Goal: Task Accomplishment & Management: Manage account settings

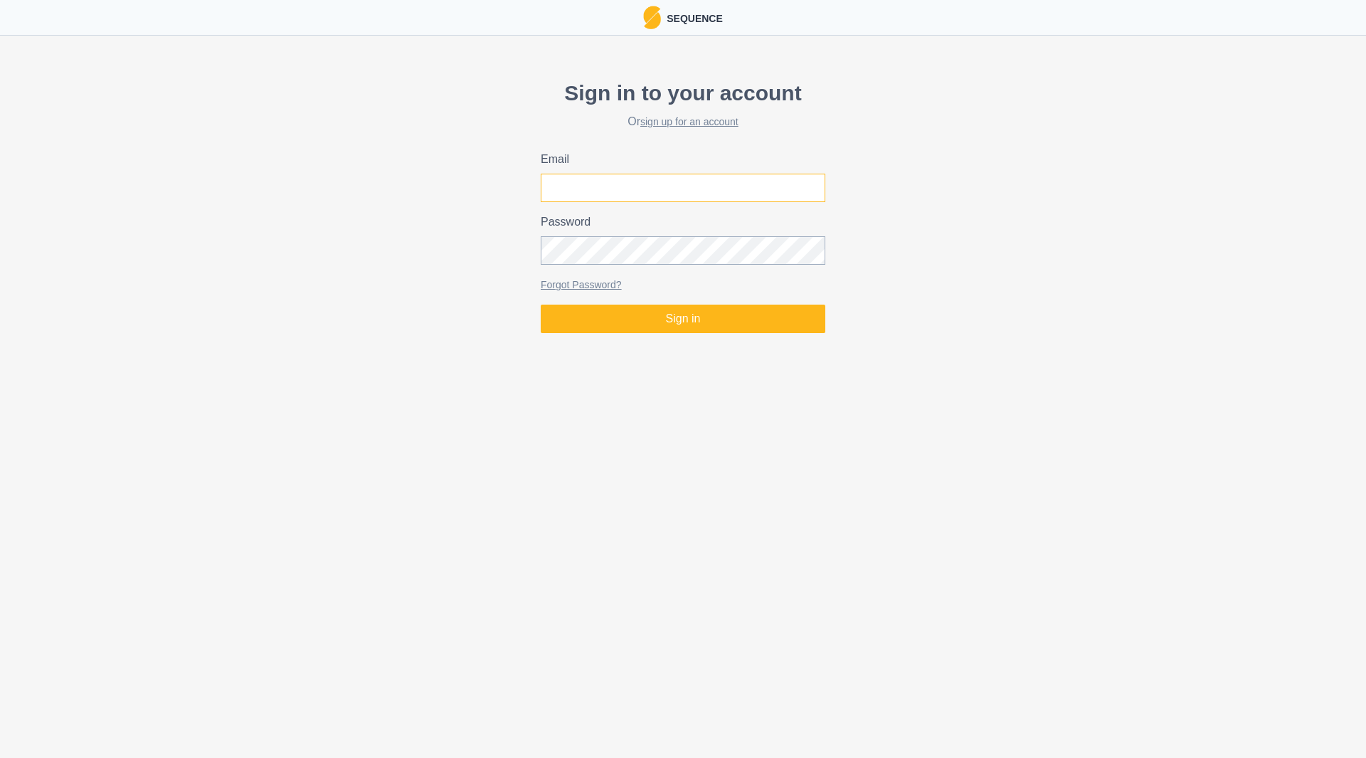
click at [596, 186] on input "Email" at bounding box center [683, 188] width 285 height 28
type input "[EMAIL_ADDRESS][PERSON_NAME][DOMAIN_NAME]"
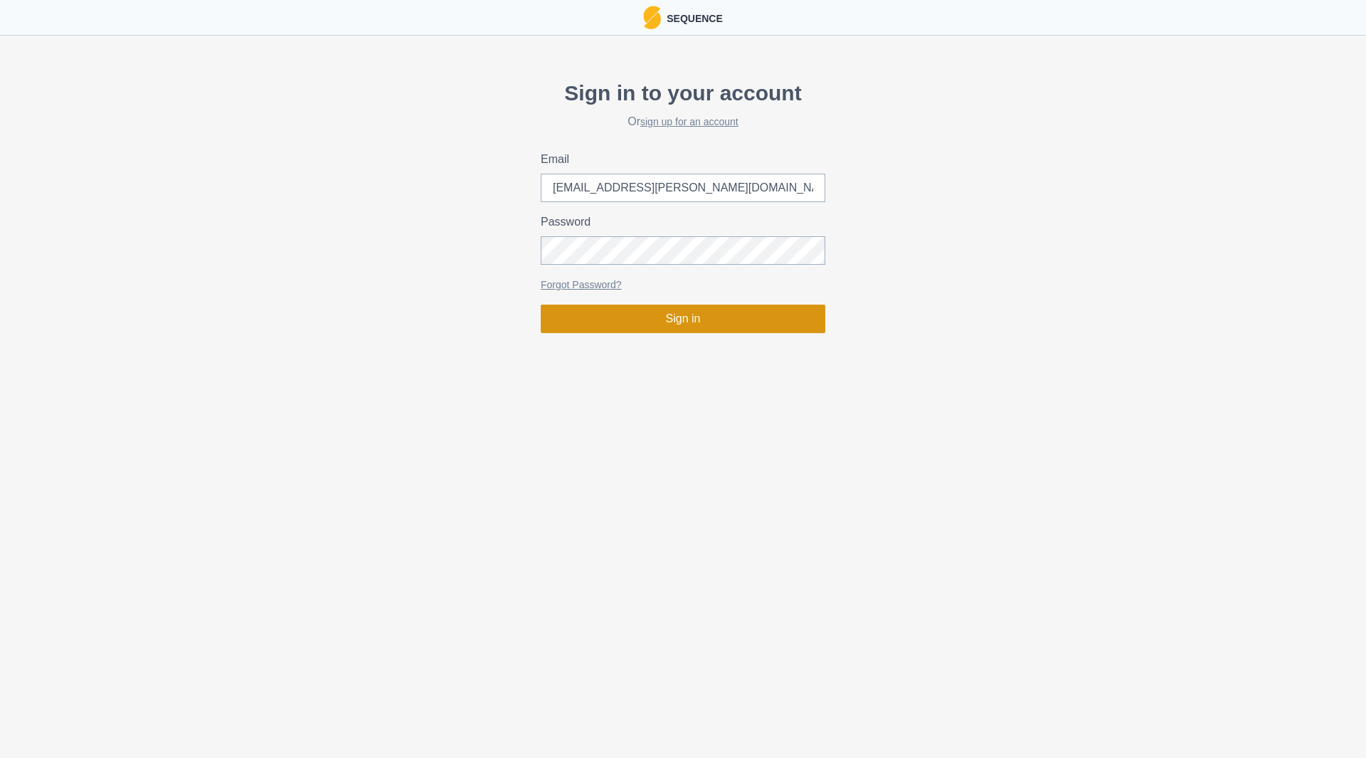
click at [675, 326] on button "Sign in" at bounding box center [683, 319] width 285 height 28
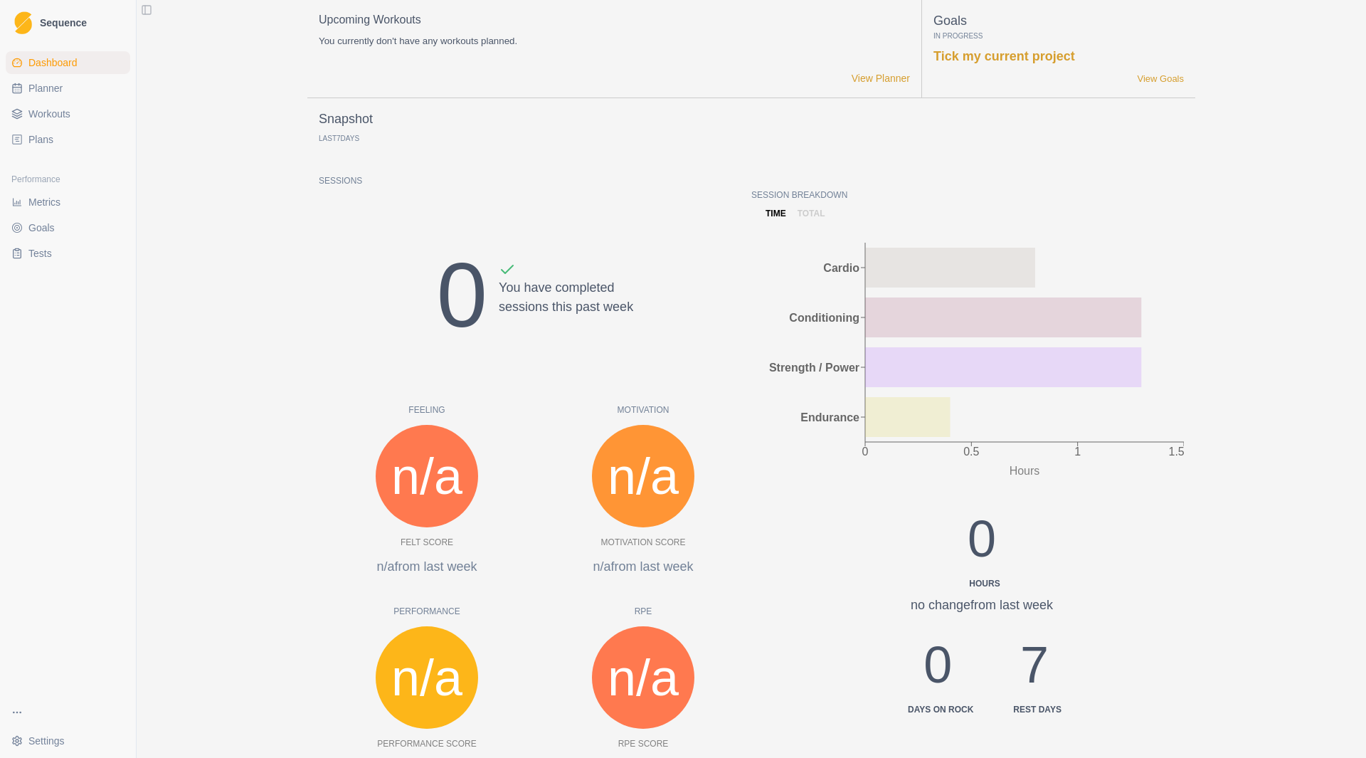
click at [49, 86] on span "Planner" at bounding box center [45, 88] width 34 height 14
select select "month"
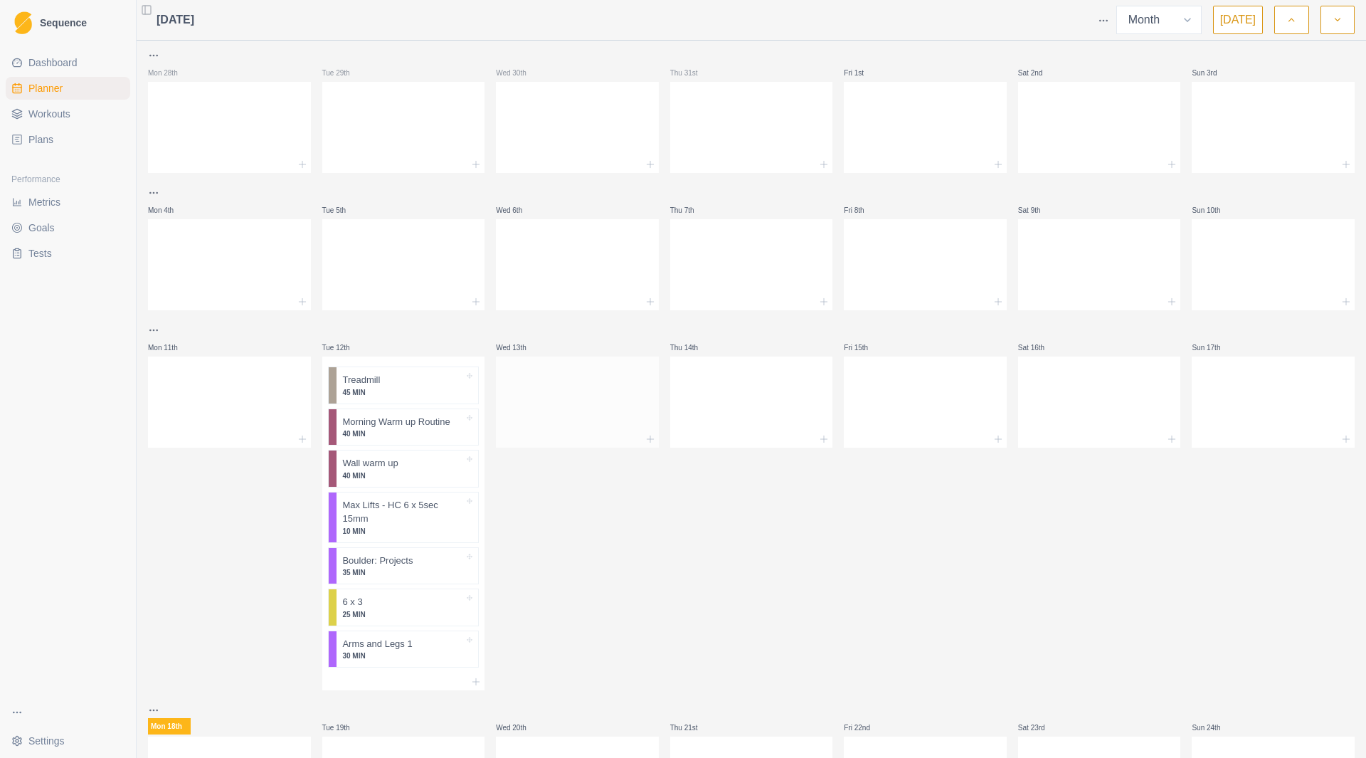
scroll to position [247, 0]
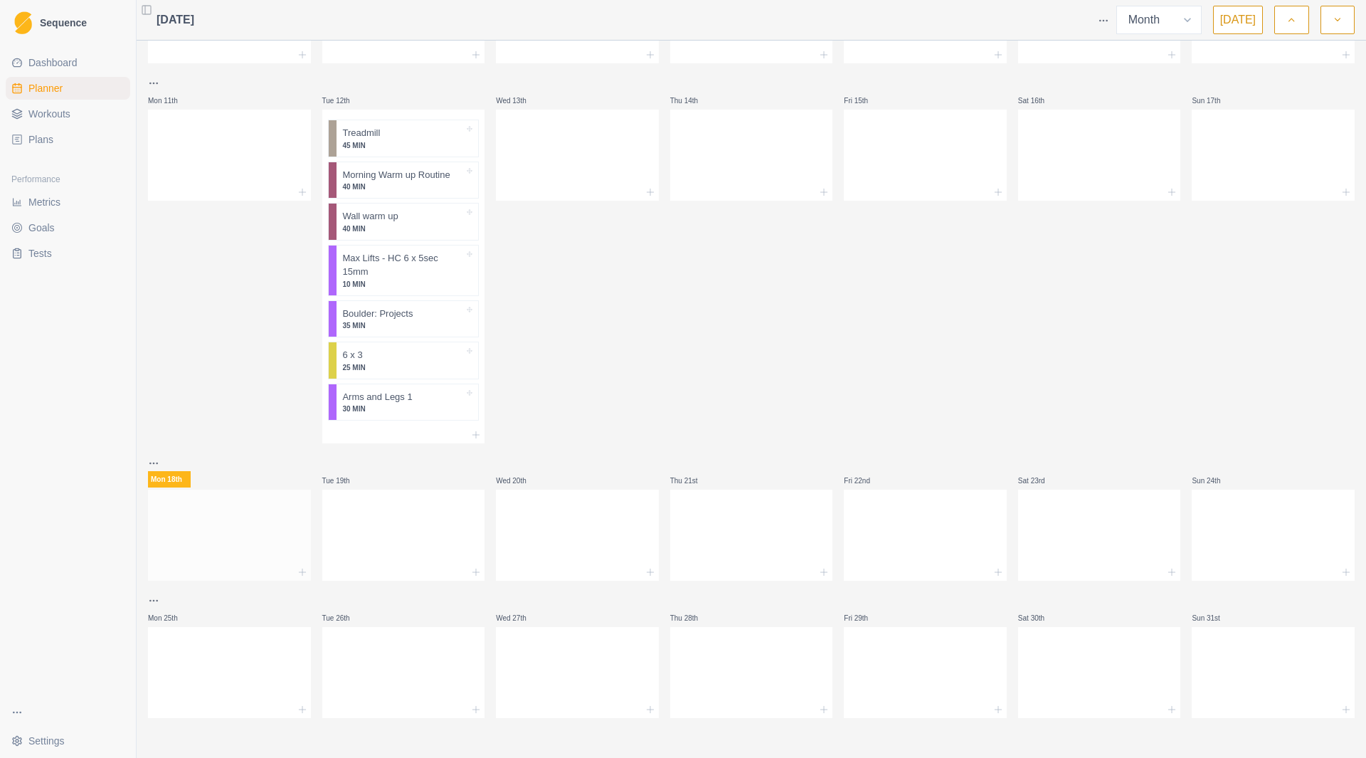
click at [248, 554] on div at bounding box center [229, 532] width 163 height 63
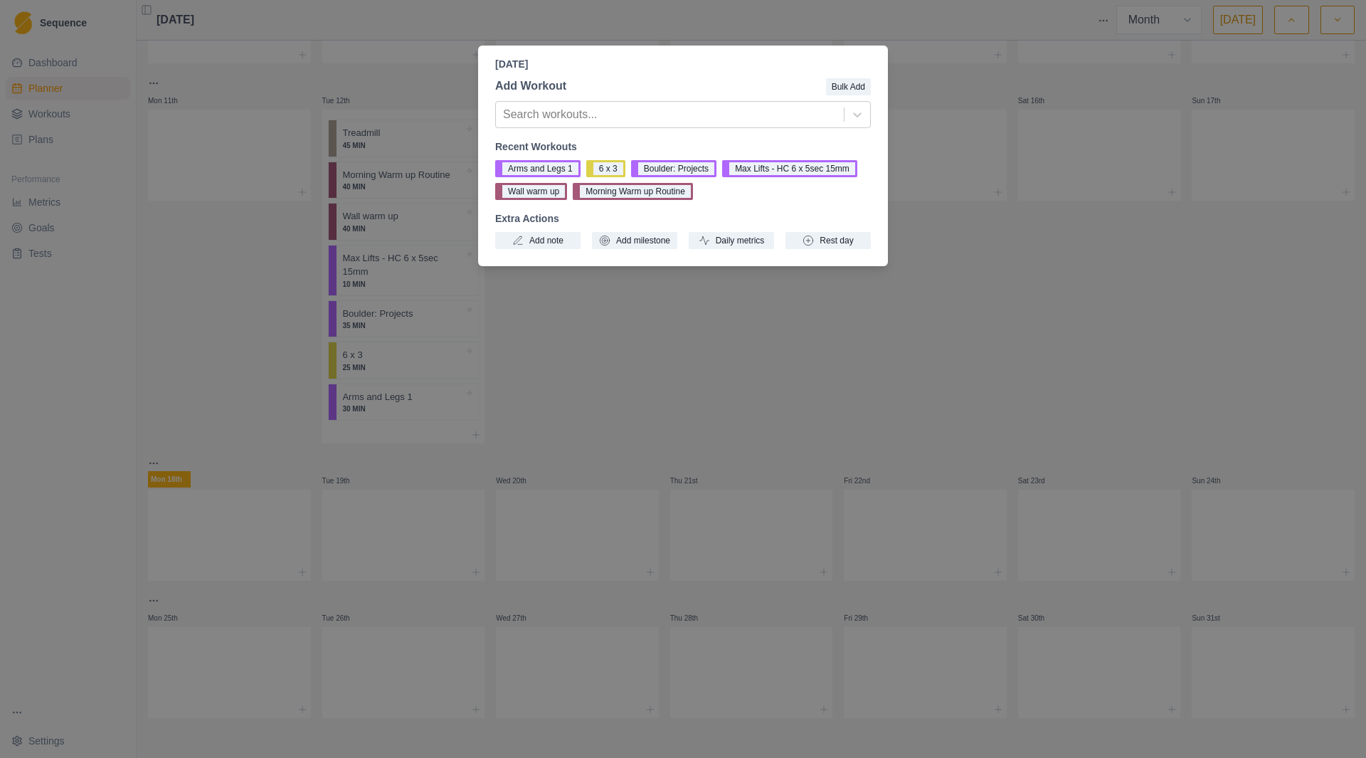
click at [908, 305] on div "[DATE] Add Workout Bulk Add Search workouts... Recent Workouts Arms and Legs 1 …" at bounding box center [683, 379] width 1366 height 758
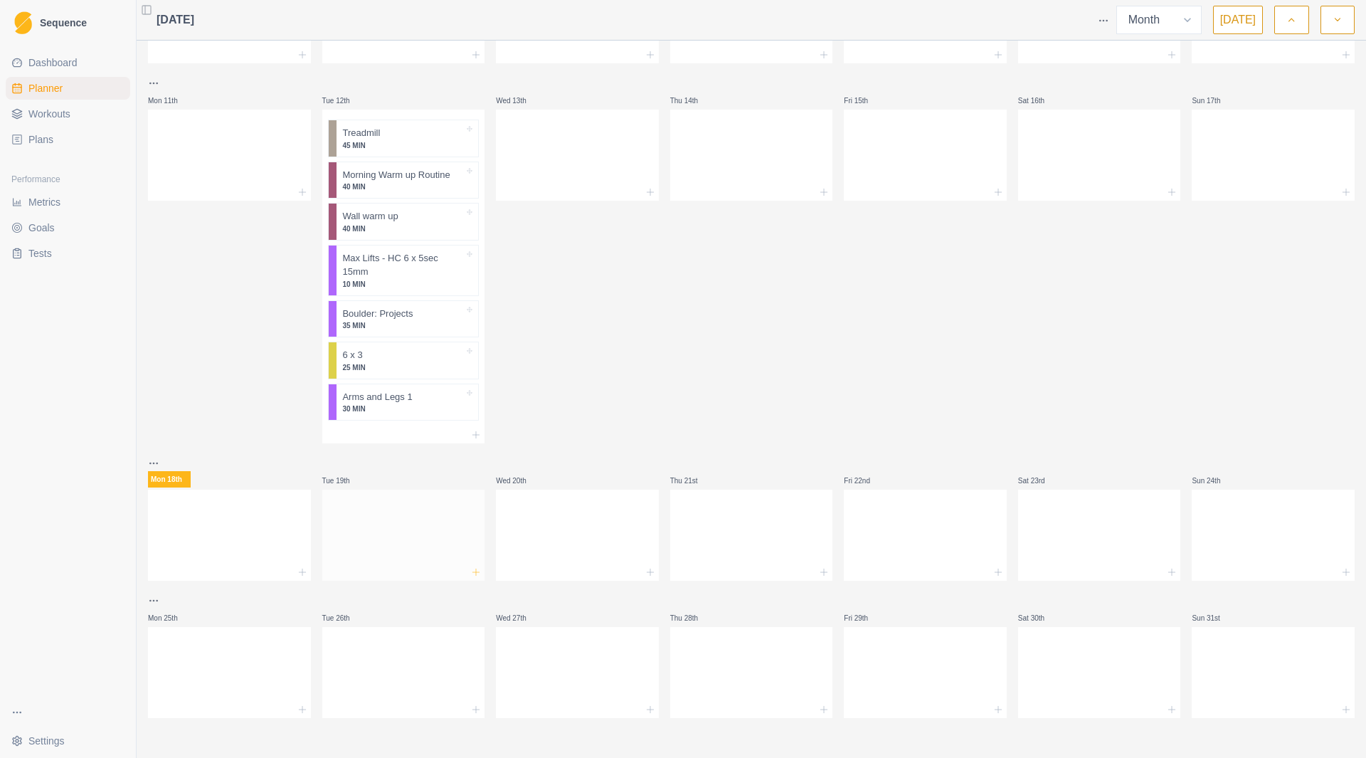
click at [472, 571] on icon at bounding box center [475, 571] width 11 height 11
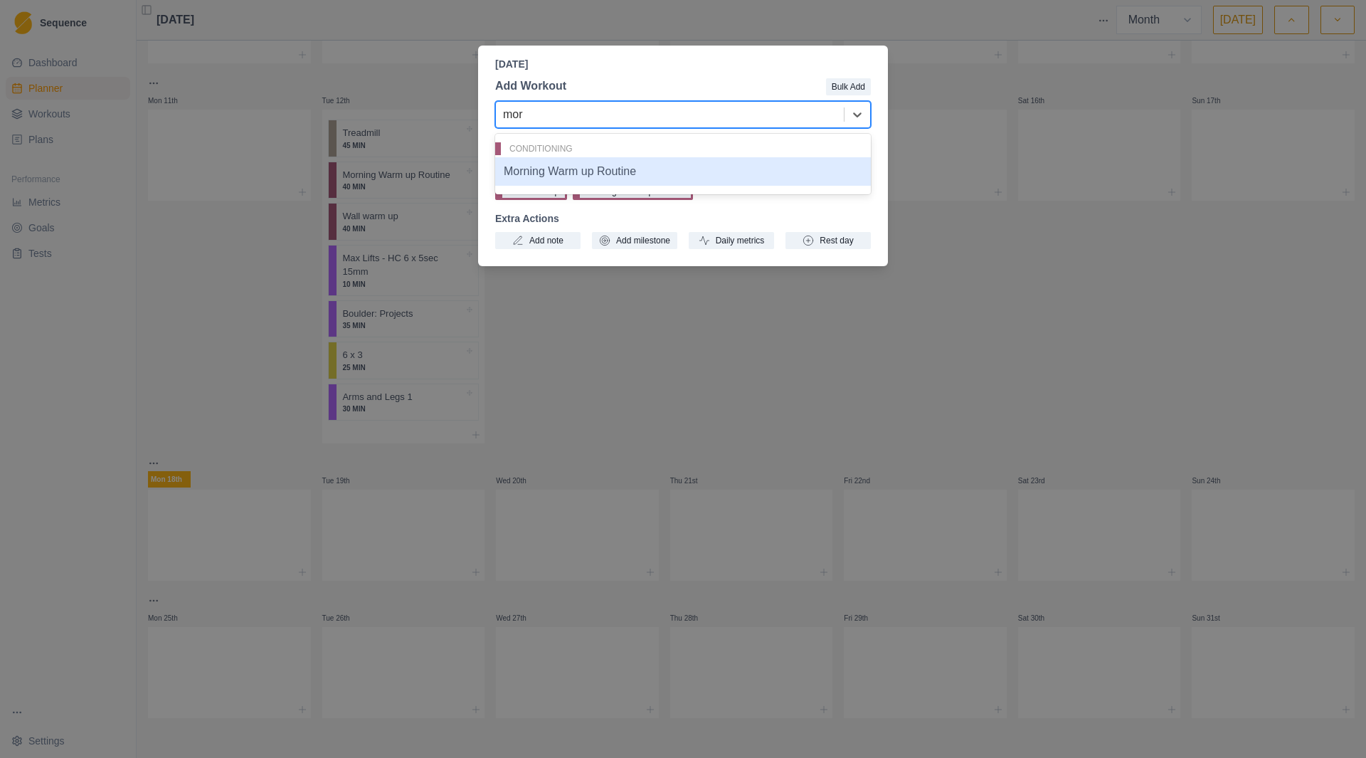
type input "morn"
click at [619, 172] on div "Morning Warm up Routine" at bounding box center [683, 171] width 376 height 28
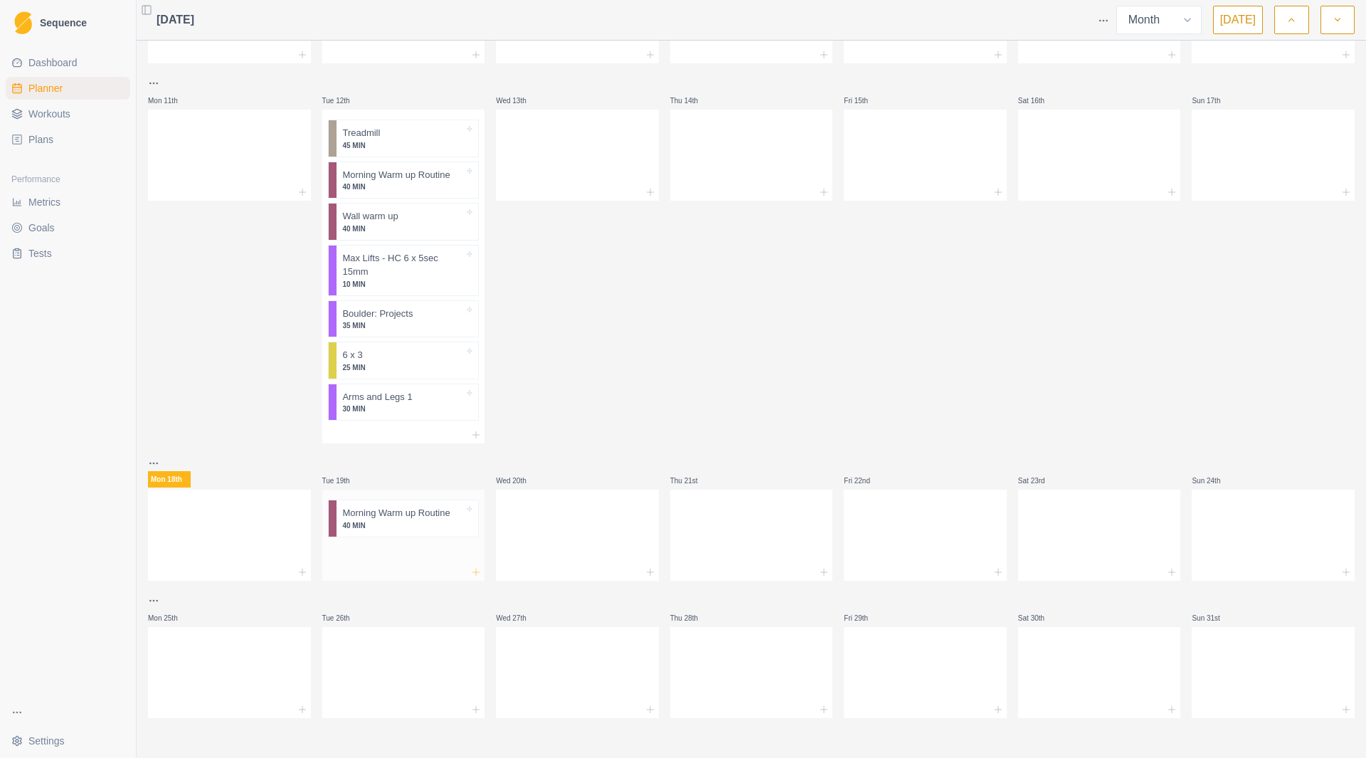
click at [470, 568] on icon at bounding box center [475, 571] width 11 height 11
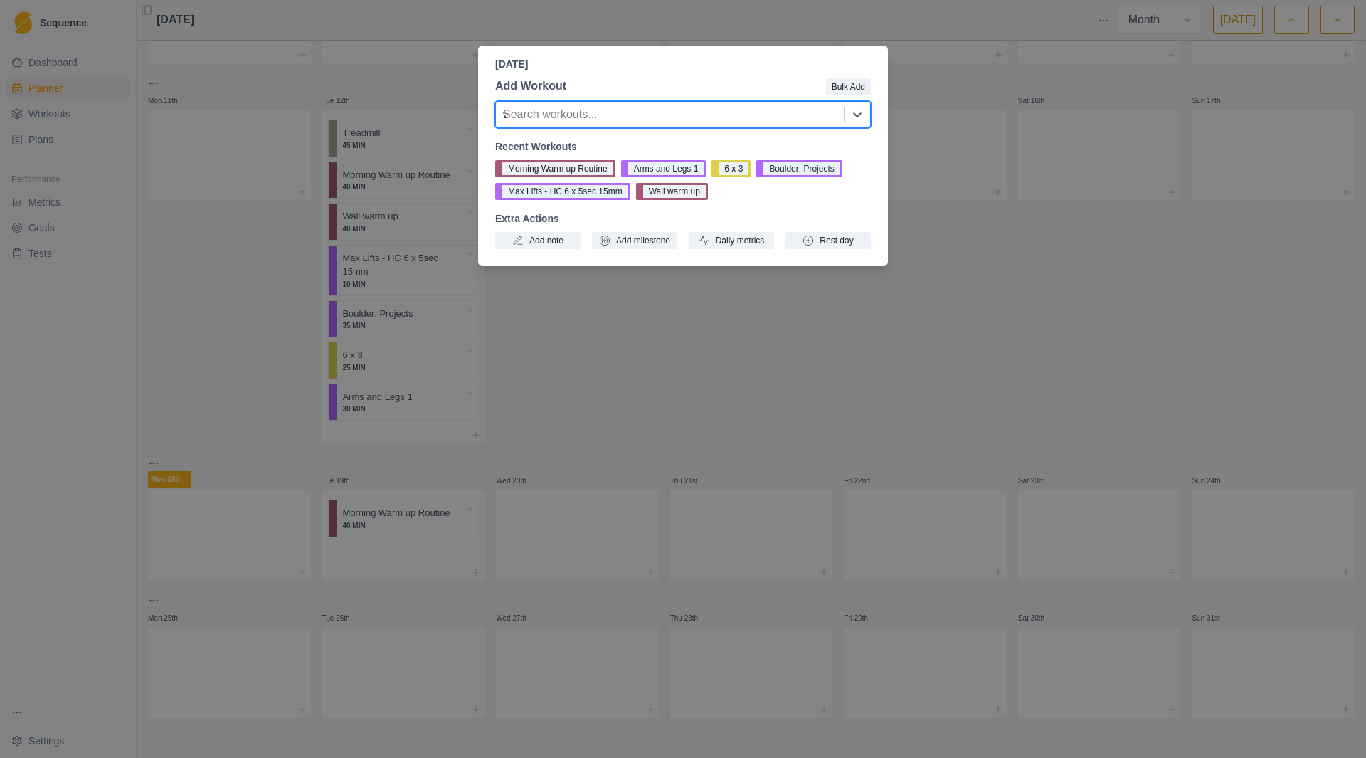
type input "wa"
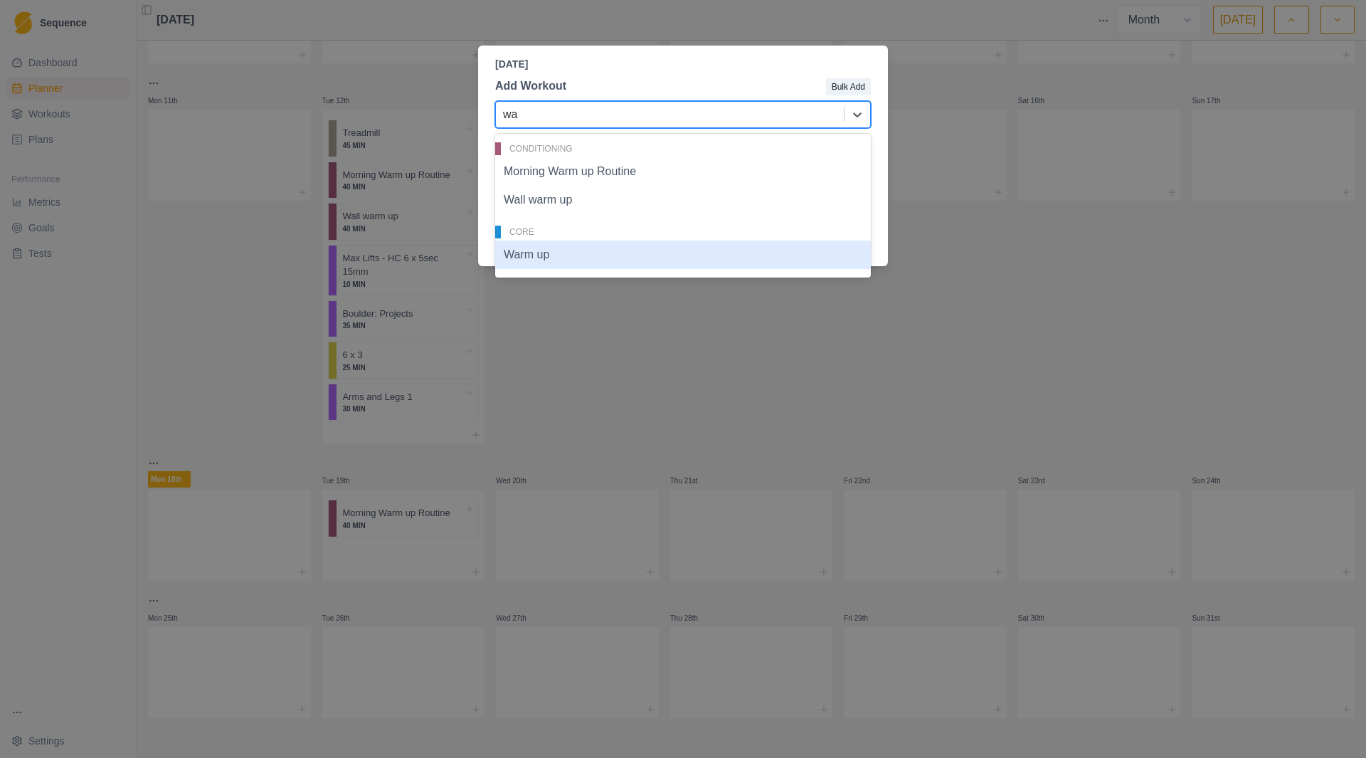
click at [560, 246] on div "Warm up" at bounding box center [683, 255] width 376 height 28
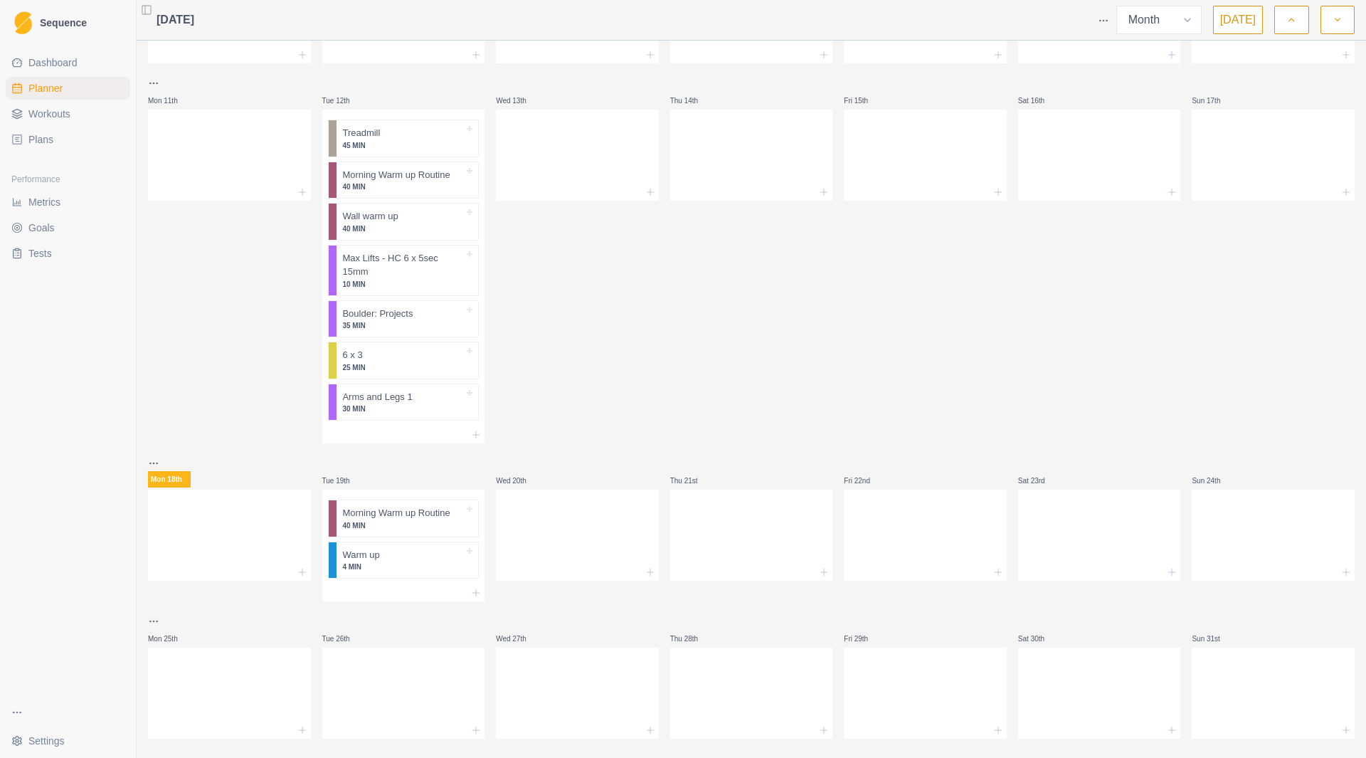
click at [70, 108] on span "Workouts" at bounding box center [49, 114] width 42 height 14
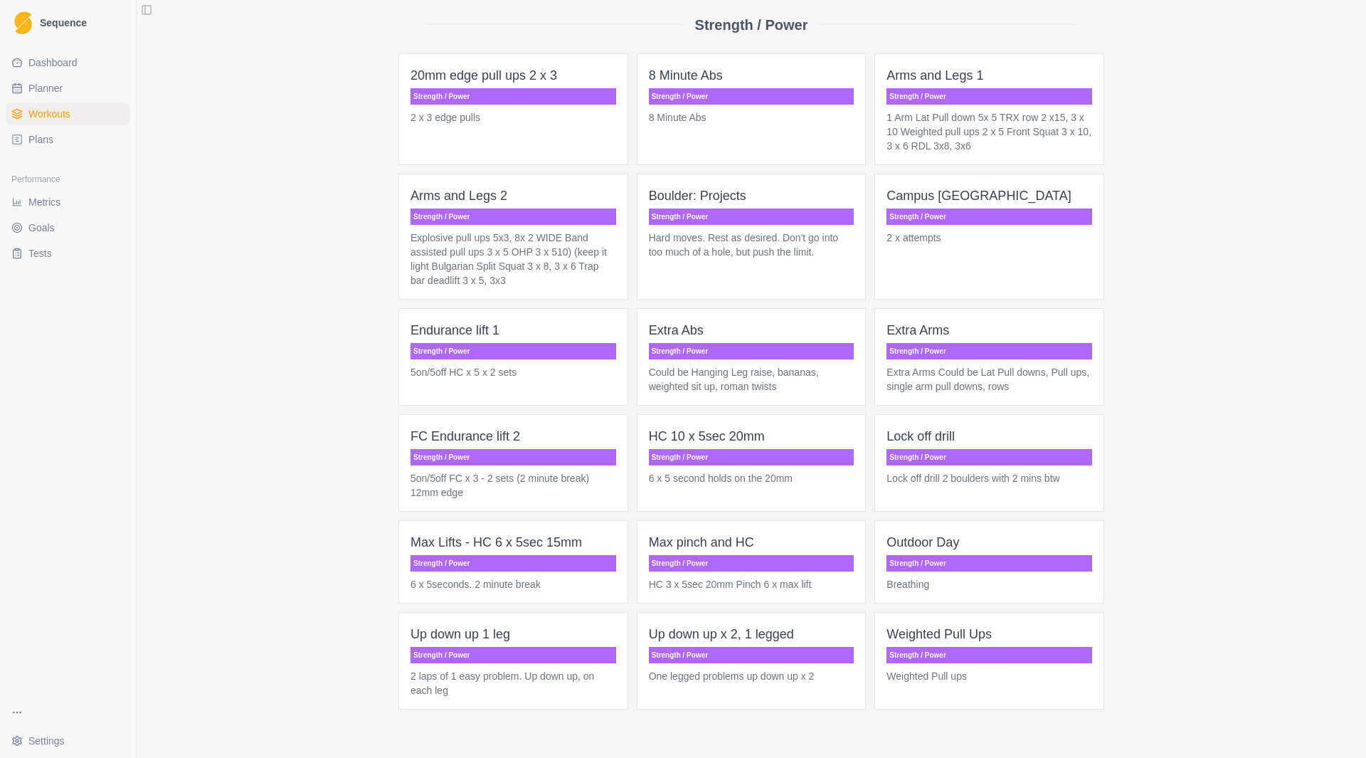
scroll to position [1657, 0]
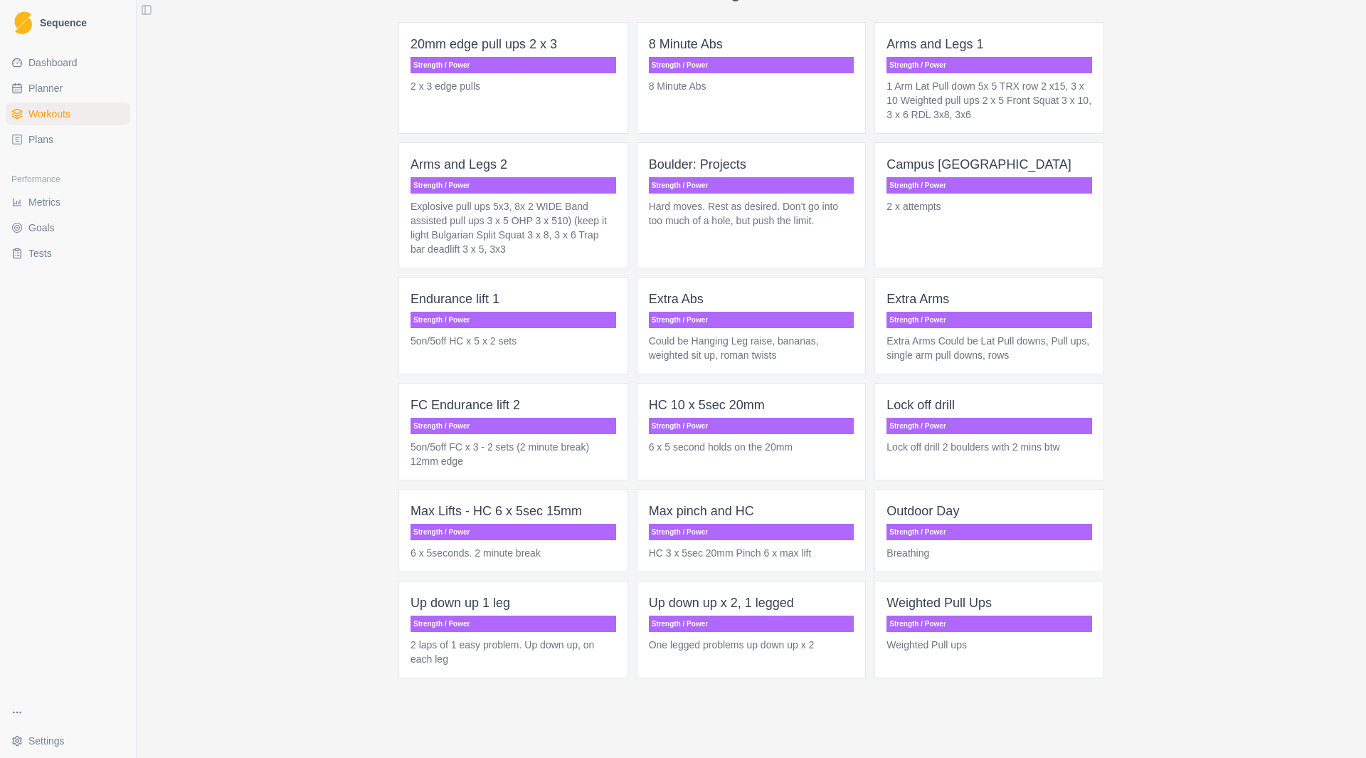
click at [479, 536] on p "Strength / Power" at bounding box center [514, 532] width 206 height 16
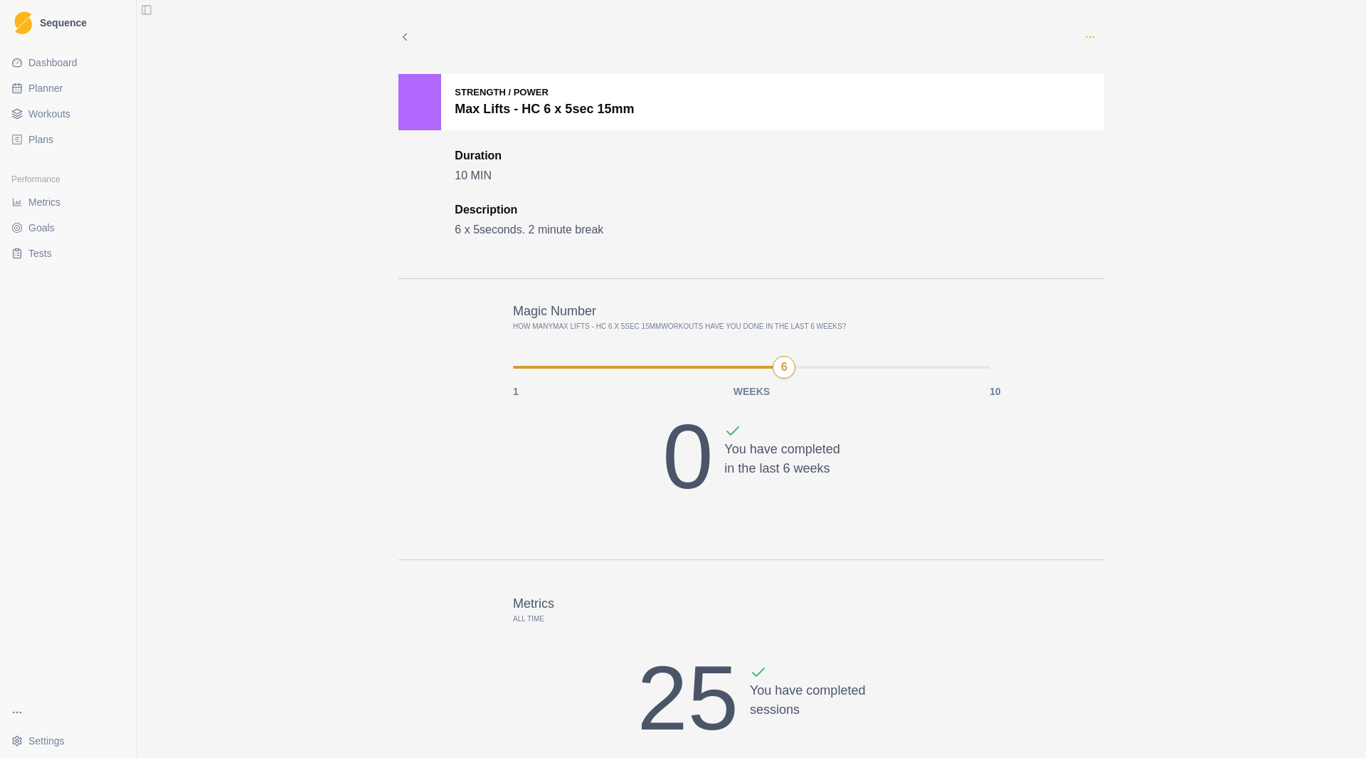
click at [1089, 33] on icon "button" at bounding box center [1090, 36] width 11 height 11
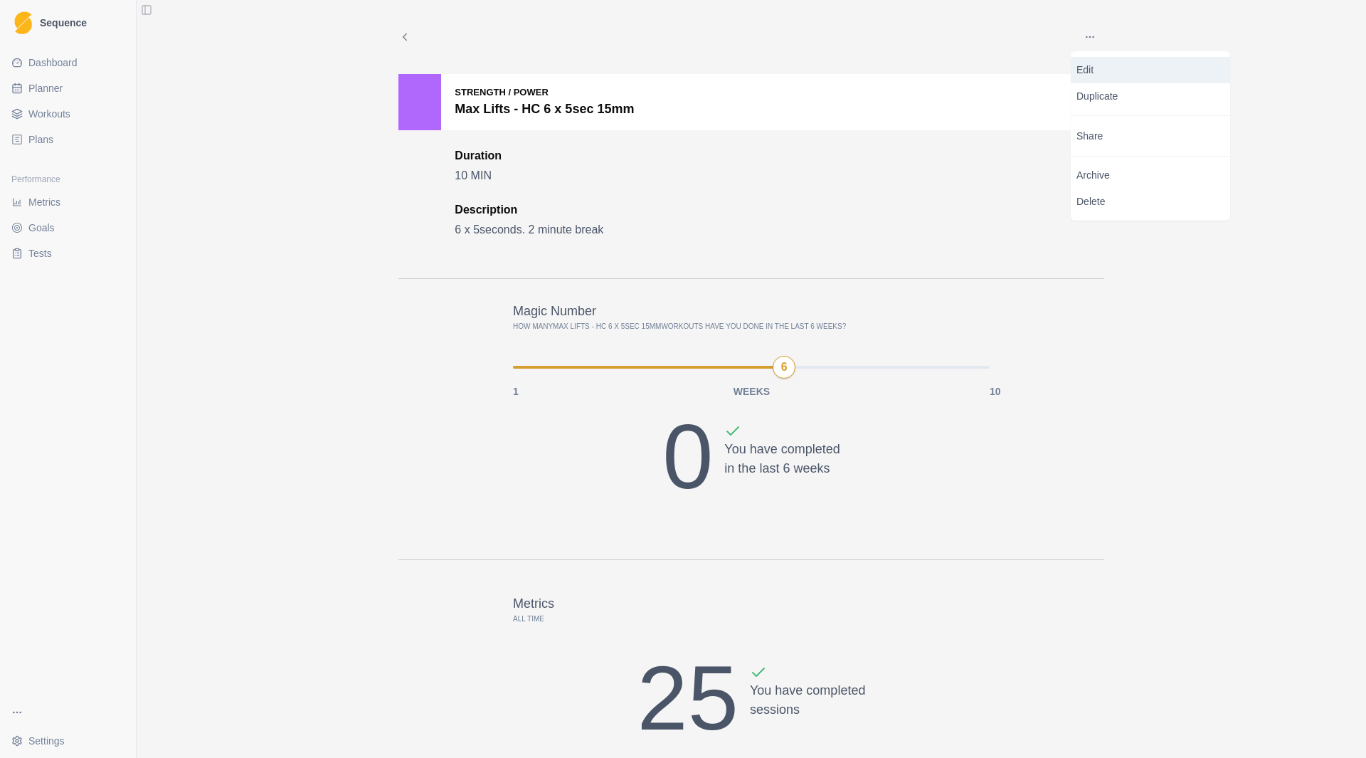
click at [1090, 75] on p "Edit" at bounding box center [1151, 70] width 148 height 15
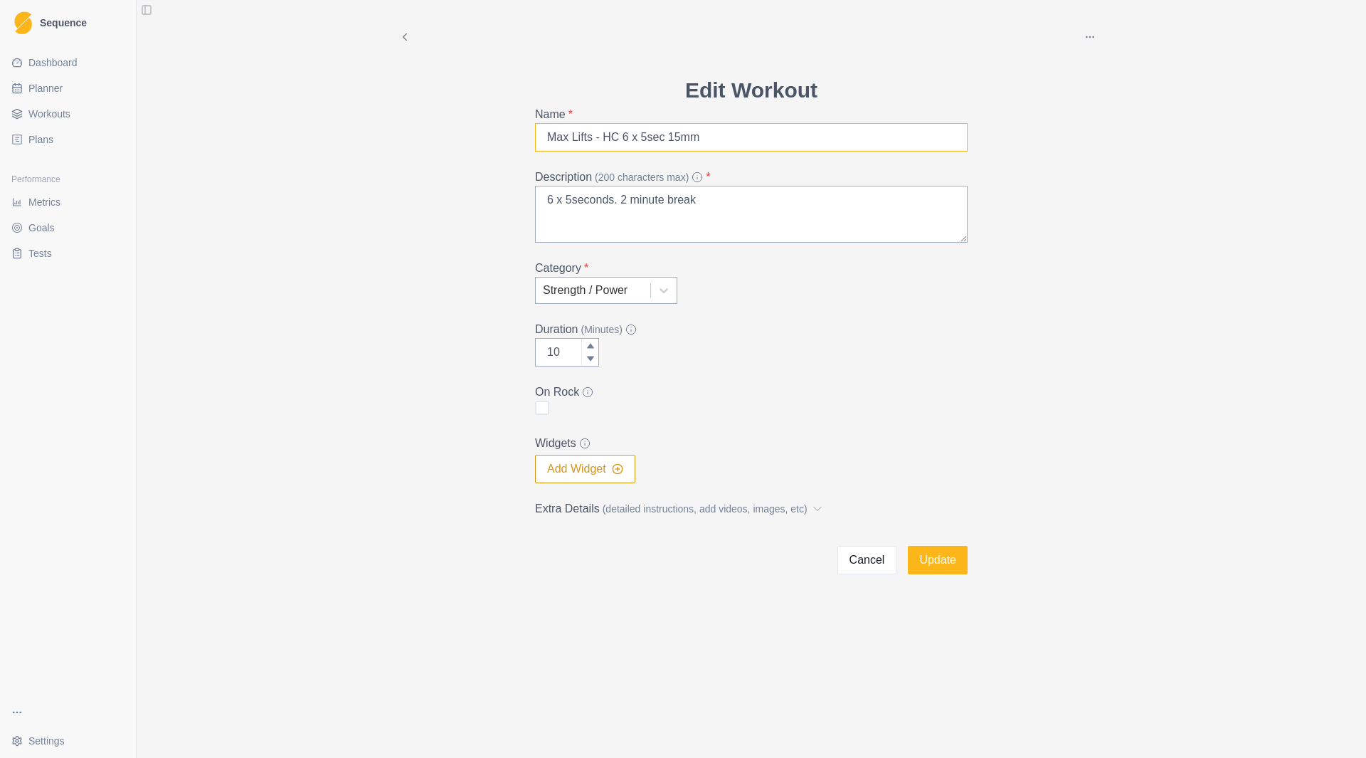
click at [645, 141] on input "Max Lifts - HC 6 x 5sec 15mm" at bounding box center [751, 137] width 433 height 28
click at [675, 139] on input "Max Lifts - HC 6 x 8sec 15mm" at bounding box center [751, 137] width 433 height 28
type input "Max Lifts - HC 6 x 8sec 20mm"
click at [570, 200] on textarea "6 x 5seconds. 2 minute break" at bounding box center [751, 214] width 433 height 57
click at [623, 202] on textarea "6 x 8seconds. 2 minute break" at bounding box center [751, 214] width 433 height 57
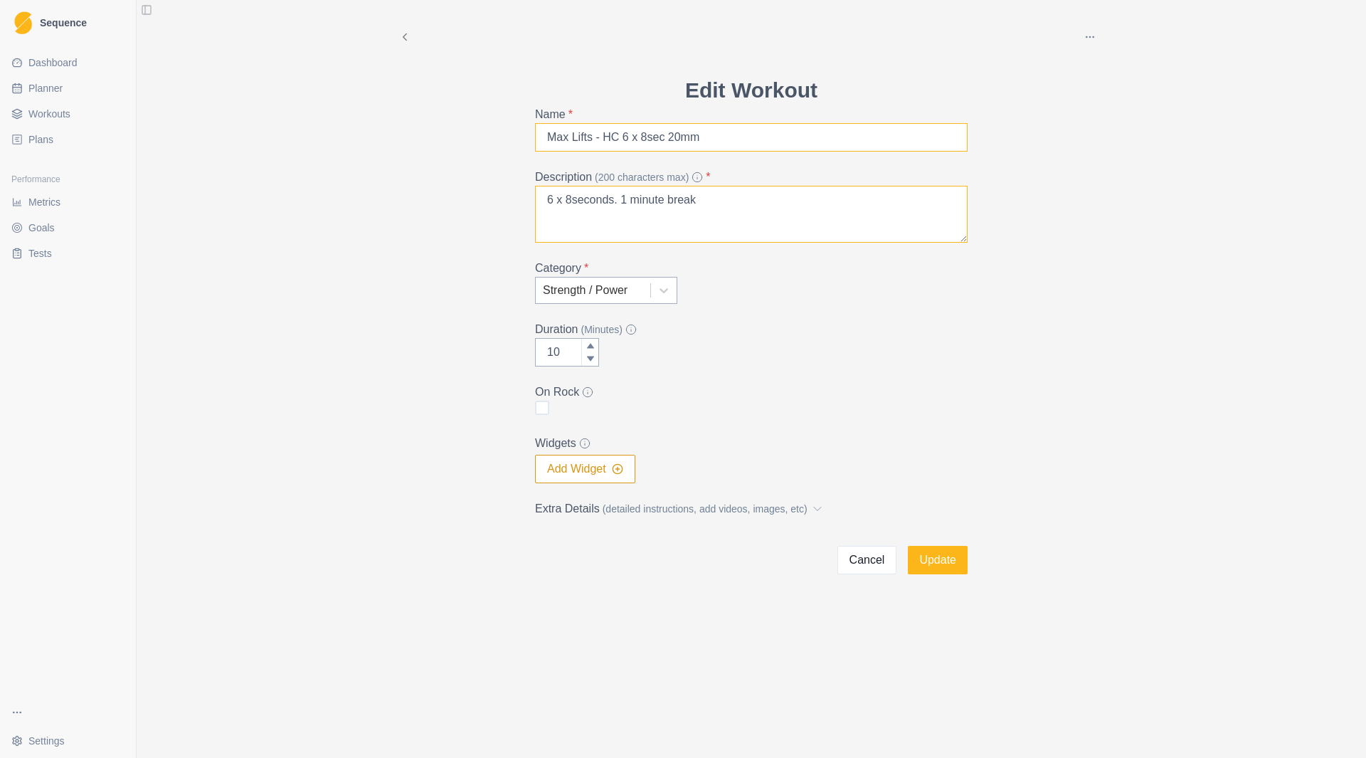
type textarea "6 x 8seconds. 1 minute break"
click at [618, 137] on input "Max Lifts - HC 6 x 8sec 20mm" at bounding box center [751, 137] width 433 height 28
type input "[PERSON_NAME] - HC, chisel, pinch 6 x 8sec 20mm"
click at [590, 344] on icon at bounding box center [589, 345] width 7 height 5
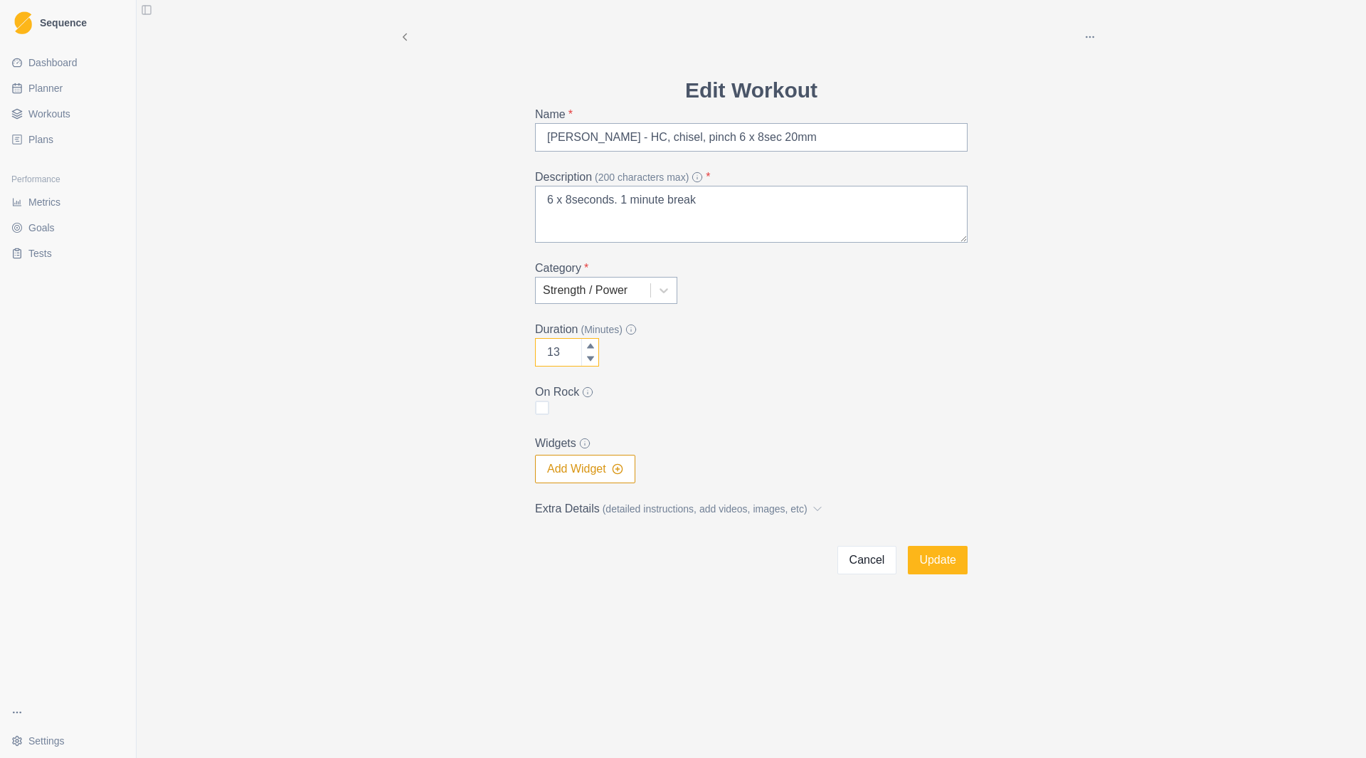
click at [590, 344] on icon at bounding box center [589, 345] width 7 height 5
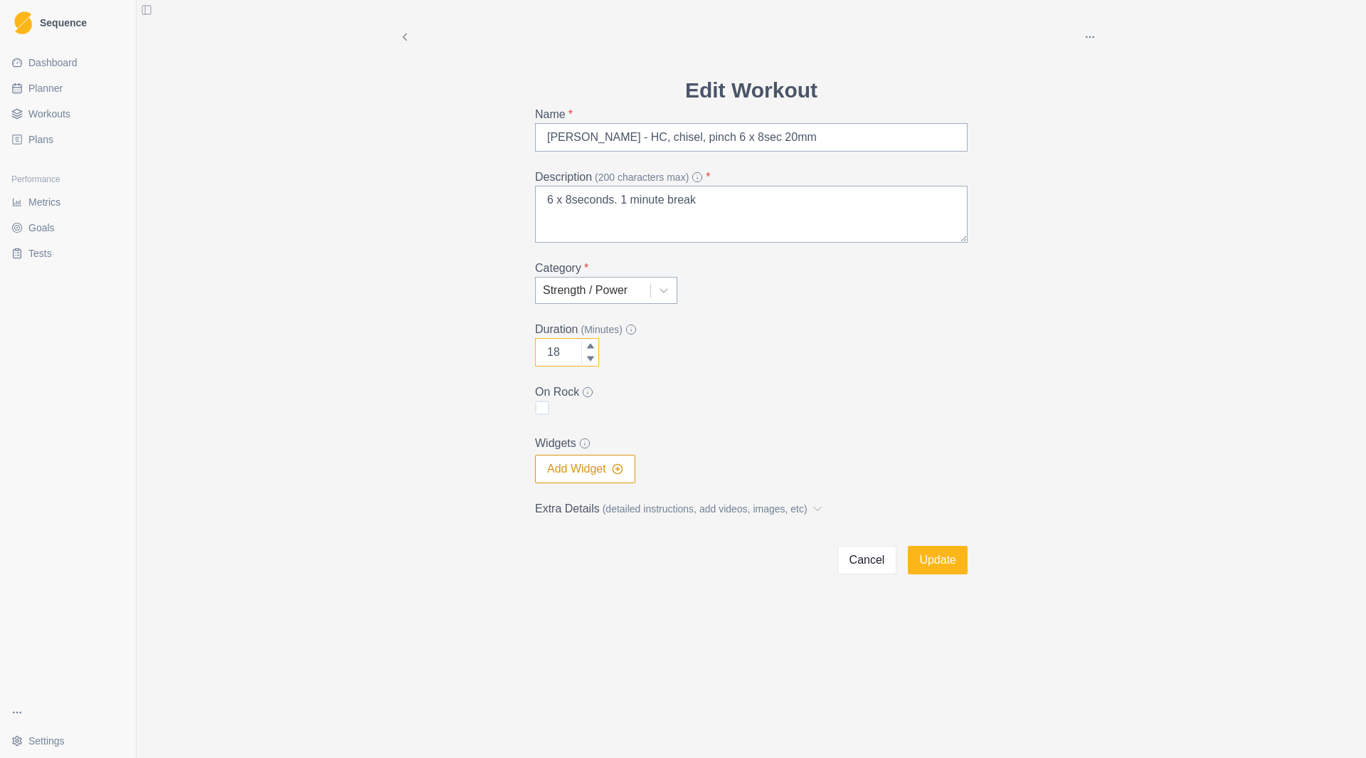
click at [590, 344] on icon at bounding box center [589, 345] width 7 height 5
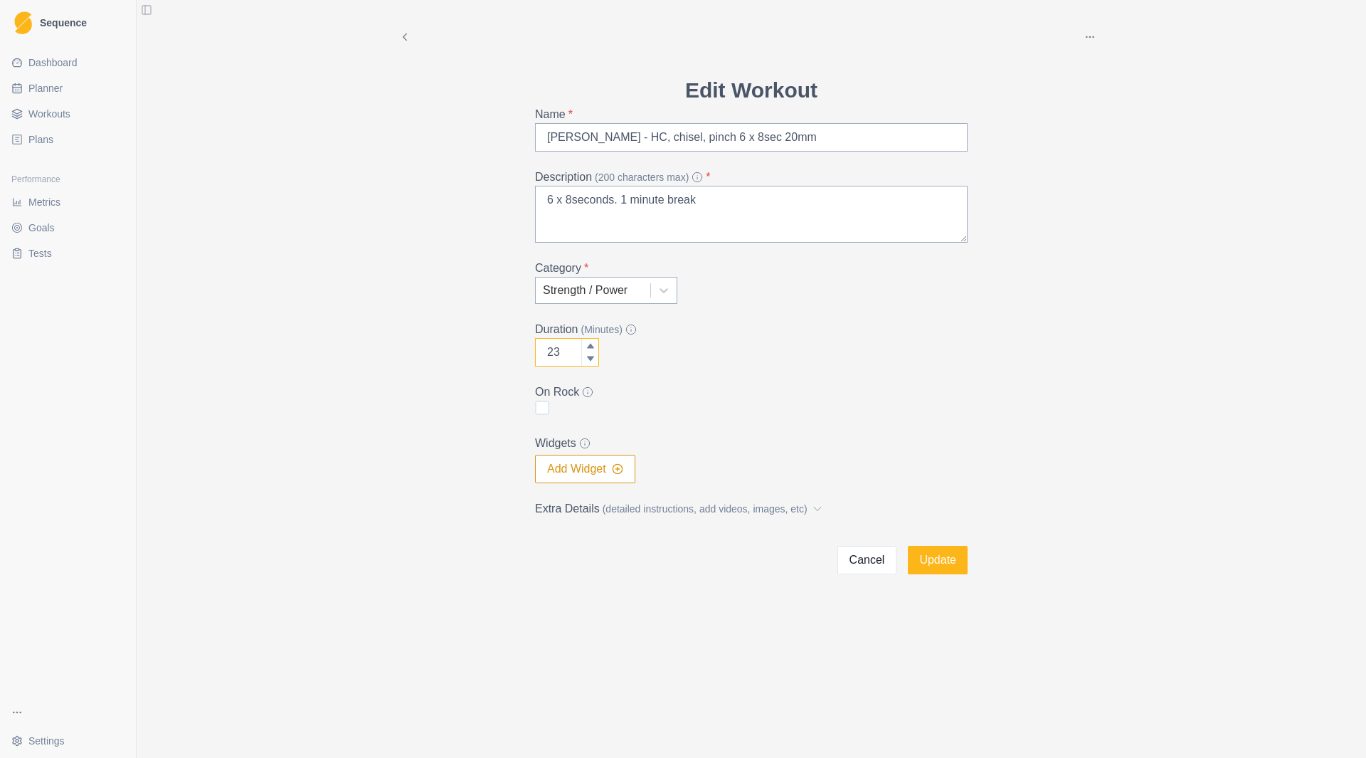
click at [590, 344] on icon at bounding box center [589, 345] width 7 height 5
type input "25"
click at [590, 344] on icon at bounding box center [589, 345] width 7 height 5
click at [954, 562] on button "Update" at bounding box center [938, 560] width 60 height 28
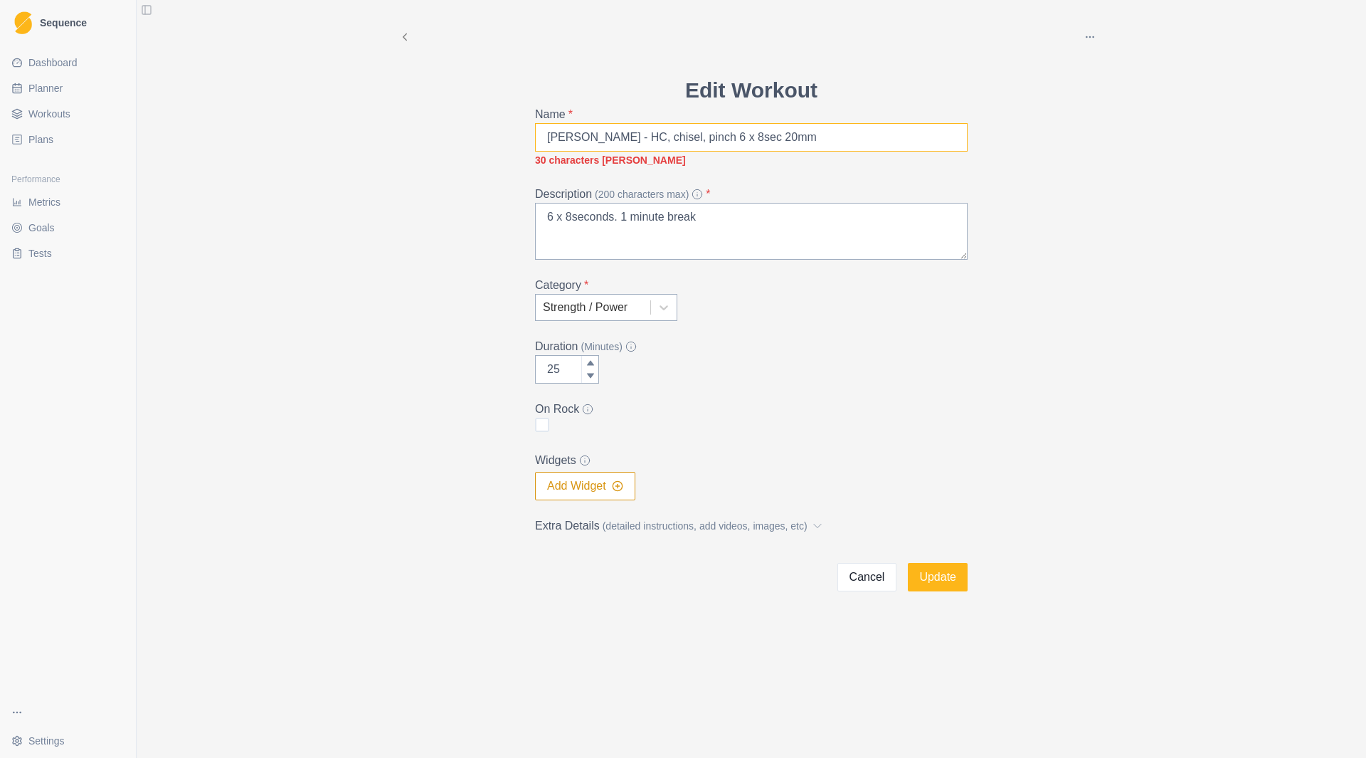
drag, startPoint x: 687, startPoint y: 142, endPoint x: 603, endPoint y: 138, distance: 84.1
click at [603, 138] on input "[PERSON_NAME] - HC, chisel, pinch 6 x 8sec 20mm" at bounding box center [751, 137] width 433 height 28
type input "[PERSON_NAME] - 3 grips6 x 8sec 20mm"
click at [596, 243] on textarea "6 x 8seconds. 1 minute break" at bounding box center [751, 231] width 433 height 57
click at [710, 234] on textarea "6 x 8seconds. 1 minute break" at bounding box center [751, 231] width 433 height 57
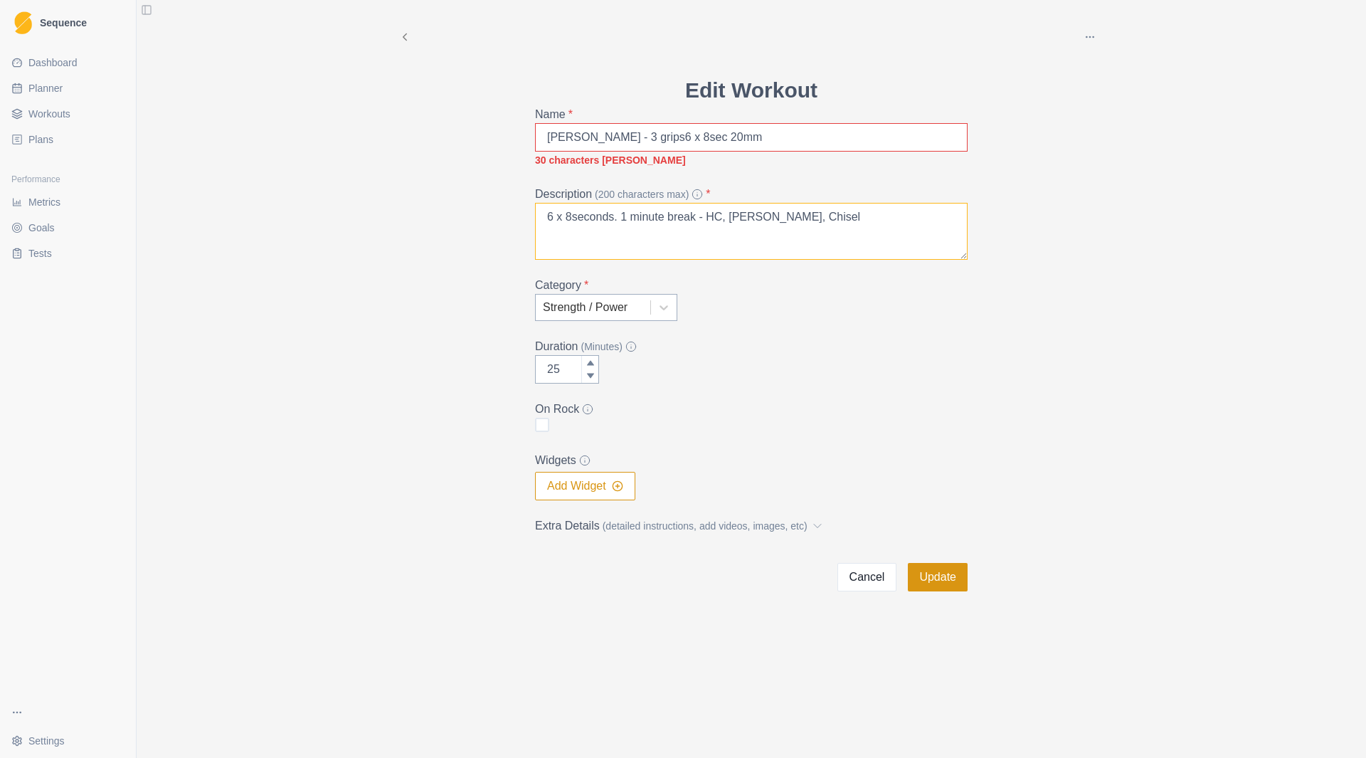
type textarea "6 x 8seconds. 1 minute break - HC, [PERSON_NAME], Chisel"
click at [933, 587] on button "Update" at bounding box center [938, 577] width 60 height 28
click at [600, 139] on input "[PERSON_NAME] - 3 grips6 x 8sec 20mm" at bounding box center [751, 137] width 433 height 28
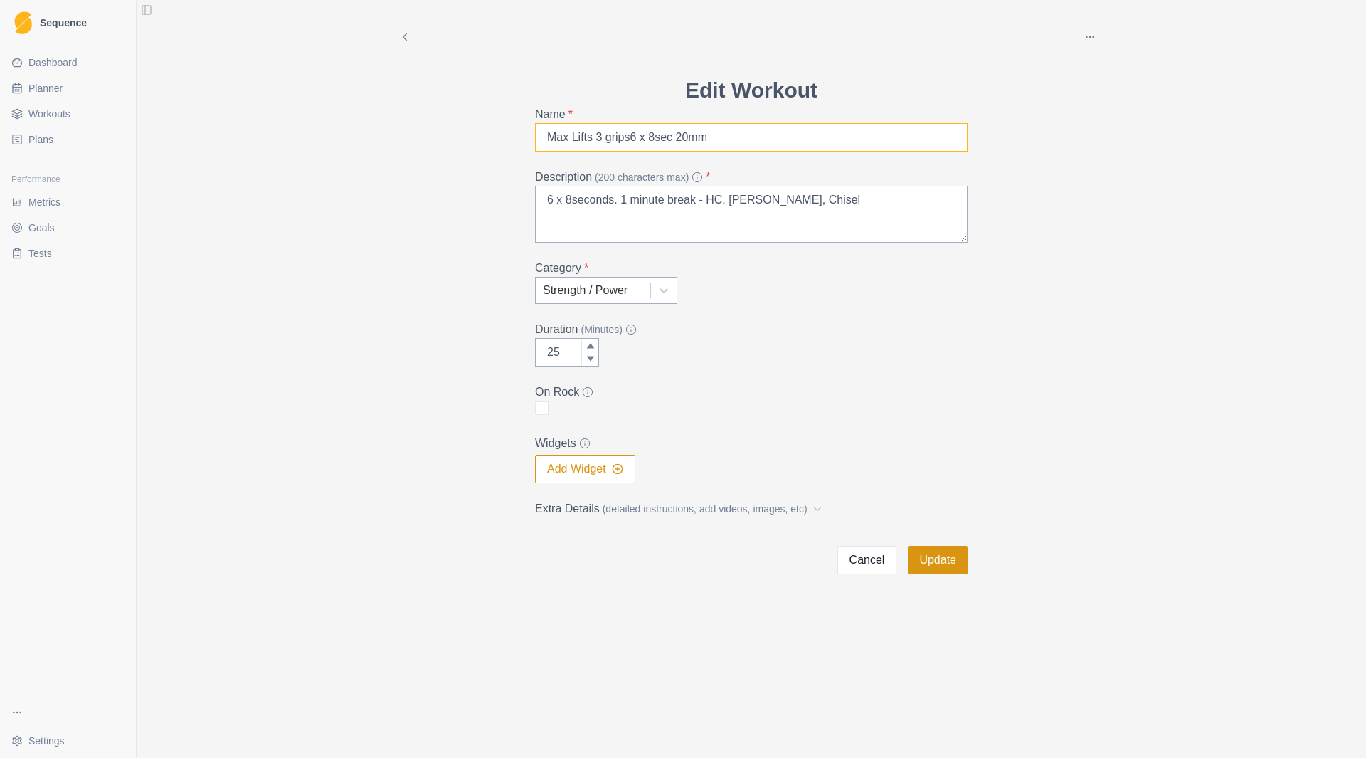
type input "Max Lifts 3 grips6 x 8sec 20mm"
click at [938, 562] on button "Update" at bounding box center [938, 560] width 60 height 28
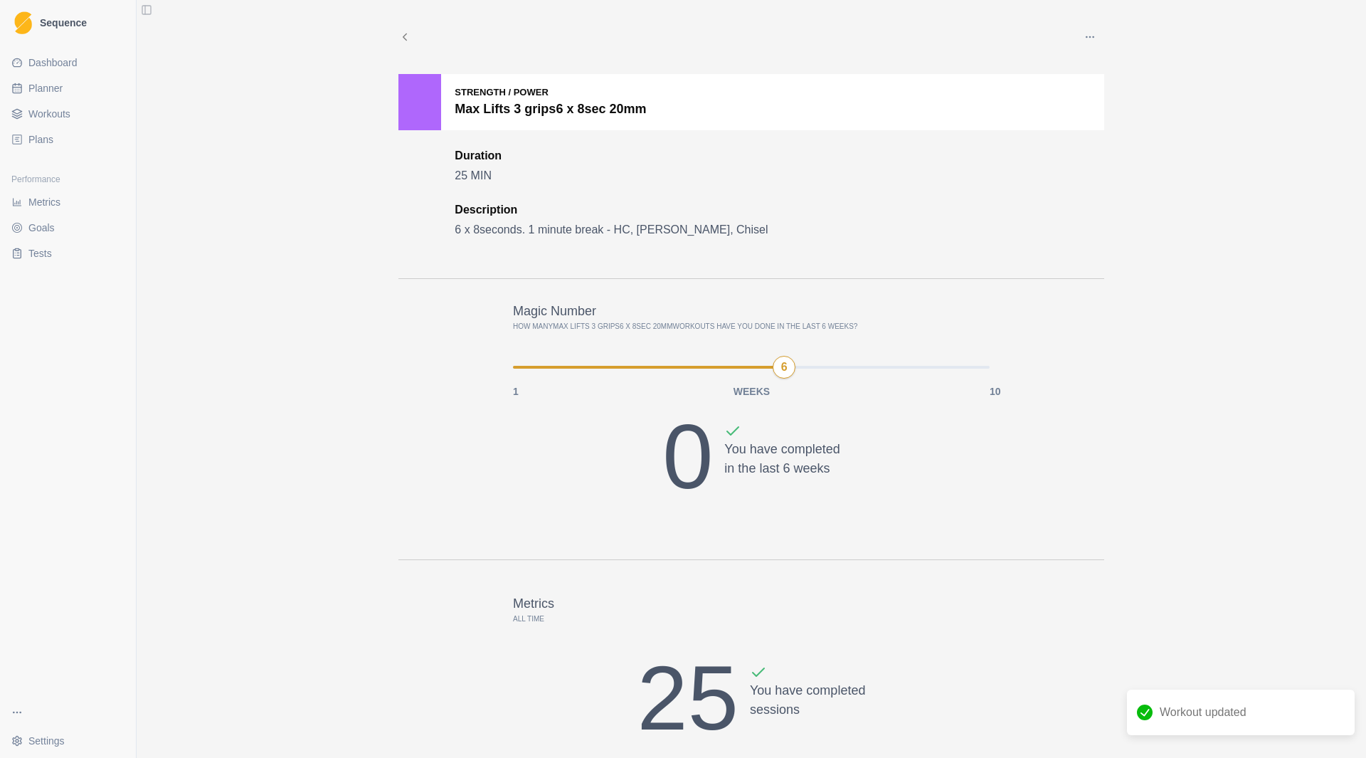
click at [75, 95] on link "Planner" at bounding box center [68, 88] width 125 height 23
select select "month"
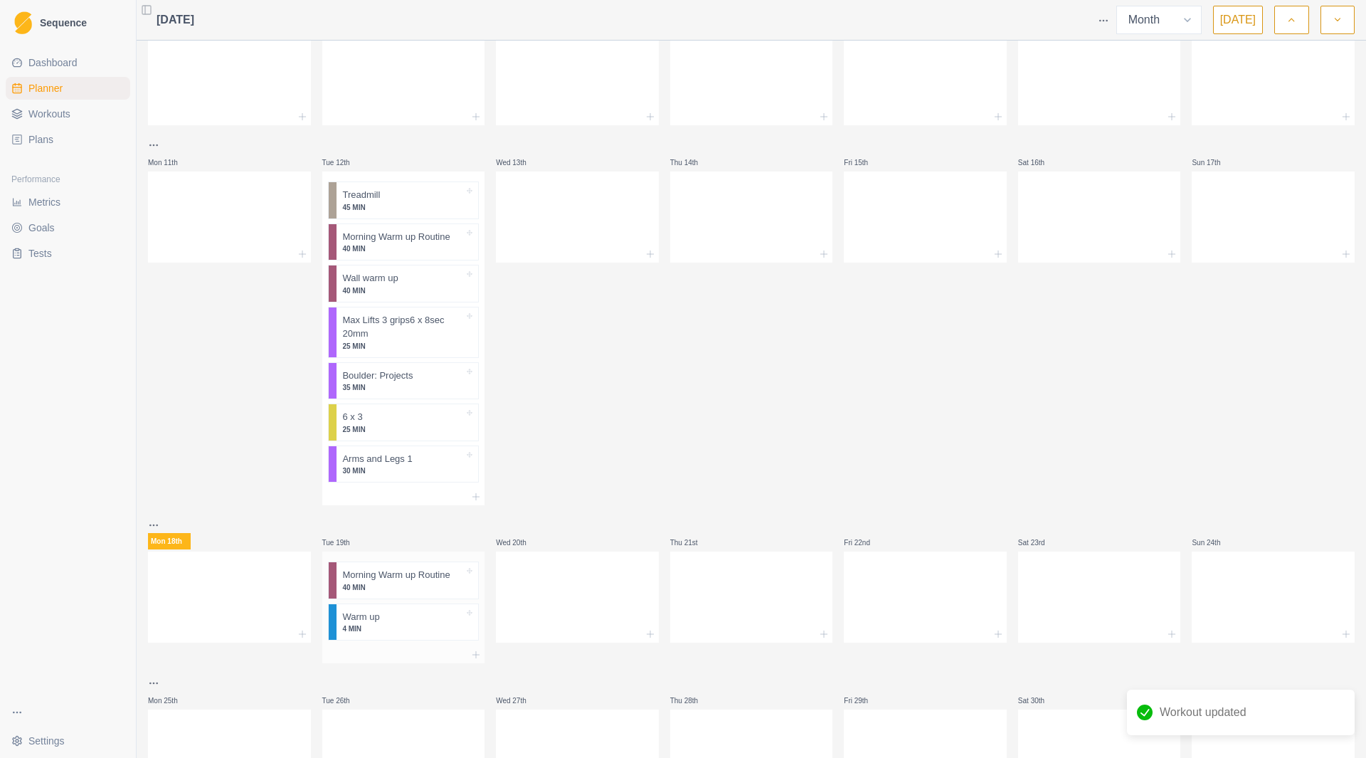
scroll to position [268, 0]
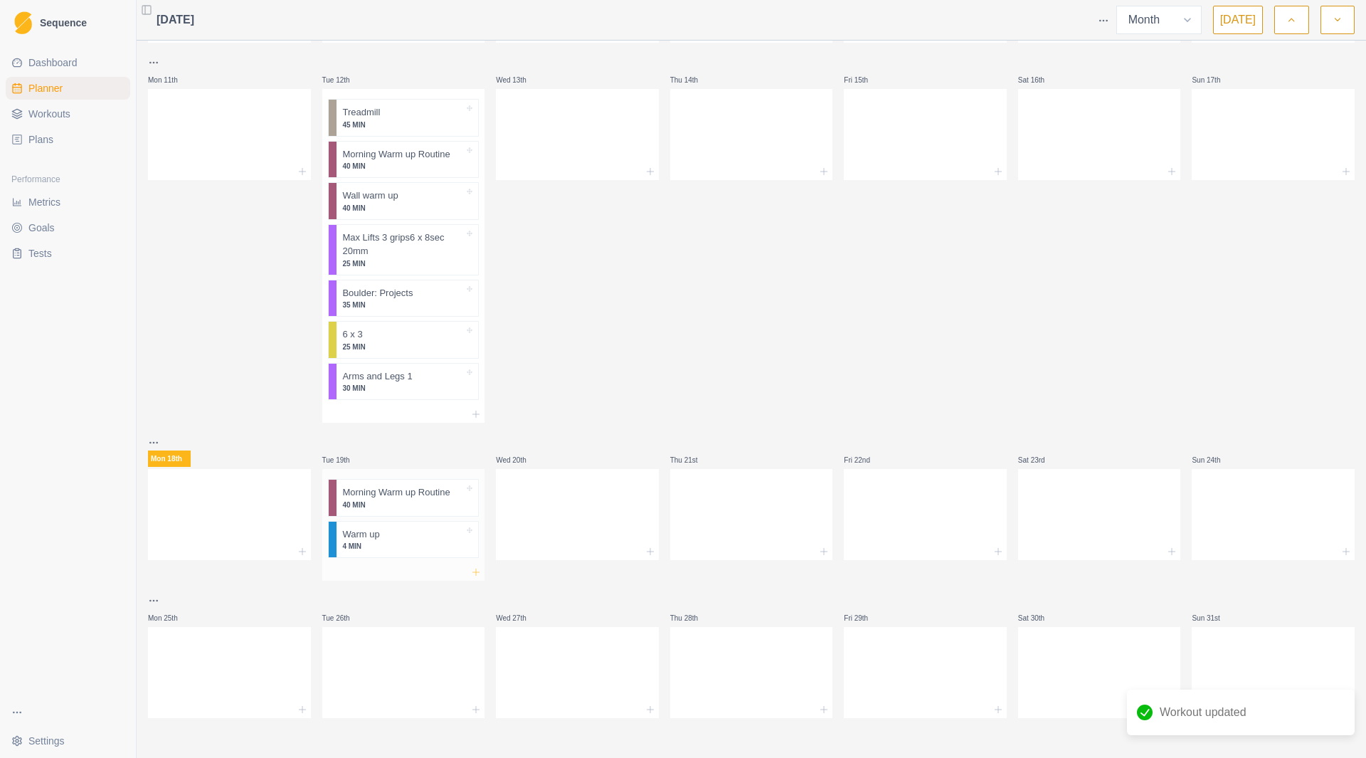
click at [470, 566] on icon at bounding box center [475, 571] width 11 height 11
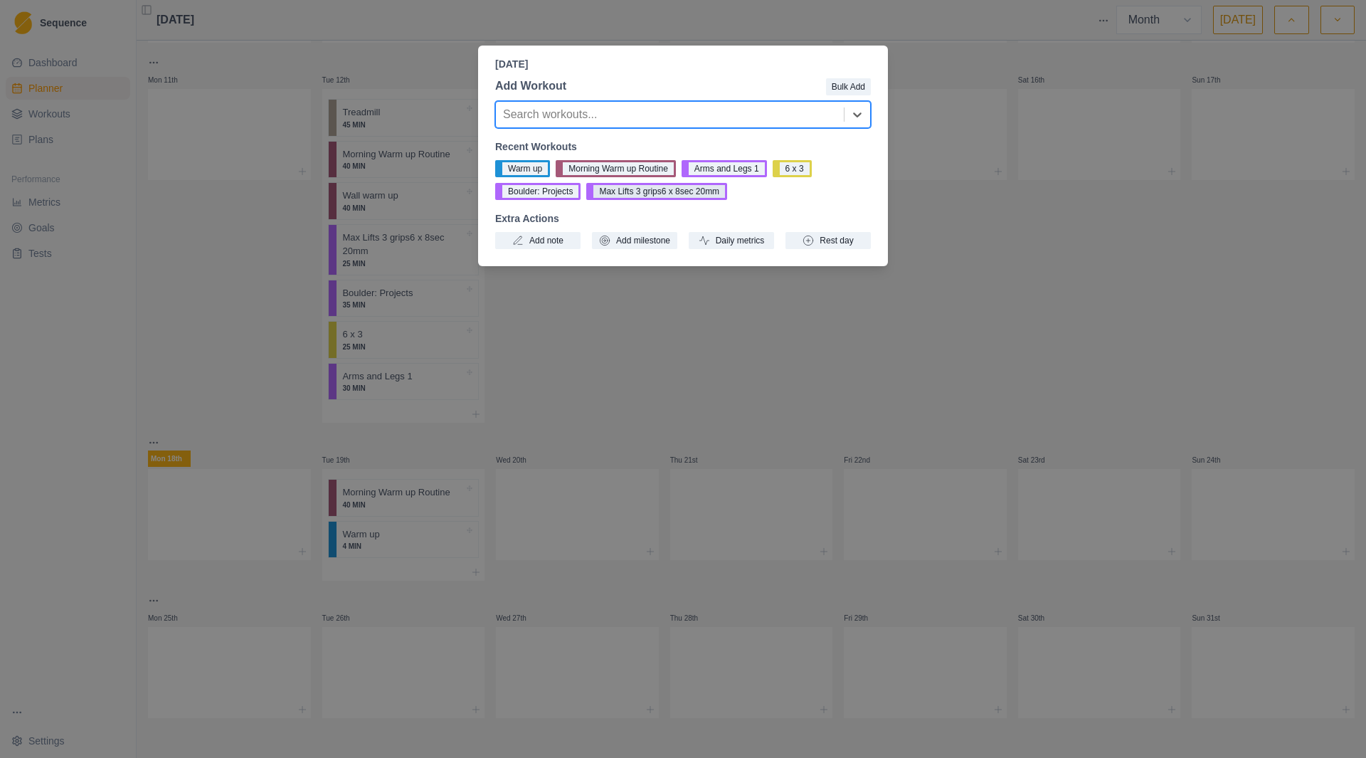
click at [655, 193] on button "Max Lifts 3 grips6 x 8sec 20mm" at bounding box center [656, 191] width 141 height 17
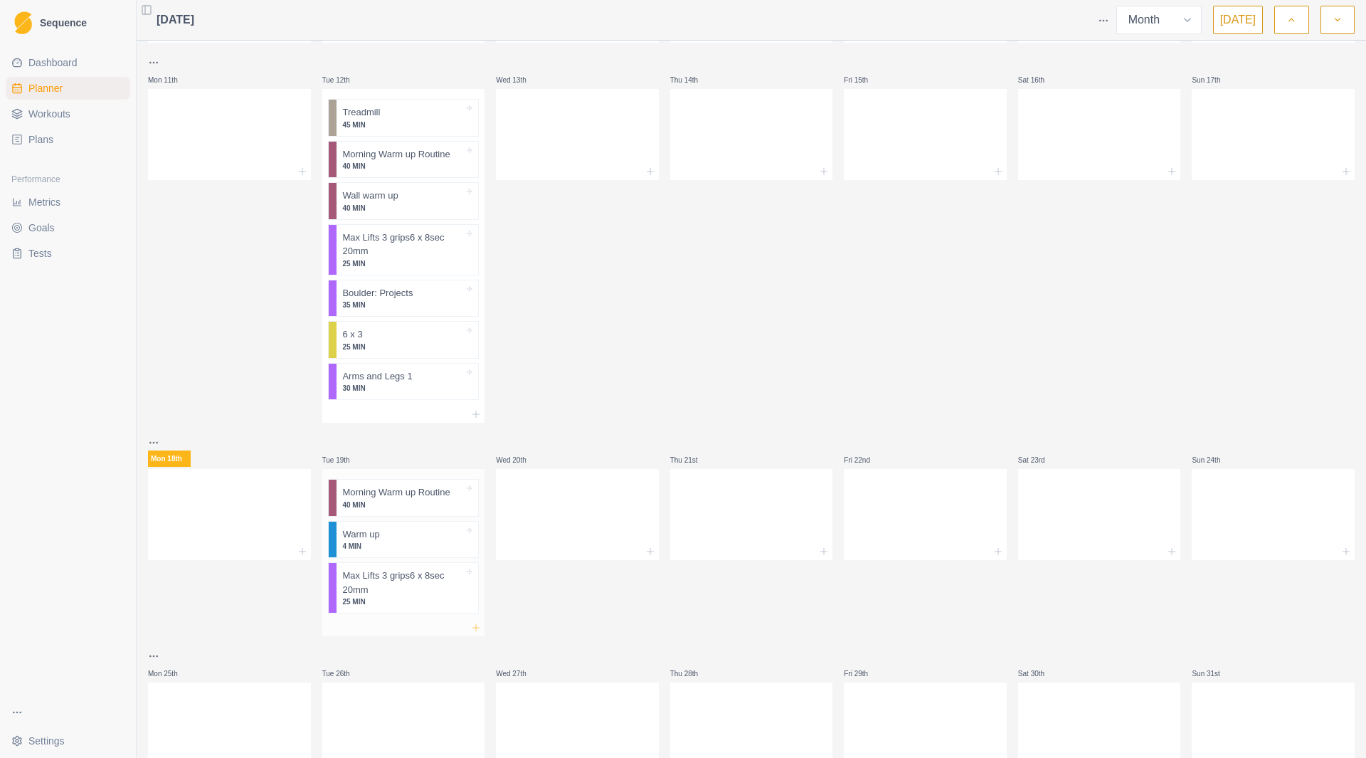
click at [472, 625] on icon at bounding box center [475, 627] width 11 height 11
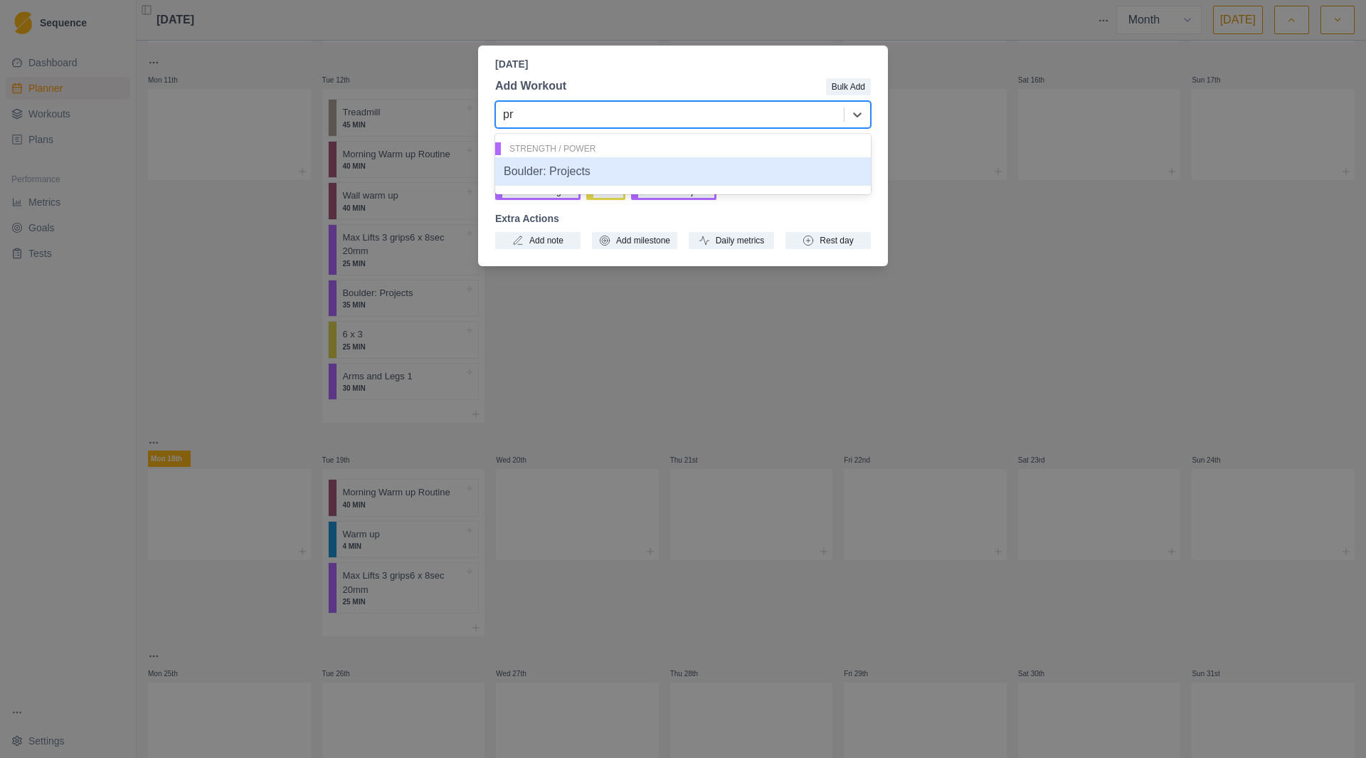
type input "pro"
click at [579, 174] on div "Boulder: Projects" at bounding box center [683, 171] width 376 height 28
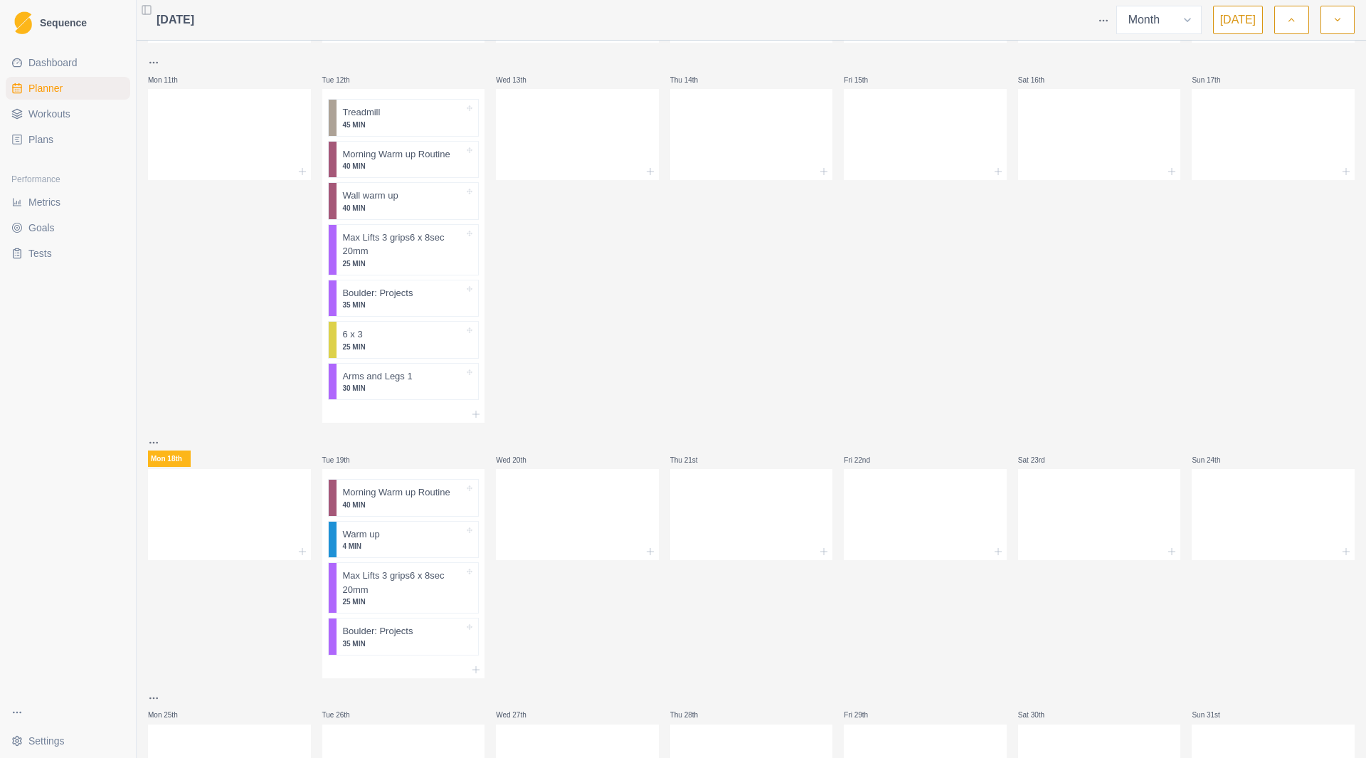
scroll to position [362, 0]
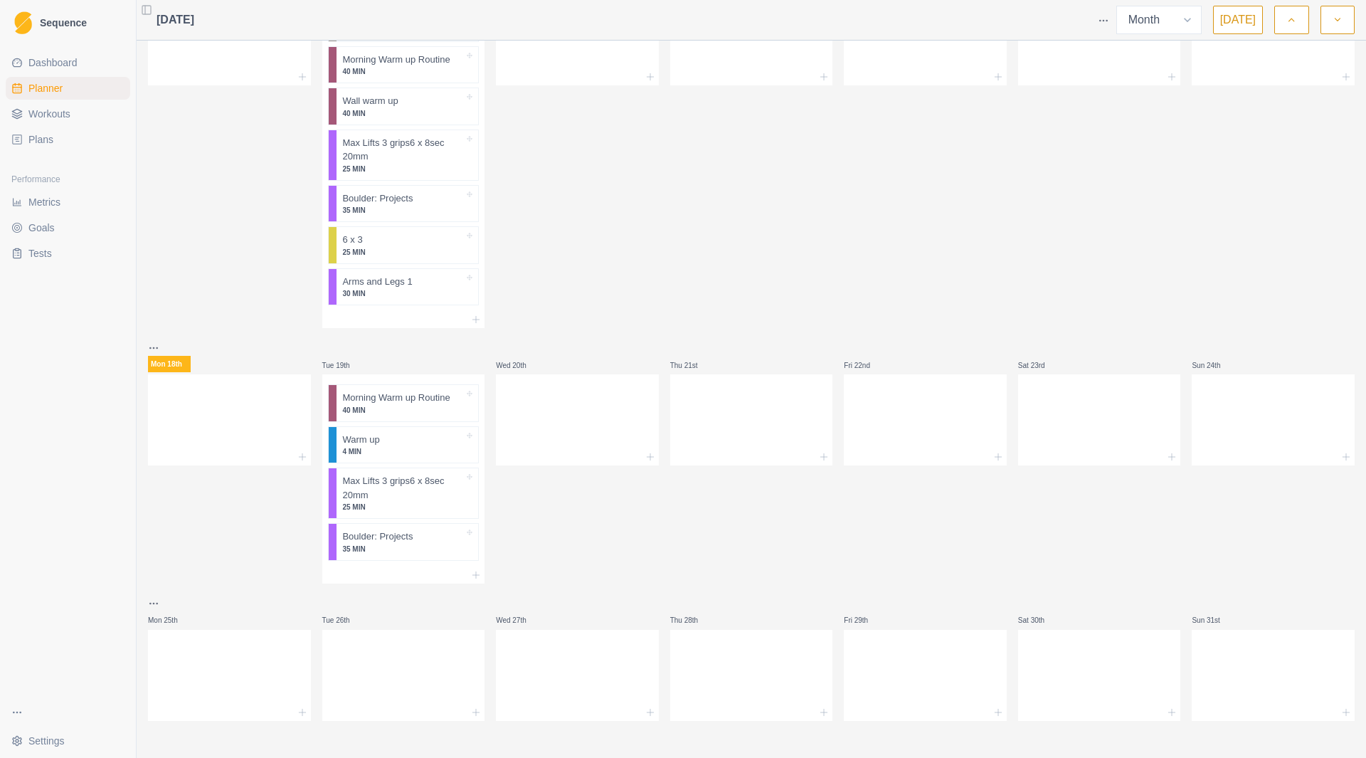
click at [38, 114] on span "Workouts" at bounding box center [49, 114] width 42 height 14
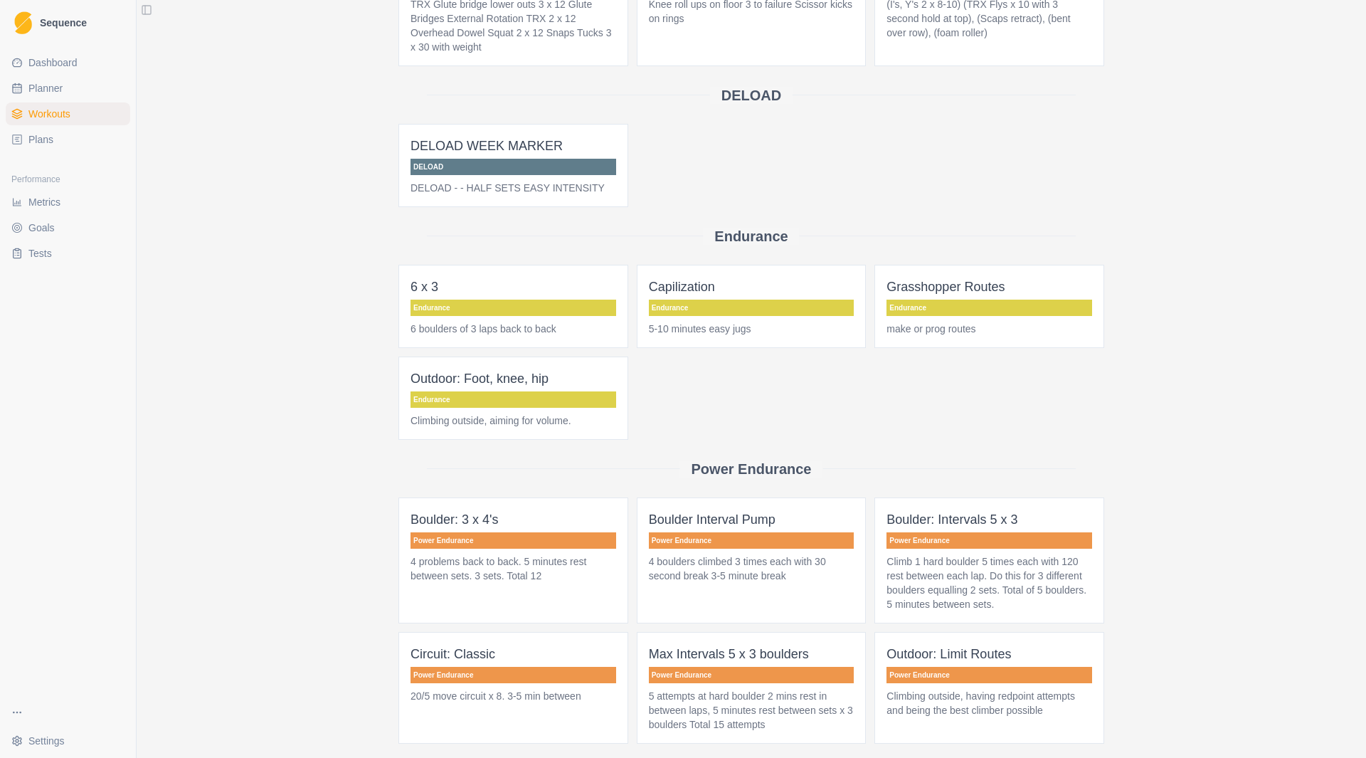
scroll to position [759, 0]
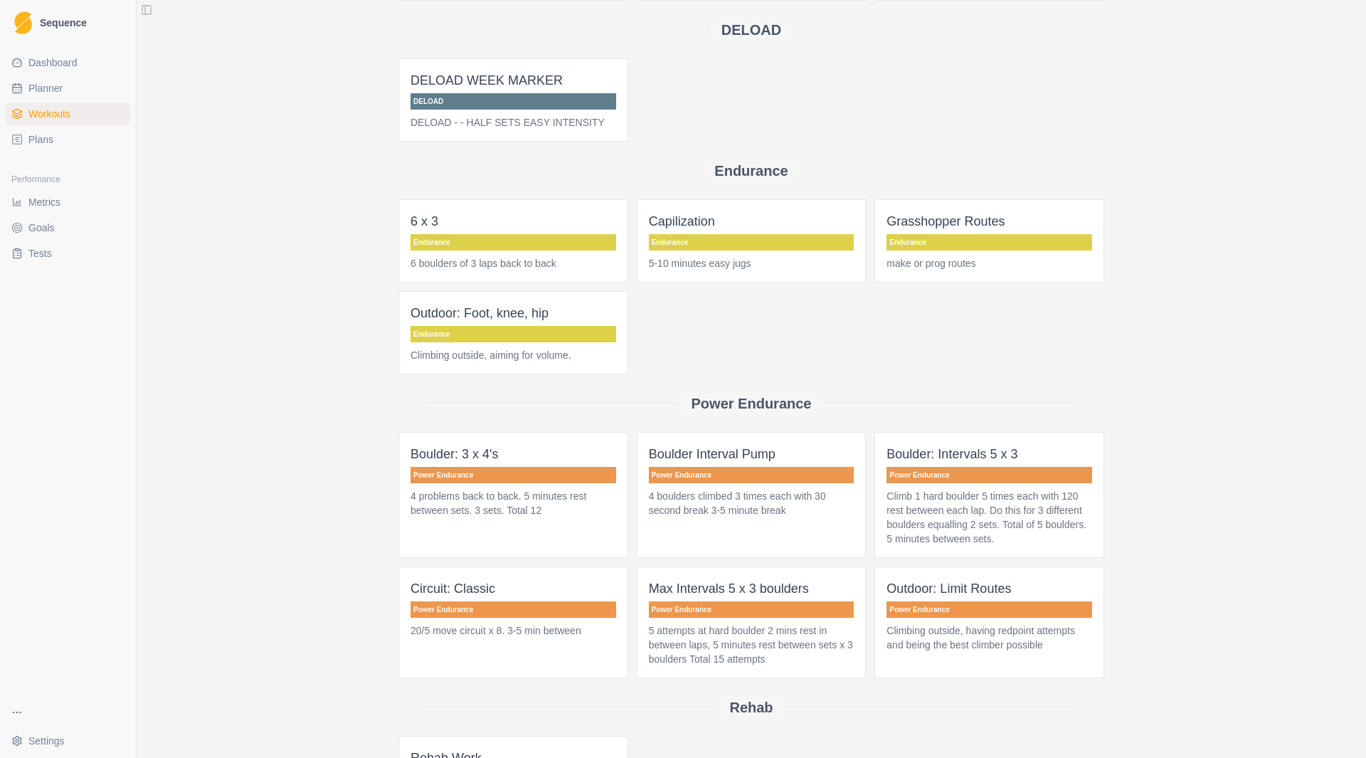
click at [514, 500] on p "4 problems back to back. 5 minutes rest between sets. 3 sets. Total 12" at bounding box center [514, 503] width 206 height 28
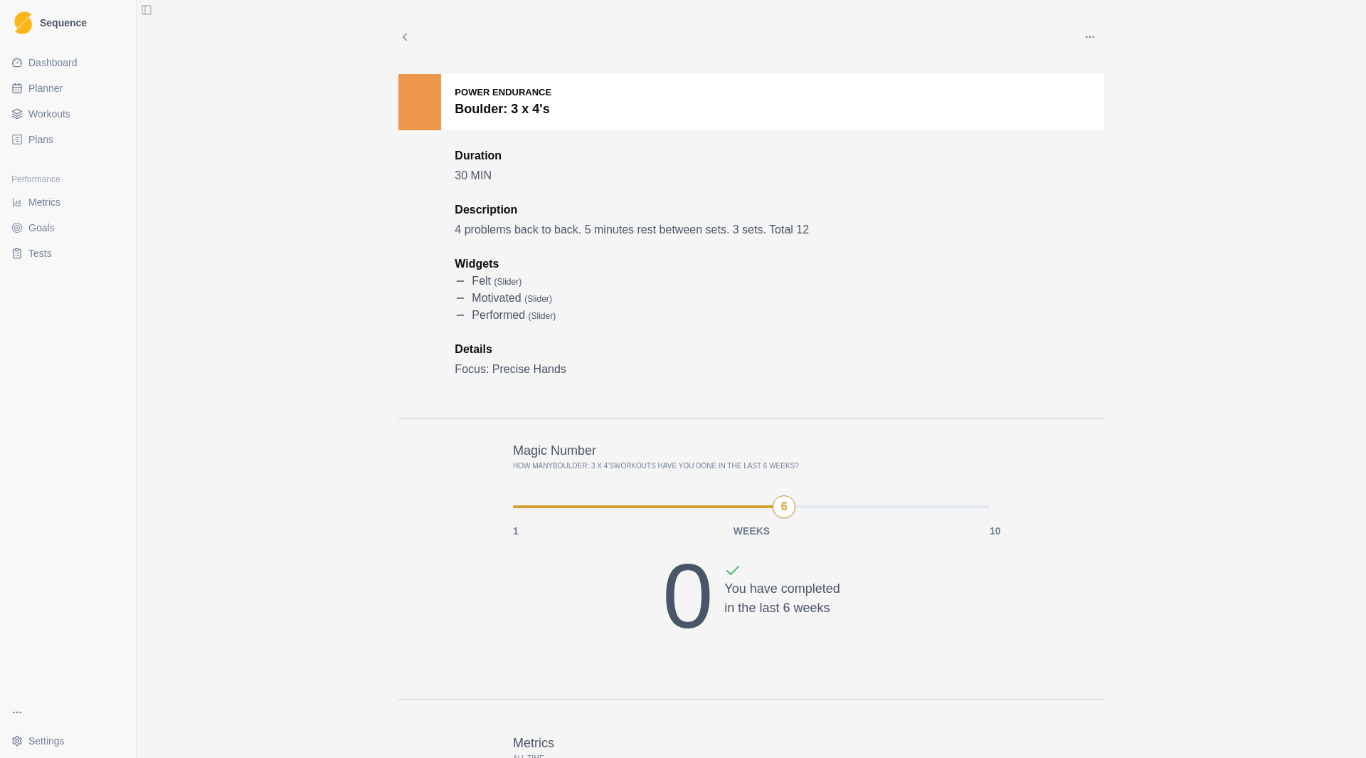
click at [1092, 37] on button "button" at bounding box center [1090, 37] width 28 height 28
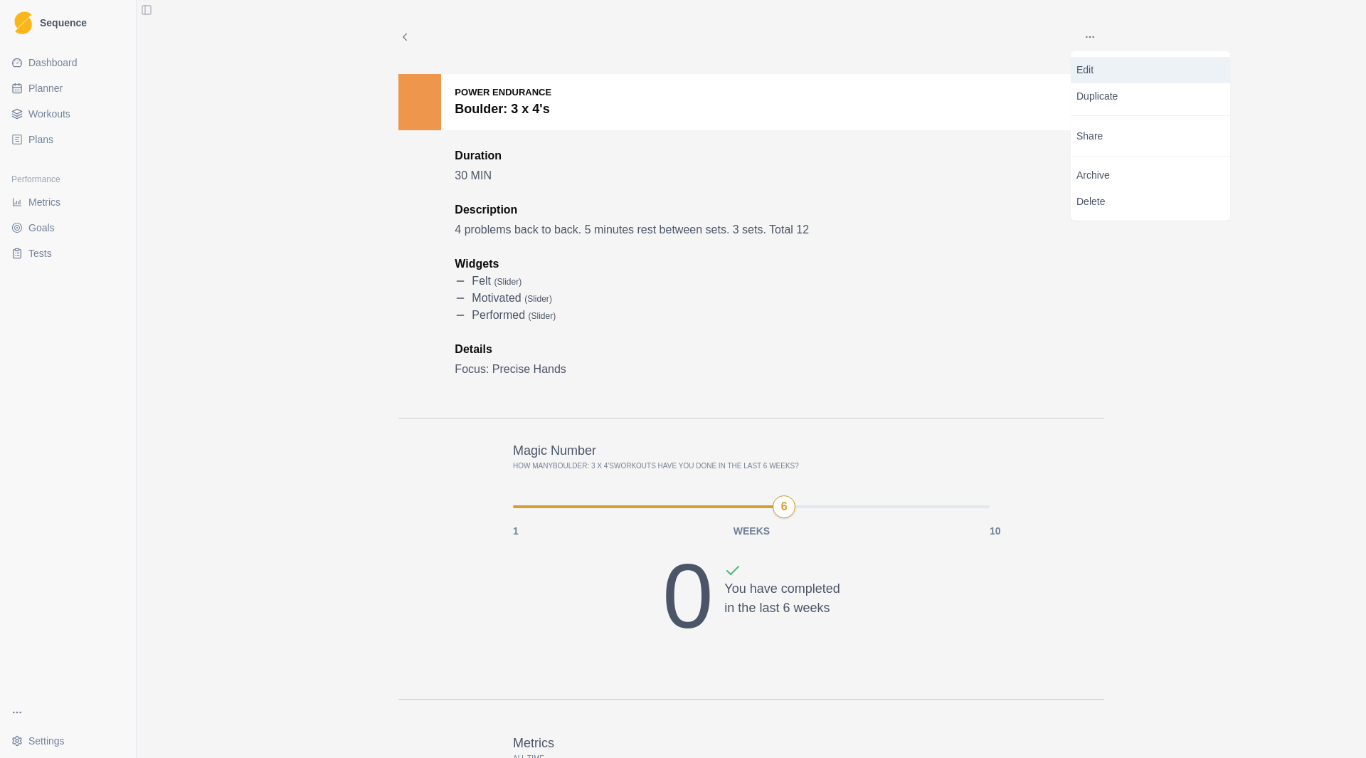
click at [1099, 75] on p "Edit" at bounding box center [1151, 70] width 148 height 15
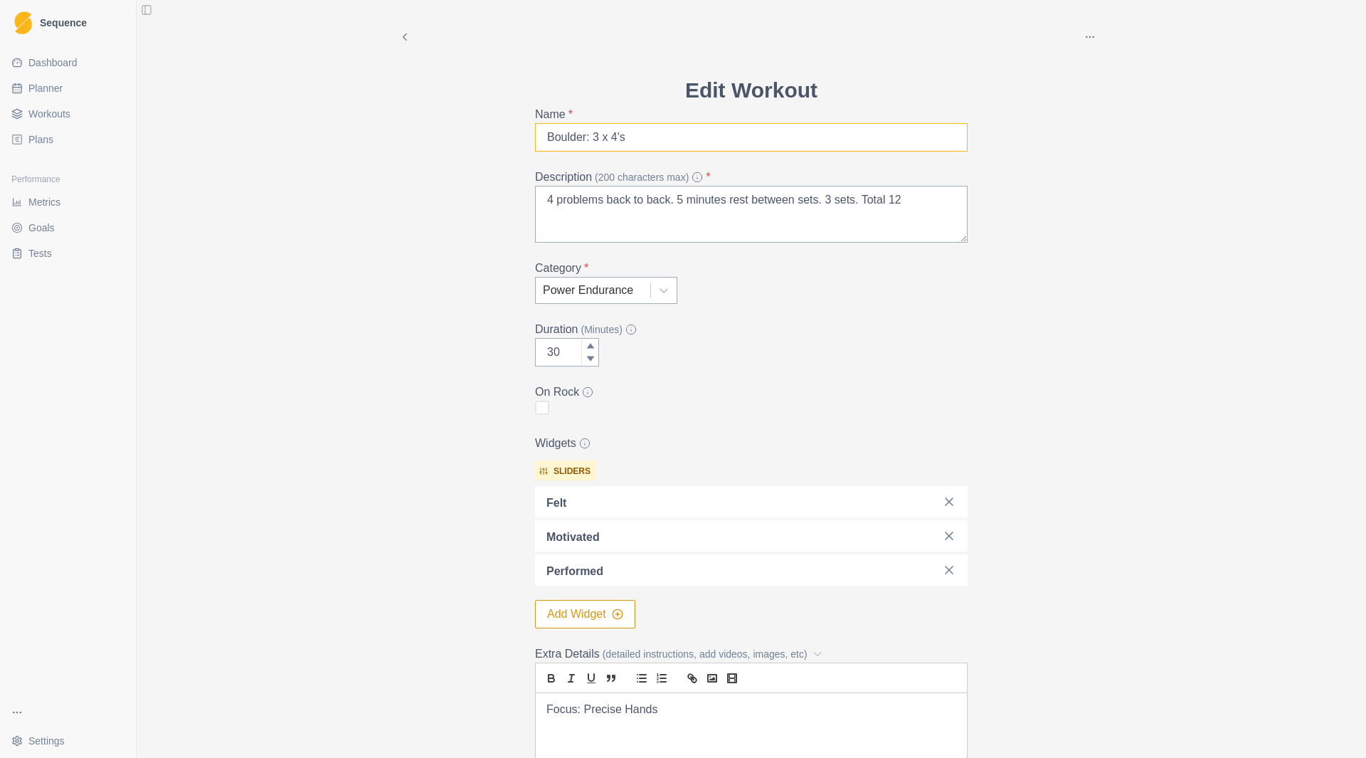
click at [593, 136] on input "Boulder: 3 x 4's" at bounding box center [751, 137] width 433 height 28
type input "Boulder: 2 x 4's"
drag, startPoint x: 901, startPoint y: 196, endPoint x: 408, endPoint y: 218, distance: 492.9
click at [408, 217] on div "Archive Delete Edit Workout Name * [GEOGRAPHIC_DATA]: 2 x 4's Description (200 …" at bounding box center [751, 464] width 729 height 929
type textarea "2 problems, 4 laps each. Hardish 5 moves. 3 minutes rest."
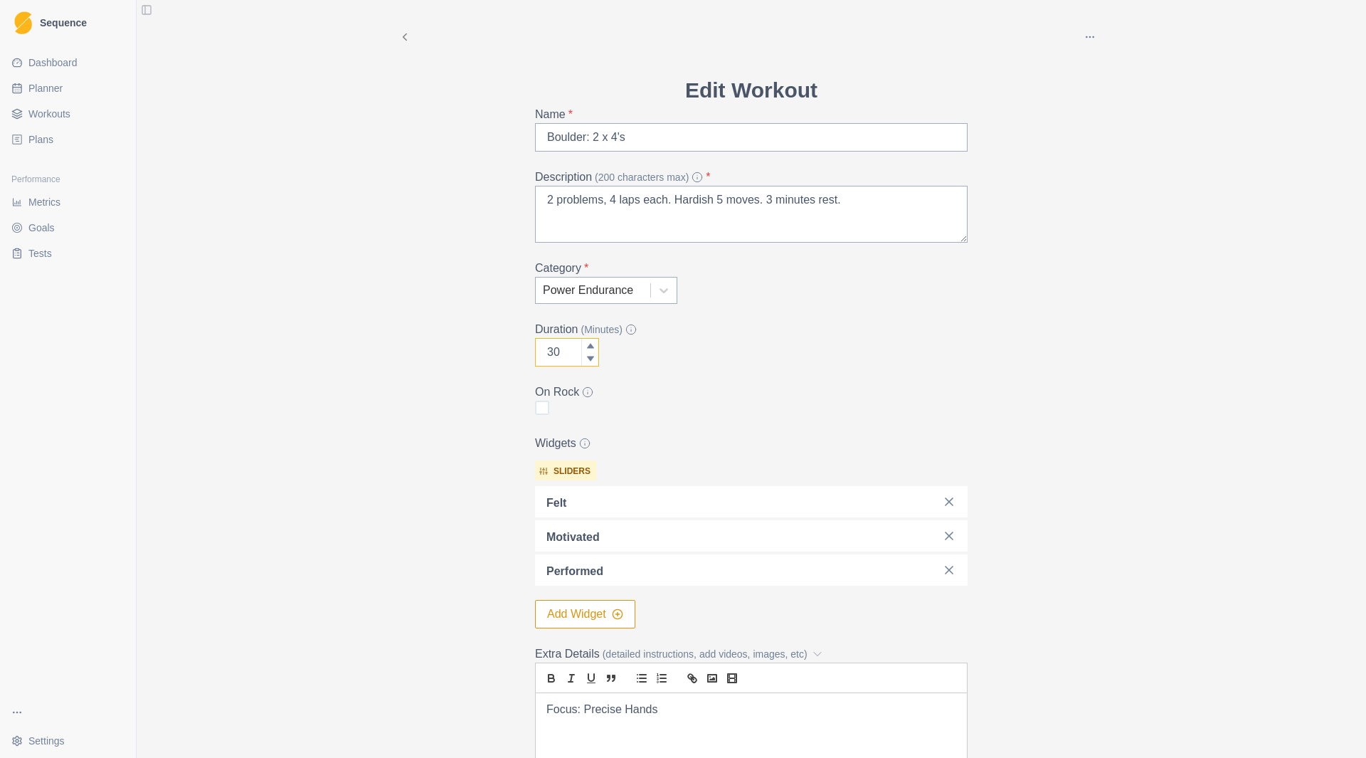
click at [558, 350] on input "30" at bounding box center [567, 352] width 64 height 28
drag, startPoint x: 558, startPoint y: 350, endPoint x: 509, endPoint y: 352, distance: 49.1
click at [509, 352] on div "Archive Delete Edit Workout Name * [GEOGRAPHIC_DATA]: 2 x 4's Description (200 …" at bounding box center [751, 464] width 729 height 929
type input "10"
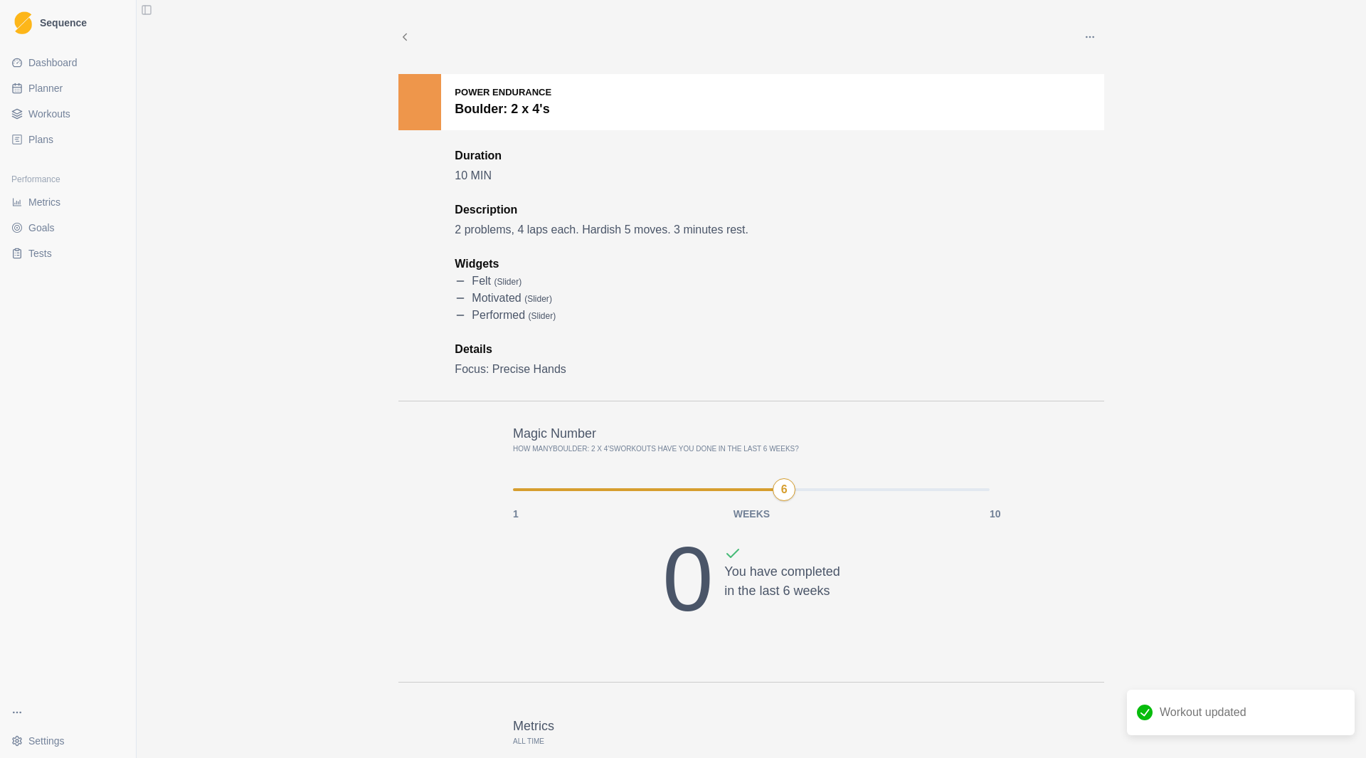
click at [50, 144] on span "Plans" at bounding box center [40, 139] width 25 height 14
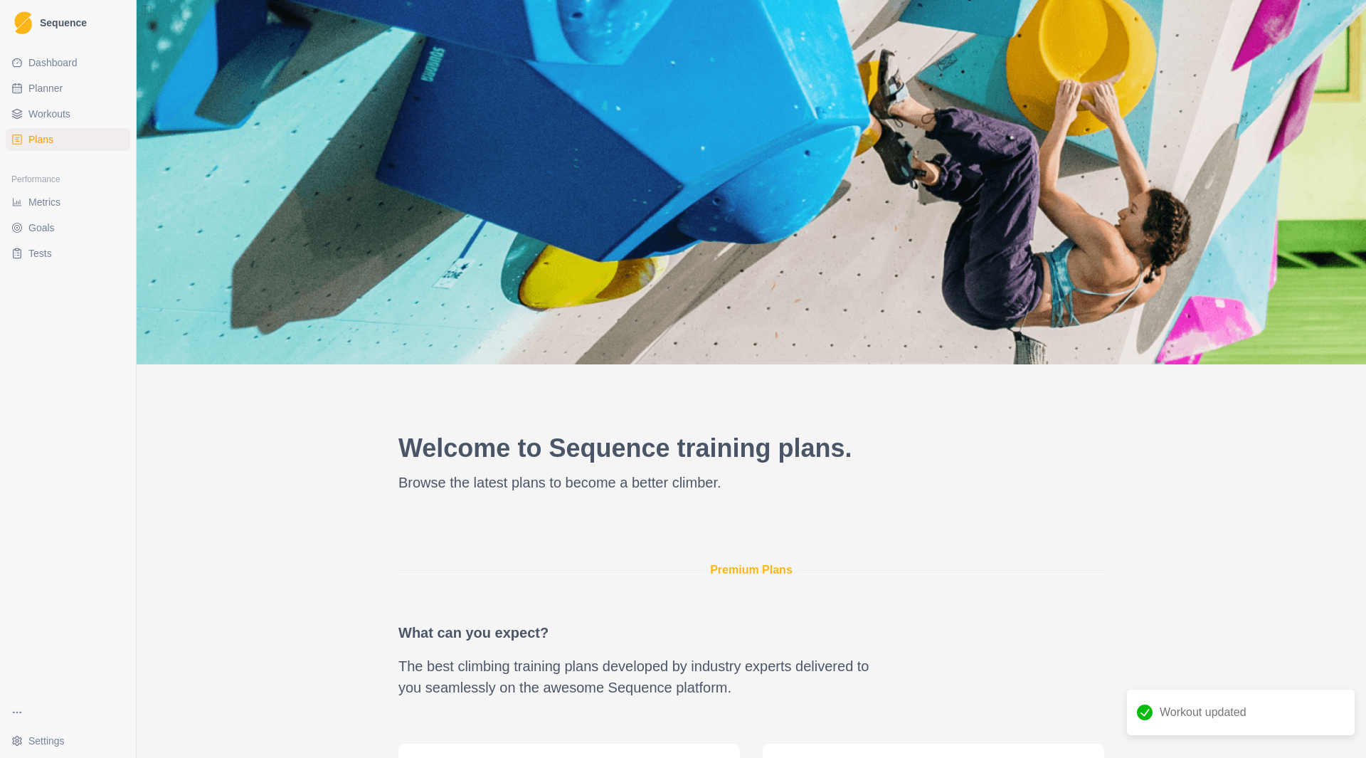
click at [75, 88] on link "Planner" at bounding box center [68, 88] width 125 height 23
select select "month"
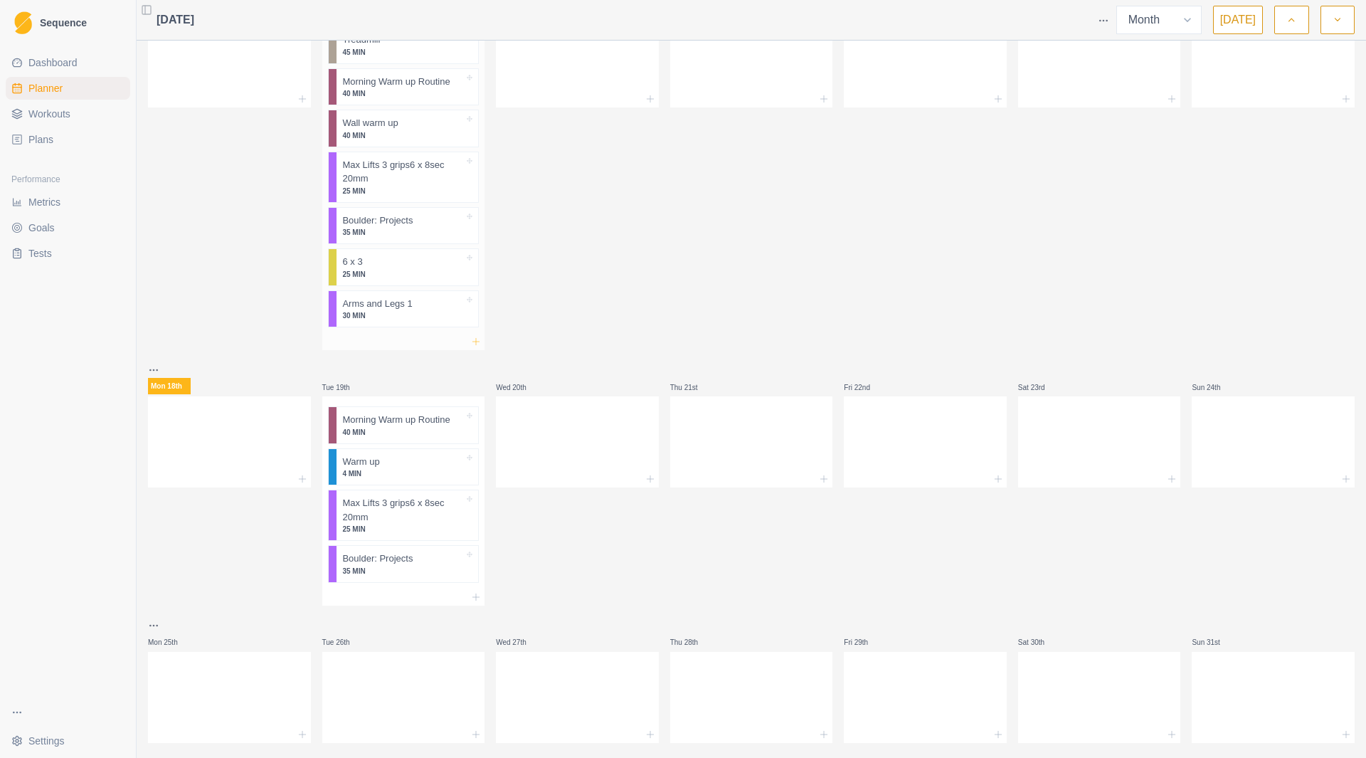
scroll to position [365, 0]
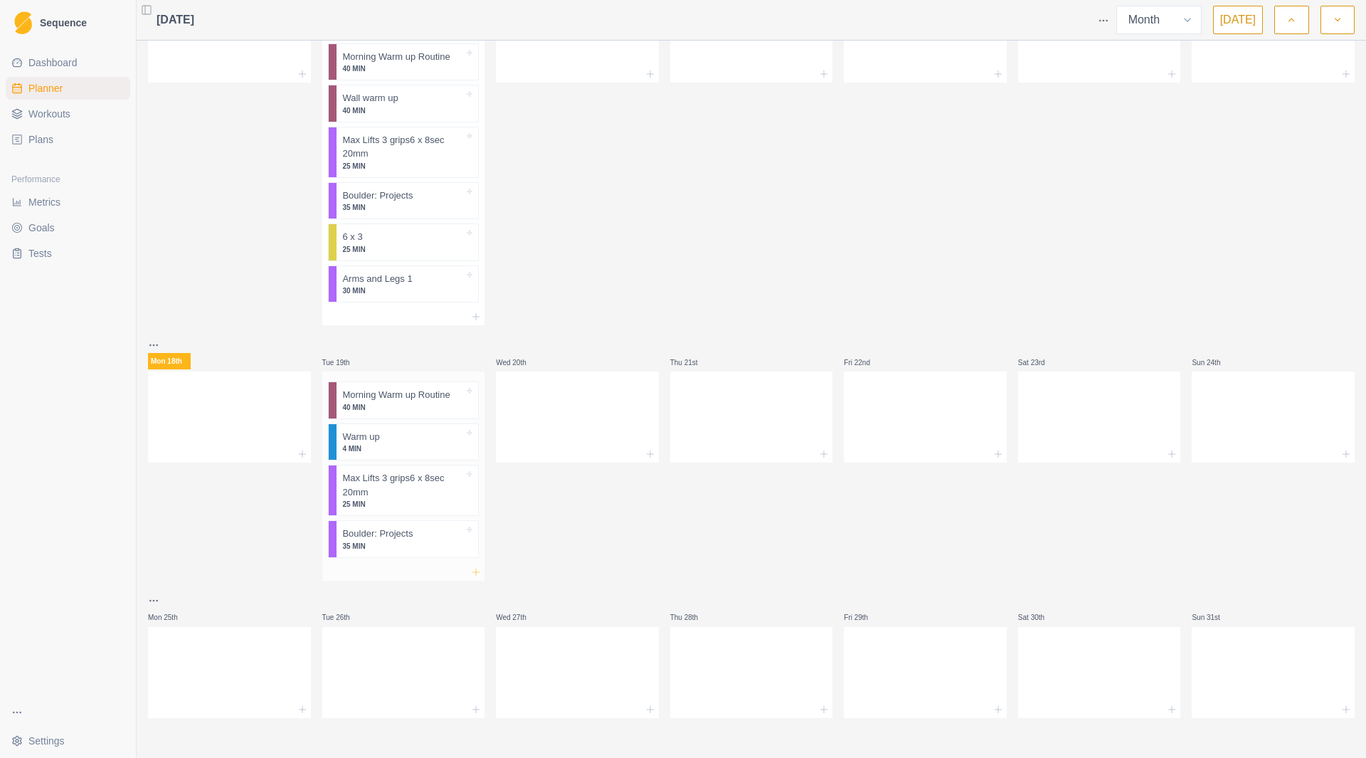
click at [476, 571] on line at bounding box center [476, 572] width 0 height 6
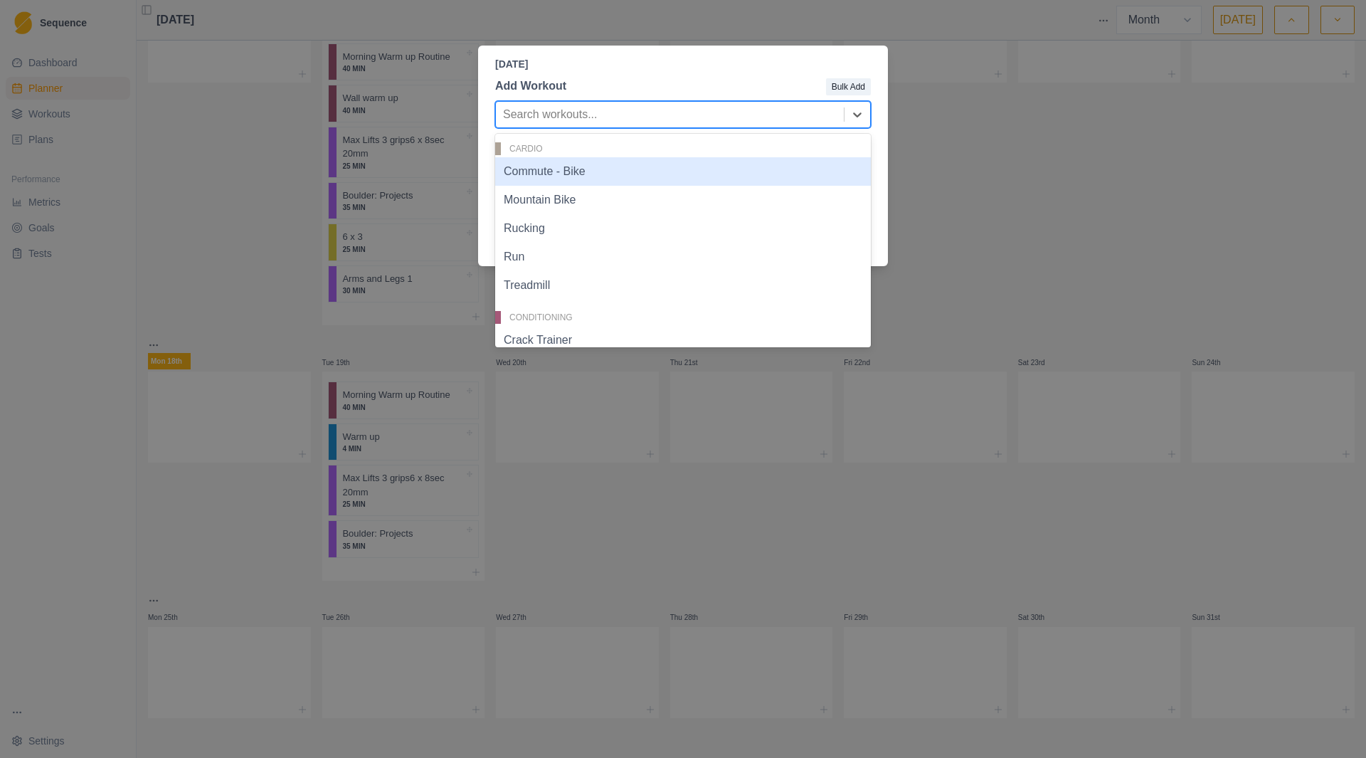
click at [716, 122] on div at bounding box center [670, 115] width 334 height 20
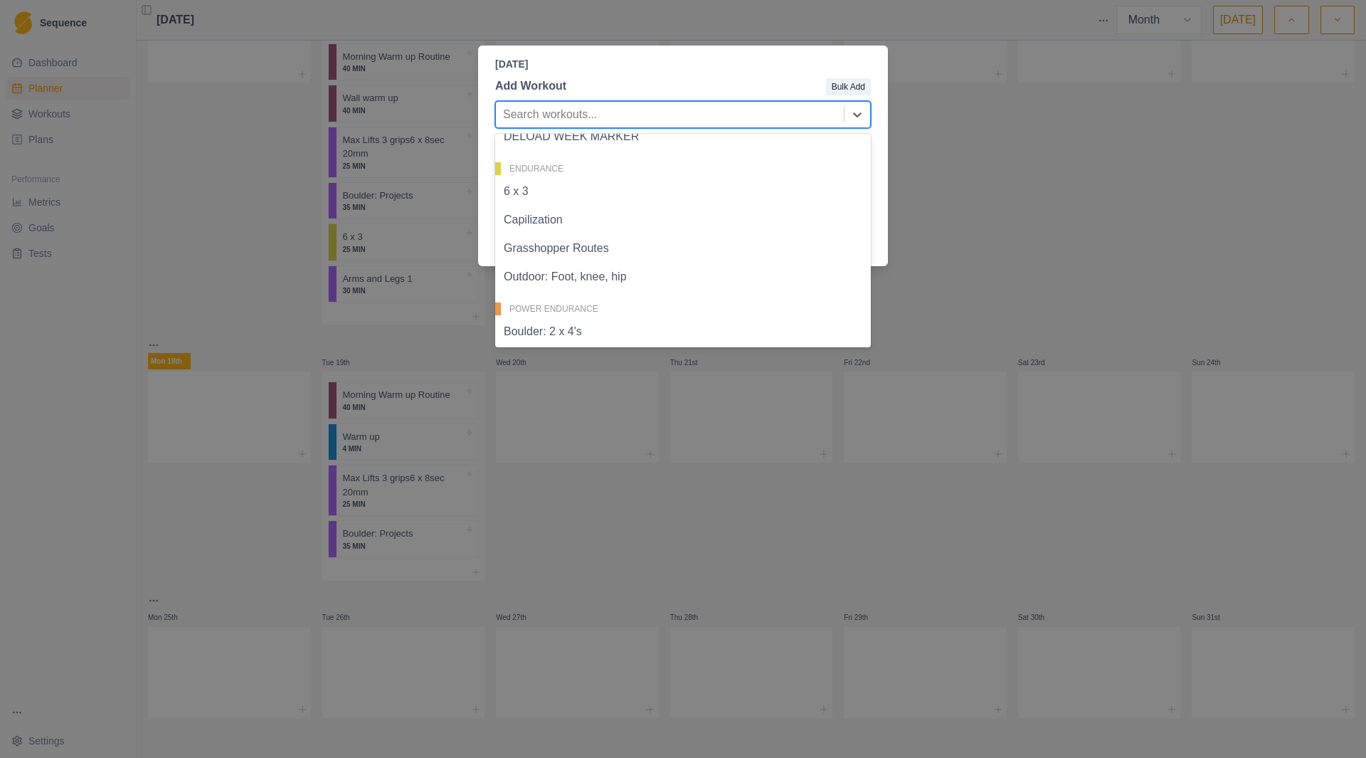
scroll to position [569, 0]
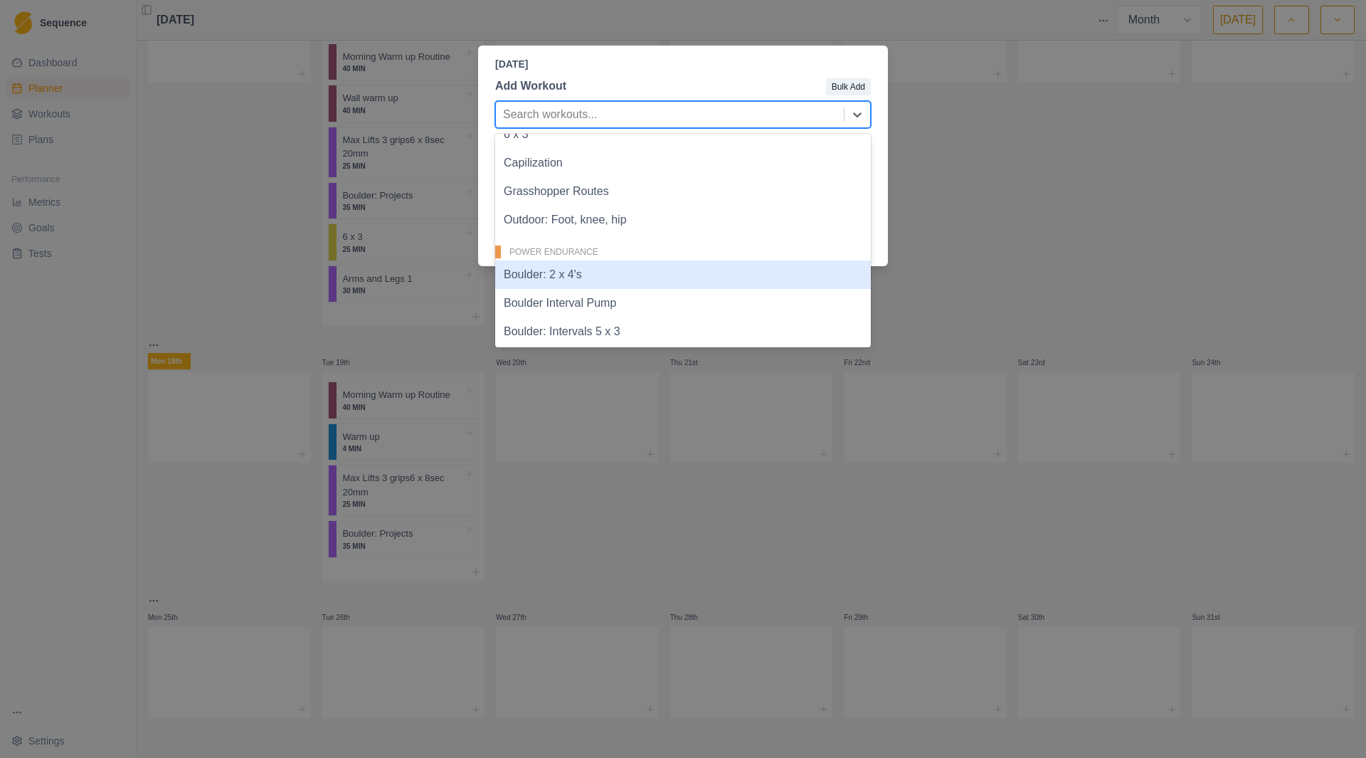
click at [604, 273] on div "Boulder: 2 x 4's" at bounding box center [683, 274] width 376 height 28
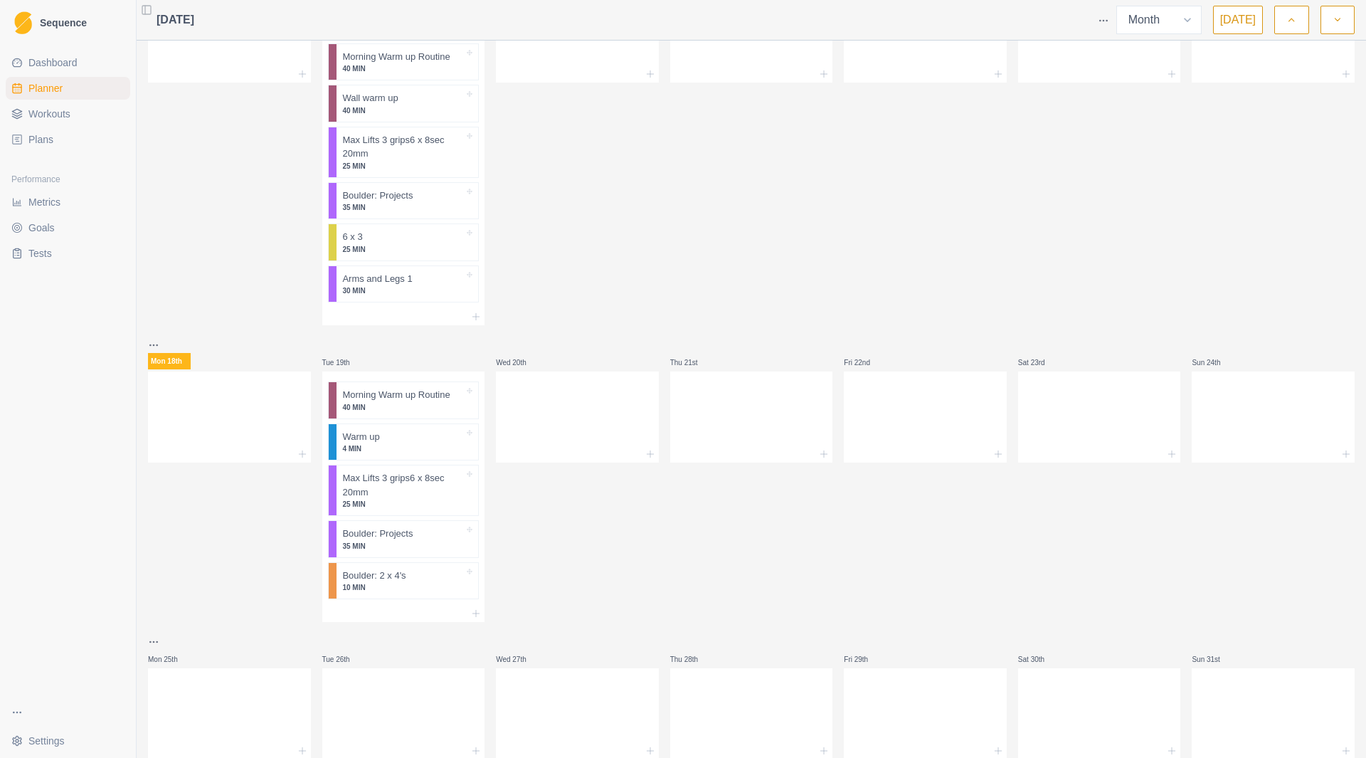
click at [107, 120] on link "Workouts" at bounding box center [68, 113] width 125 height 23
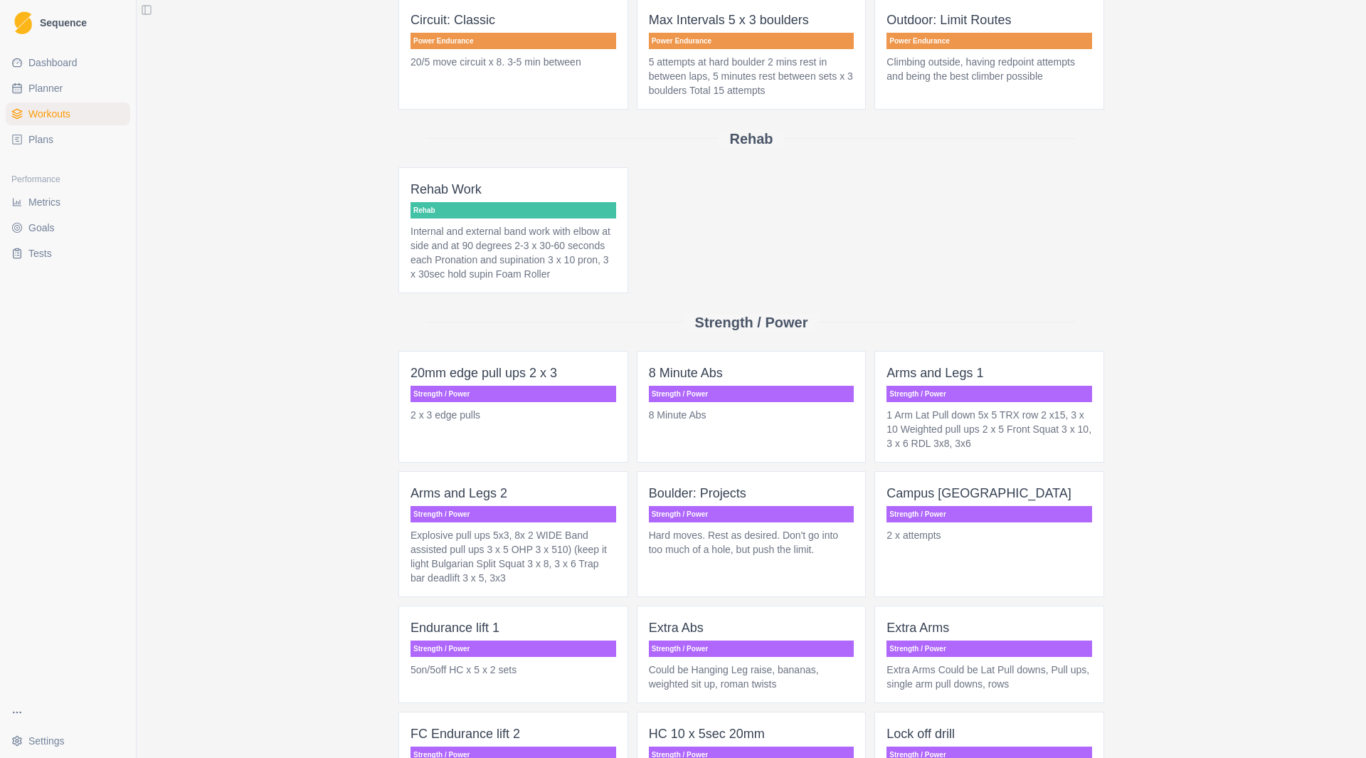
scroll to position [1329, 0]
click at [995, 416] on p "1 Arm Lat Pull down 5x 5 TRX row 2 x15, 3 x 10 Weighted pull ups 2 x 5 Front Sq…" at bounding box center [990, 428] width 206 height 43
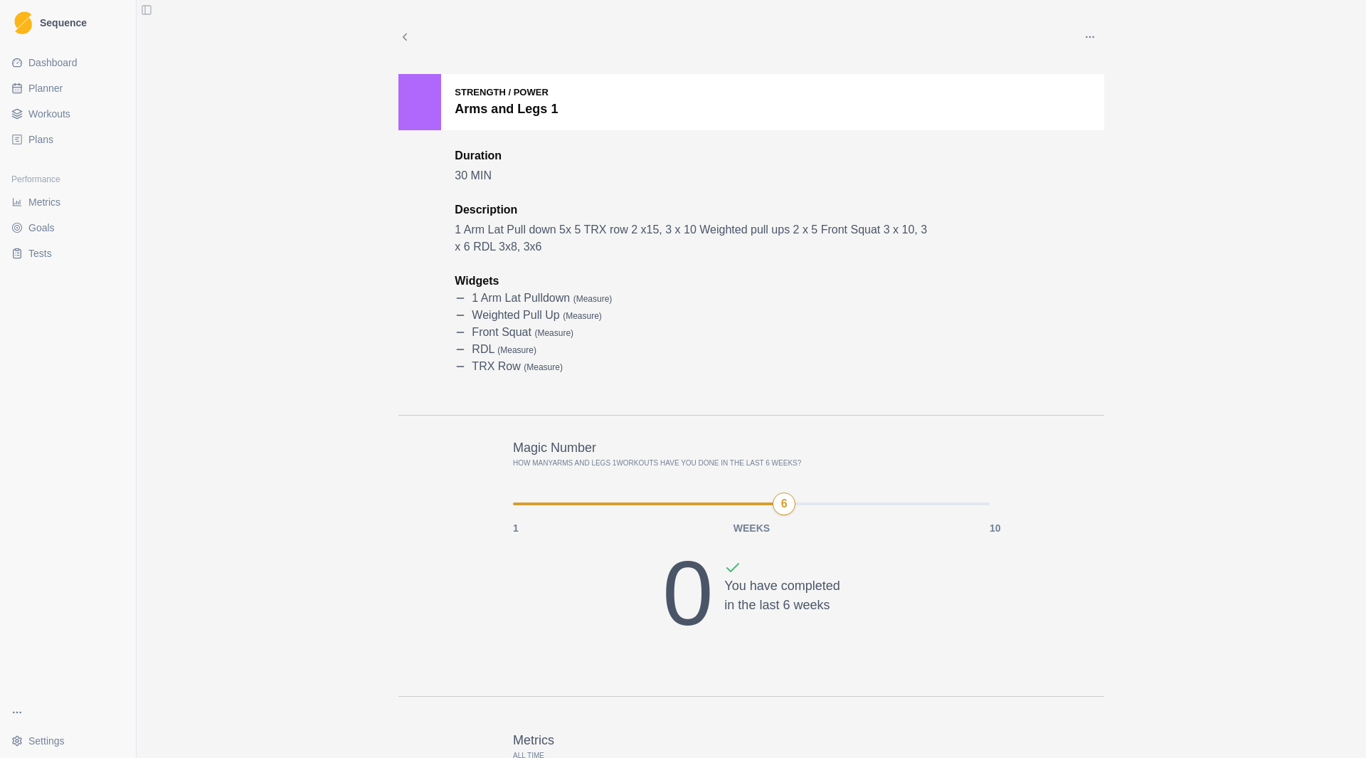
click at [1092, 38] on button "button" at bounding box center [1090, 37] width 28 height 28
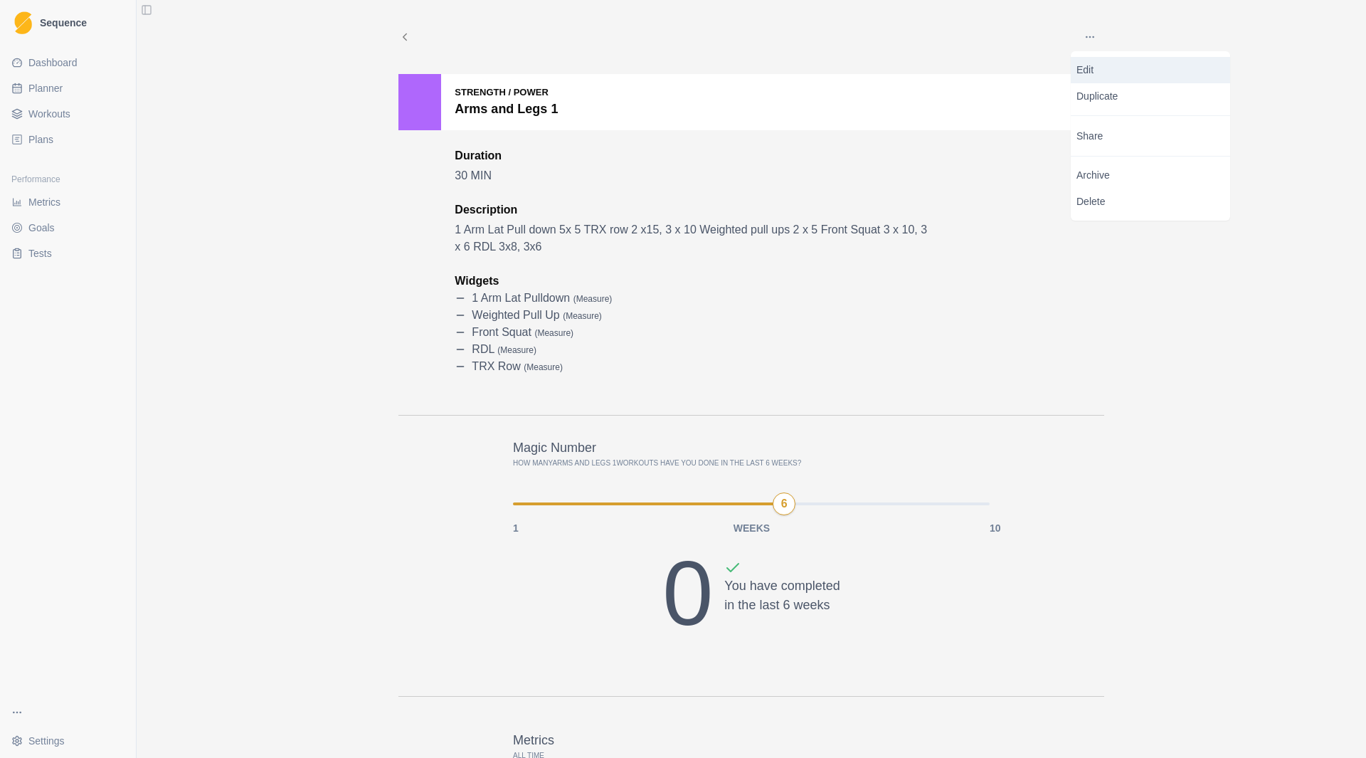
click at [1101, 73] on p "Edit" at bounding box center [1151, 70] width 148 height 15
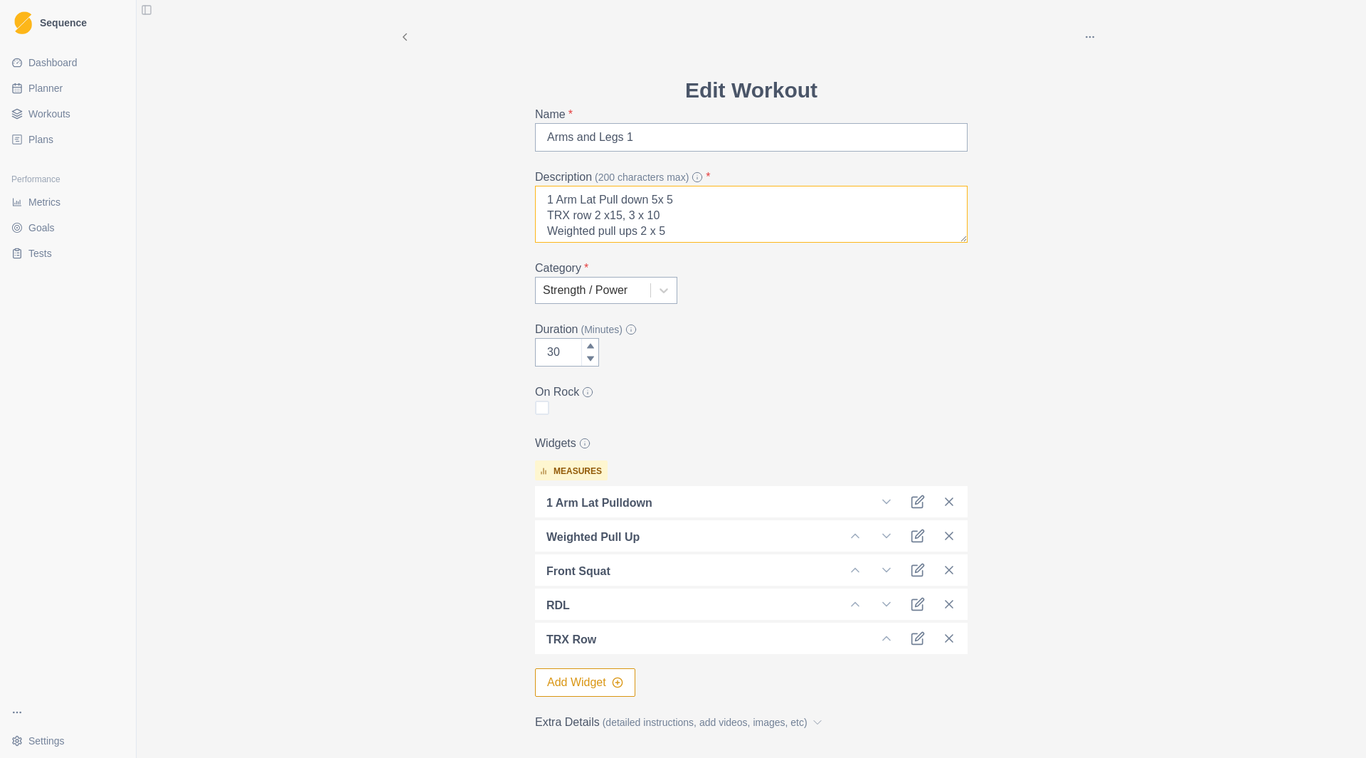
click at [668, 200] on textarea "1 Arm Lat Pull down 5x 5 TRX row 2 x15, 3 x 10 Weighted pull ups 2 x 5 Front Sq…" at bounding box center [751, 214] width 433 height 57
drag, startPoint x: 654, startPoint y: 215, endPoint x: 510, endPoint y: 212, distance: 144.5
click at [510, 212] on div "Archive Delete Edit Workout Name * Arms and Legs 1 Description (200 characters …" at bounding box center [751, 394] width 729 height 788
drag, startPoint x: 681, startPoint y: 234, endPoint x: 533, endPoint y: 225, distance: 148.3
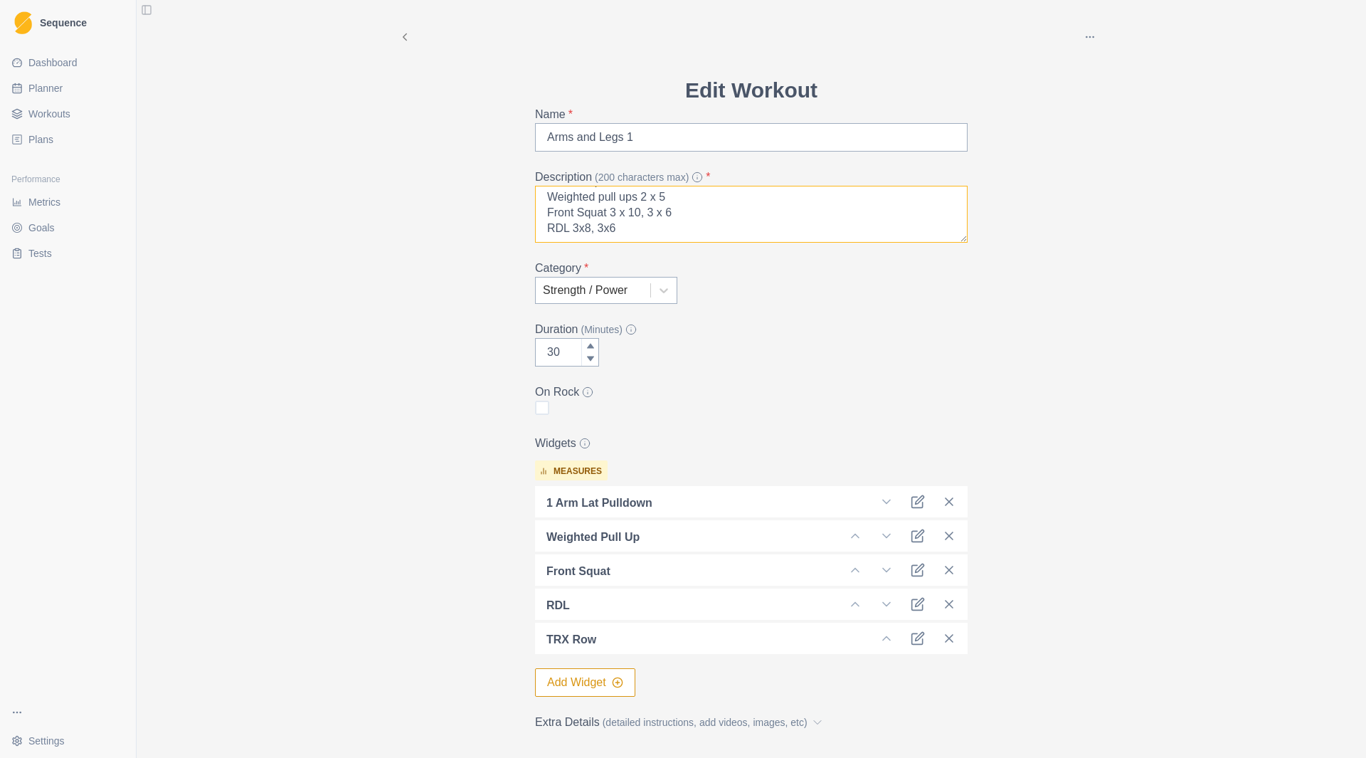
click at [535, 225] on textarea "1 Arm Lat Pull down 5x 1 3x 12 Trap bar Weighted pull ups 2 x 5 Front Squat 3 x…" at bounding box center [751, 214] width 433 height 57
drag, startPoint x: 620, startPoint y: 226, endPoint x: 546, endPoint y: 225, distance: 74.0
click at [546, 225] on textarea "1 Arm Lat Pull down 5x 1 3x 12 Trap bar Weighted pull ups 2 x 5 3 RDL 3x8, 3x6" at bounding box center [751, 214] width 433 height 57
drag, startPoint x: 591, startPoint y: 212, endPoint x: 540, endPoint y: 219, distance: 51.7
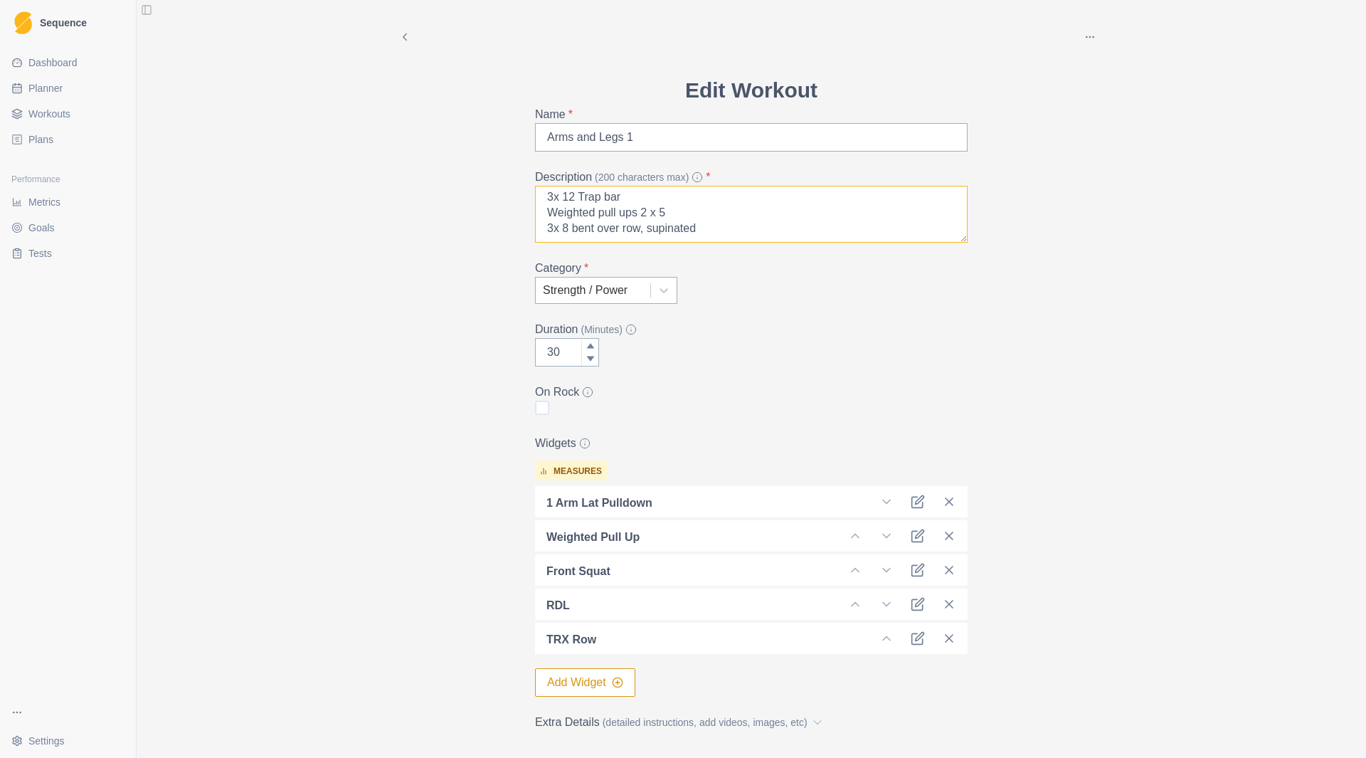
click at [540, 219] on textarea "1 Arm Lat Pull down 5x 1 3x 12 Trap bar Weighted pull ups 2 x 5 3x 8 bent over …" at bounding box center [751, 214] width 433 height 57
click at [634, 199] on textarea "1 Arm Lat Pull down 5x 1 3x 12 Trap bar pull ups 2 x 5 3x 8 bent over row, supi…" at bounding box center [751, 214] width 433 height 57
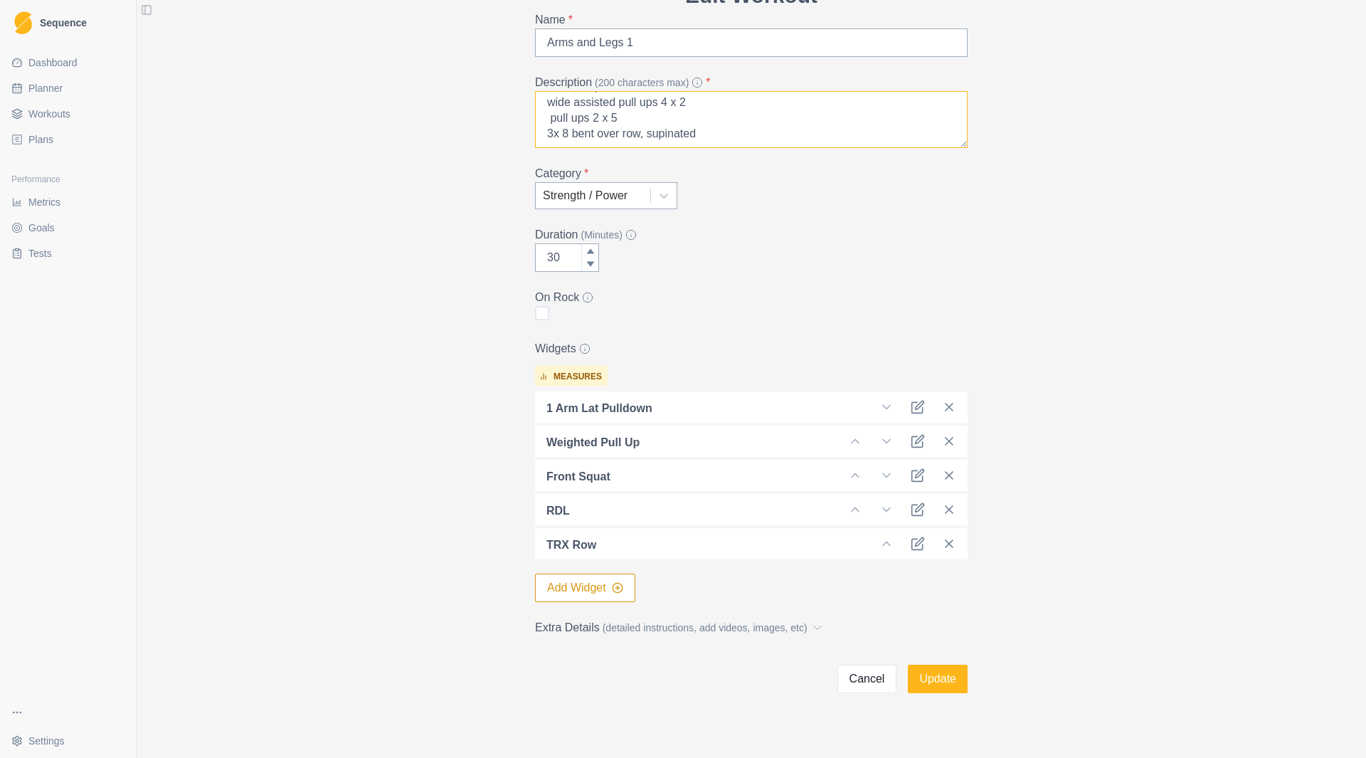
type textarea "1 Arm Lat Pull down 5x 1 3x 12 Trap bar wide assisted pull ups 4 x 2 pull ups 2…"
click at [631, 474] on div at bounding box center [730, 475] width 204 height 20
click at [911, 468] on icon at bounding box center [918, 475] width 14 height 14
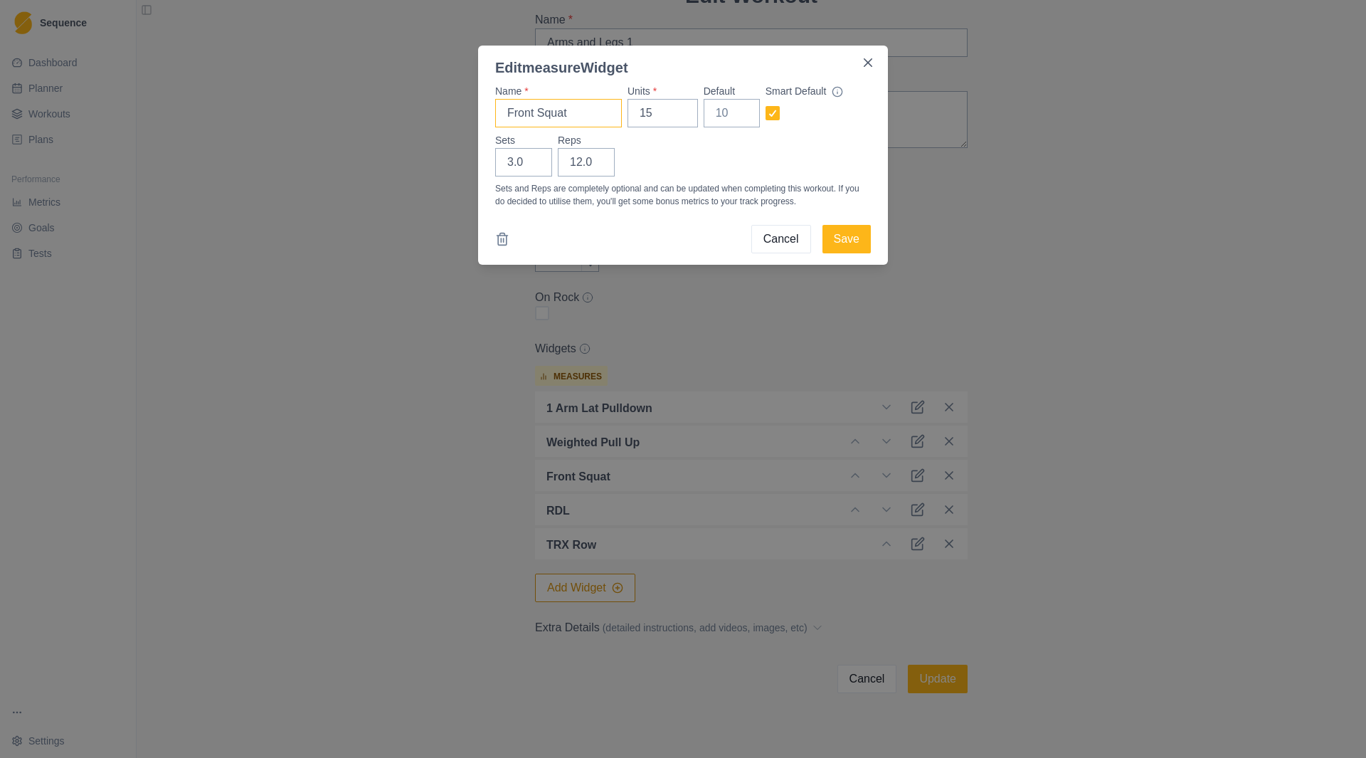
drag, startPoint x: 488, startPoint y: 120, endPoint x: 378, endPoint y: 124, distance: 110.4
click at [378, 124] on div "Edit measure Widget Name * Front Squat Units * 15 Default Smart Default Sets 3.…" at bounding box center [683, 379] width 1366 height 758
type input "Trap Bar"
click at [843, 238] on button "Save" at bounding box center [847, 239] width 48 height 28
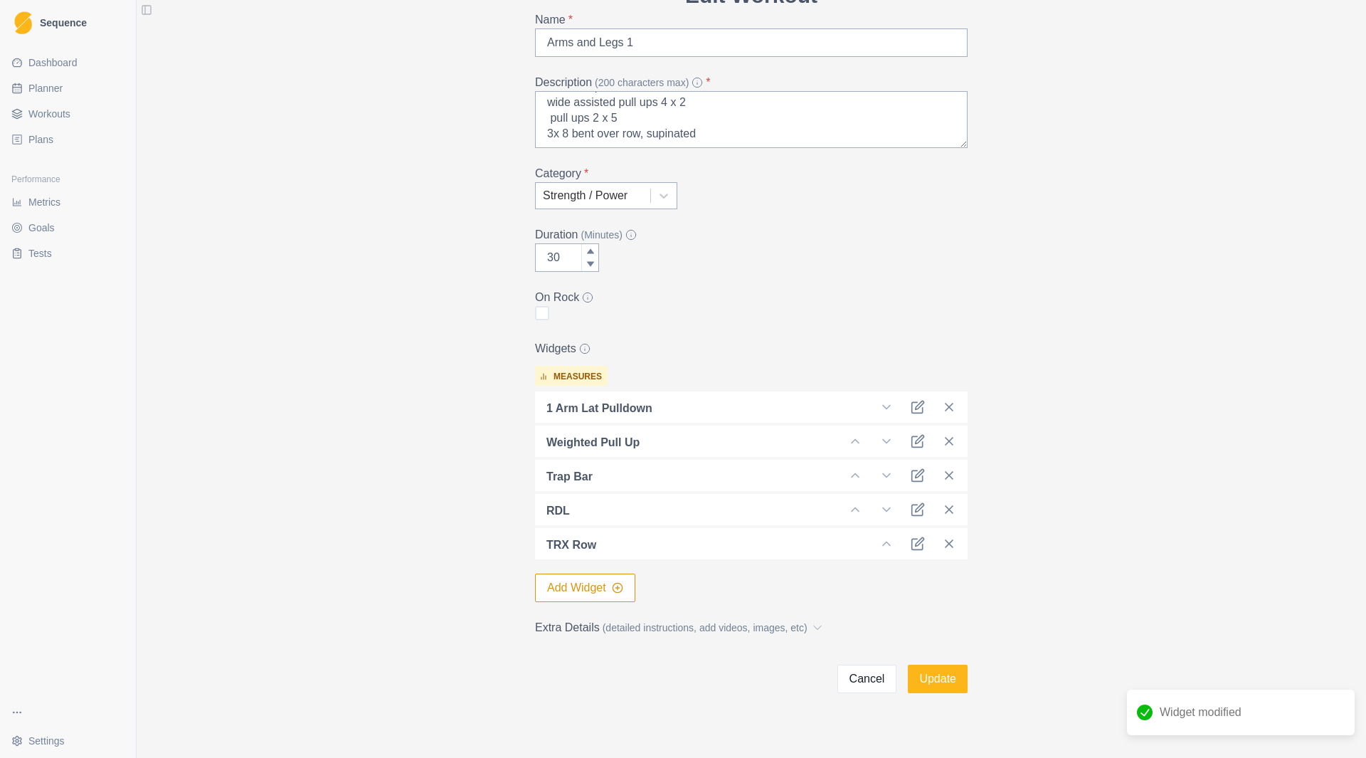
click at [566, 544] on p "TRX Row" at bounding box center [572, 545] width 50 height 17
click at [911, 540] on icon at bounding box center [918, 544] width 14 height 14
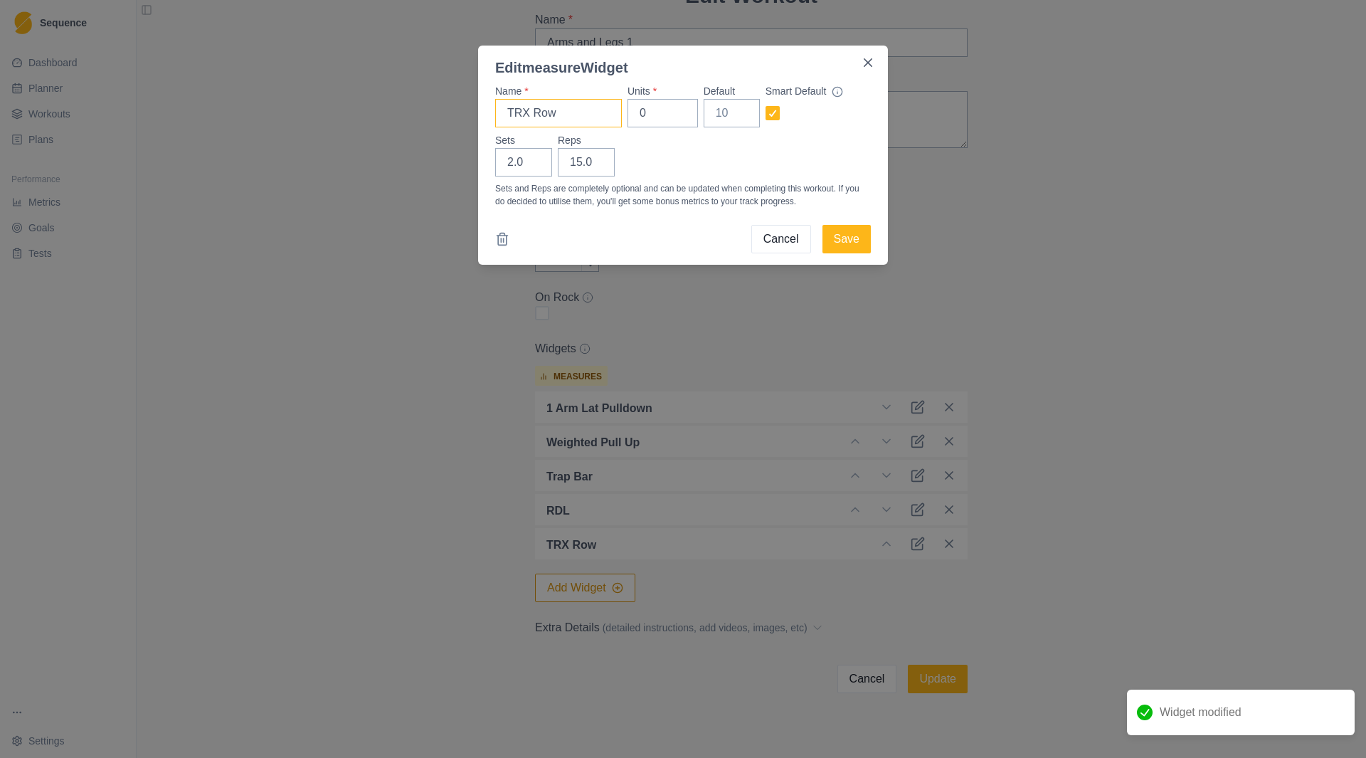
drag, startPoint x: 528, startPoint y: 117, endPoint x: 369, endPoint y: 119, distance: 159.4
click at [369, 119] on div "Edit measure Widget Name * TRX Row Units * 0 Default Smart Default Sets 2.0 Rep…" at bounding box center [683, 379] width 1366 height 758
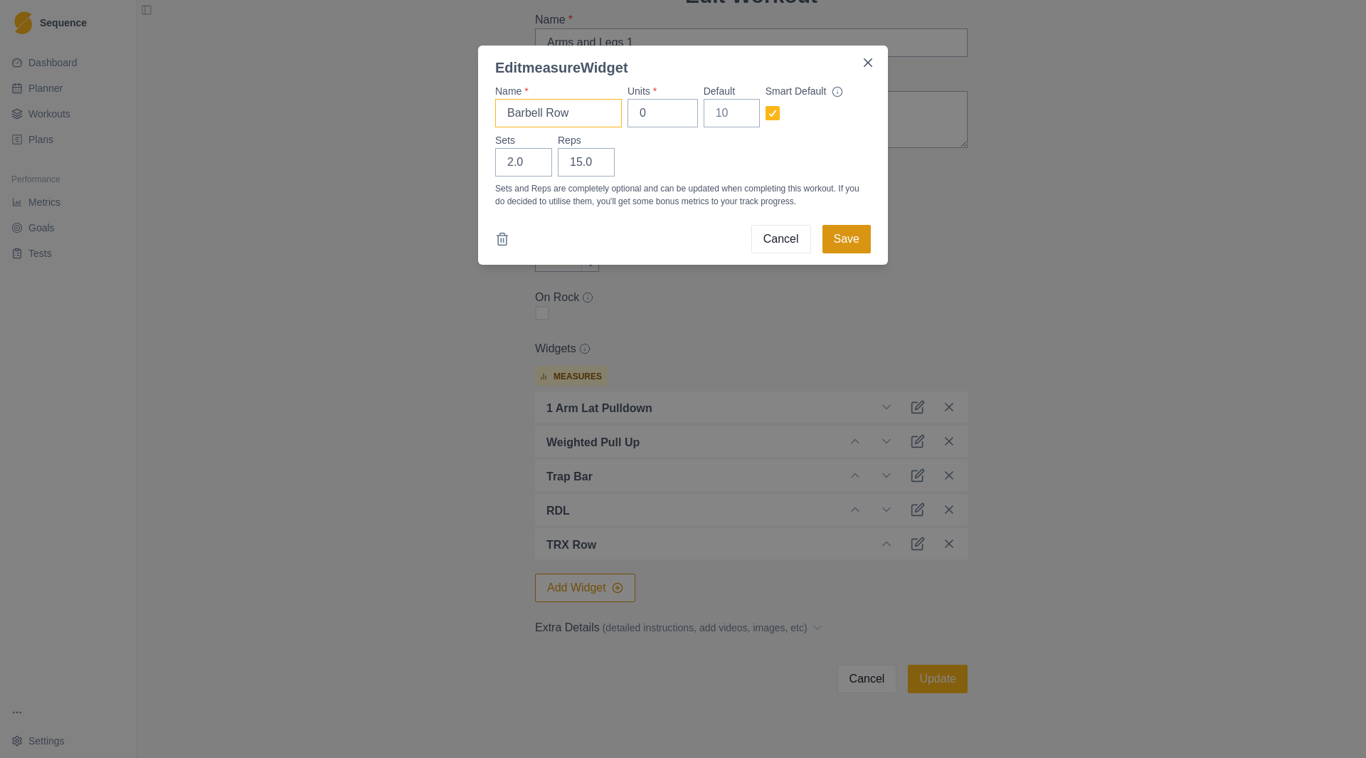
type input "Barbell Row"
click at [856, 233] on button "Save" at bounding box center [847, 239] width 48 height 28
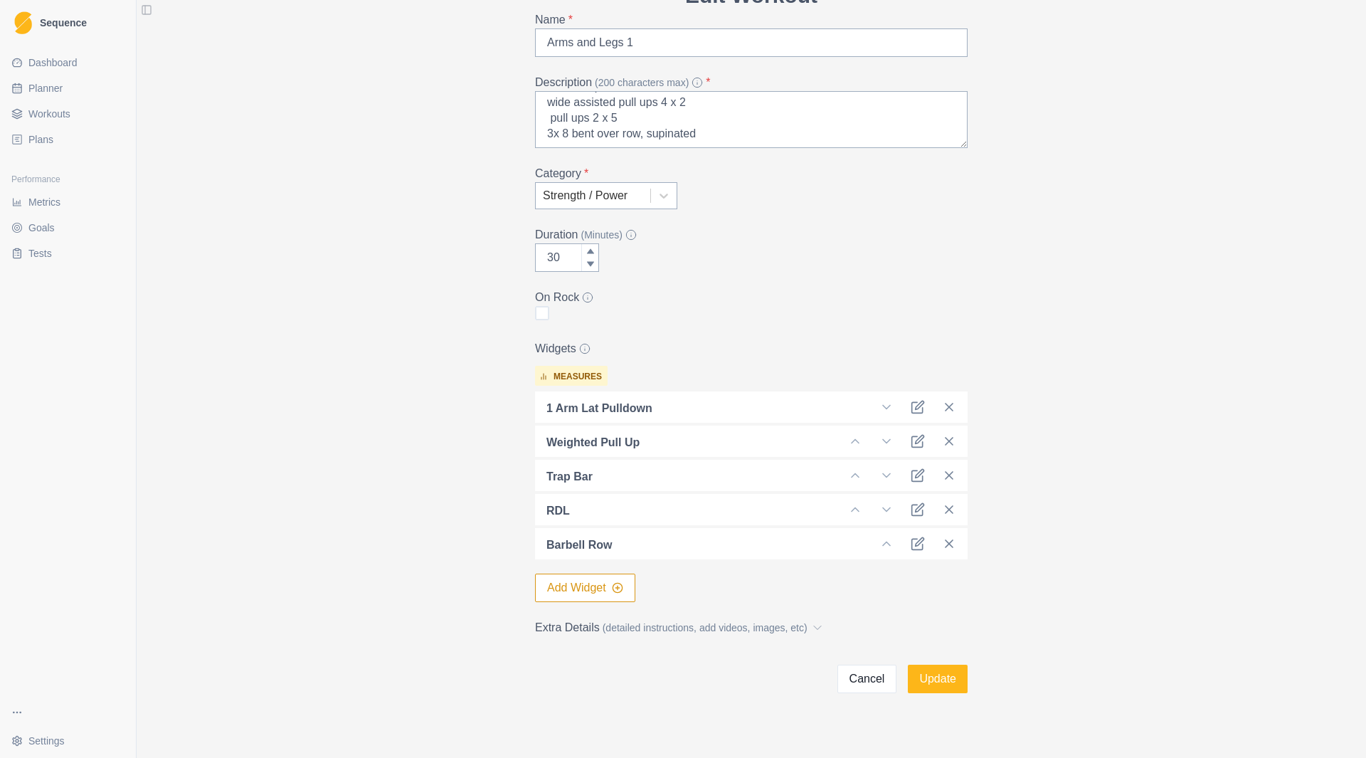
click at [680, 515] on div at bounding box center [709, 510] width 244 height 20
click at [911, 507] on icon at bounding box center [918, 509] width 14 height 14
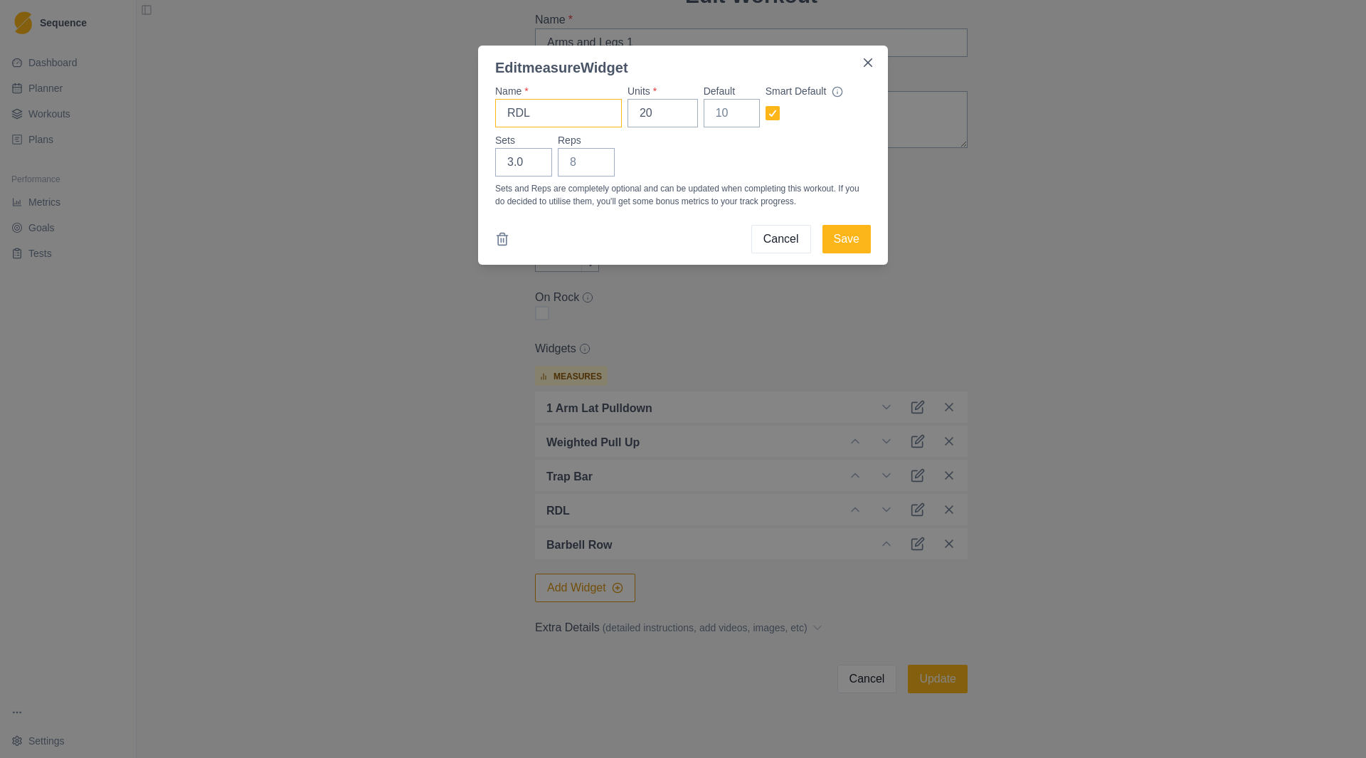
drag, startPoint x: 570, startPoint y: 122, endPoint x: 440, endPoint y: 120, distance: 130.2
click at [440, 120] on div "Edit measure Widget Name * RDL Units * 20 Default Smart Default Sets 3.0 Reps S…" at bounding box center [683, 379] width 1366 height 758
type input "Explosive wide pull up"
click at [848, 228] on button "Save" at bounding box center [847, 239] width 48 height 28
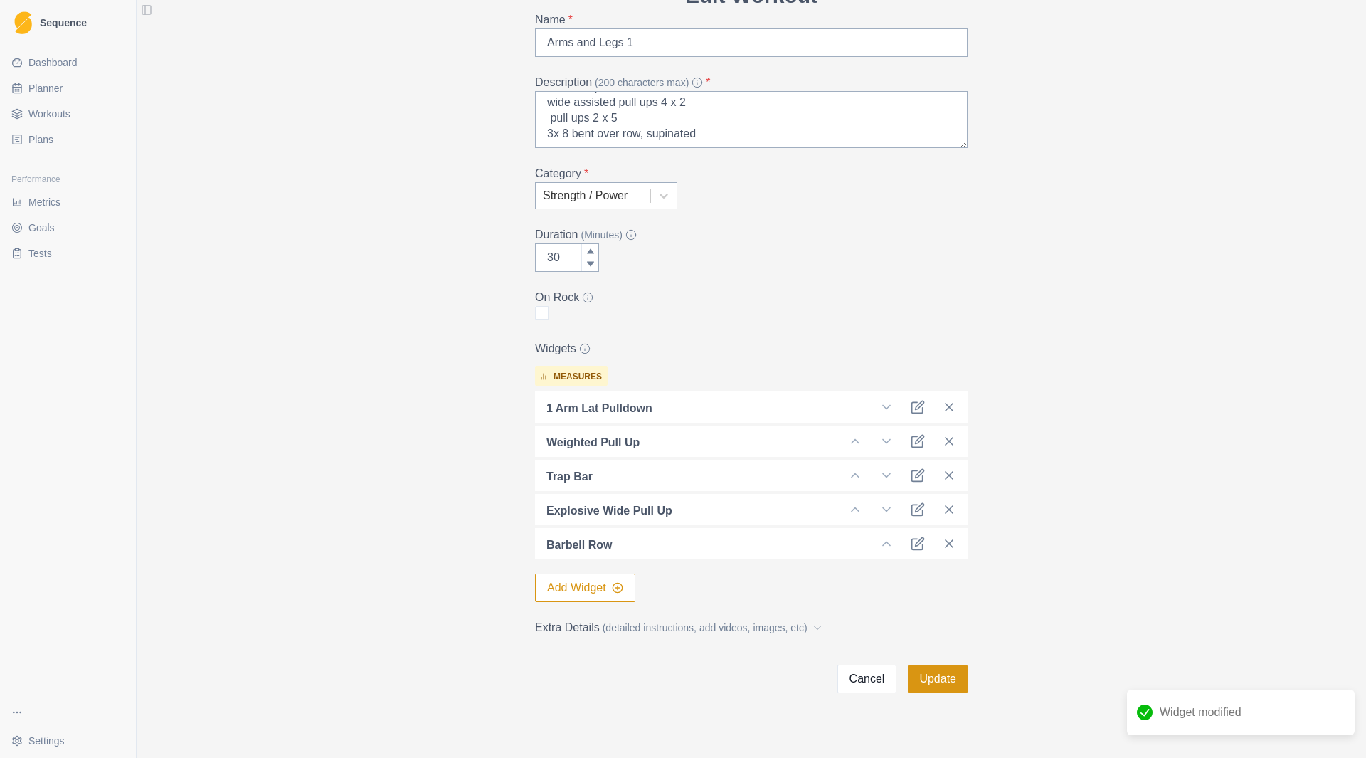
click at [949, 688] on button "Update" at bounding box center [938, 679] width 60 height 28
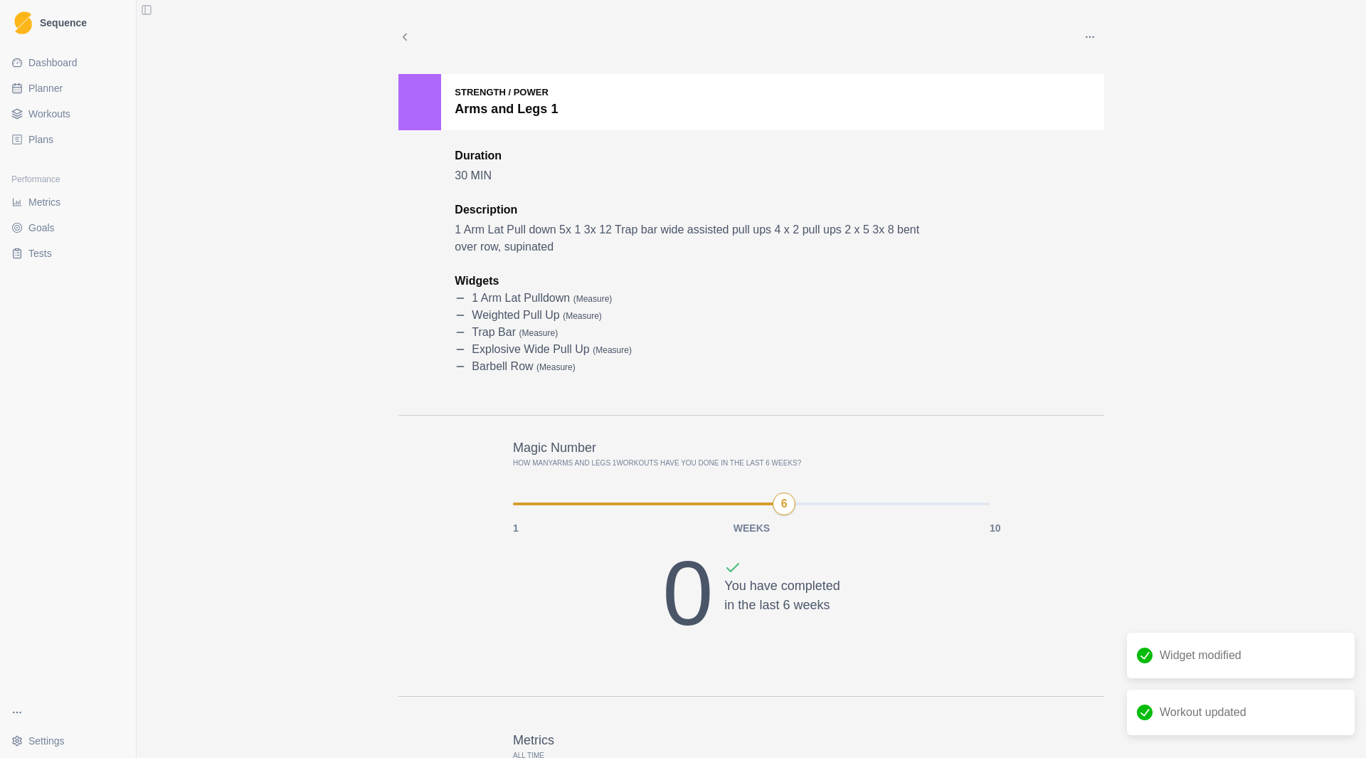
click at [75, 92] on link "Planner" at bounding box center [68, 88] width 125 height 23
select select "month"
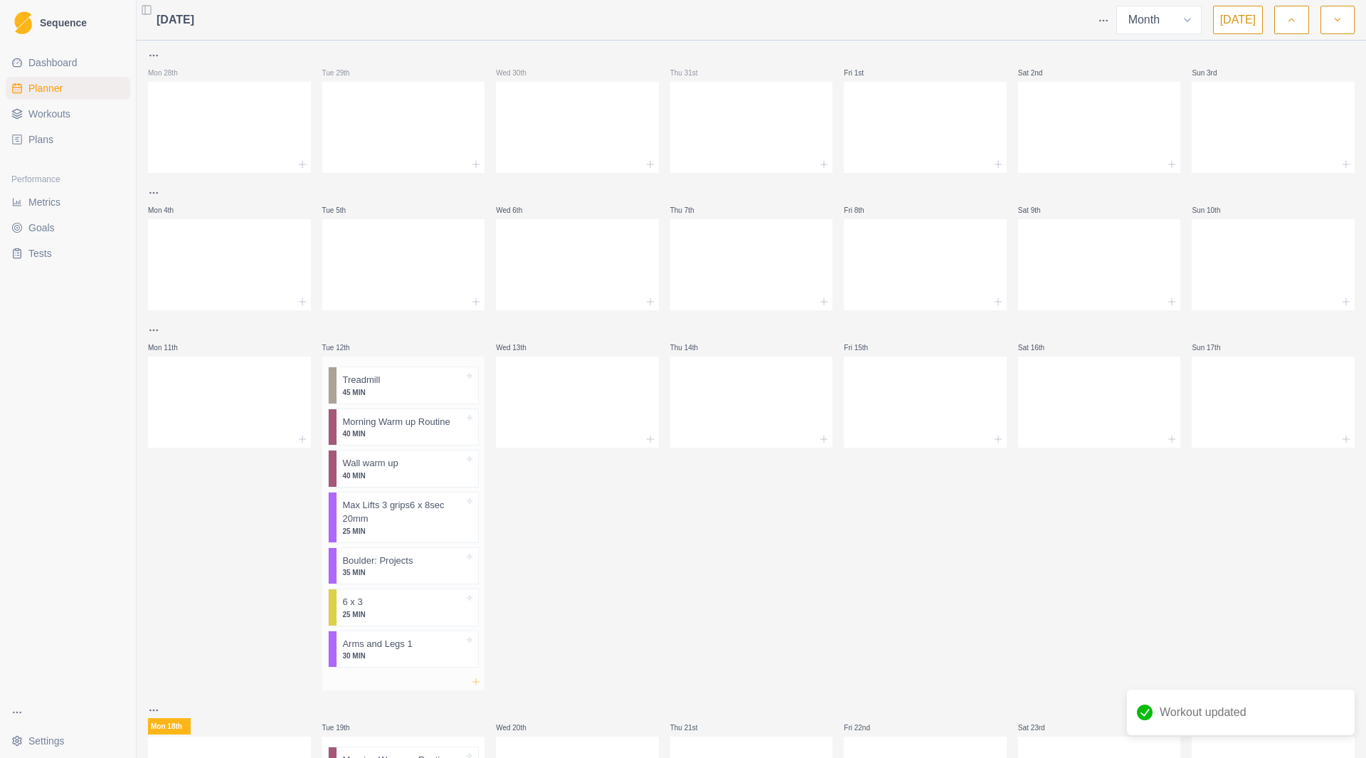
click at [471, 680] on icon at bounding box center [475, 681] width 11 height 11
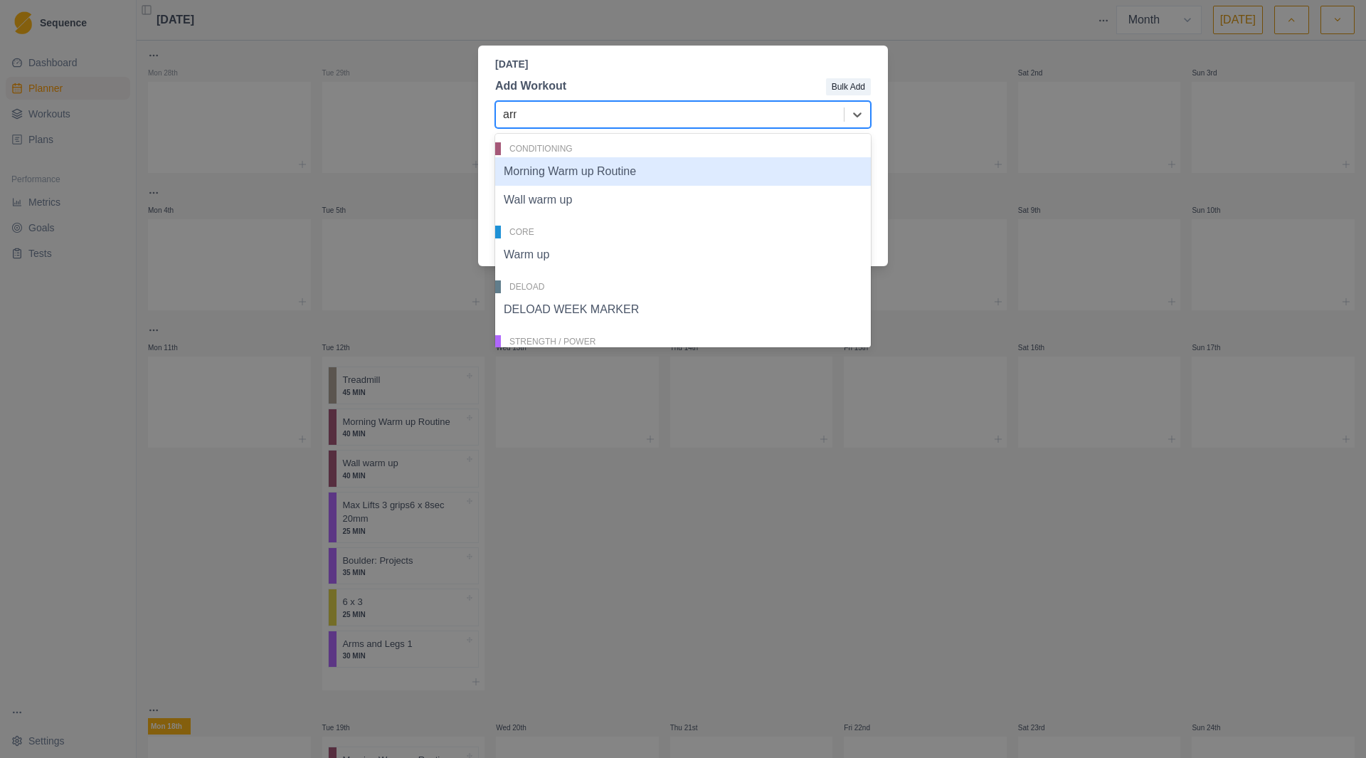
type input "arms"
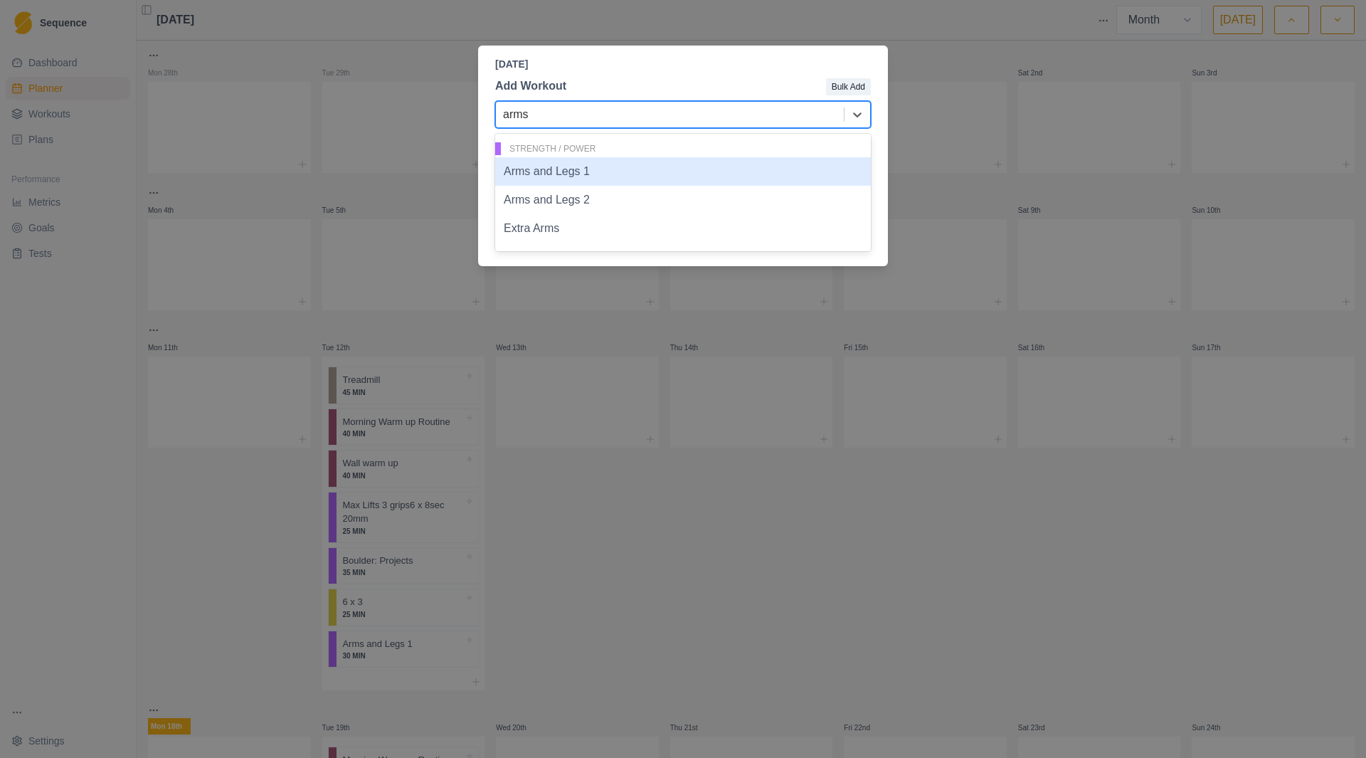
click at [590, 172] on div "Arms and Legs 1" at bounding box center [683, 171] width 376 height 28
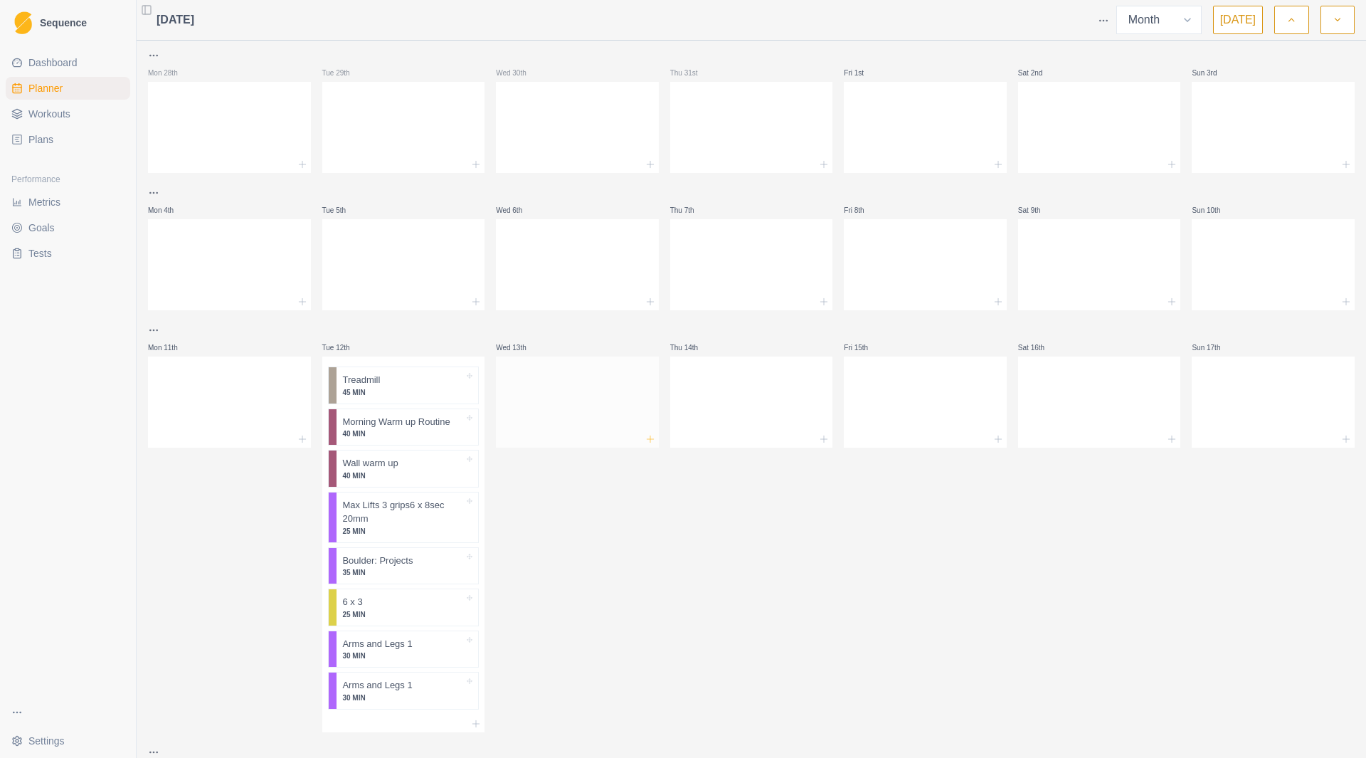
click at [647, 442] on icon at bounding box center [650, 438] width 11 height 11
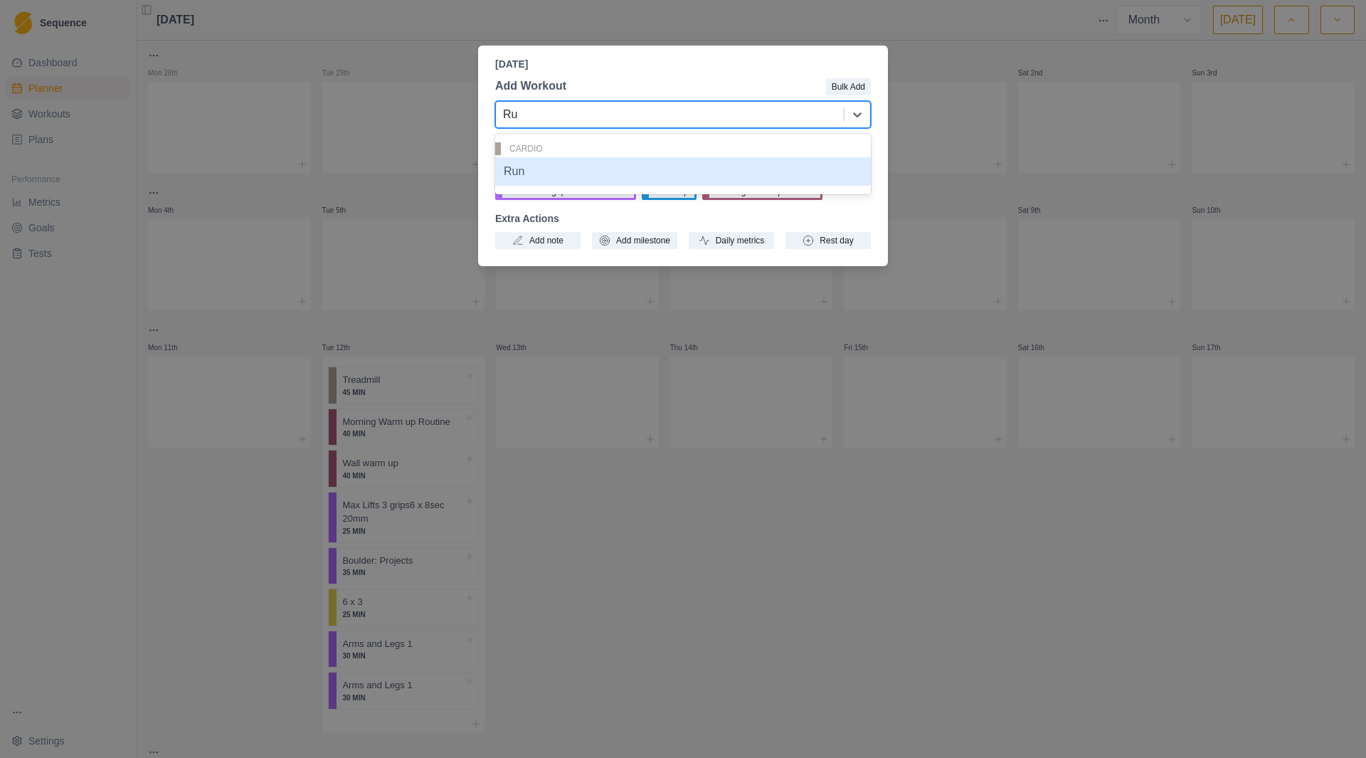
type input "Run"
click at [650, 169] on div "Run" at bounding box center [683, 171] width 376 height 28
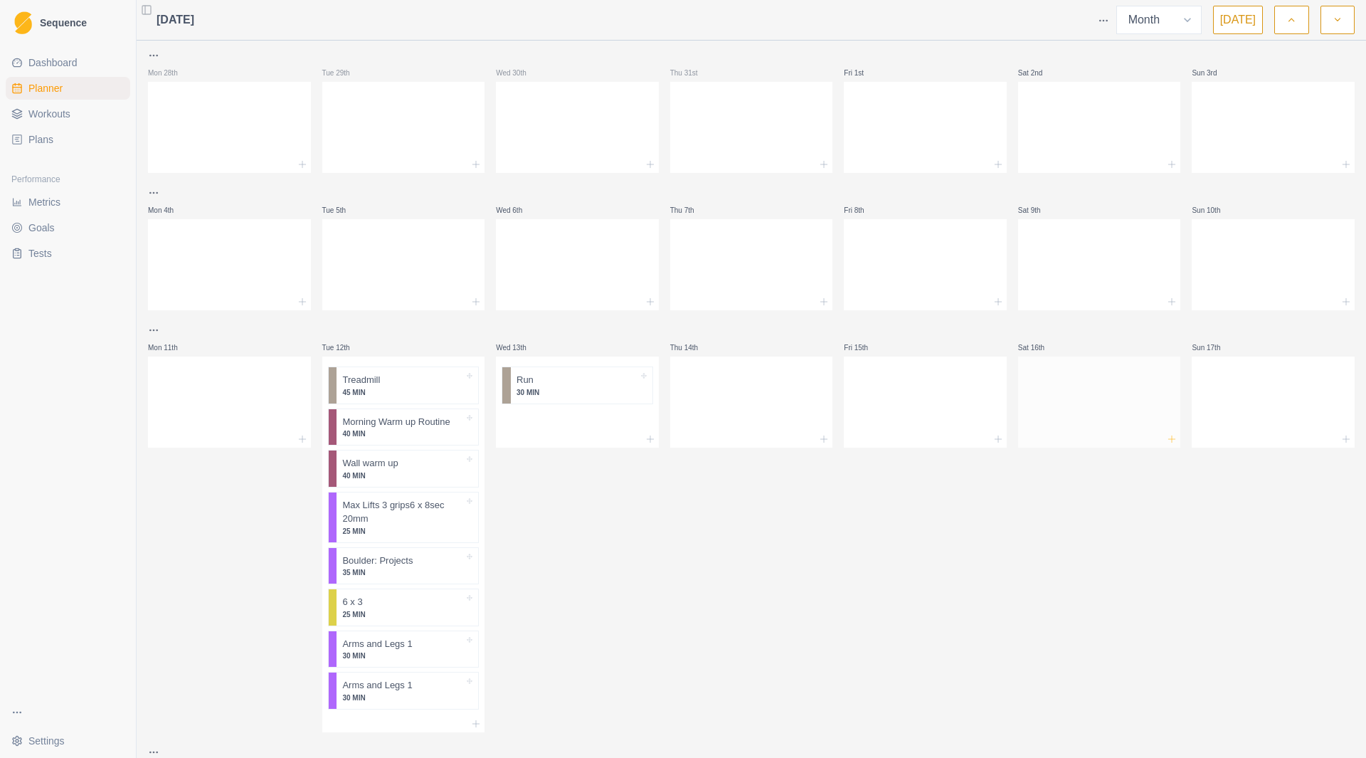
click at [1166, 440] on icon at bounding box center [1171, 438] width 11 height 11
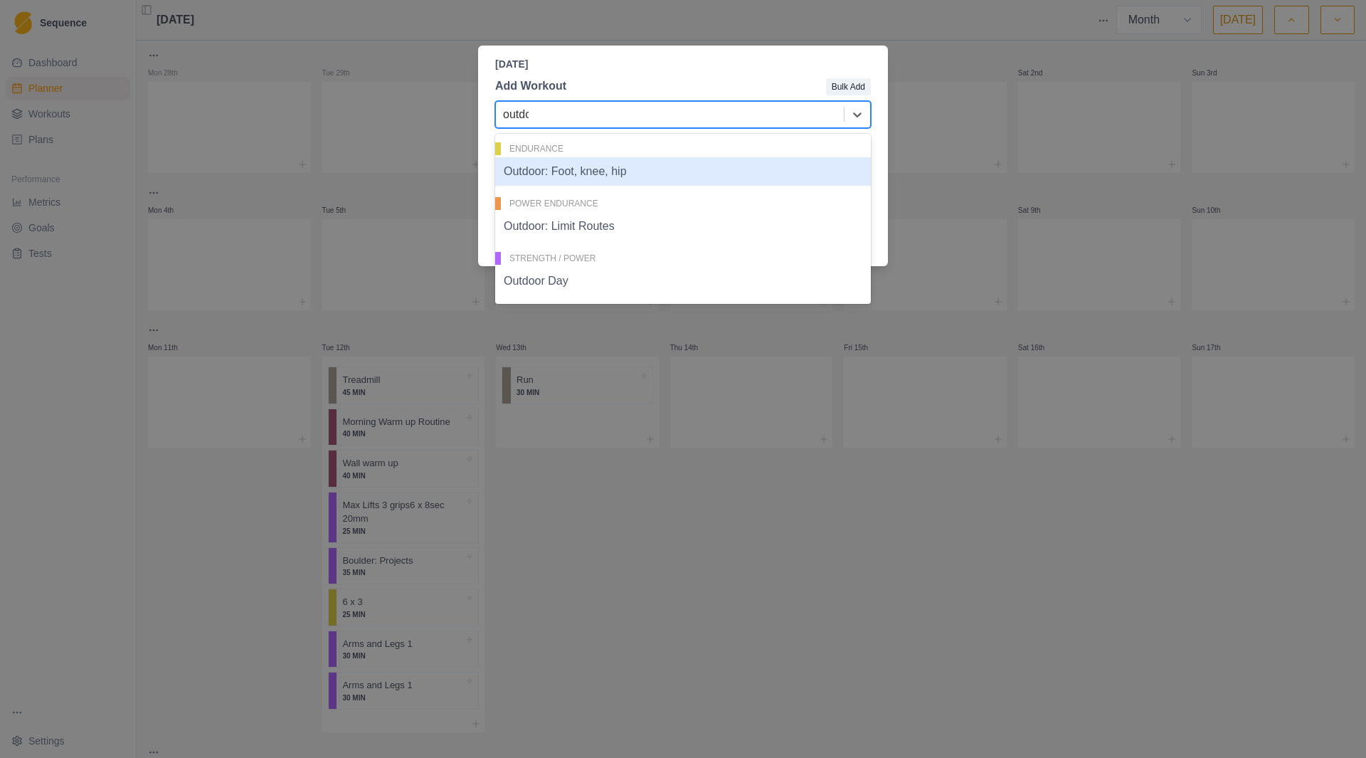
type input "outdoo"
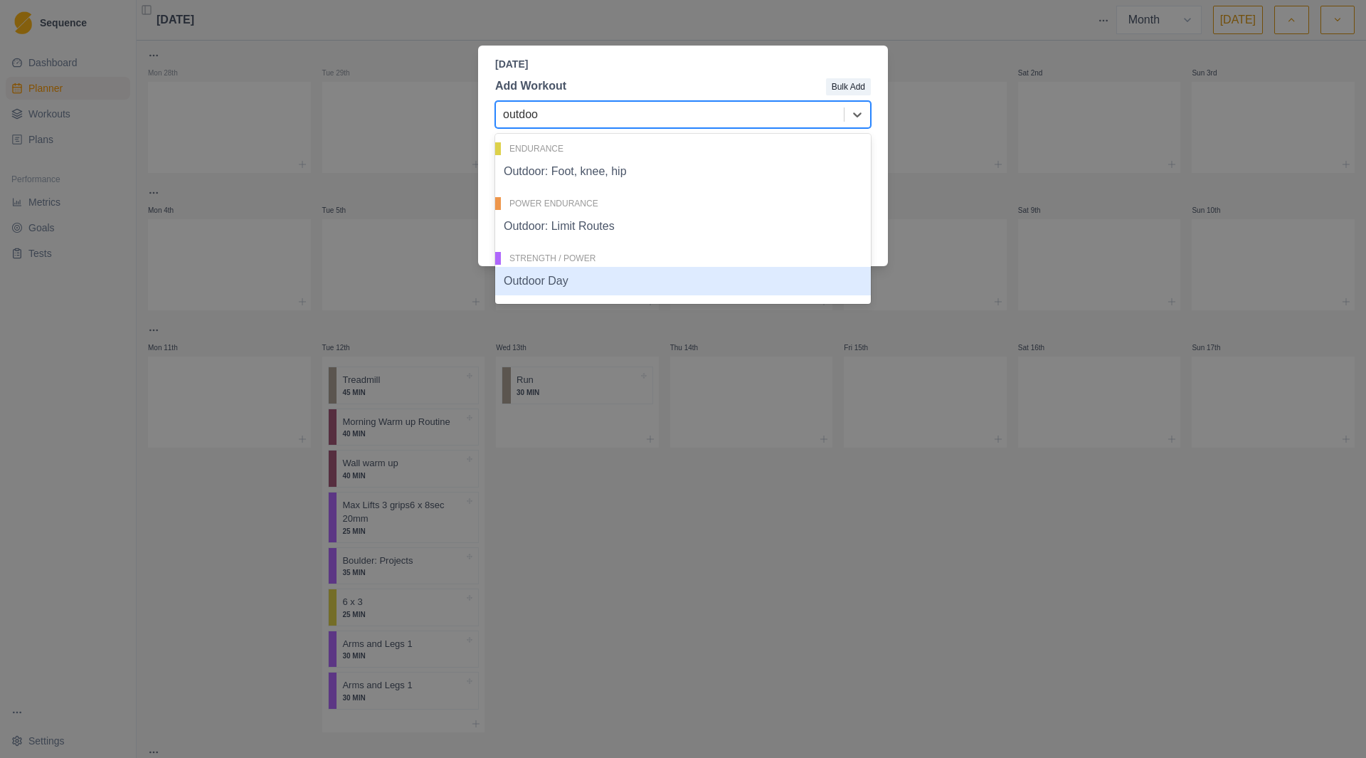
click at [546, 286] on div "Outdoor Day" at bounding box center [683, 281] width 376 height 28
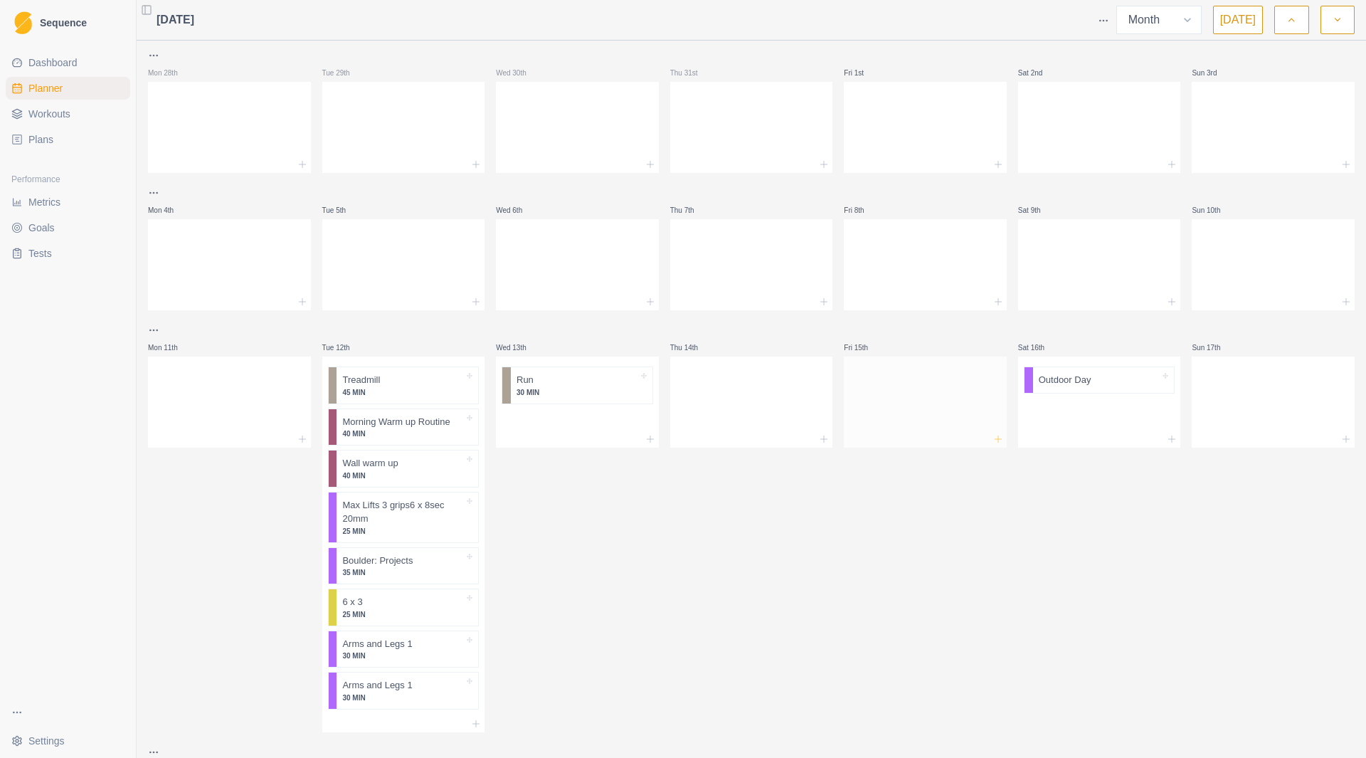
click at [995, 439] on line at bounding box center [998, 439] width 6 height 0
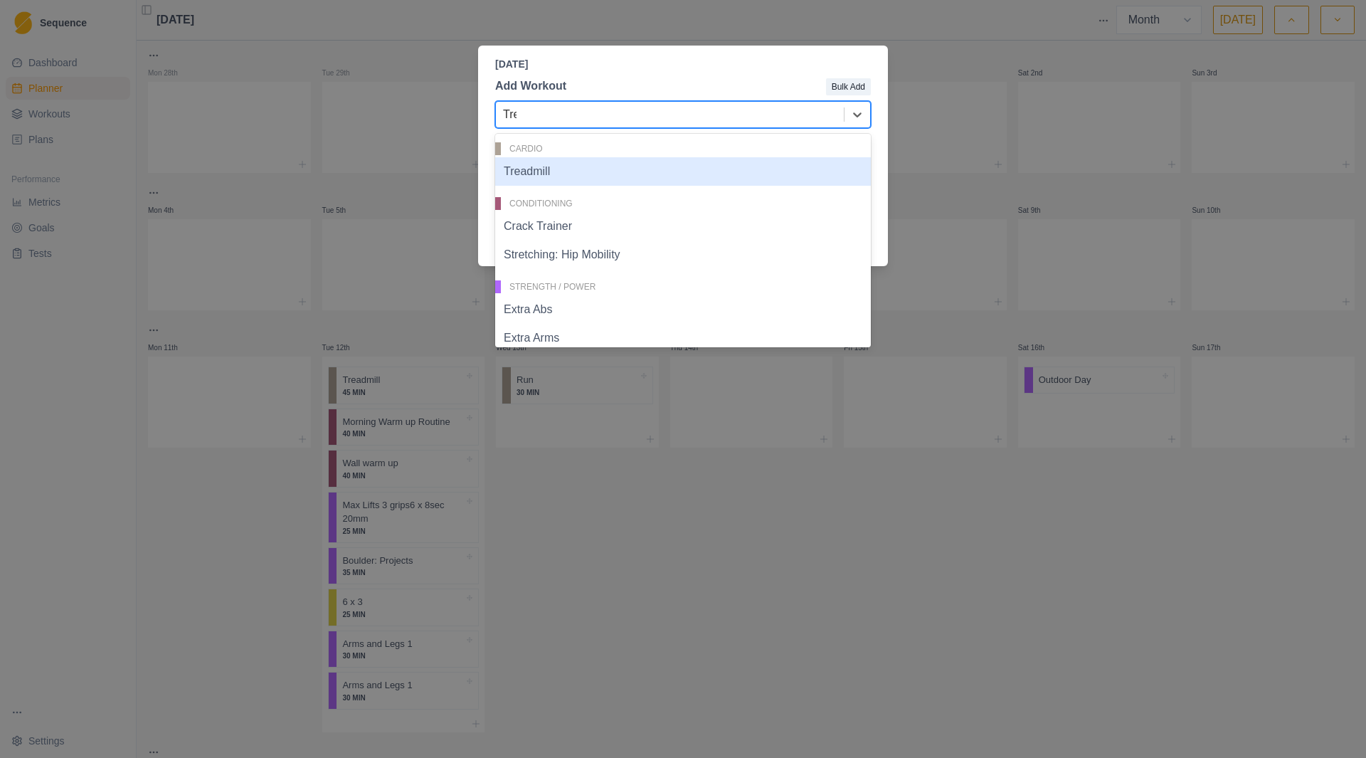
type input "Trea"
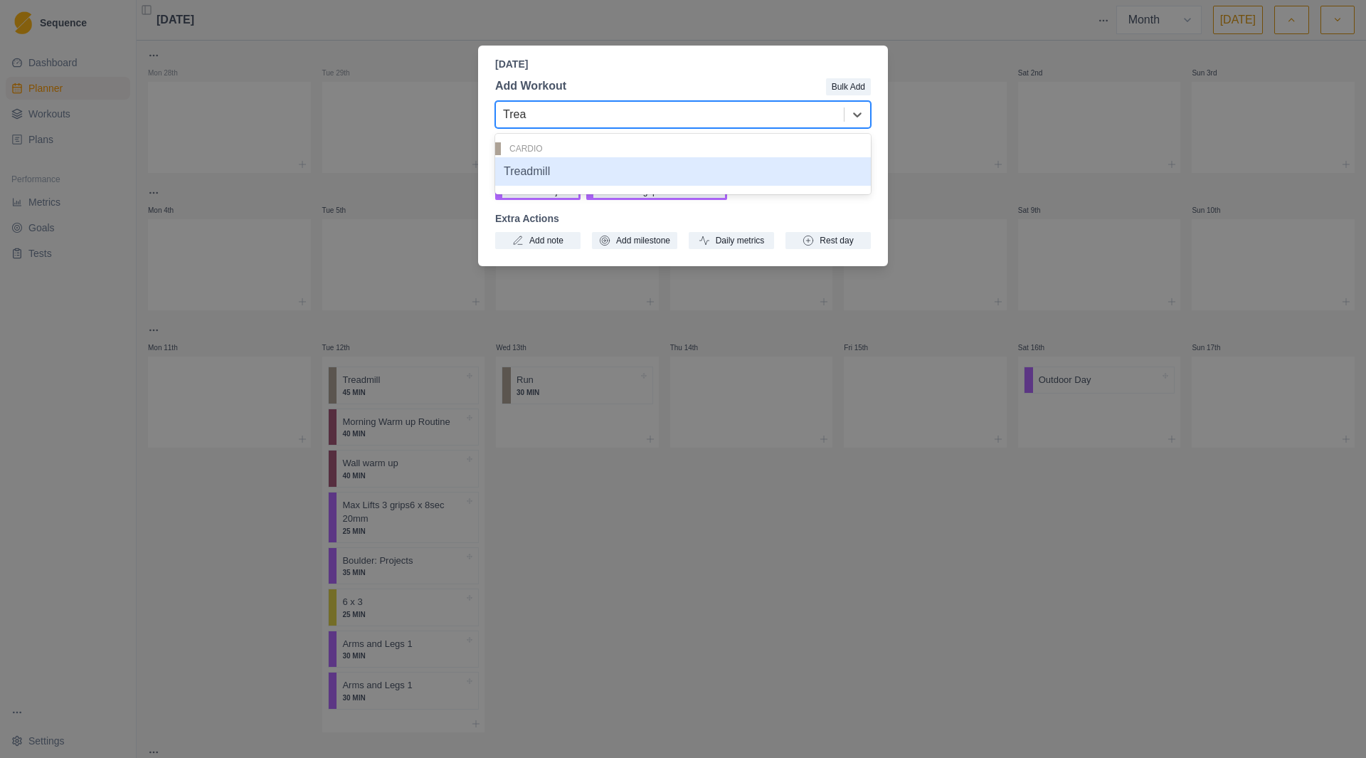
click at [676, 172] on div "Treadmill" at bounding box center [683, 171] width 376 height 28
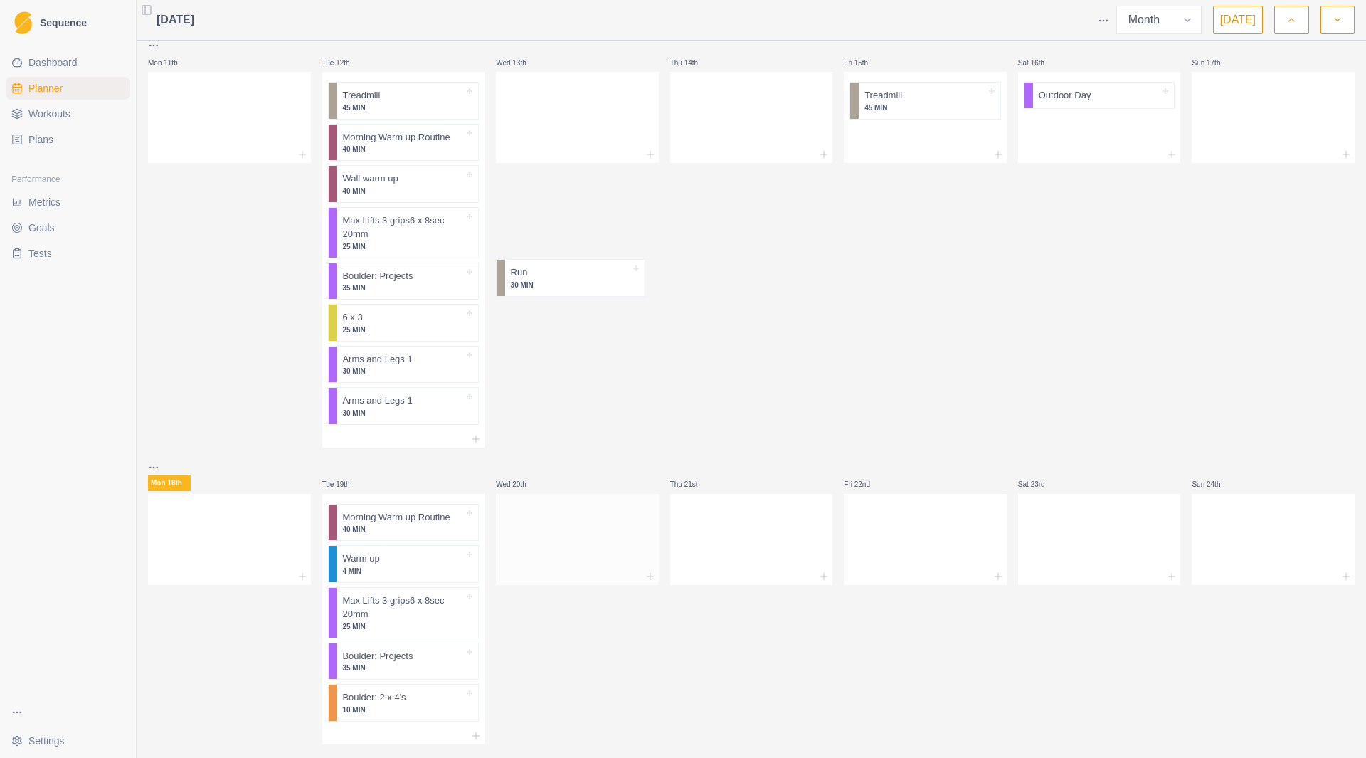
scroll to position [284, 0]
drag, startPoint x: 580, startPoint y: 91, endPoint x: 619, endPoint y: 531, distance: 441.5
click at [619, 531] on div "Mon 28th Tue 29th Wed 30th Thu 31st Fri 1st Sat 2nd Sun 3rd Mon 4th Tue 5th Wed…" at bounding box center [751, 322] width 1207 height 1119
drag, startPoint x: 914, startPoint y: 93, endPoint x: 926, endPoint y: 555, distance: 462.0
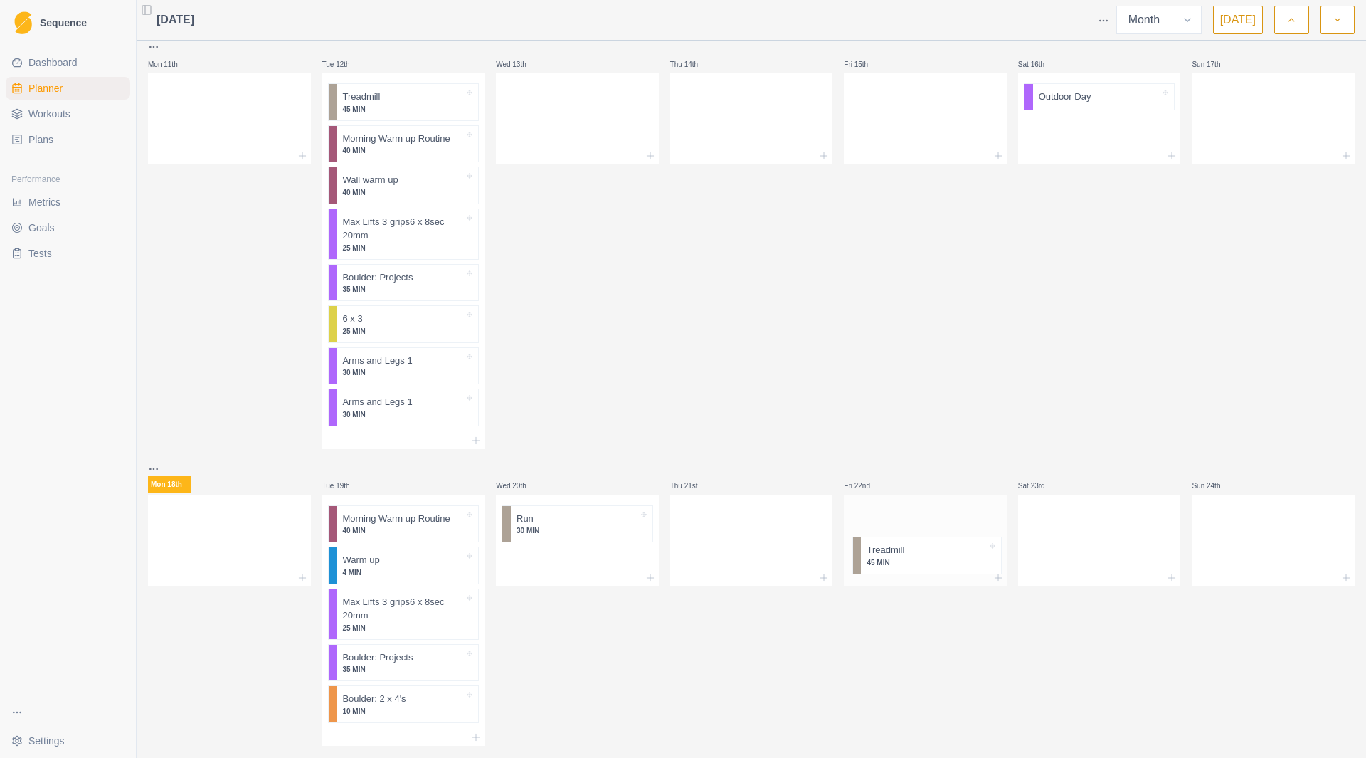
click at [926, 556] on div "Mon 28th Tue 29th Wed 30th Thu 31st Fri 1st Sat 2nd Sun 3rd Mon 4th Tue 5th Wed…" at bounding box center [751, 323] width 1207 height 1119
drag, startPoint x: 1060, startPoint y: 100, endPoint x: 1058, endPoint y: 563, distance: 462.6
click at [1058, 563] on div "Mon 28th Tue 29th Wed 30th Thu 31st Fri 1st Sat 2nd Sun 3rd Mon 4th Tue 5th Wed…" at bounding box center [751, 323] width 1207 height 1119
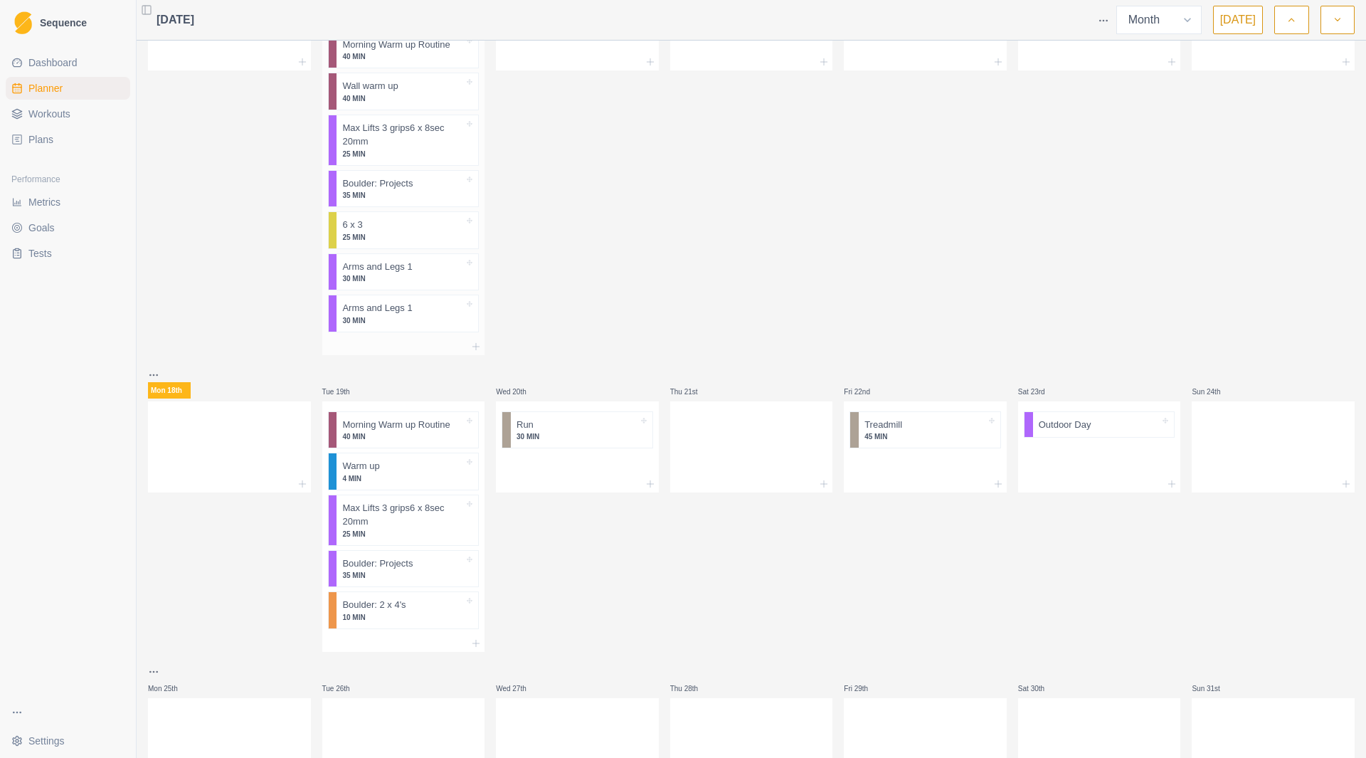
click at [384, 319] on p "30 MIN" at bounding box center [403, 320] width 122 height 11
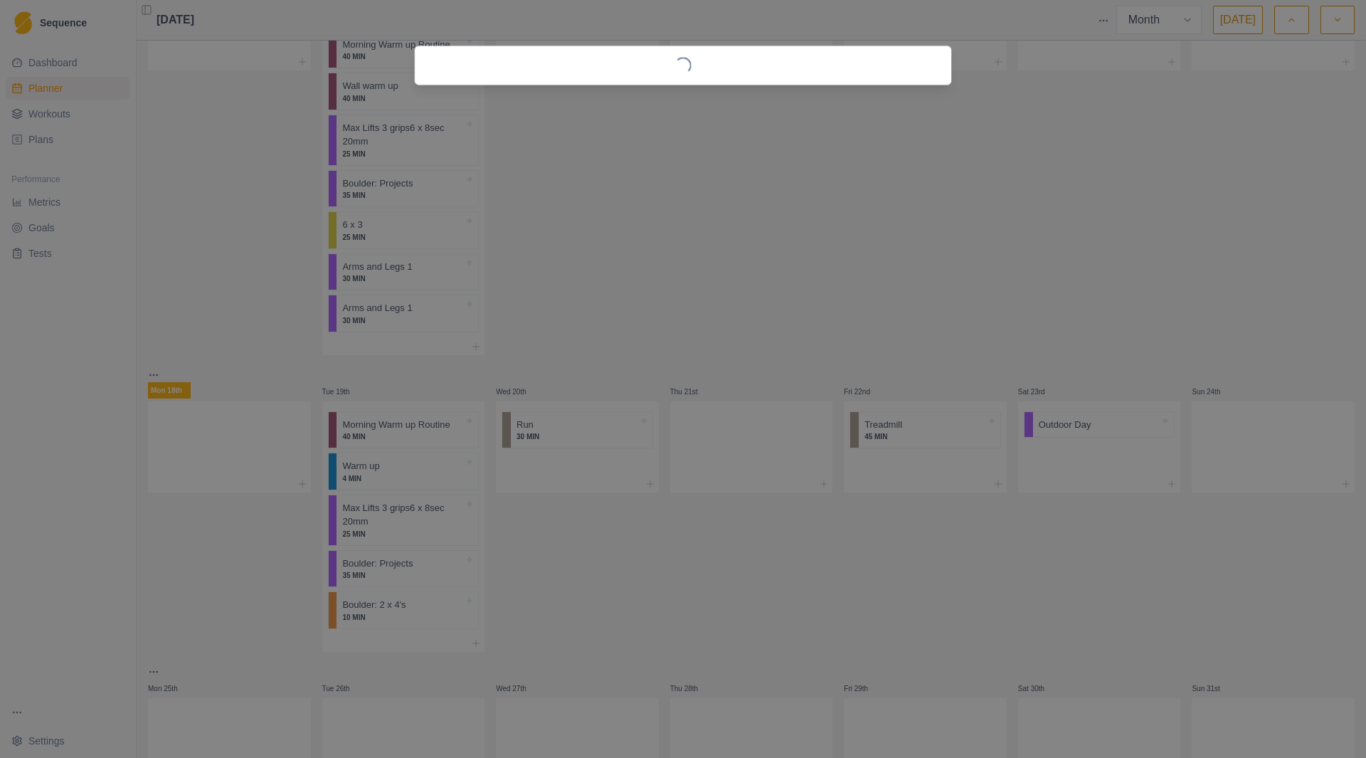
click at [384, 319] on div "Loading..." at bounding box center [683, 379] width 1366 height 758
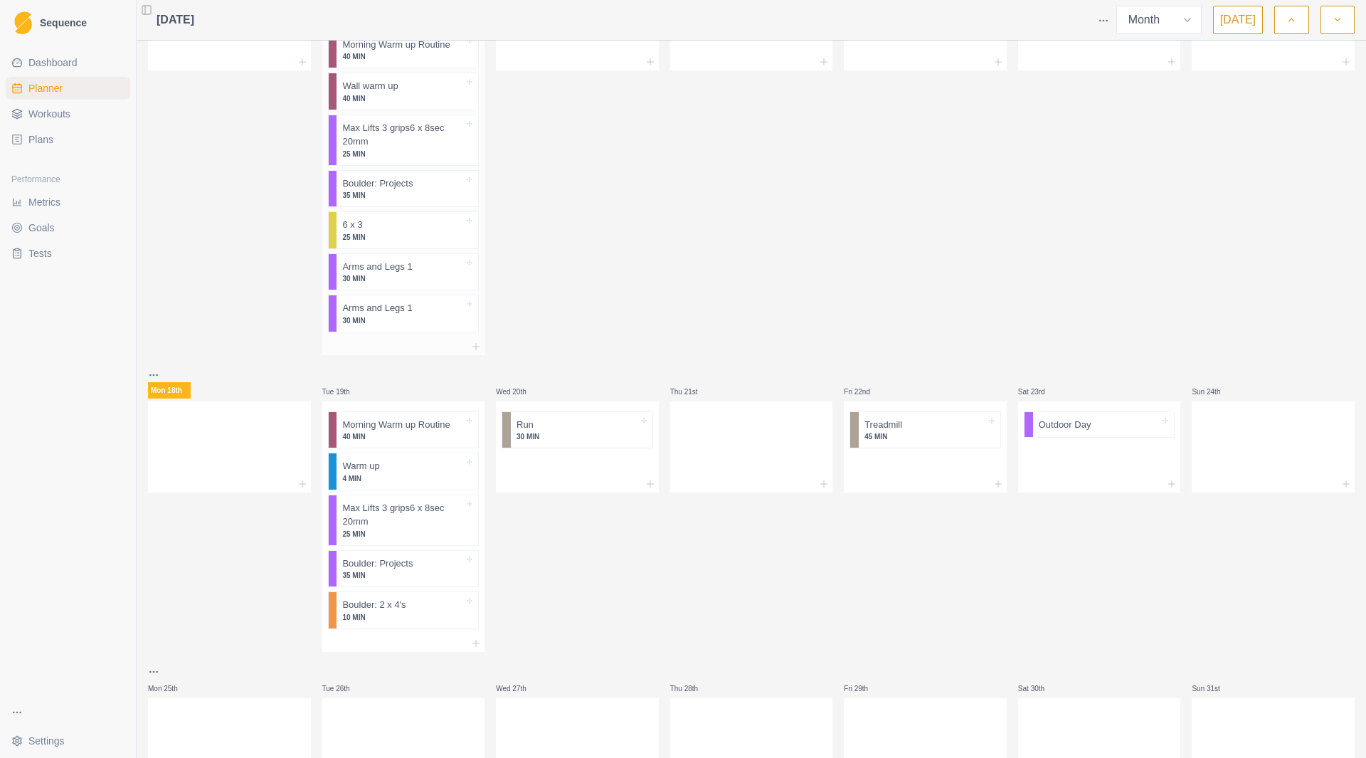
click at [384, 319] on p "30 MIN" at bounding box center [403, 320] width 122 height 11
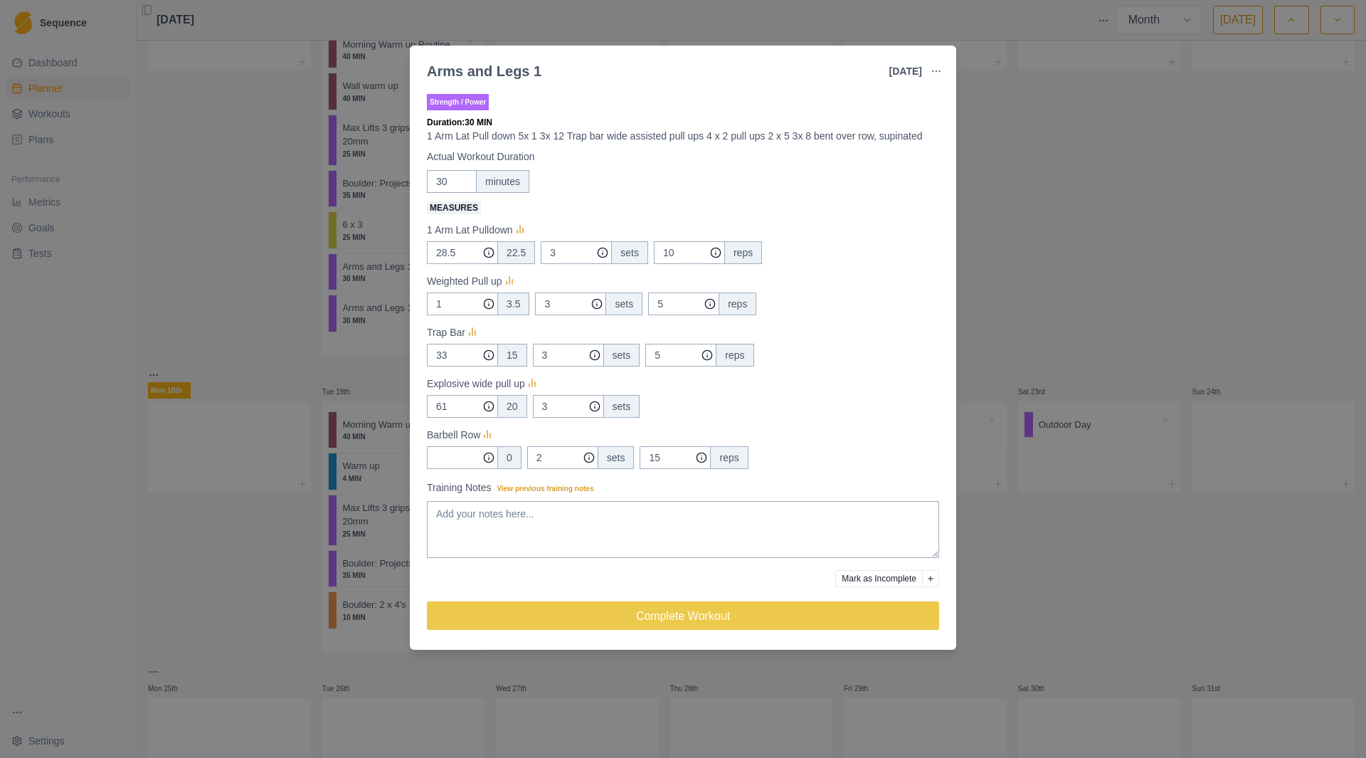
click at [221, 323] on div "Arms and Legs 1 [DATE] Link To Goal View Workout Metrics Edit Original Workout …" at bounding box center [683, 379] width 1366 height 758
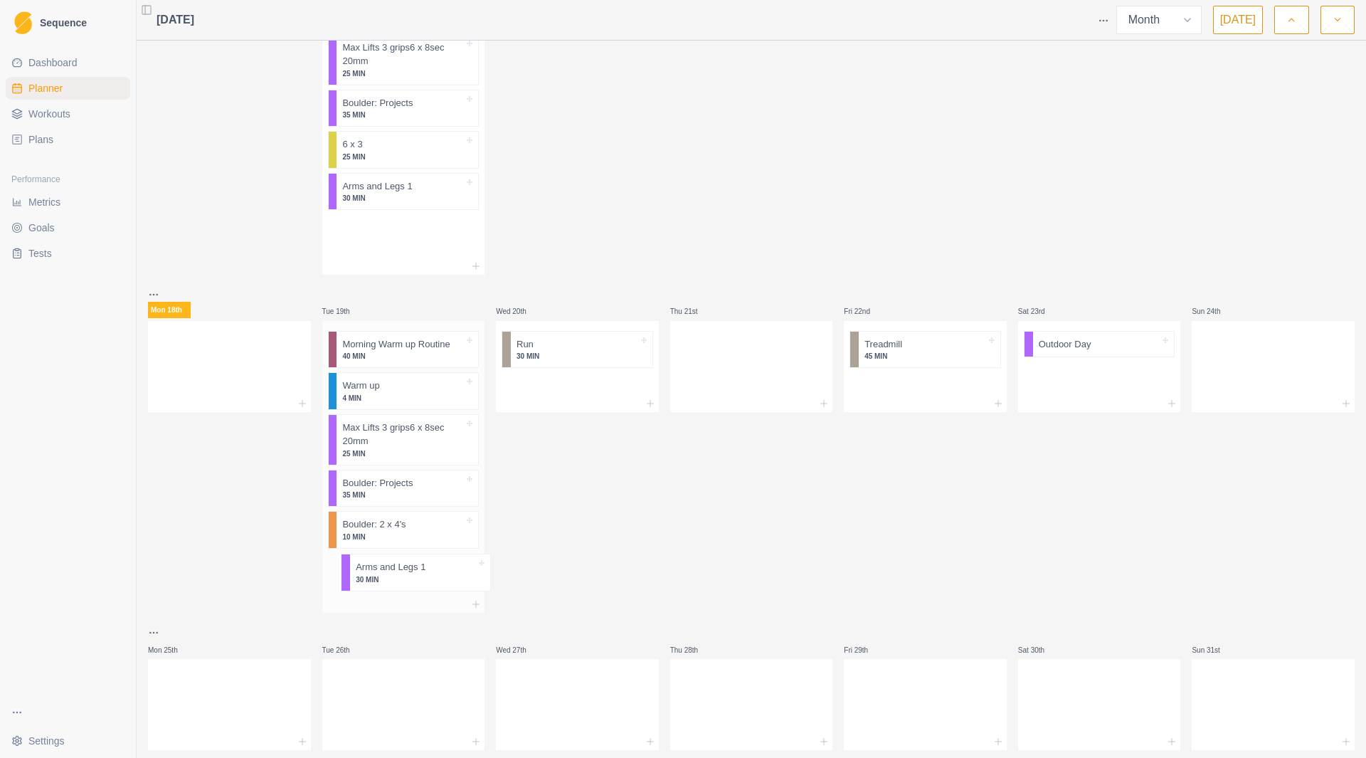
drag, startPoint x: 394, startPoint y: 311, endPoint x: 408, endPoint y: 575, distance: 264.5
click at [408, 575] on div "Mon 28th Tue 29th Wed 30th Thu 31st Fri 1st Sat 2nd Sun 3rd Mon 4th Tue 5th Wed…" at bounding box center [751, 169] width 1207 height 1161
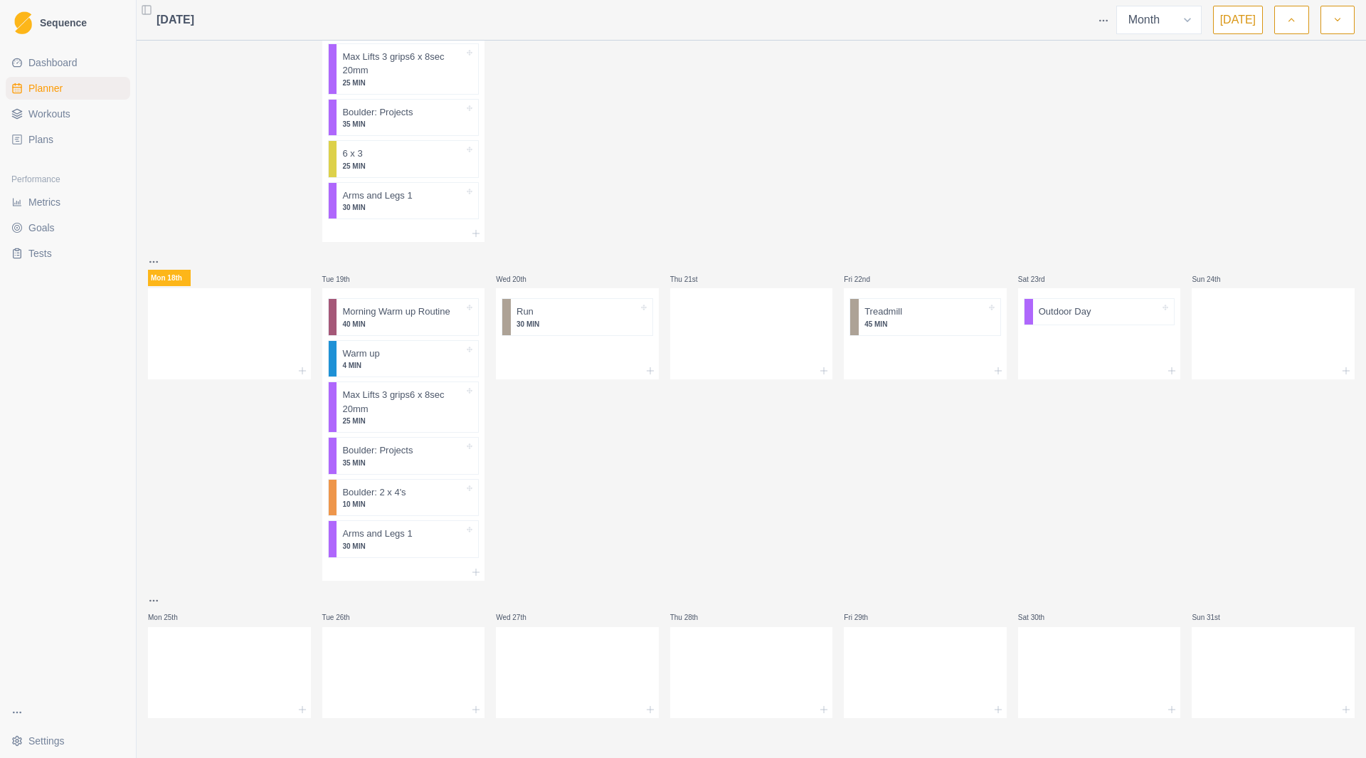
scroll to position [448, 0]
click at [1341, 374] on icon at bounding box center [1346, 370] width 11 height 11
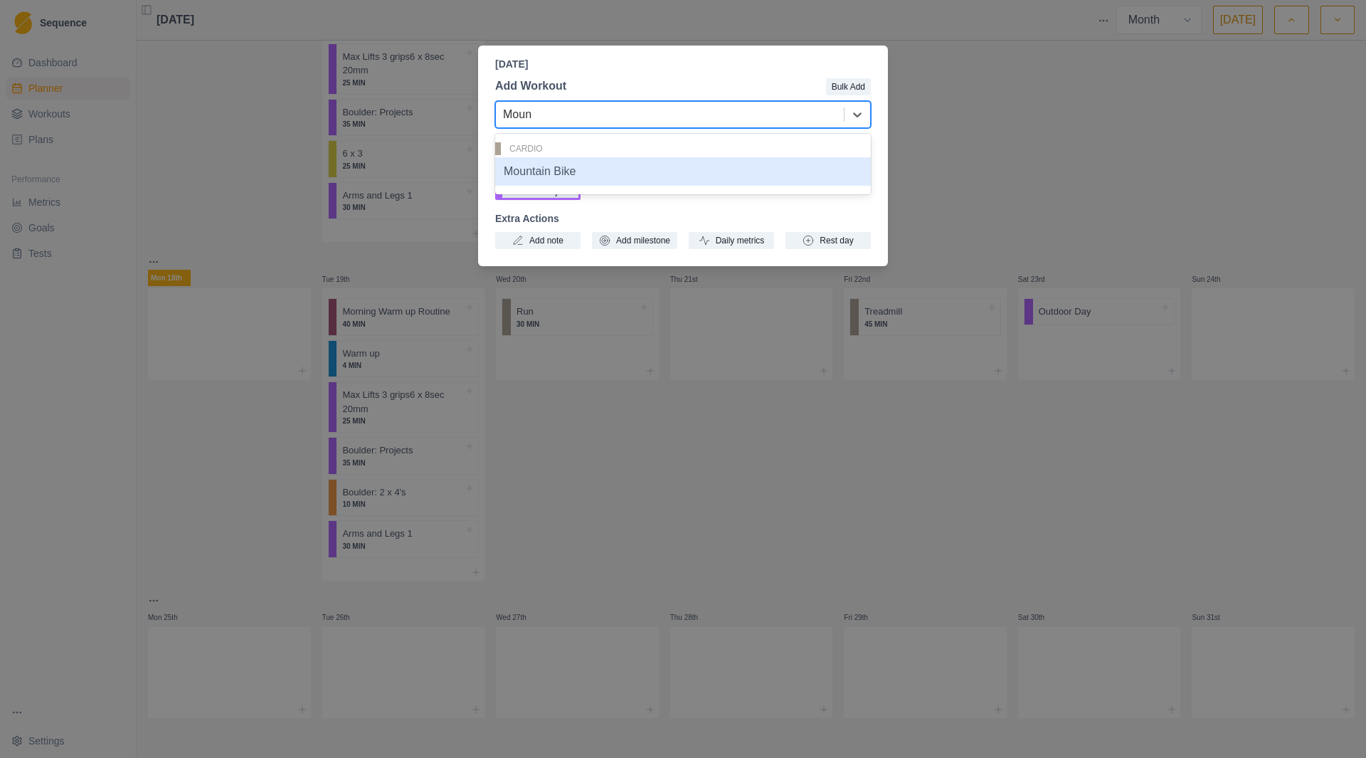
type input "Mount"
click at [638, 168] on div "Mountain Bike" at bounding box center [683, 171] width 376 height 28
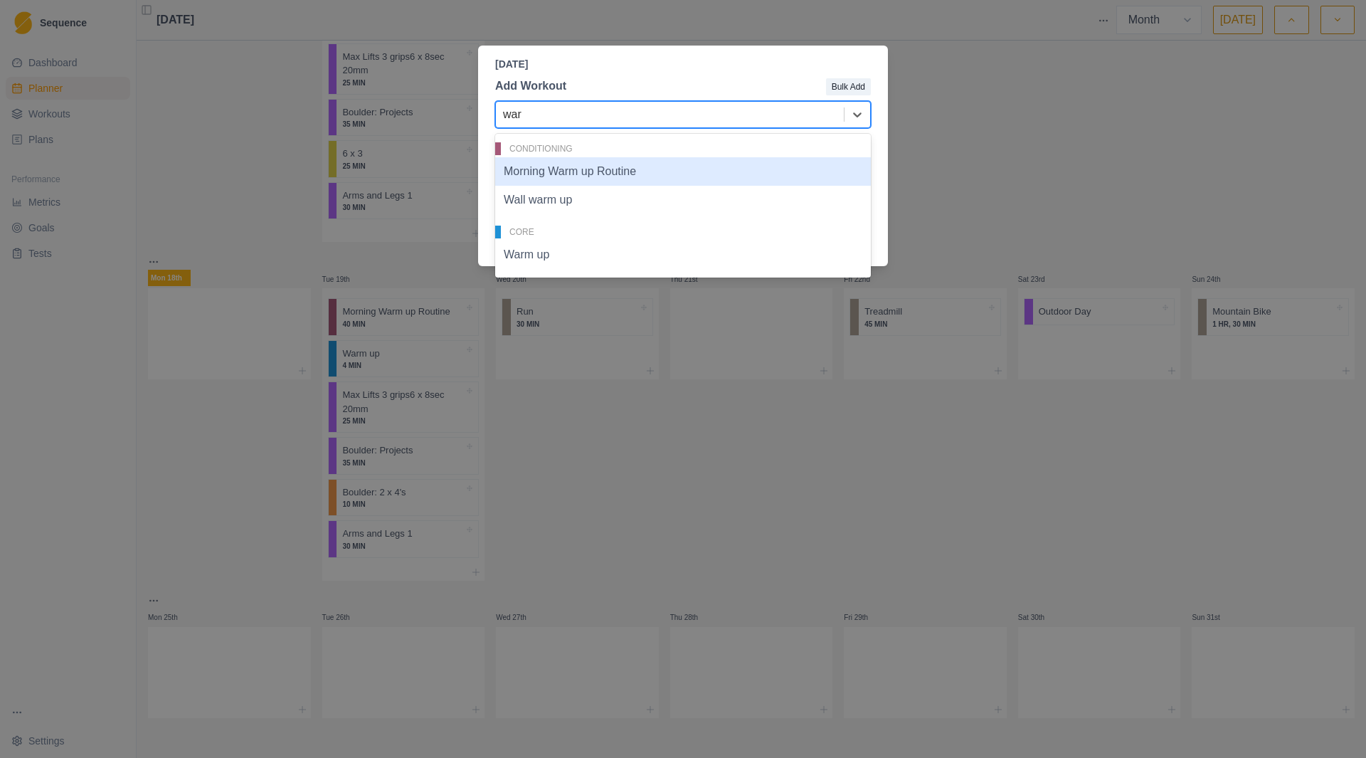
type input "warm"
click at [603, 179] on div "Morning Warm up Routine" at bounding box center [683, 171] width 376 height 28
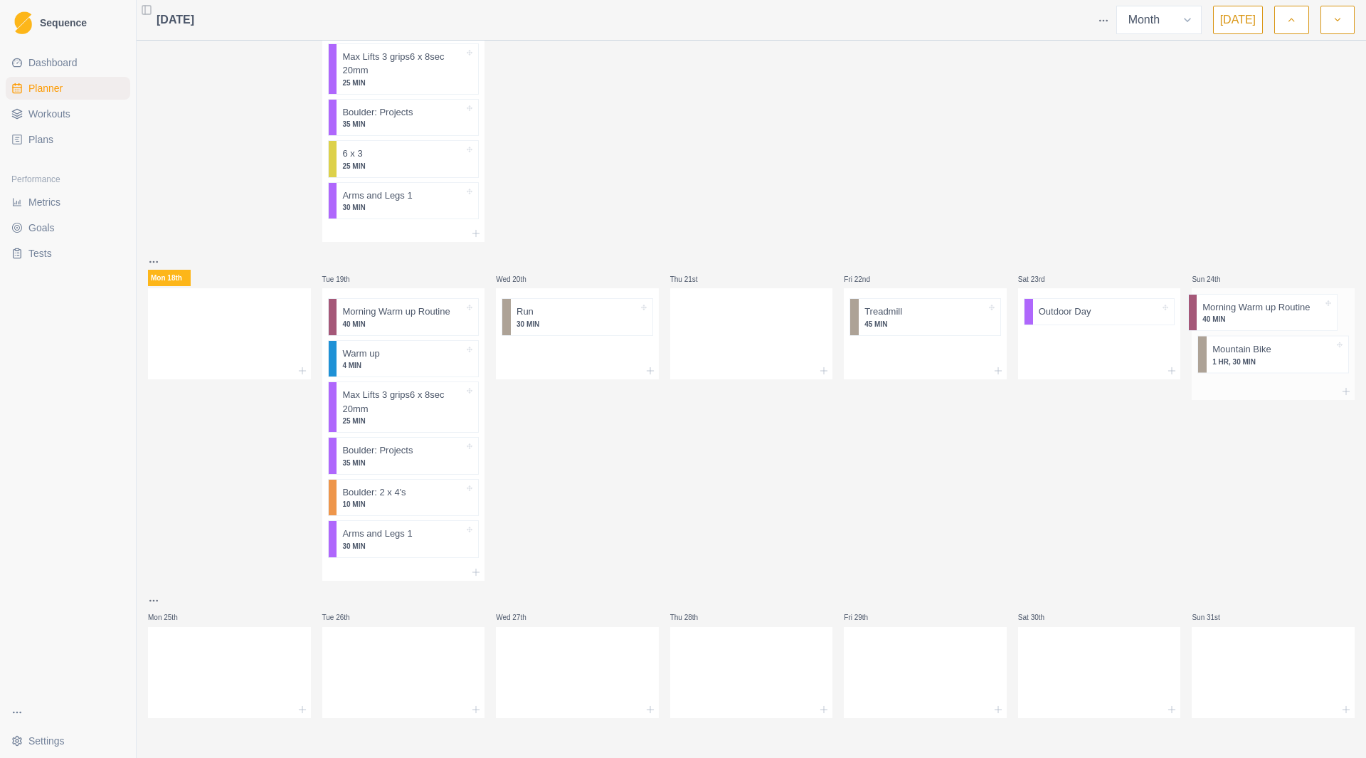
drag, startPoint x: 1278, startPoint y: 369, endPoint x: 1277, endPoint y: 311, distance: 57.6
click at [1277, 311] on div "Mountain Bike 1 HR, 30 MIN Morning Warm up Routine 40 MIN" at bounding box center [1273, 335] width 163 height 95
click at [1346, 393] on line at bounding box center [1346, 391] width 0 height 6
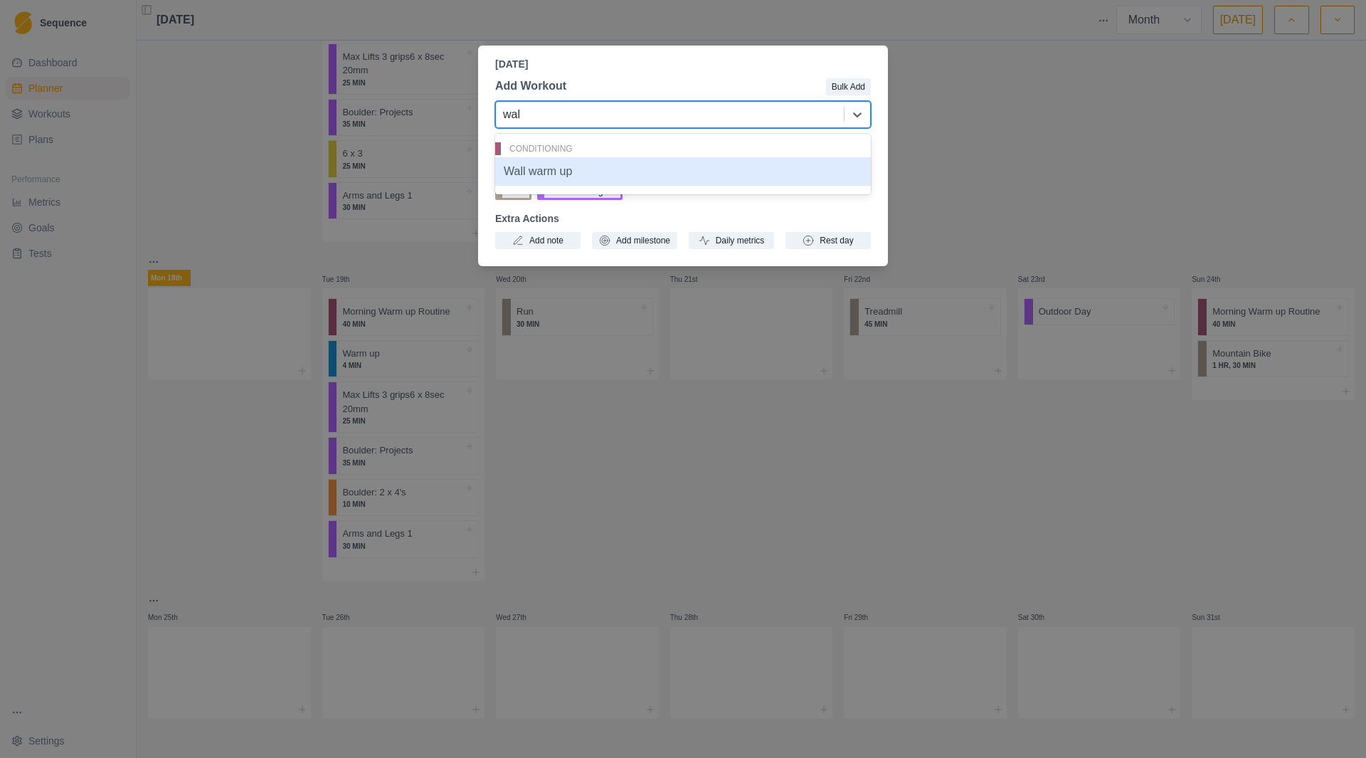
type input "wall"
click at [792, 176] on div "Wall warm up" at bounding box center [683, 171] width 376 height 28
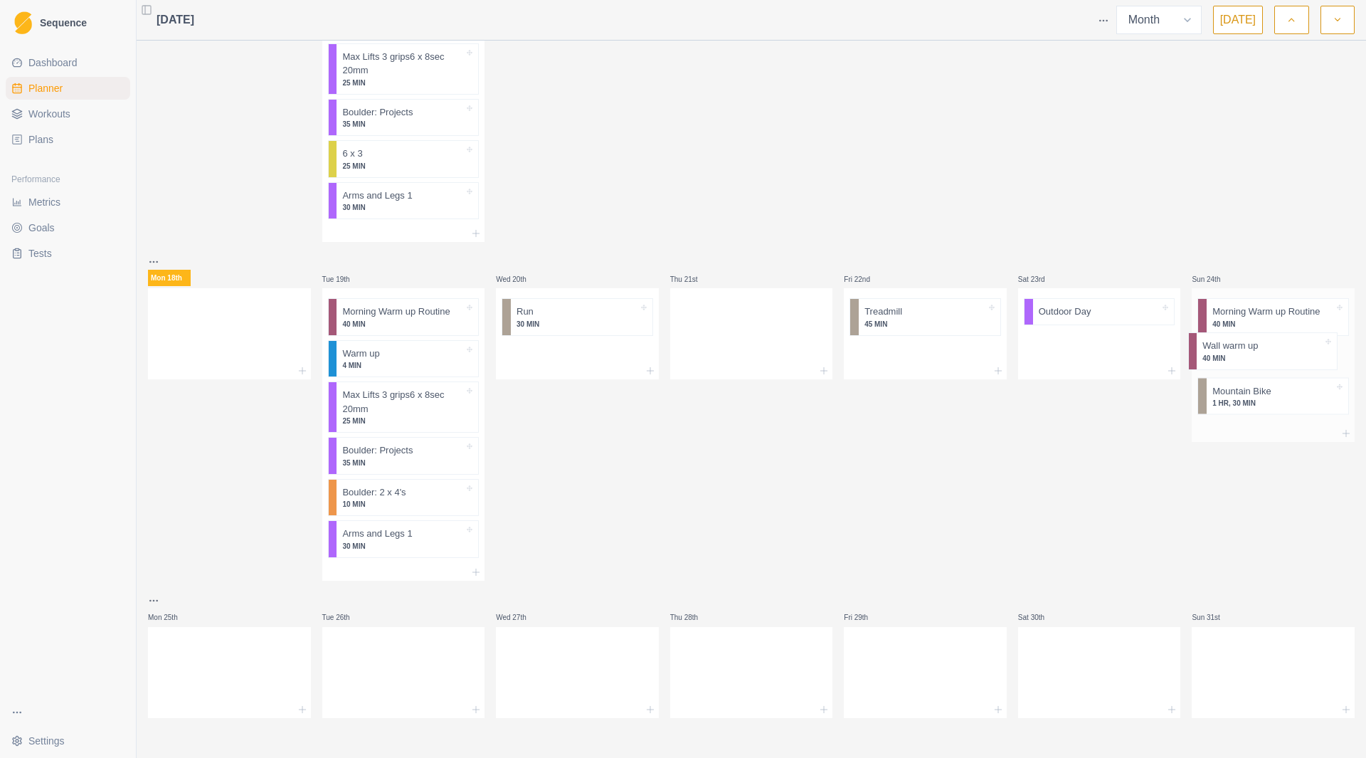
drag, startPoint x: 1285, startPoint y: 414, endPoint x: 1282, endPoint y: 361, distance: 53.5
click at [1282, 361] on div "Morning Warm up Routine 40 MIN Mountain Bike 1 HR, 30 MIN Wall warm up 40 MIN" at bounding box center [1273, 356] width 163 height 137
click at [58, 125] on ul "Dashboard Planner Workouts Plans" at bounding box center [68, 101] width 125 height 100
click at [72, 116] on link "Workouts" at bounding box center [68, 113] width 125 height 23
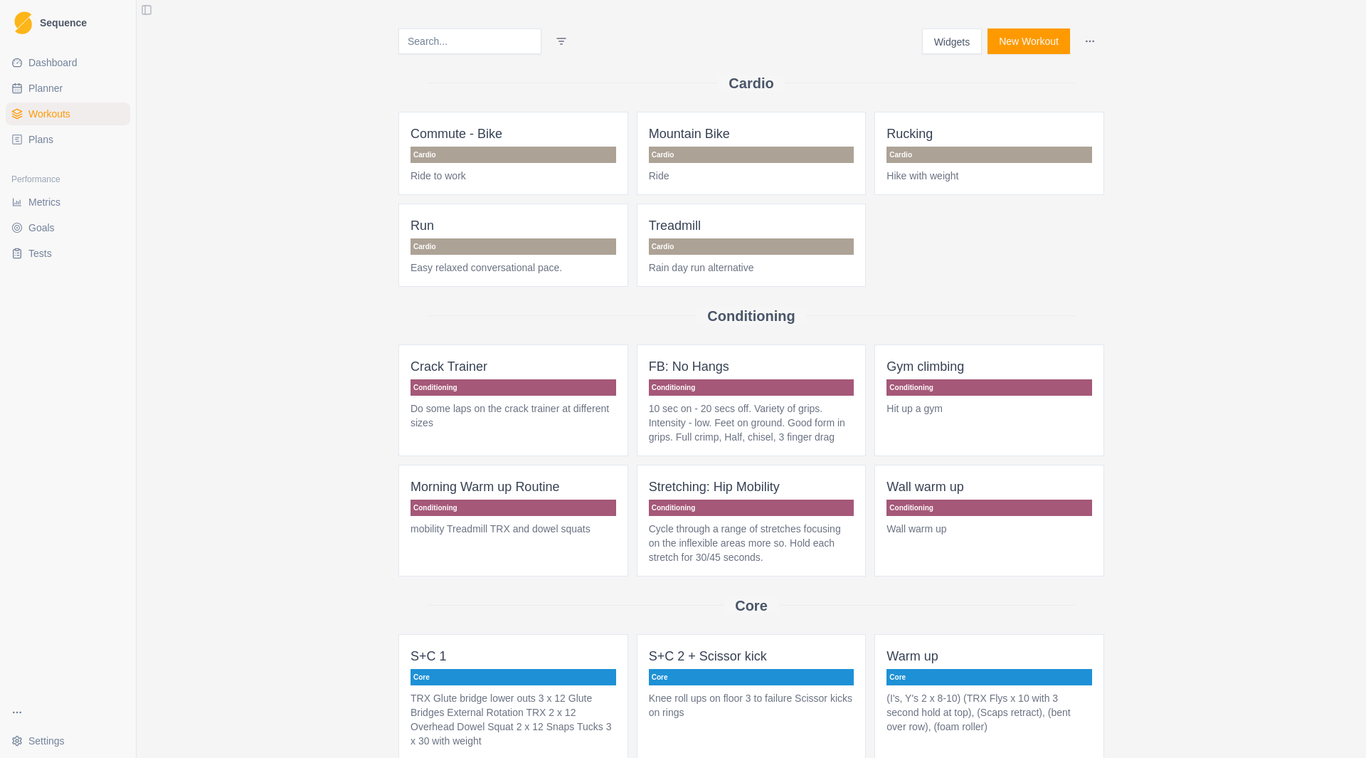
click at [1035, 41] on button "New Workout" at bounding box center [1029, 41] width 83 height 26
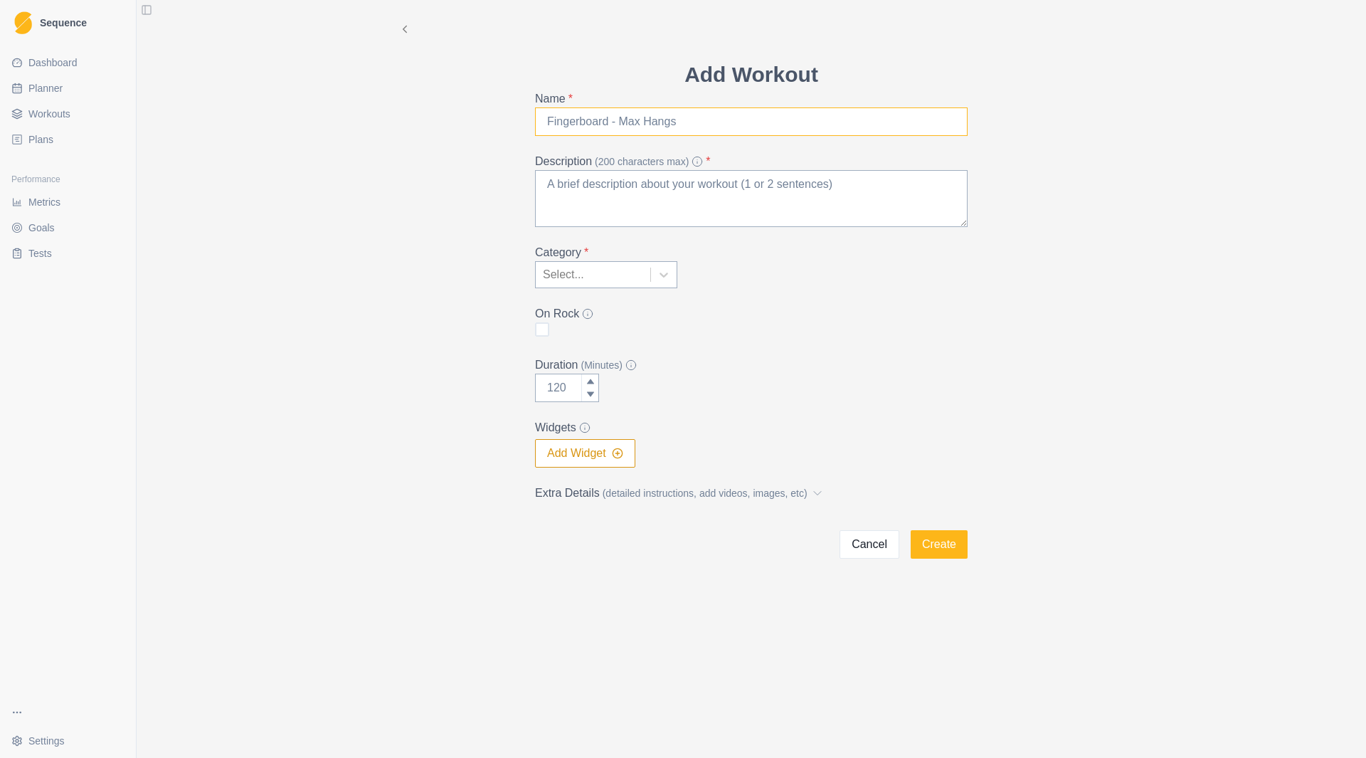
click at [590, 128] on input "Name *" at bounding box center [751, 121] width 433 height 28
type input "Circuit or UDUDU"
click at [601, 201] on textarea "Description (200 characters max) *" at bounding box center [751, 198] width 433 height 57
click at [615, 181] on textarea "3 x circuit or UDUDU" at bounding box center [751, 198] width 433 height 57
click at [687, 179] on textarea "3 x circuit or 3 x UDUDU" at bounding box center [751, 198] width 433 height 57
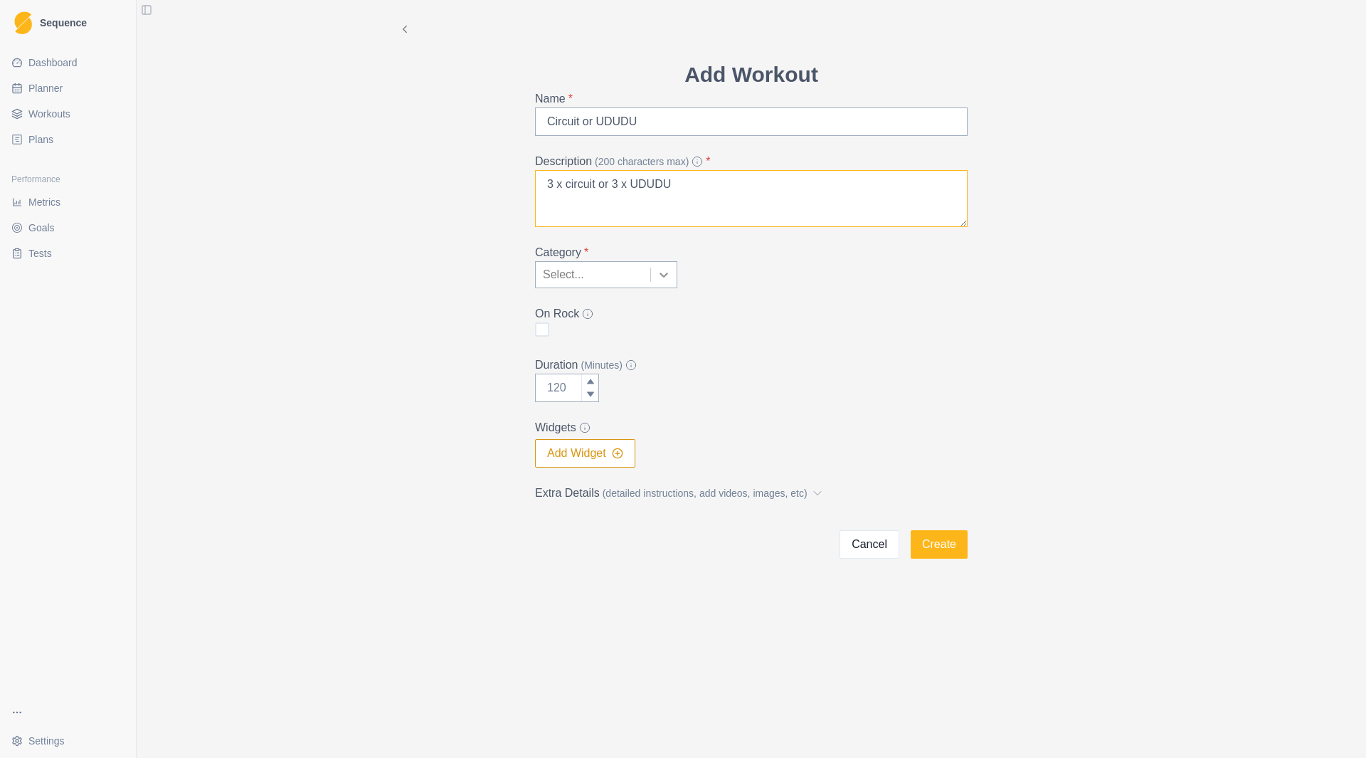
type textarea "3 x circuit or 3 x UDUDU"
click at [663, 278] on icon at bounding box center [664, 275] width 14 height 14
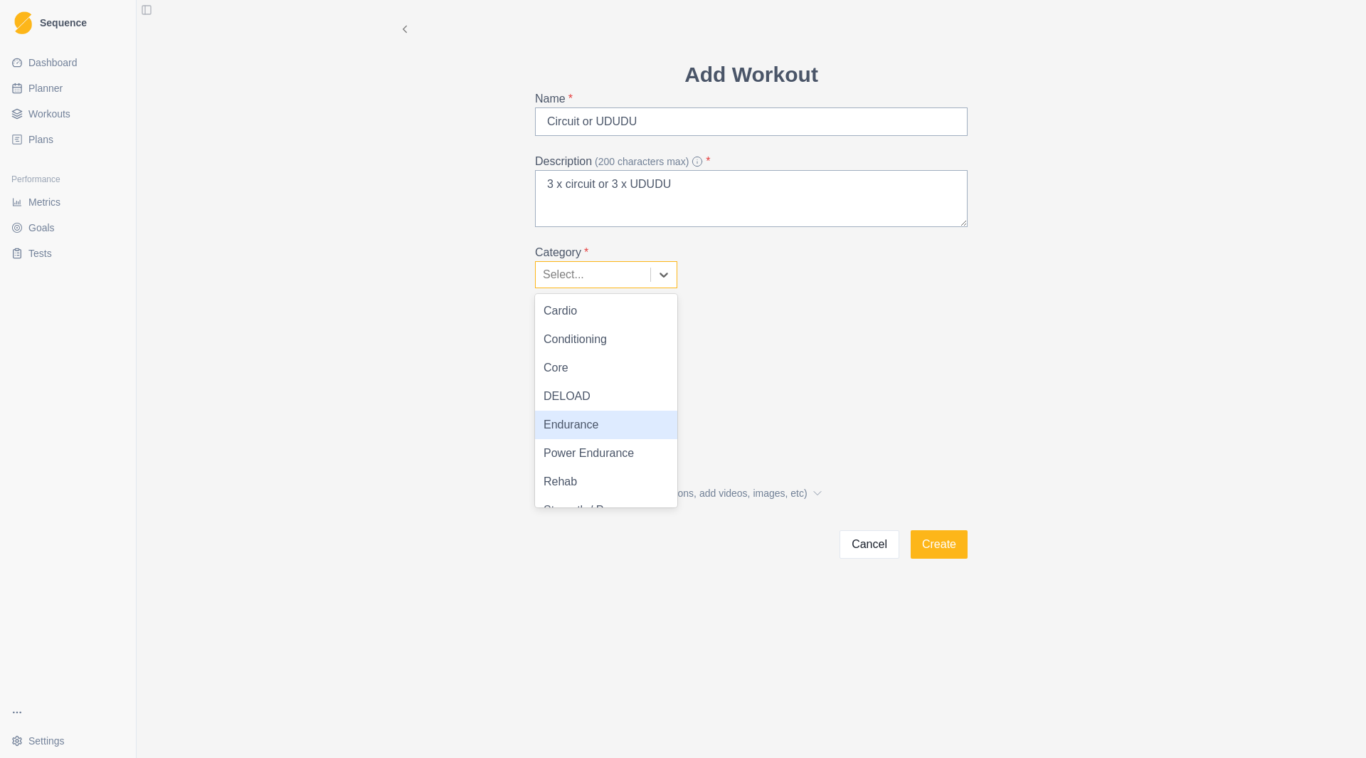
click at [611, 425] on div "Endurance" at bounding box center [606, 425] width 142 height 28
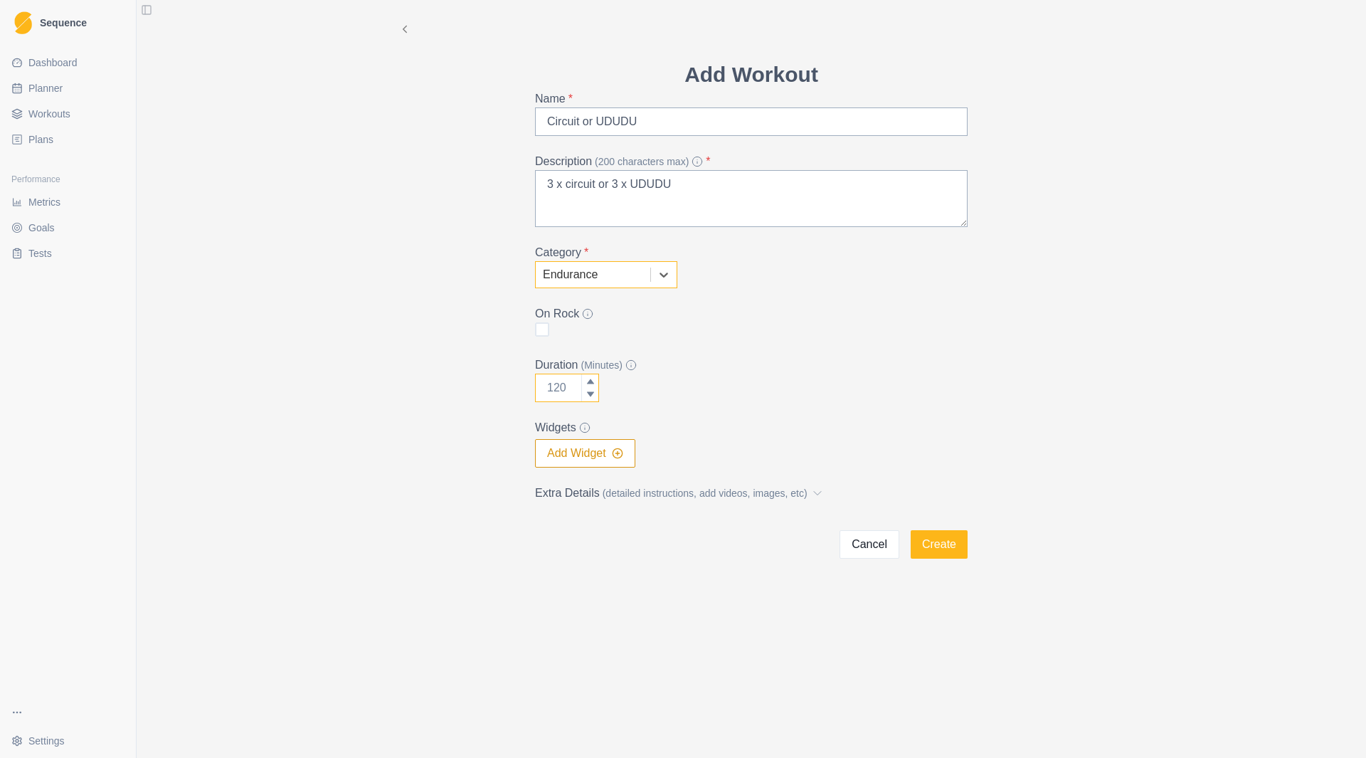
click at [569, 391] on input "Duration (Minutes)" at bounding box center [567, 388] width 64 height 28
type input "30"
click at [655, 386] on div "Duration (Minutes) 30" at bounding box center [751, 380] width 433 height 46
click at [717, 201] on textarea "3 x circuit or 3 x UDUDU" at bounding box center [751, 198] width 433 height 57
type textarea "3 x circuit or 3 x UDUDU adding weight with time"
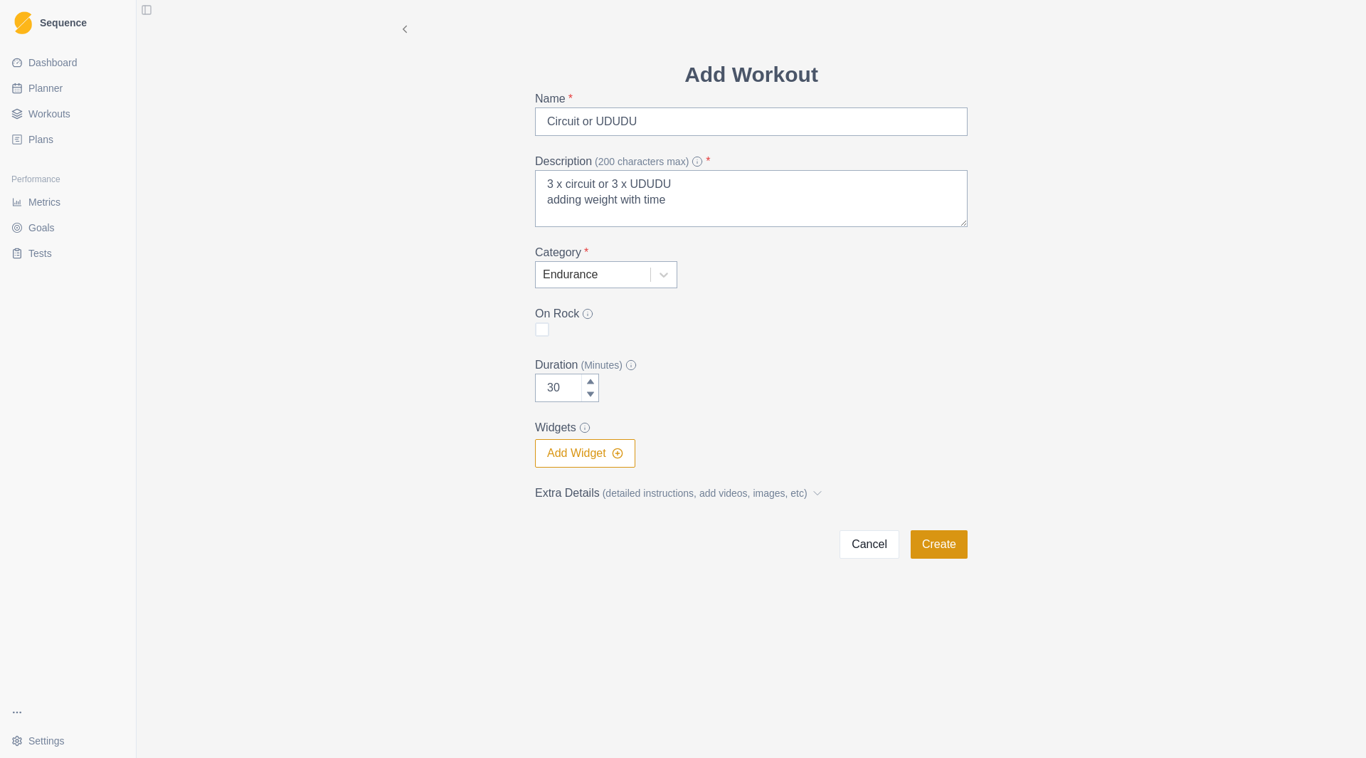
click at [959, 554] on button "Create" at bounding box center [939, 544] width 57 height 28
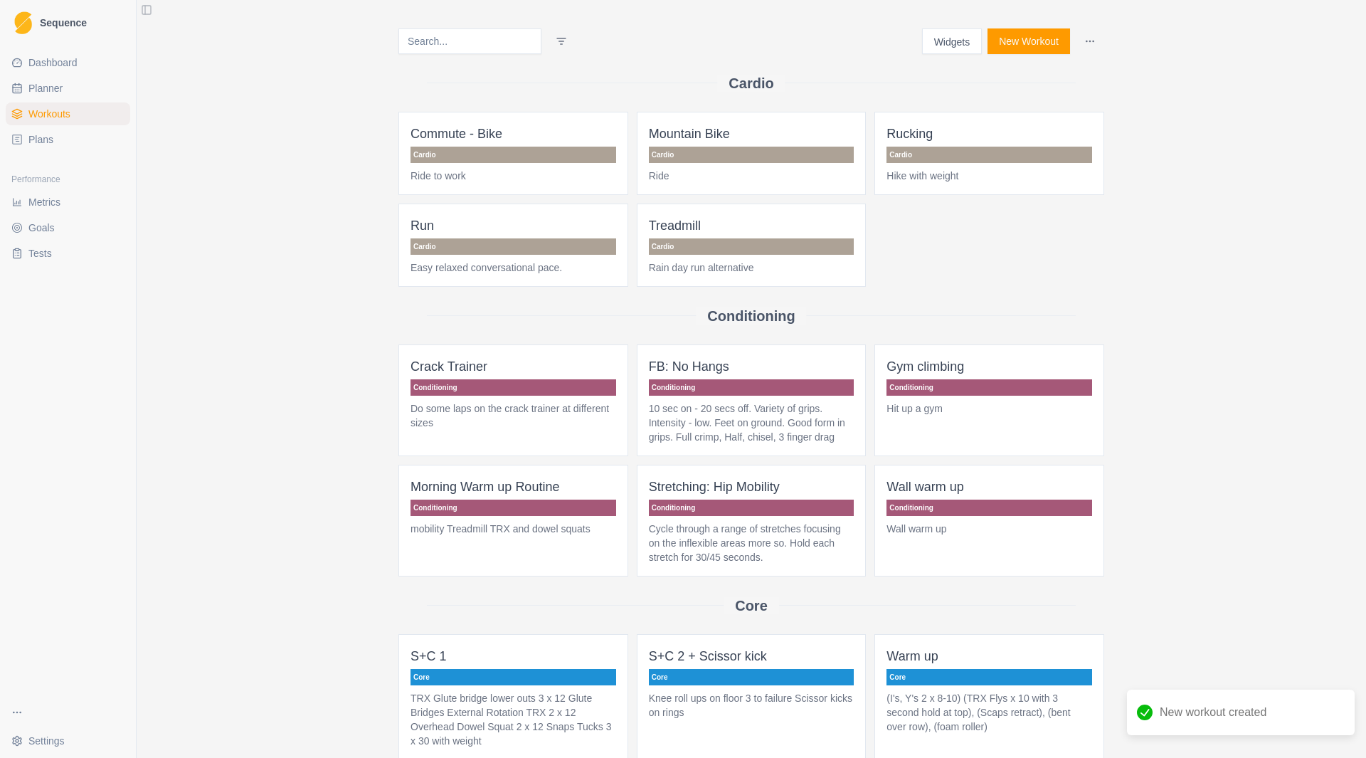
click at [59, 85] on span "Planner" at bounding box center [45, 88] width 34 height 14
select select "month"
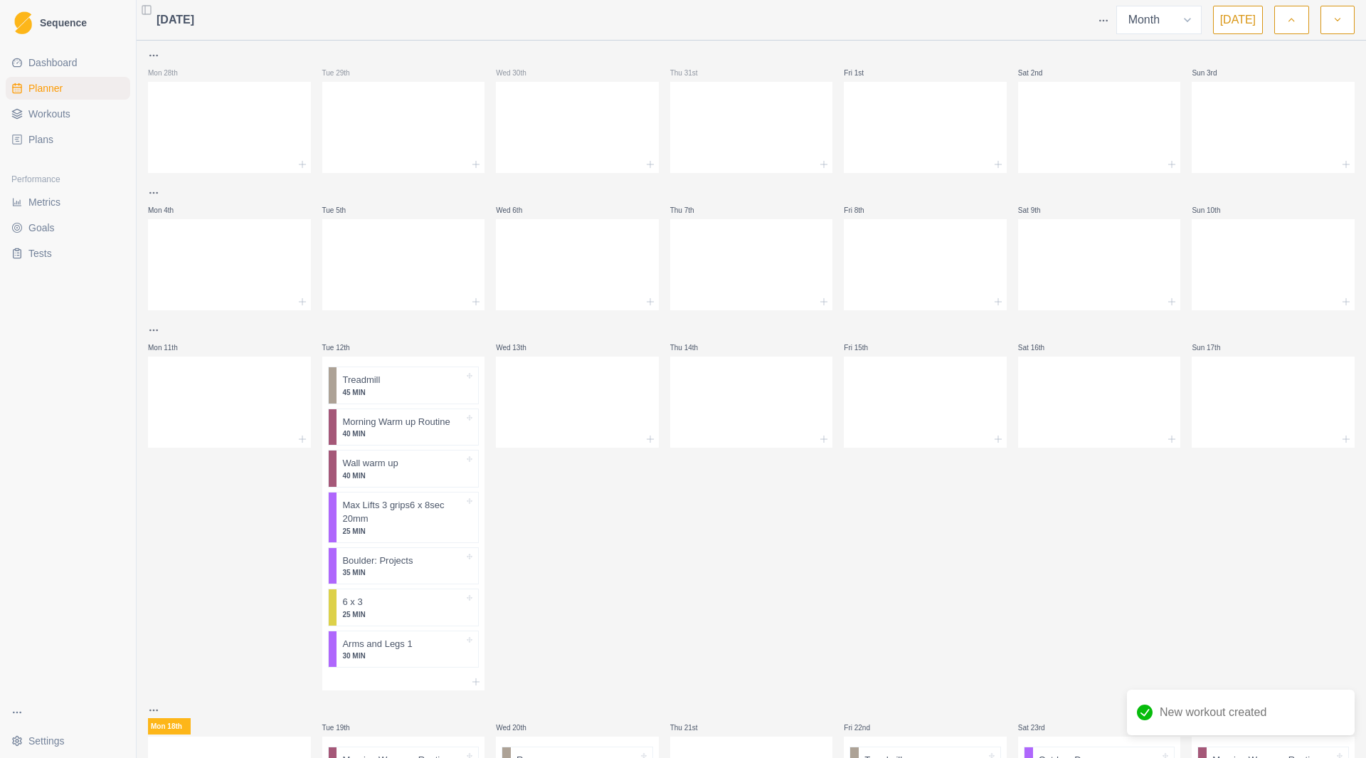
scroll to position [379, 0]
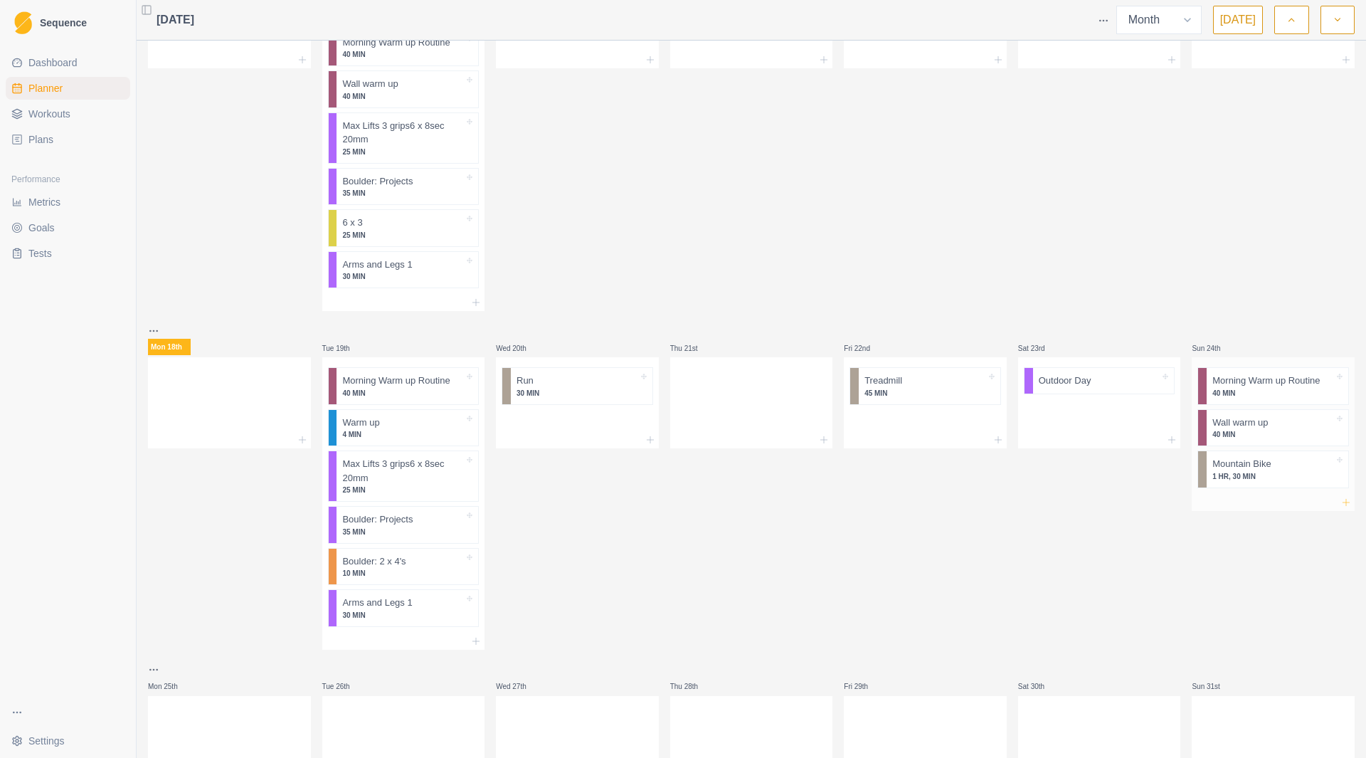
click at [1341, 505] on icon at bounding box center [1346, 502] width 11 height 11
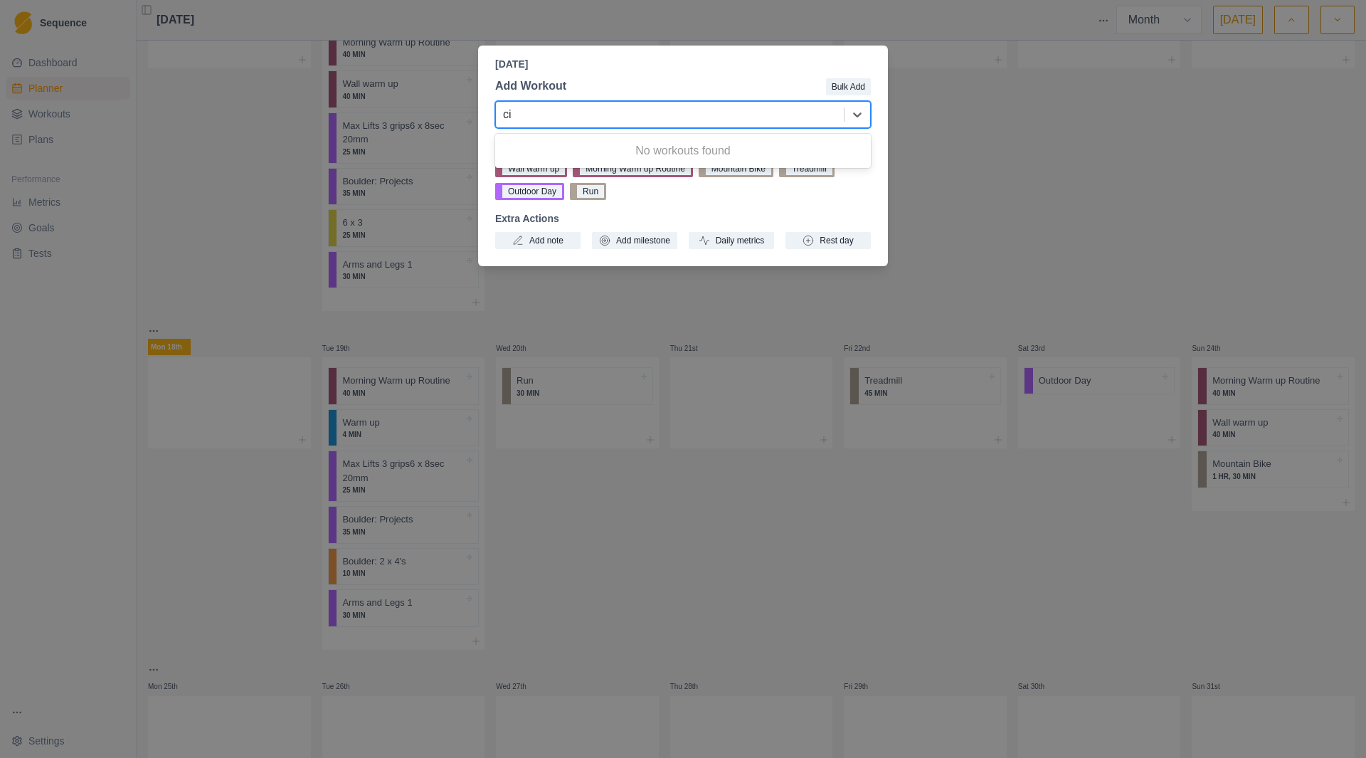
type input "cir"
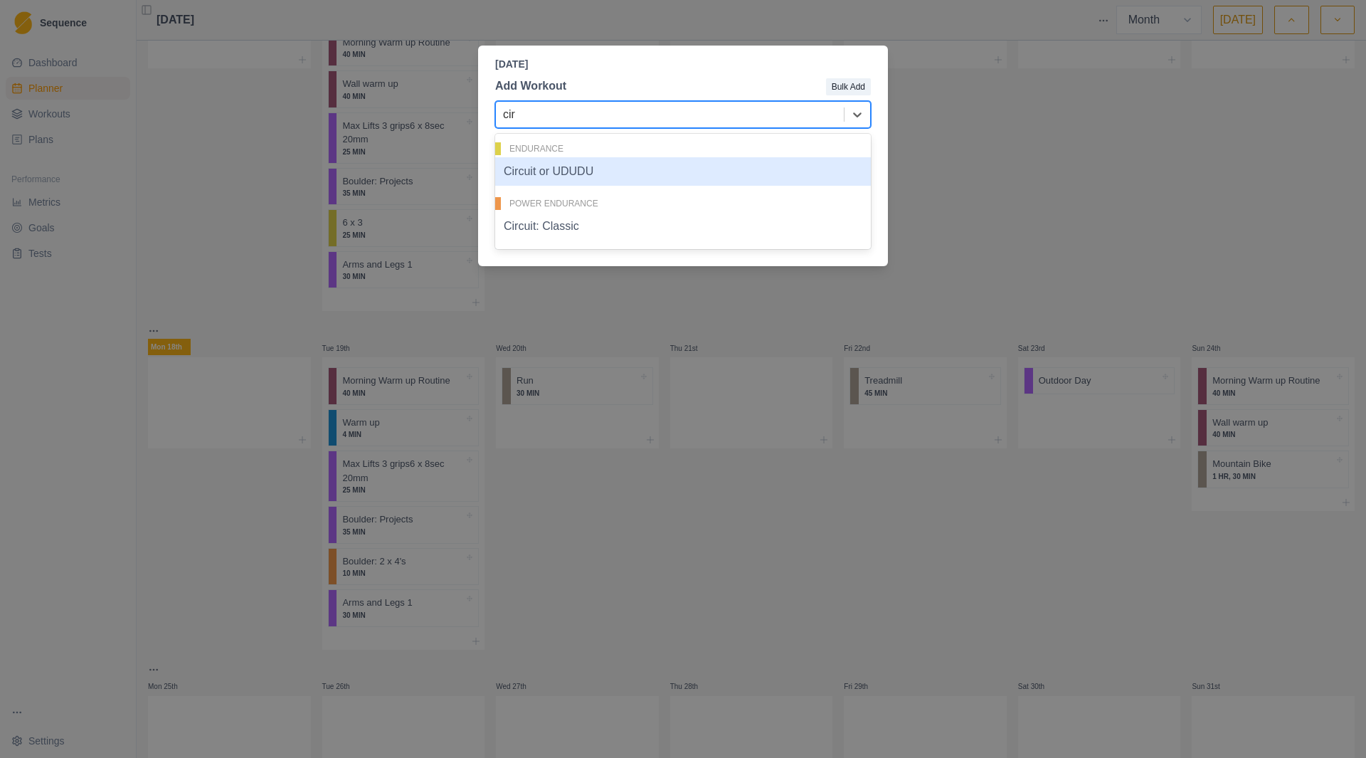
click at [660, 176] on div "Circuit or UDUDU" at bounding box center [683, 171] width 376 height 28
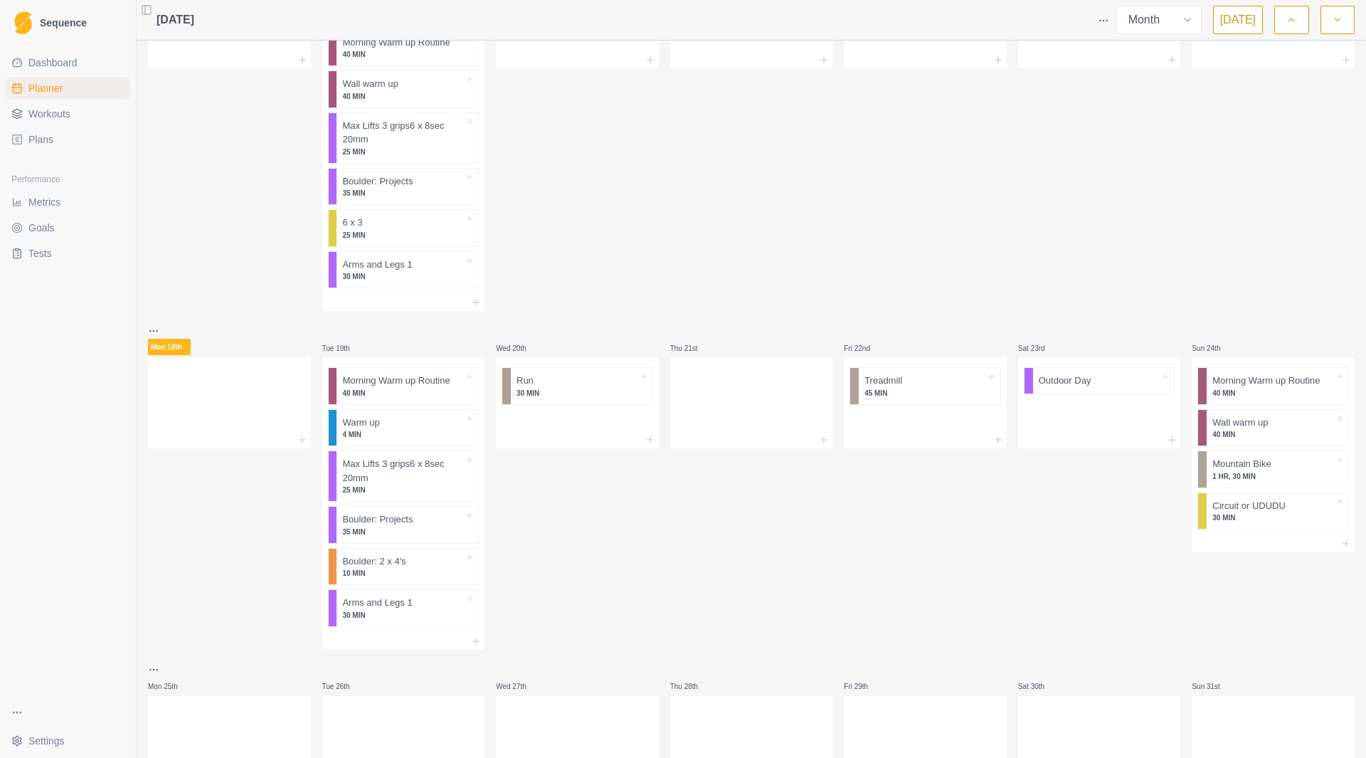
click at [75, 117] on link "Workouts" at bounding box center [68, 113] width 125 height 23
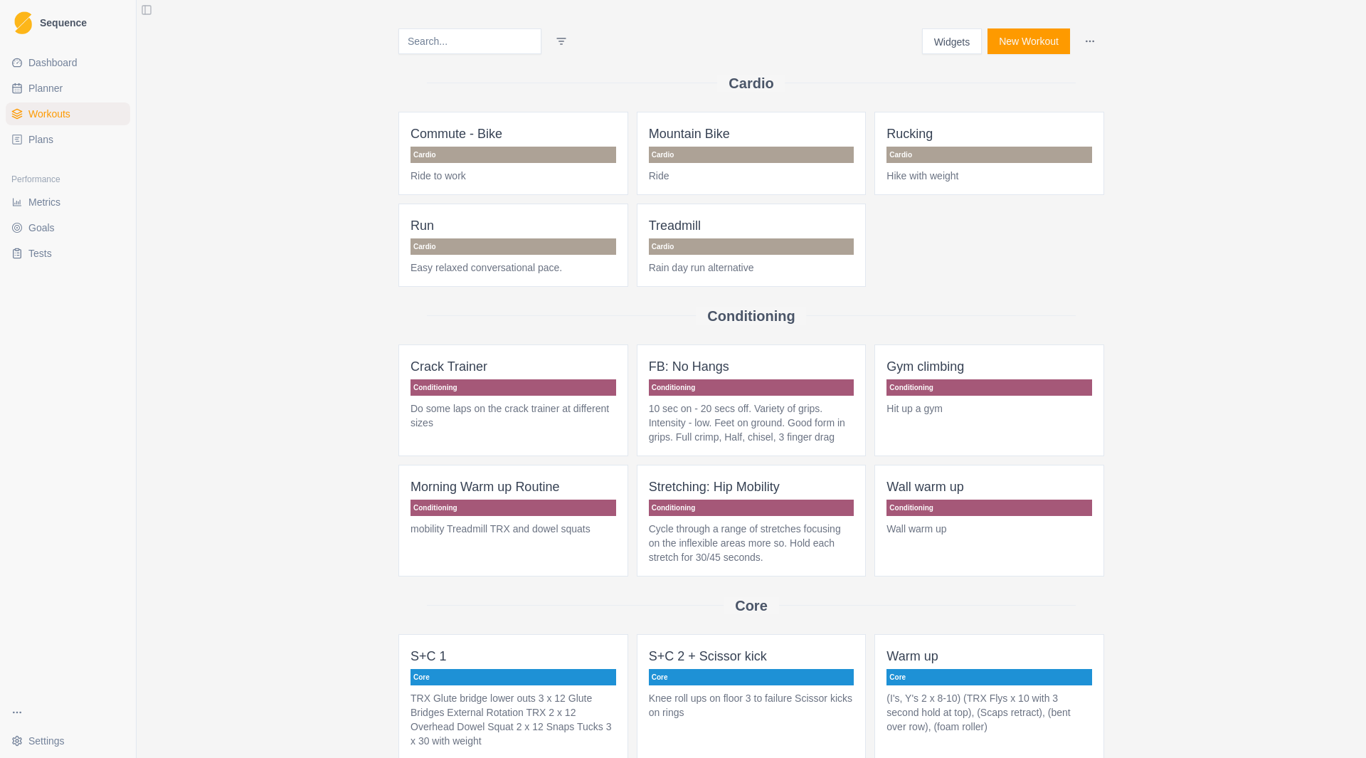
click at [1018, 42] on button "New Workout" at bounding box center [1029, 41] width 83 height 26
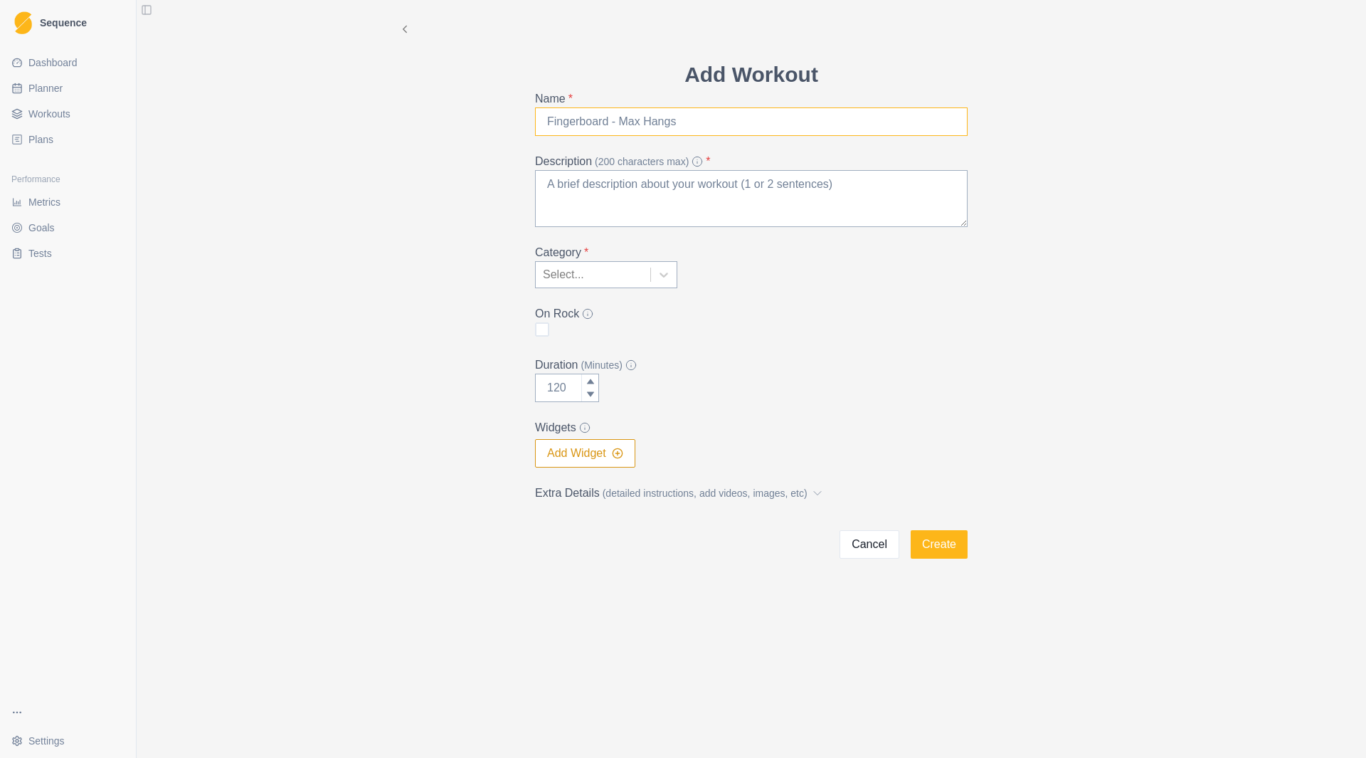
click at [692, 128] on input "Name *" at bounding box center [751, 121] width 433 height 28
type input "Arms 3"
click at [606, 207] on textarea "Description (200 characters max) *" at bounding box center [751, 198] width 433 height 57
type textarea "3 x 5 pull ups 3 x 10 faber flys 3 x lat pull downs"
click at [664, 283] on div at bounding box center [664, 275] width 26 height 26
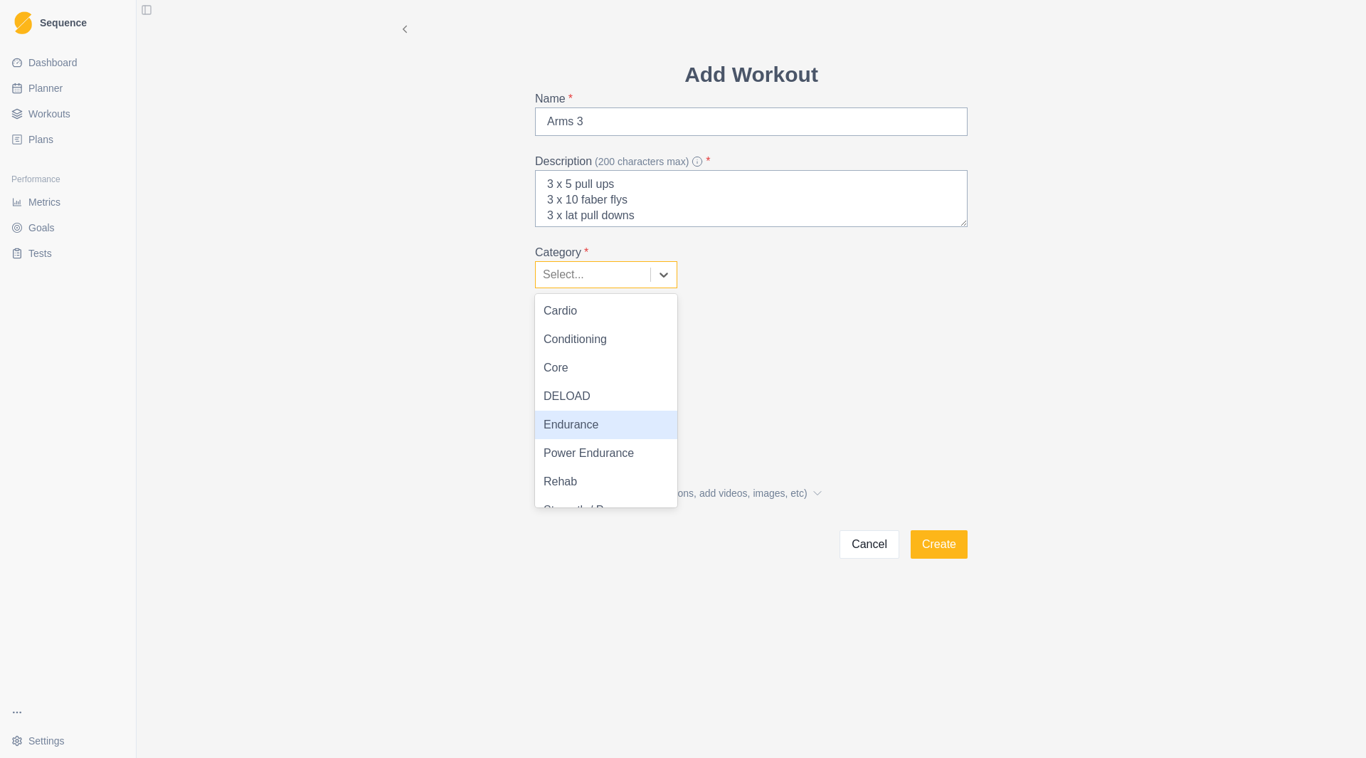
scroll to position [48, 0]
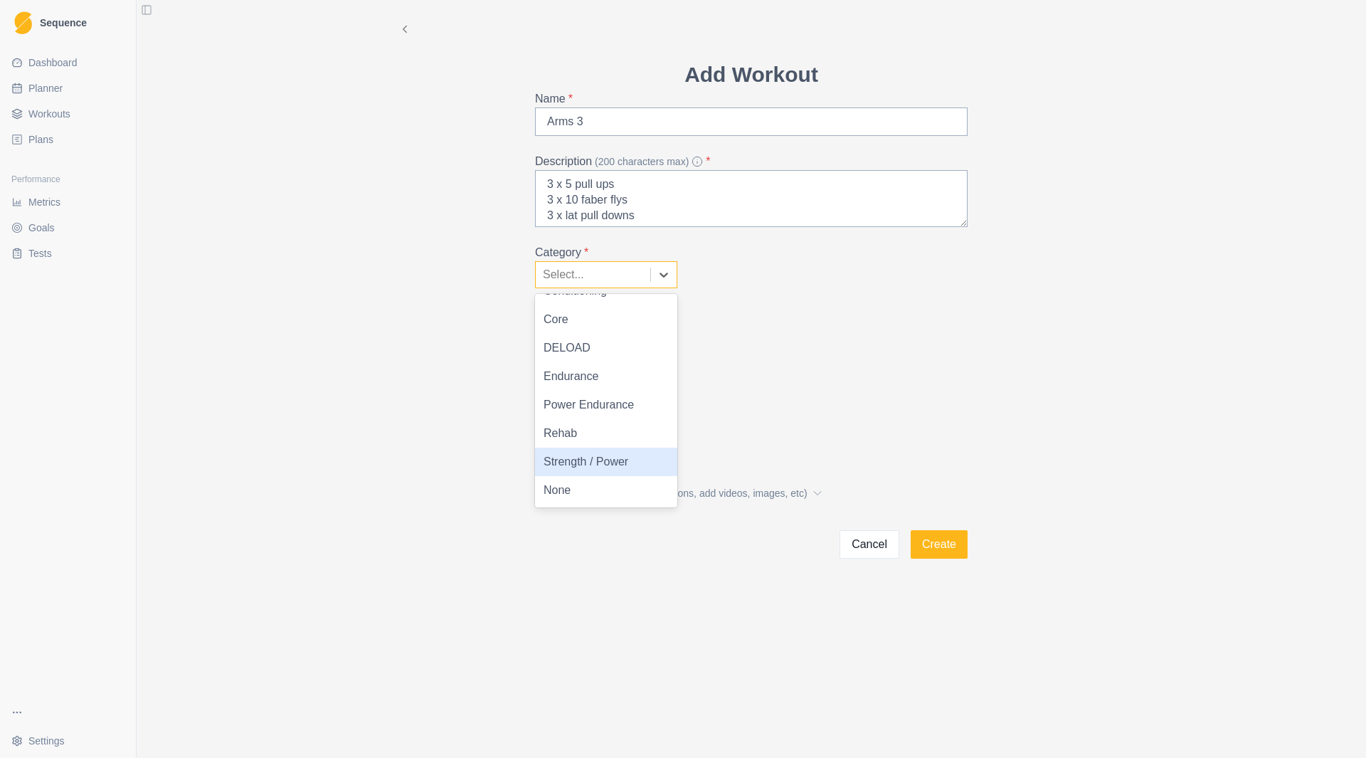
click at [597, 460] on div "Strength / Power" at bounding box center [606, 462] width 142 height 28
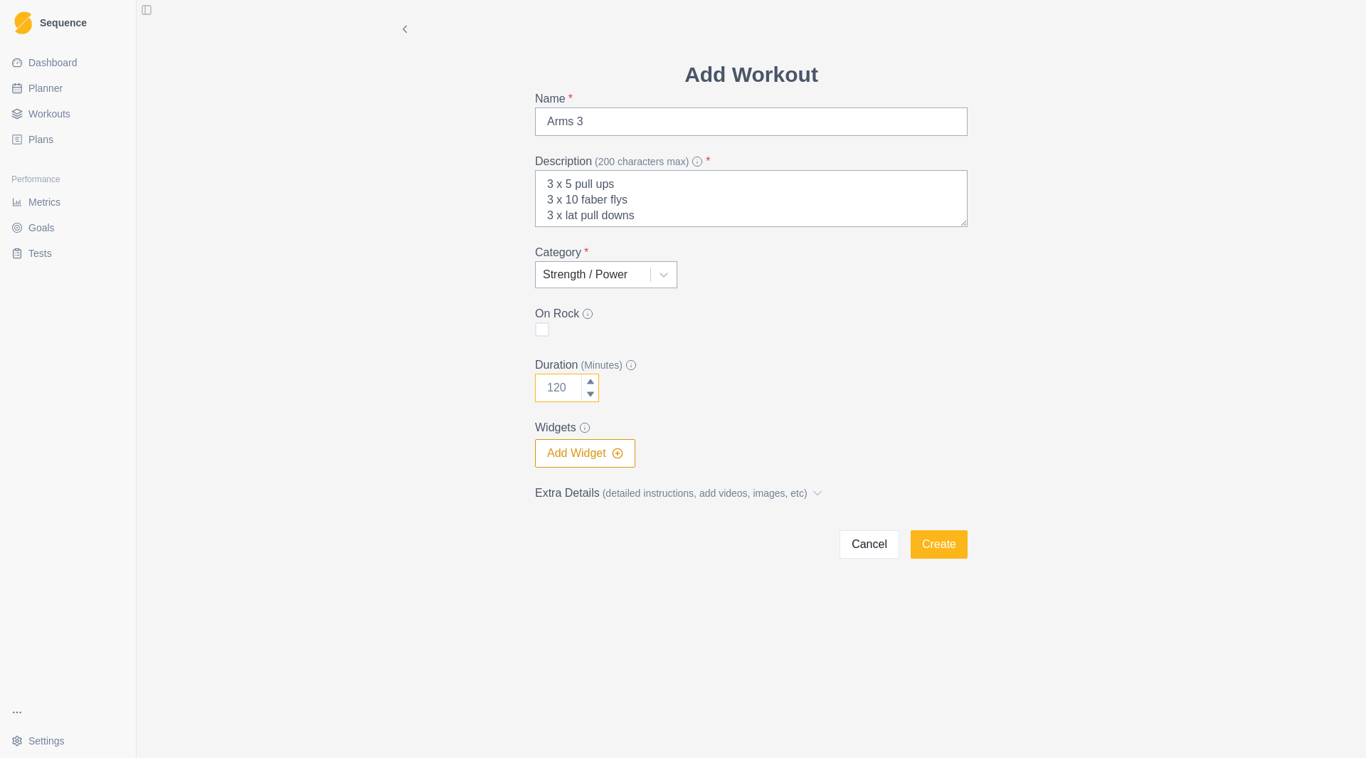
click at [563, 391] on input "Duration (Minutes)" at bounding box center [567, 388] width 64 height 28
type input "15"
click at [948, 550] on button "Create" at bounding box center [939, 544] width 57 height 28
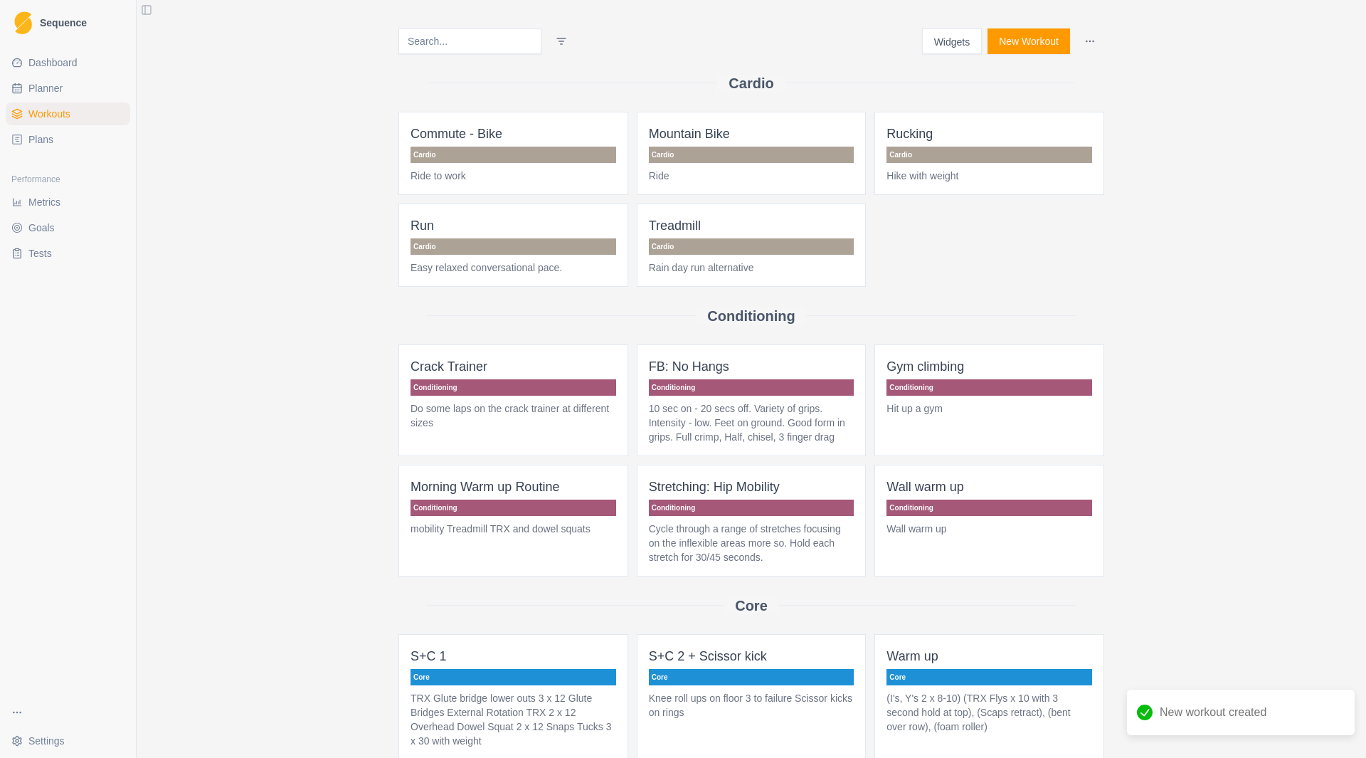
click at [88, 95] on link "Planner" at bounding box center [68, 88] width 125 height 23
select select "month"
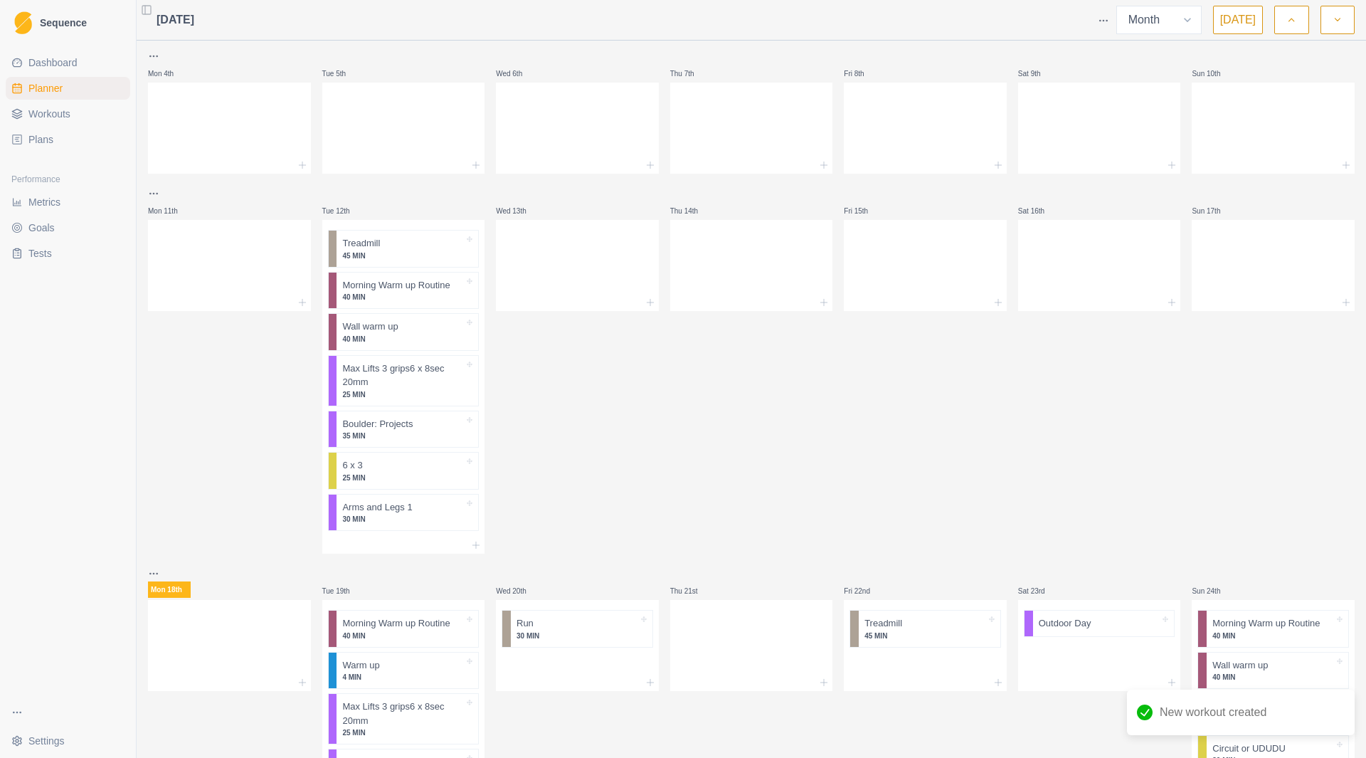
scroll to position [285, 0]
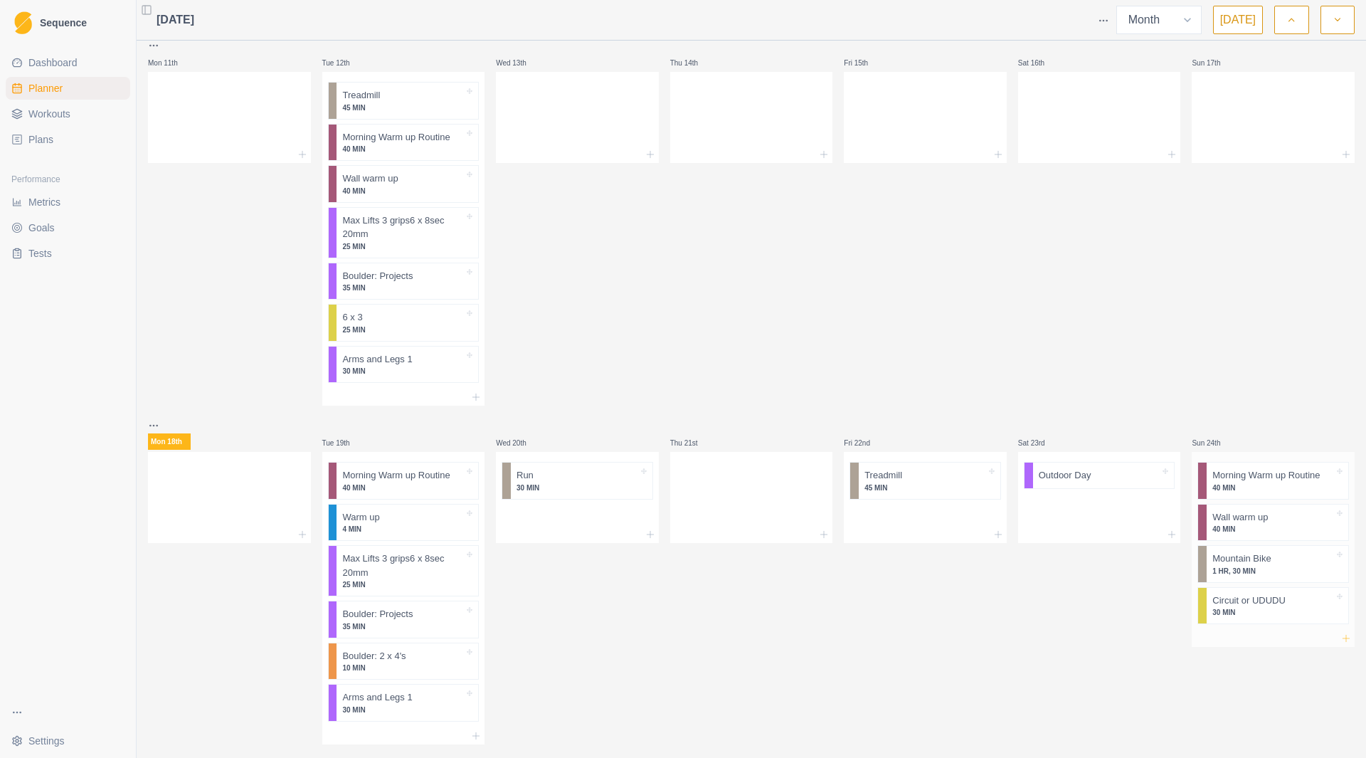
click at [1341, 641] on icon at bounding box center [1346, 638] width 11 height 11
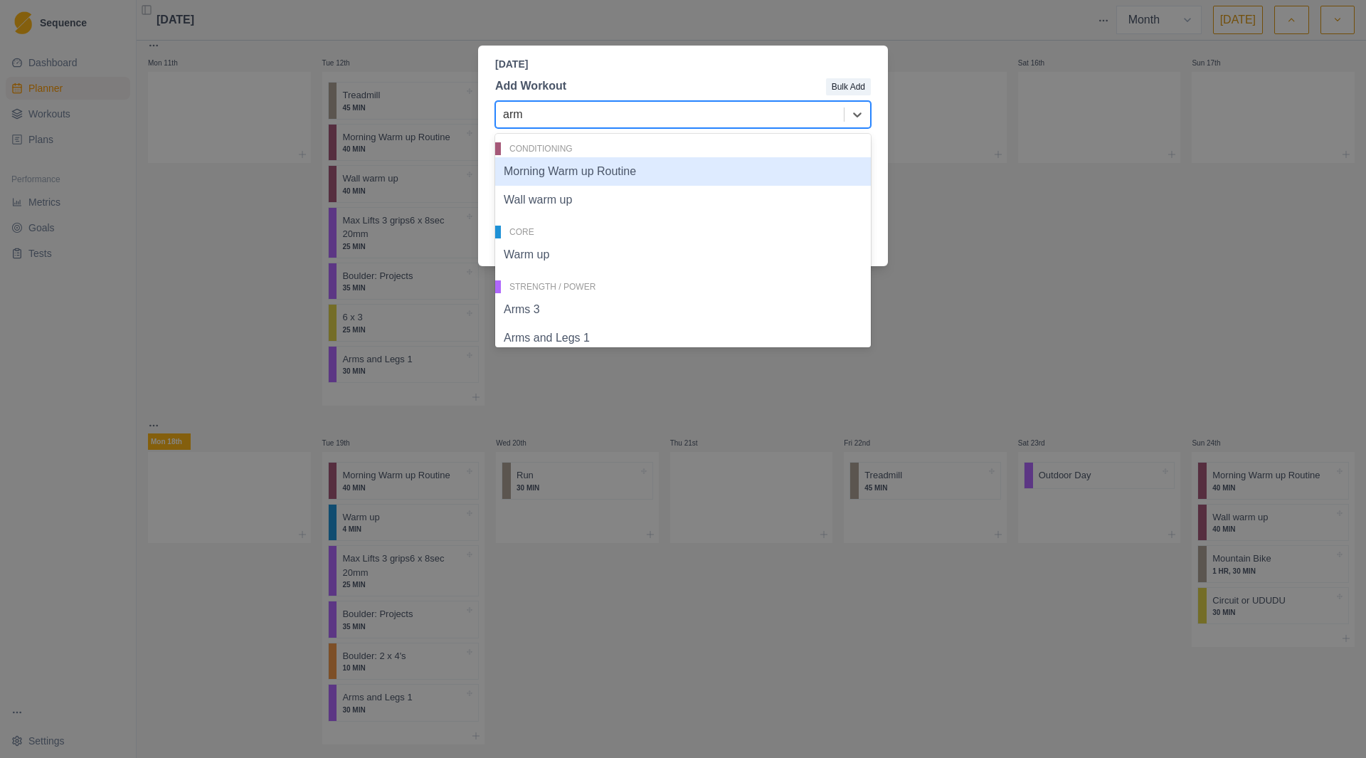
type input "arms"
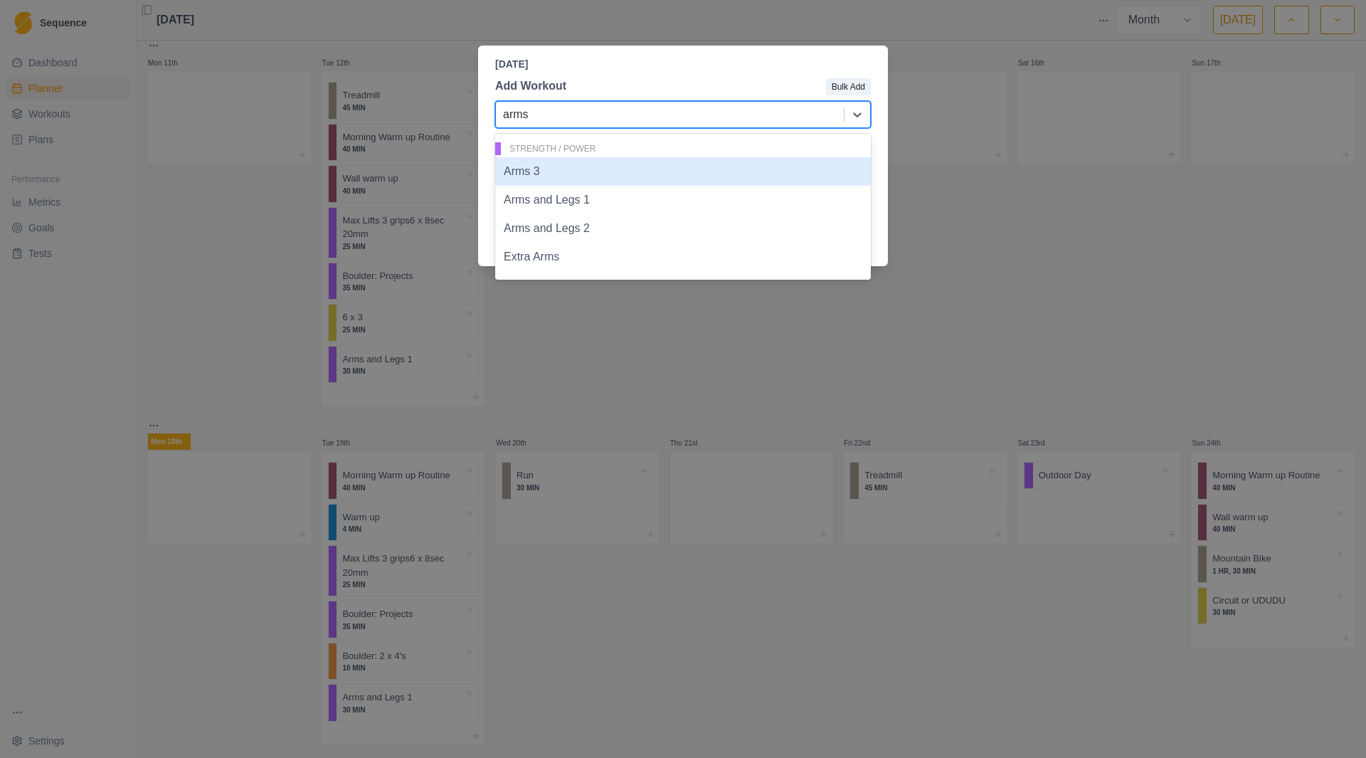
click at [632, 173] on div "Arms 3" at bounding box center [683, 171] width 376 height 28
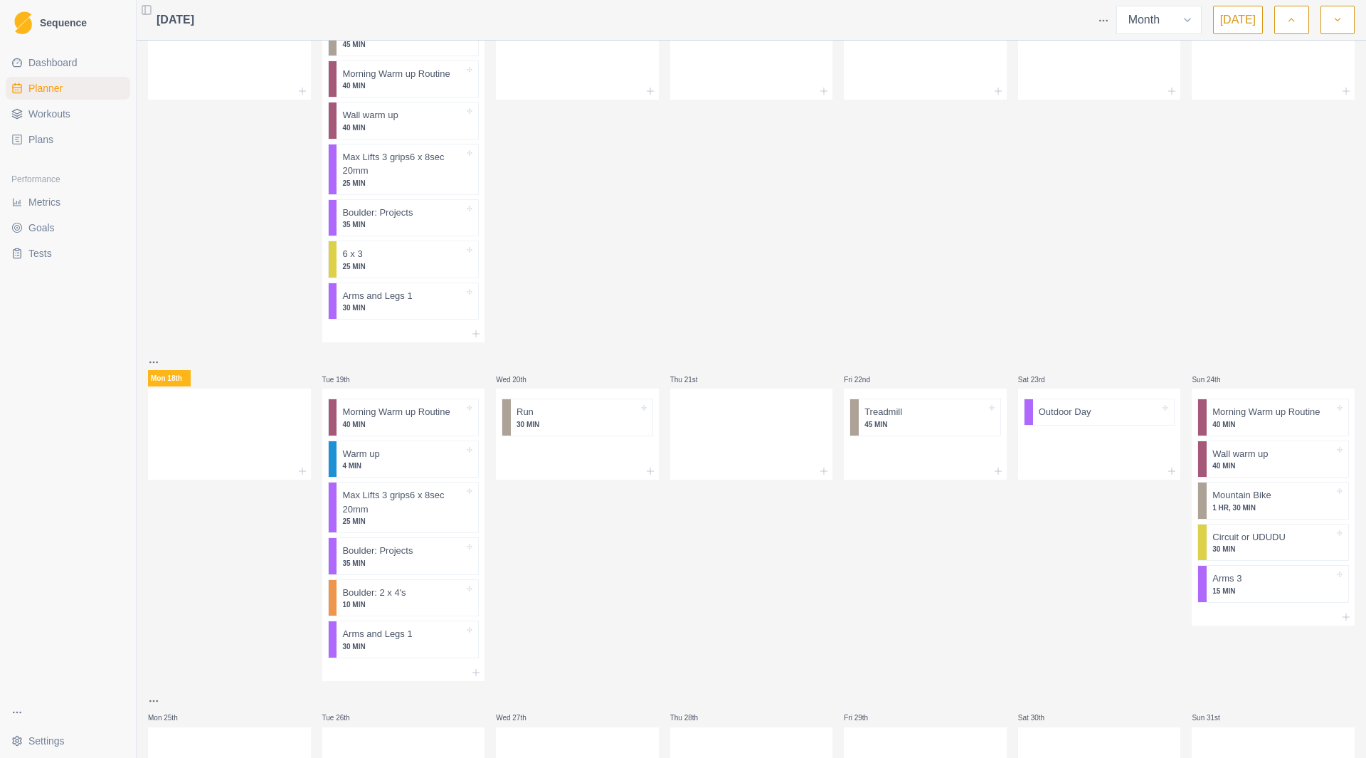
scroll to position [379, 0]
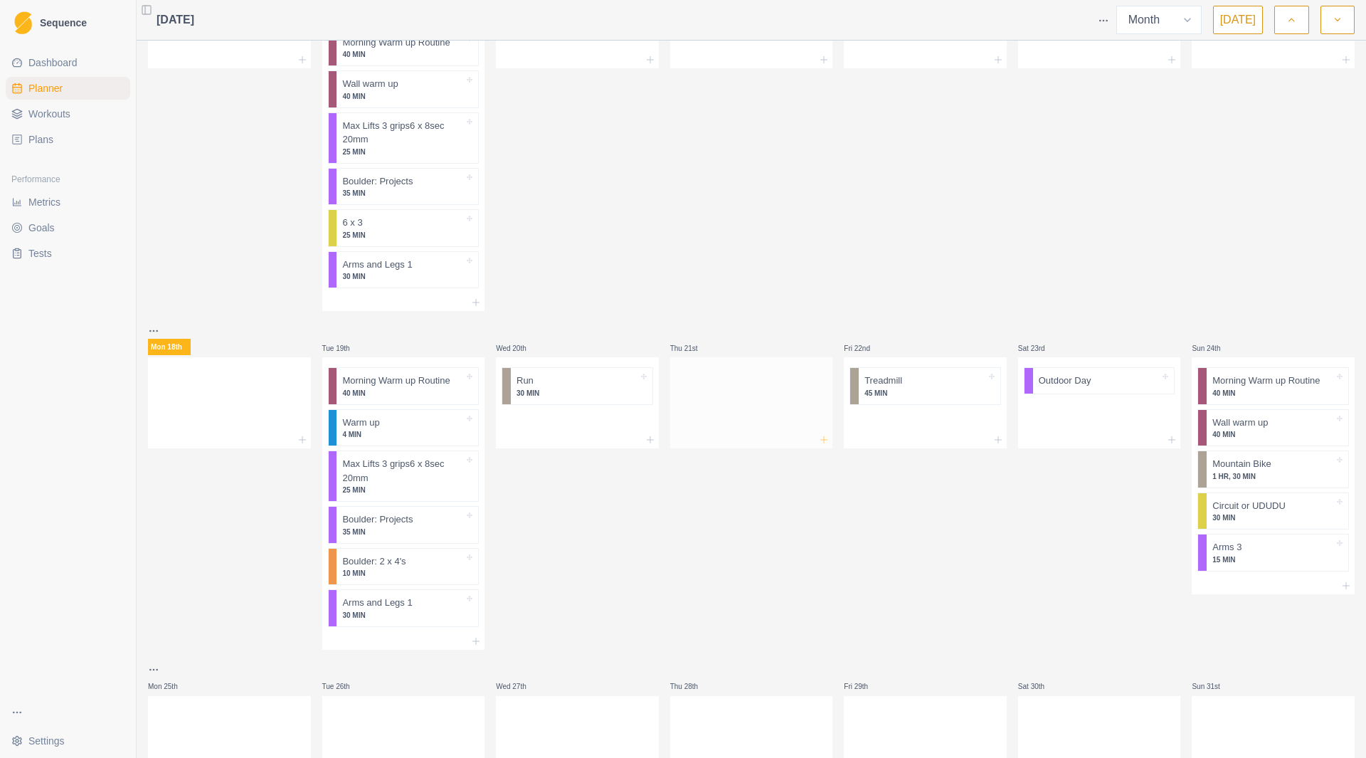
click at [820, 437] on icon at bounding box center [823, 439] width 11 height 11
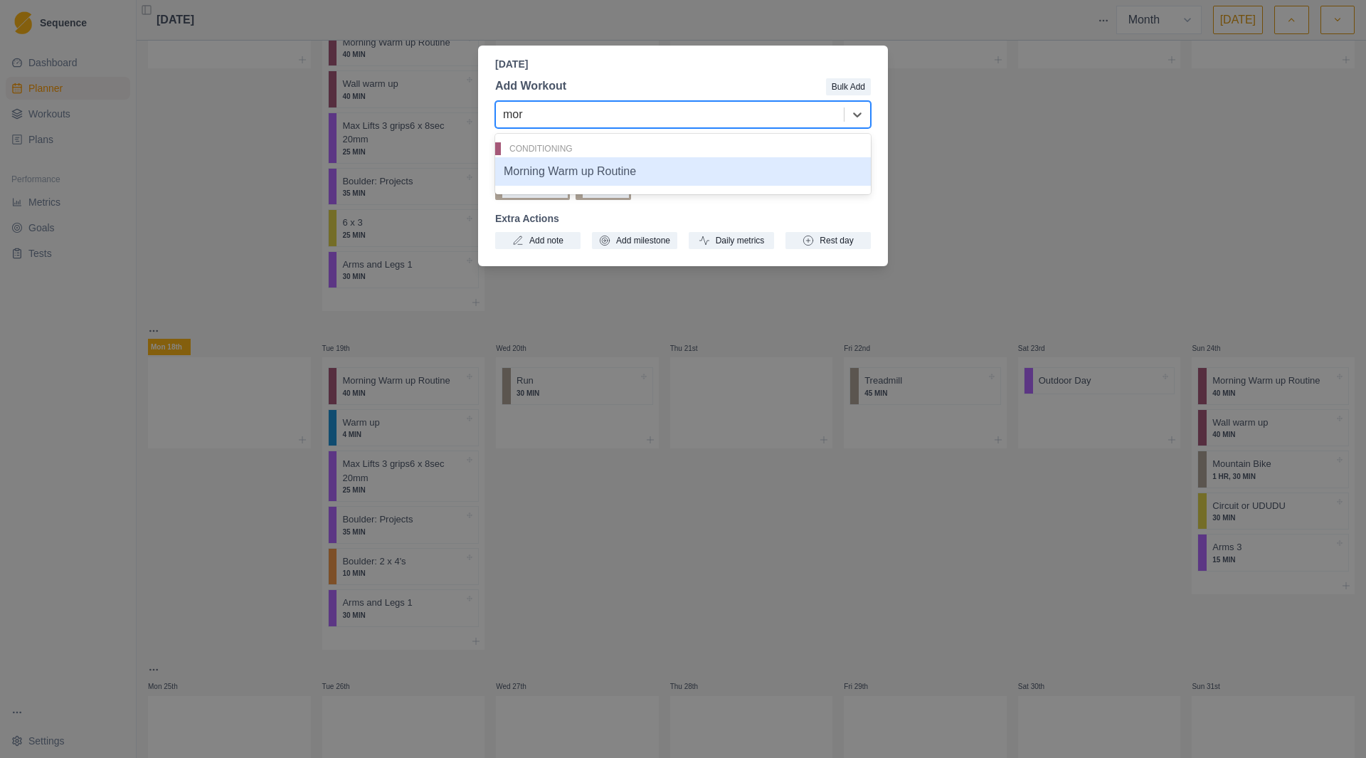
type input "morn"
click at [732, 176] on div "Morning Warm up Routine" at bounding box center [683, 171] width 376 height 28
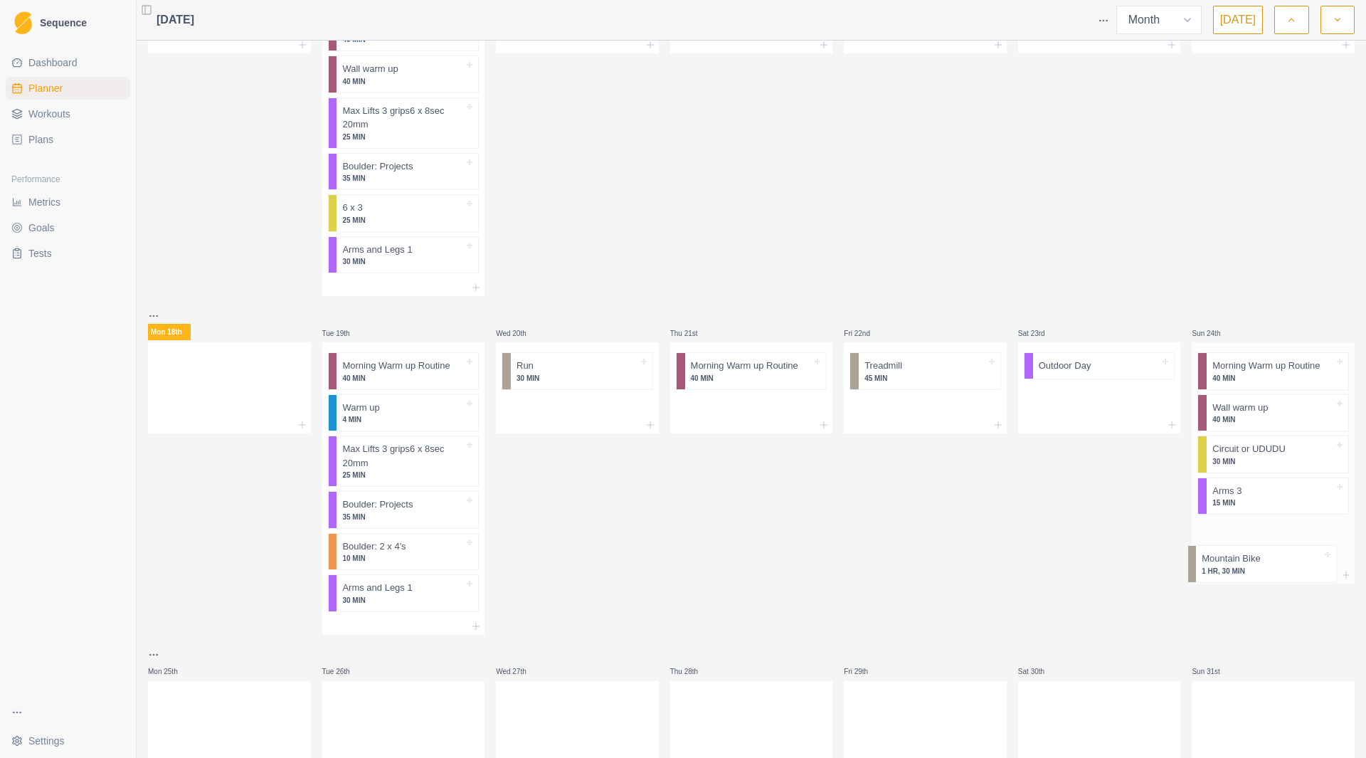
scroll to position [394, 0]
drag, startPoint x: 1252, startPoint y: 474, endPoint x: 1253, endPoint y: 556, distance: 81.9
click at [1253, 556] on div "Morning Warm up Routine 40 MIN Wall warm up 40 MIN Mountain Bike 1 HR, 30 MIN C…" at bounding box center [1273, 454] width 163 height 224
click at [818, 428] on icon at bounding box center [823, 424] width 11 height 11
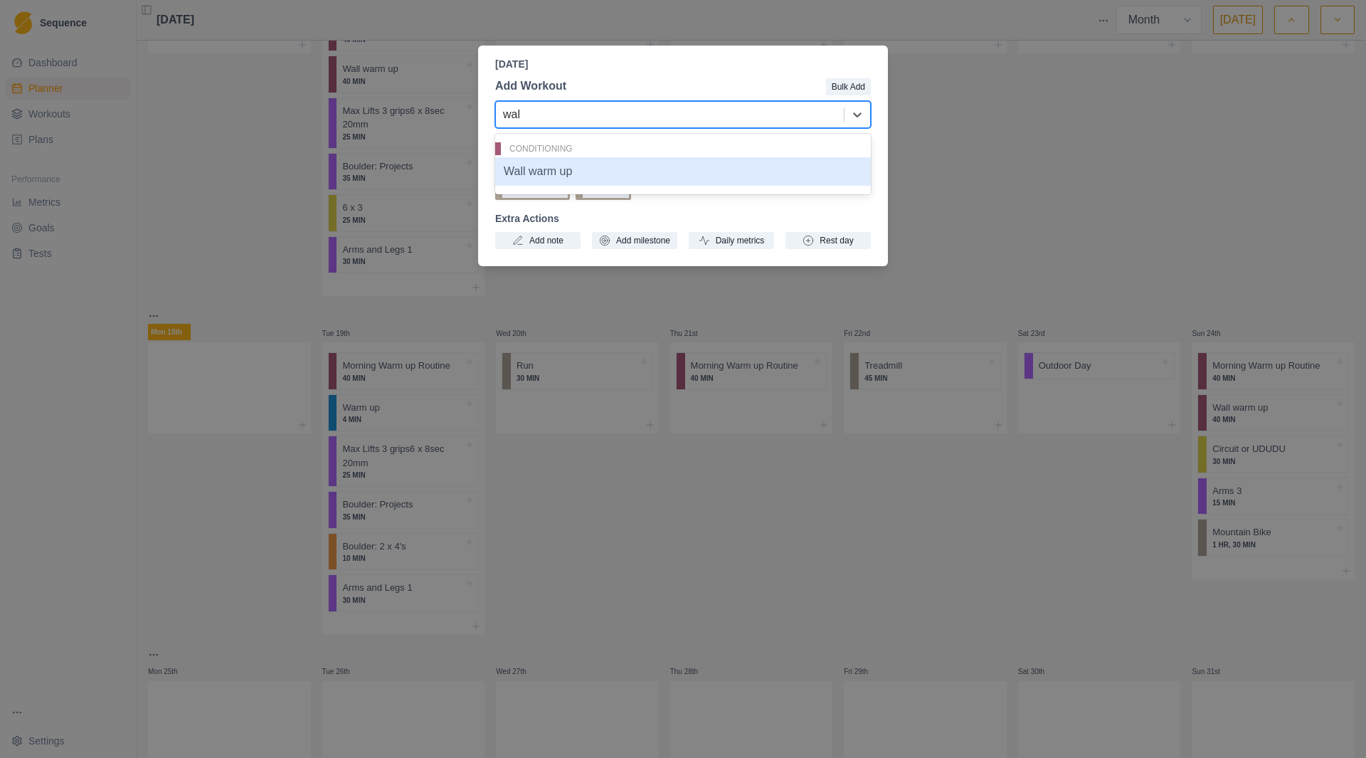
type input "wall"
click at [637, 174] on div "Wall warm up" at bounding box center [683, 171] width 376 height 28
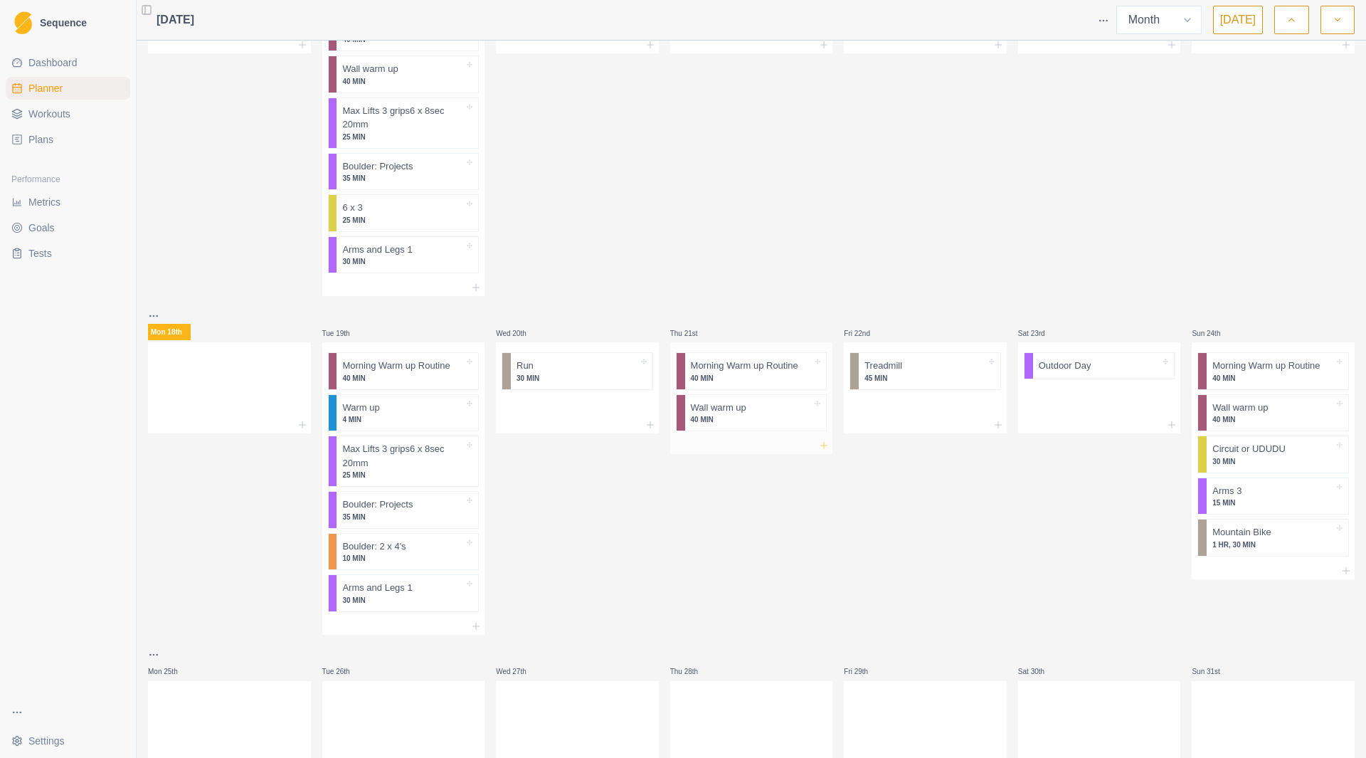
click at [818, 448] on icon at bounding box center [823, 445] width 11 height 11
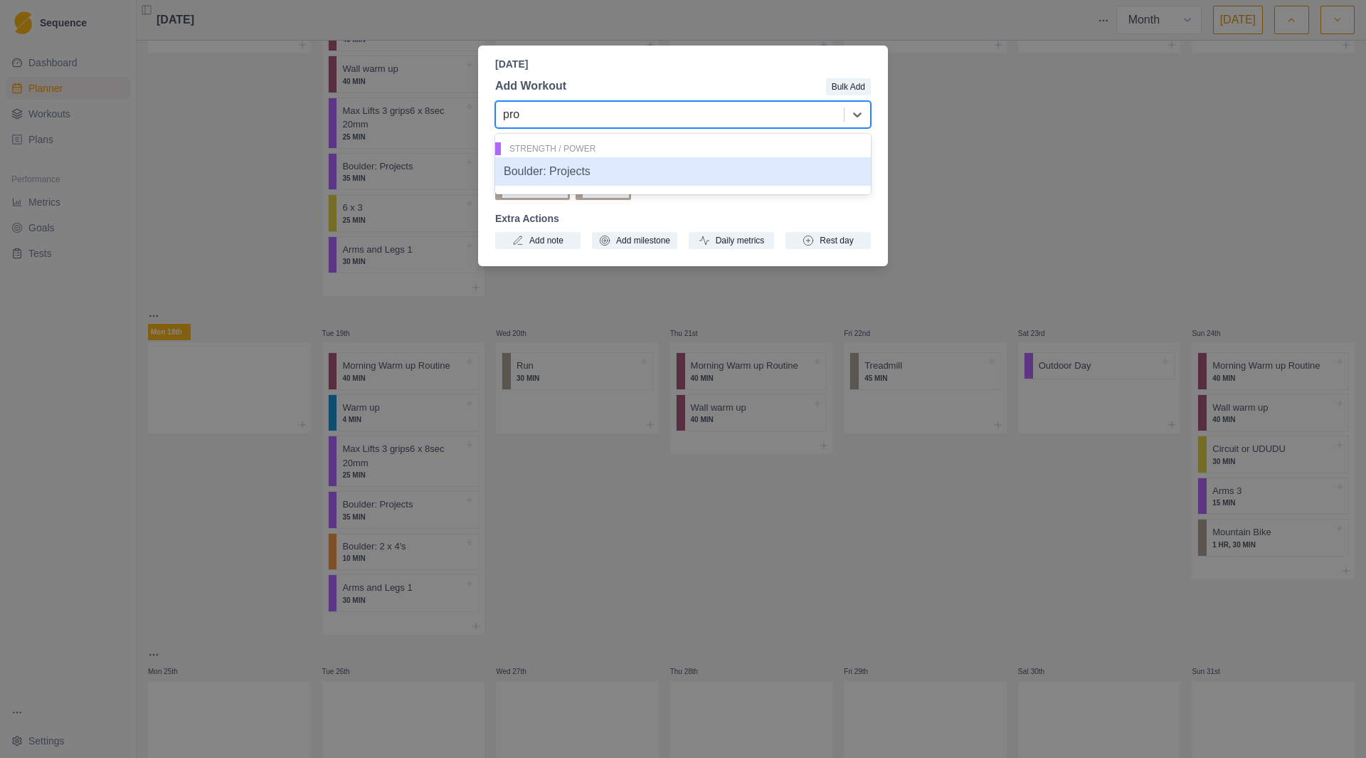
type input "proj"
click at [597, 181] on div "Boulder: Projects" at bounding box center [683, 171] width 376 height 28
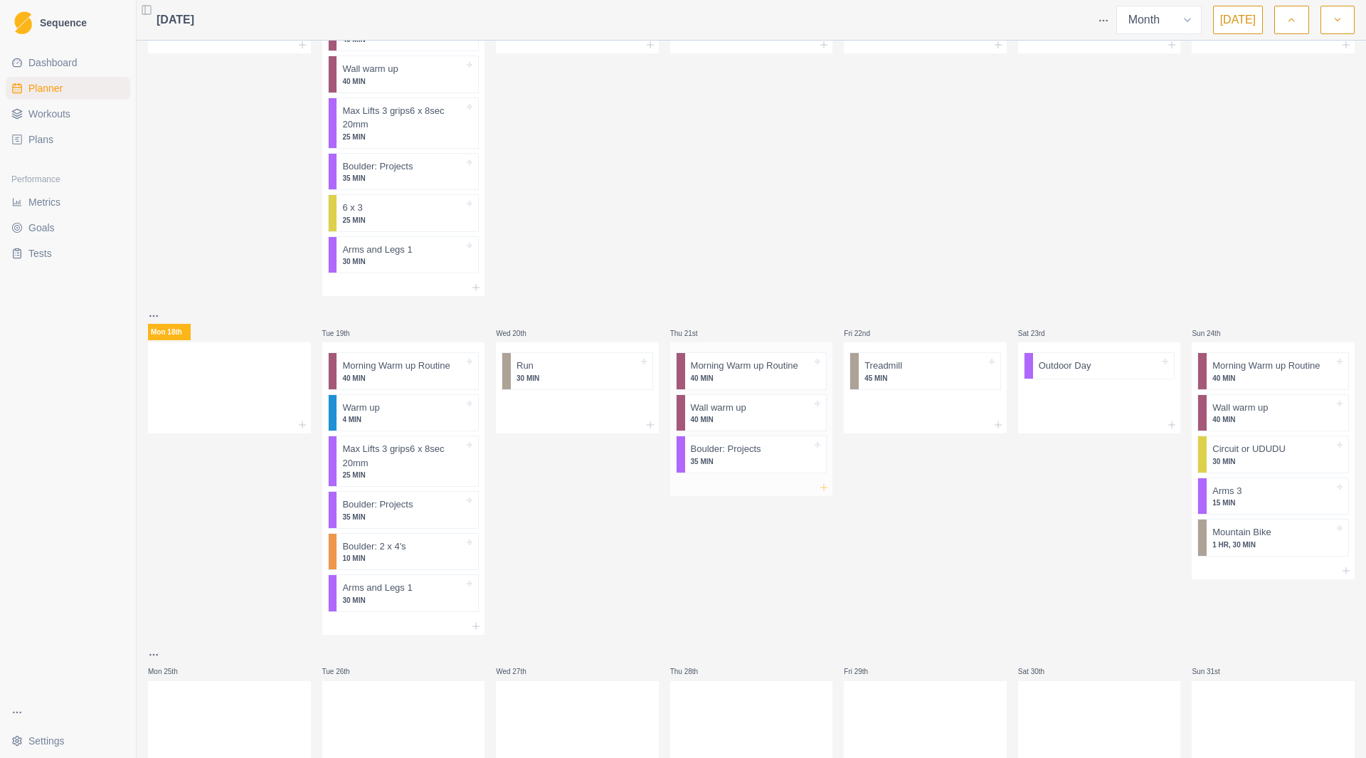
click at [819, 491] on icon at bounding box center [823, 487] width 11 height 11
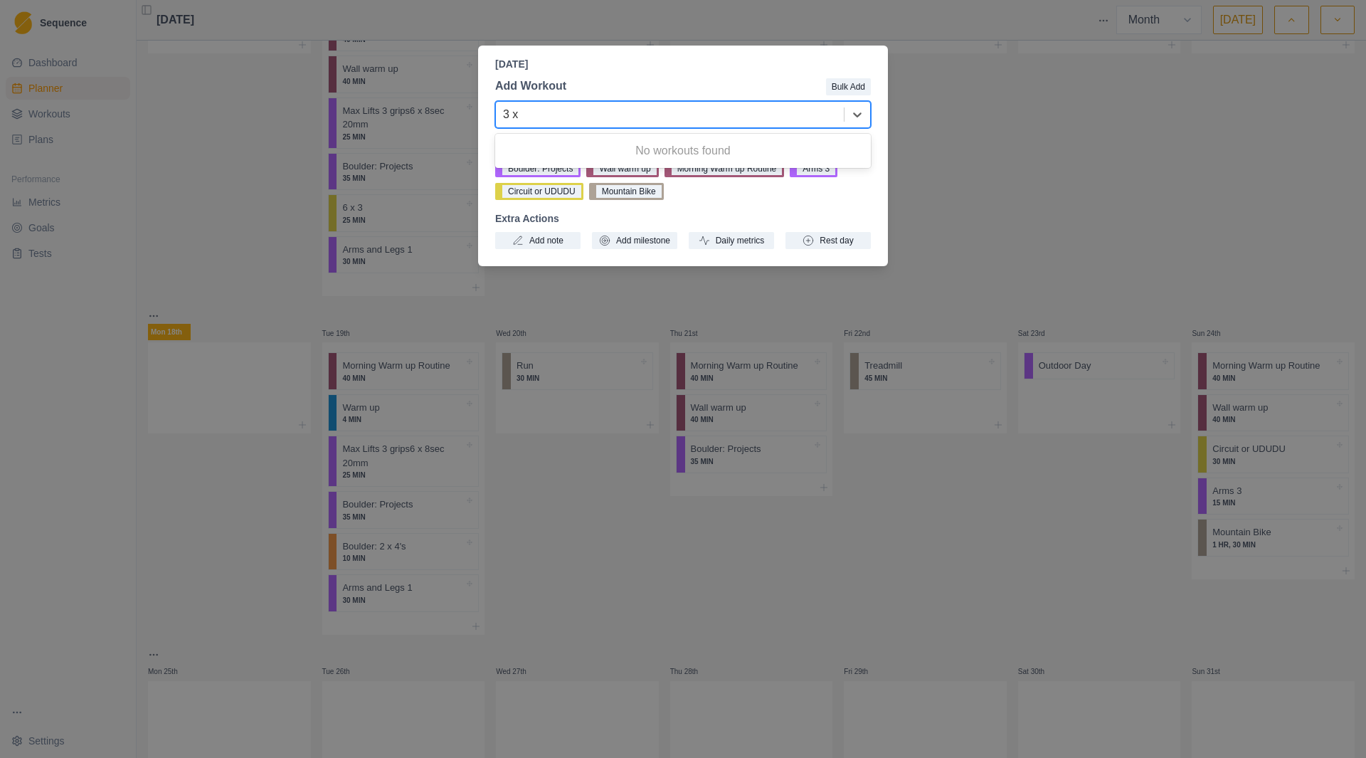
type input "3 x"
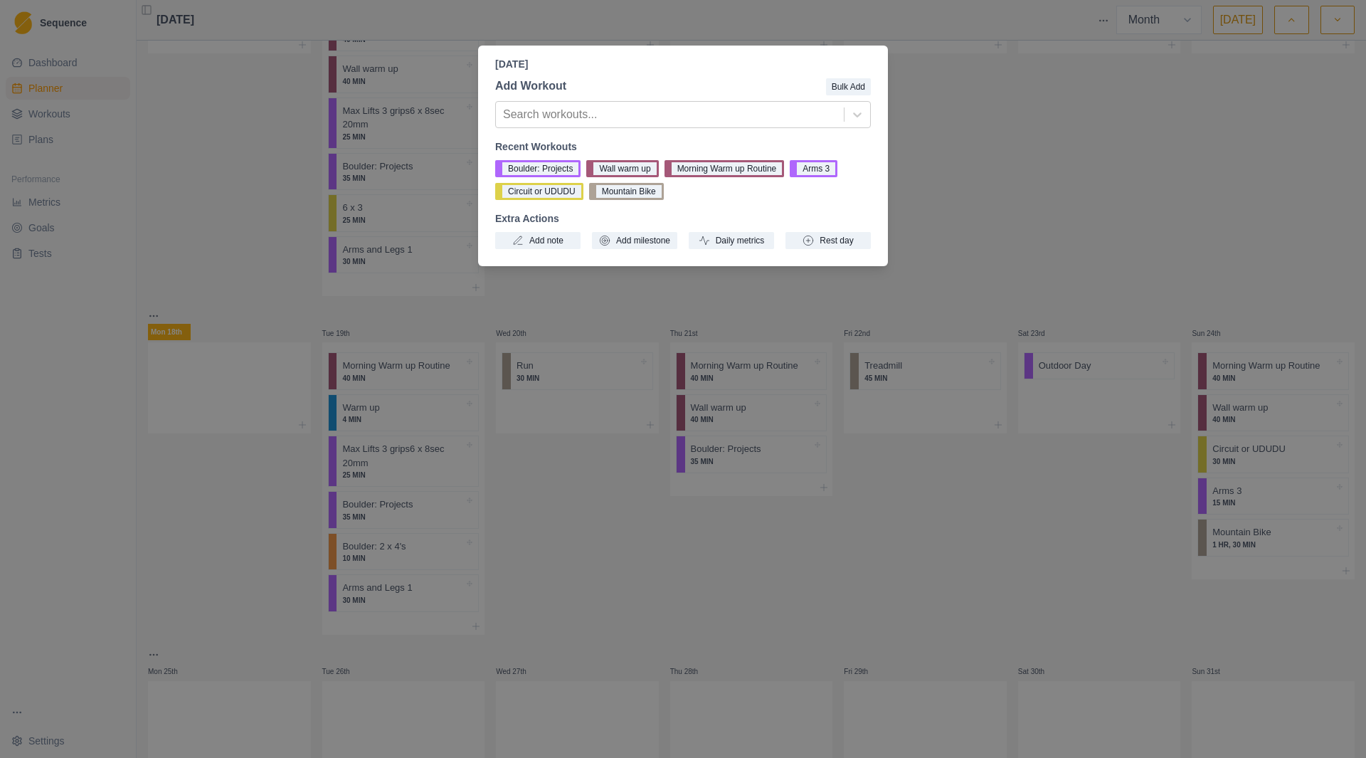
click at [751, 189] on div "Boulder: Projects Wall warm up Morning Warm up Routine Arms 3 Circuit or UDUDU …" at bounding box center [683, 180] width 376 height 40
click at [732, 131] on div "Add Workout Bulk Add Search workouts... Recent Workouts Boulder: Projects Wall …" at bounding box center [683, 163] width 410 height 183
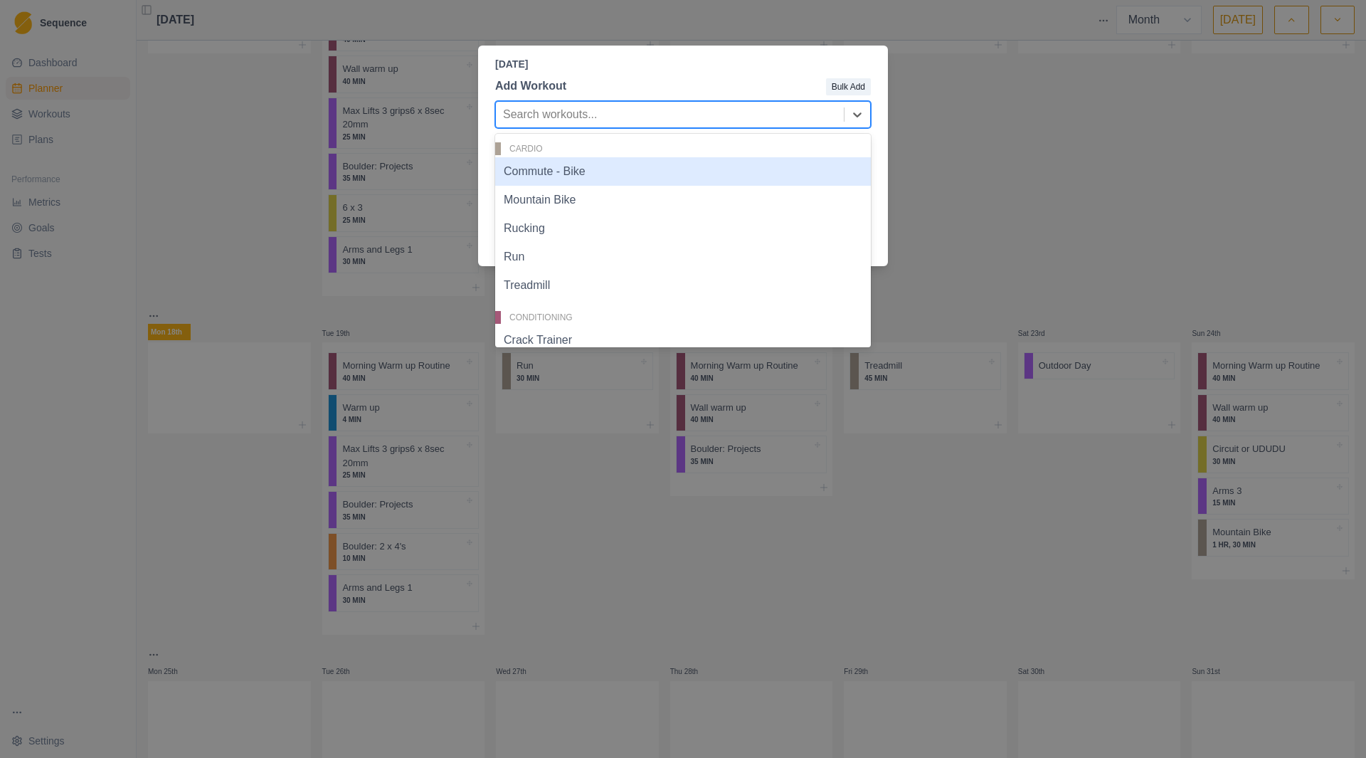
click at [732, 119] on div at bounding box center [670, 115] width 334 height 20
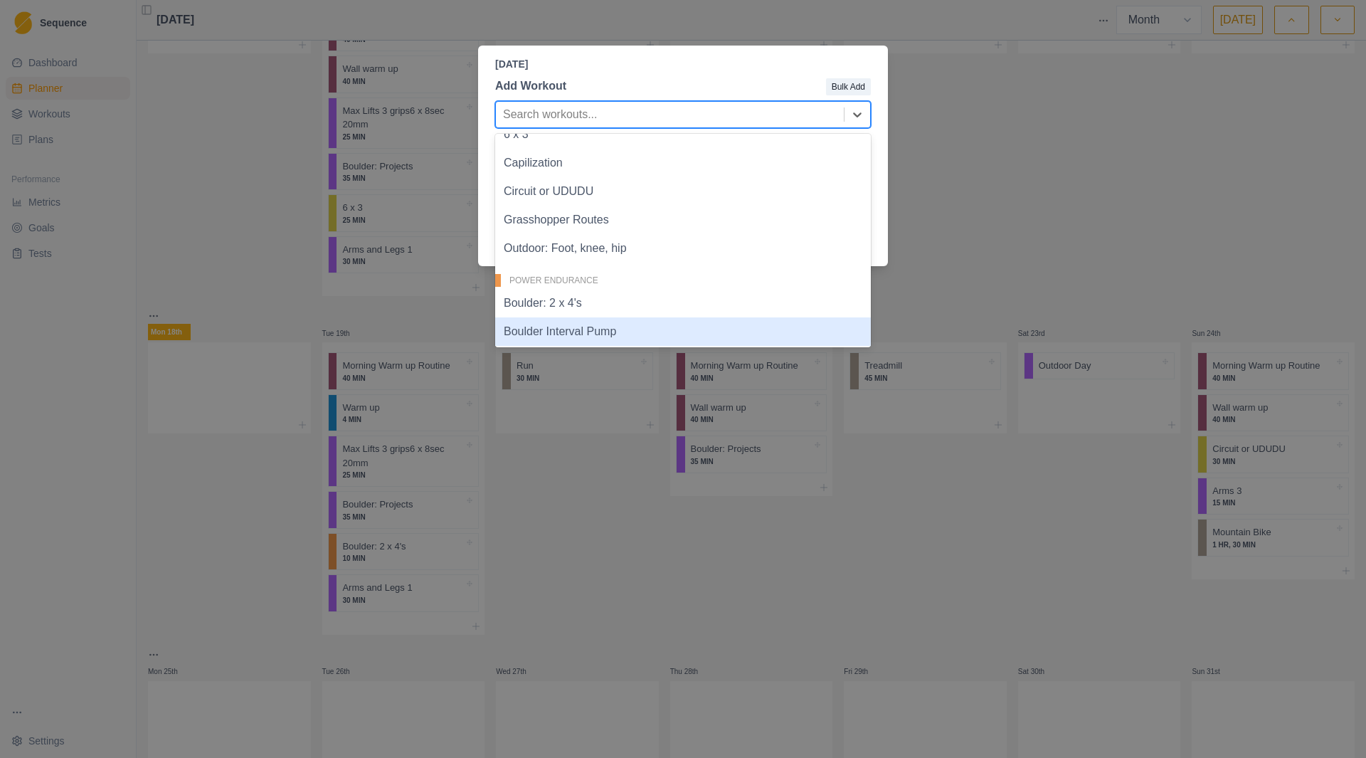
scroll to position [475, 0]
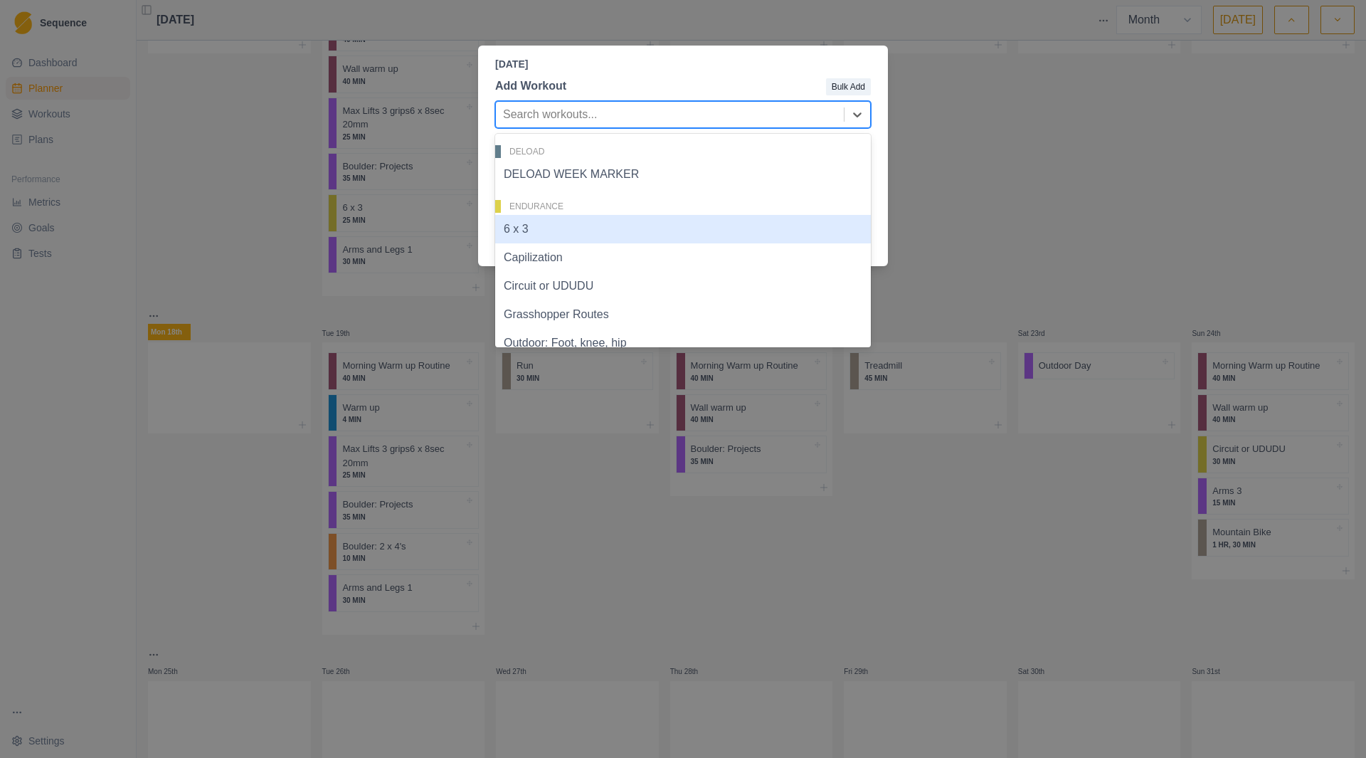
click at [650, 238] on div "6 x 3" at bounding box center [683, 229] width 376 height 28
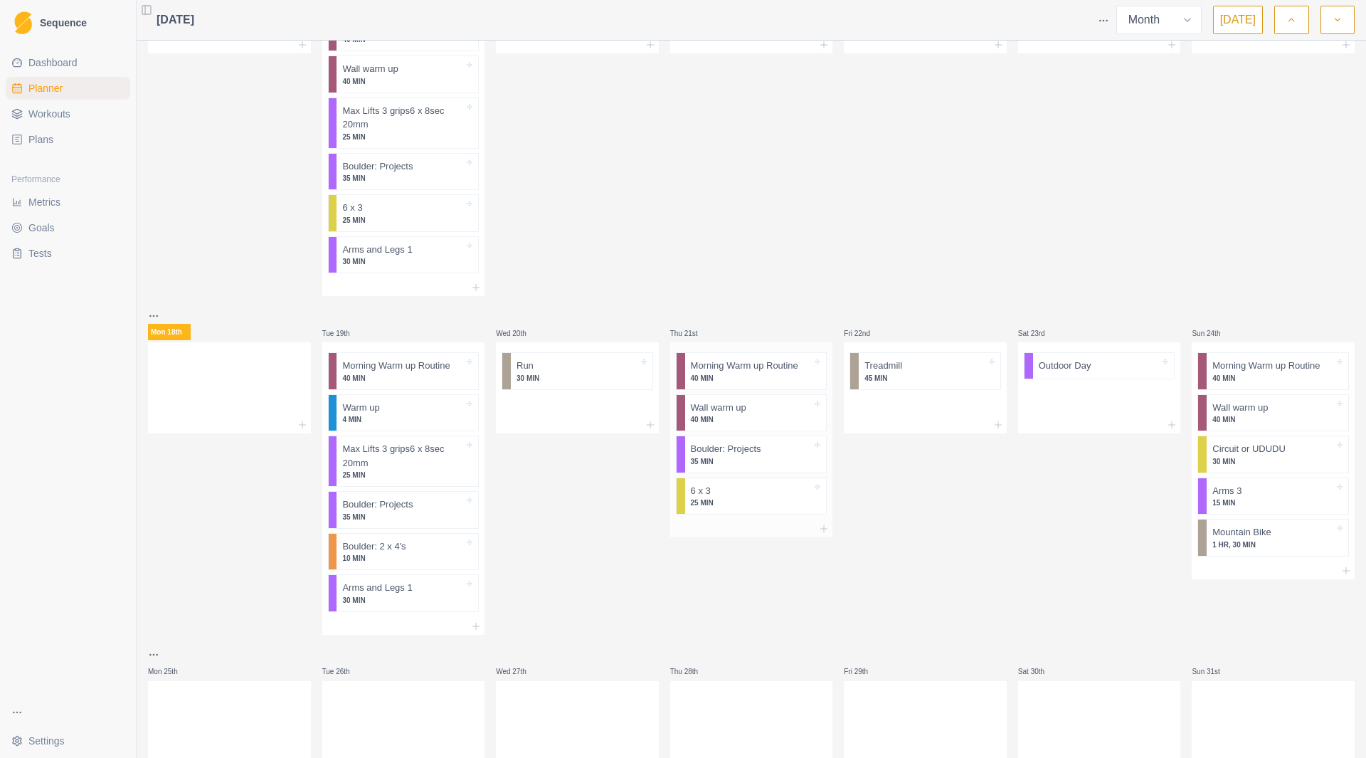
click at [806, 497] on div "6 x 3 25 MIN" at bounding box center [756, 496] width 142 height 36
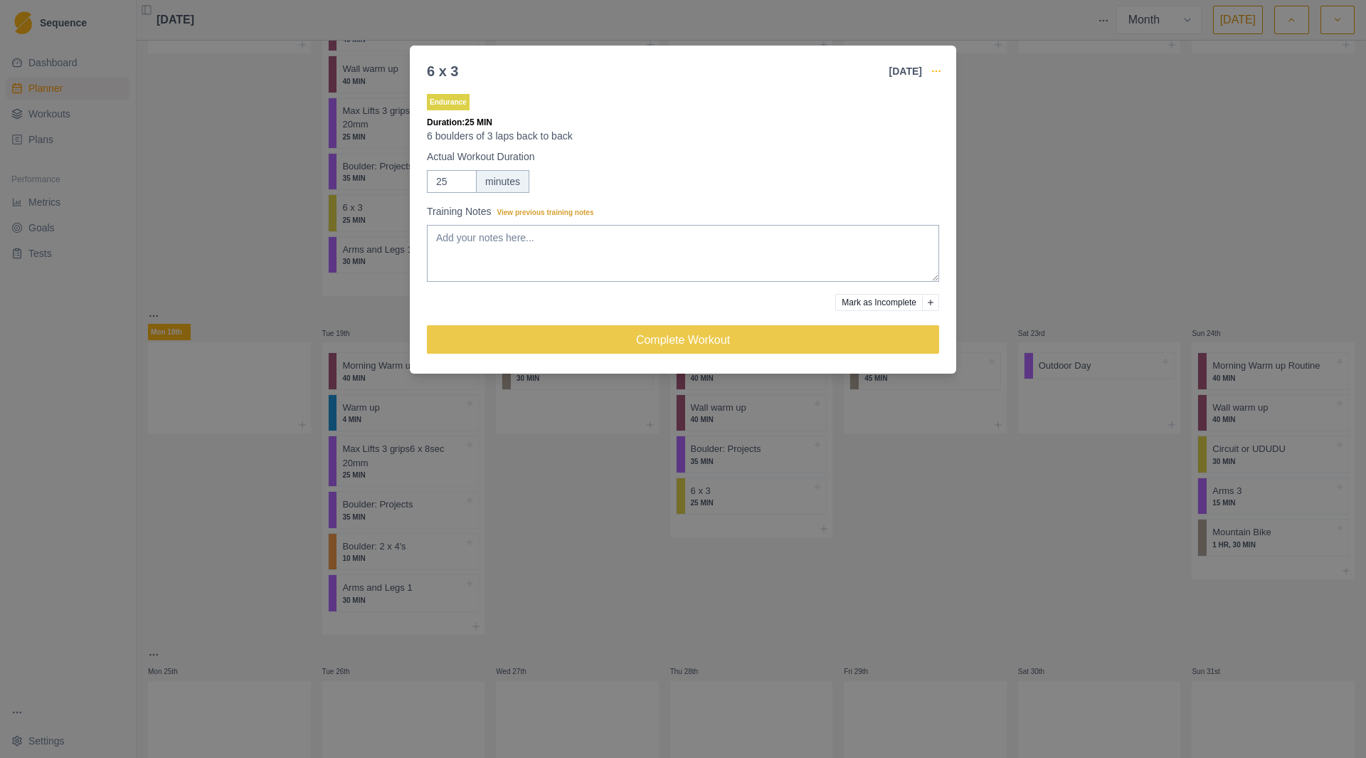
click at [936, 73] on icon "button" at bounding box center [936, 70] width 11 height 11
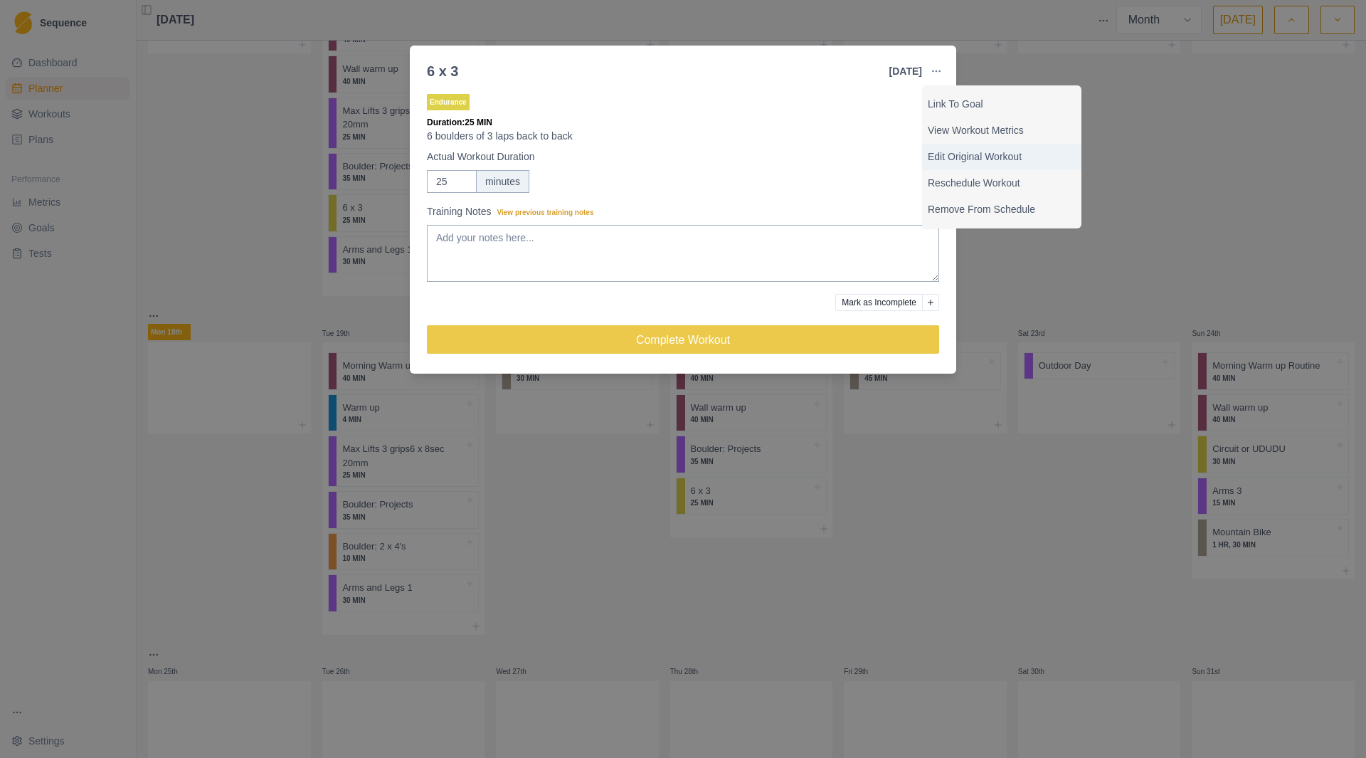
click at [964, 161] on p "Edit Original Workout" at bounding box center [1002, 156] width 148 height 15
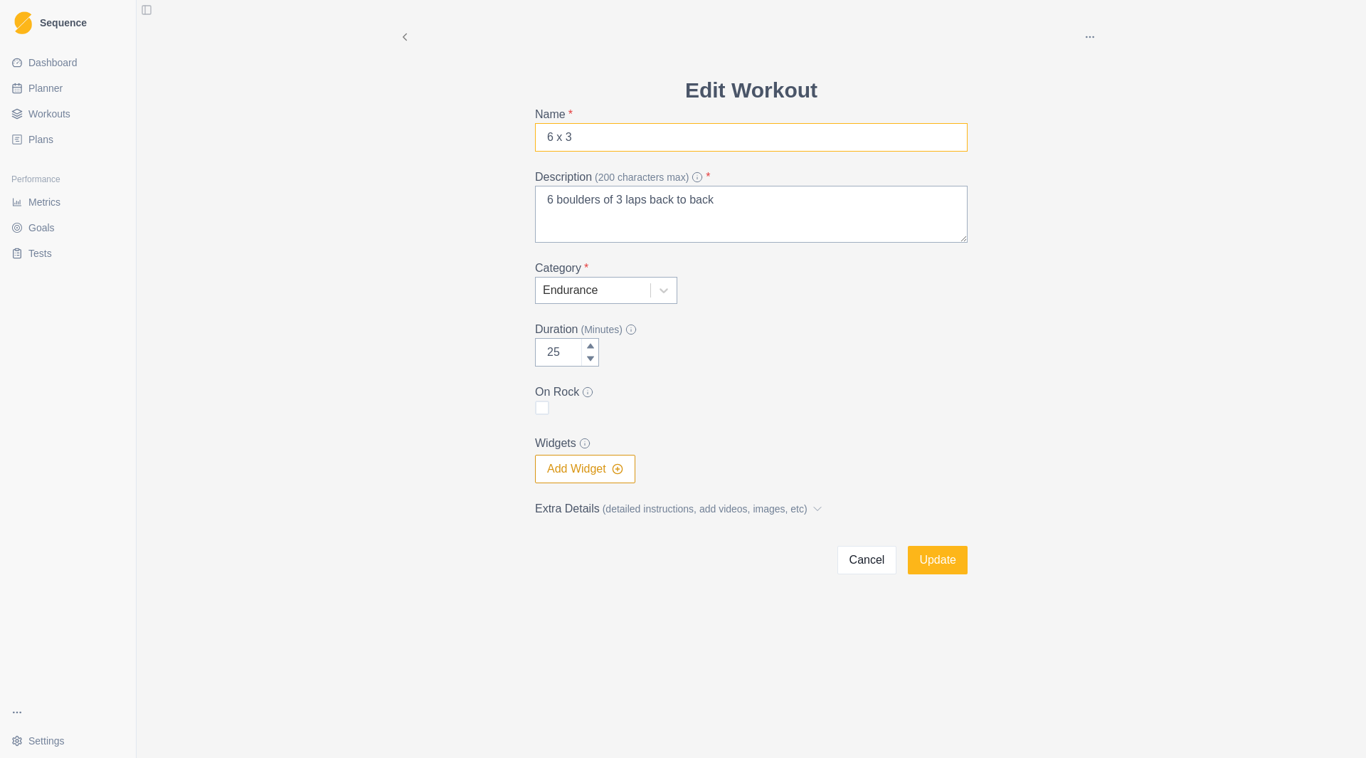
click at [554, 135] on input "6 x 3" at bounding box center [751, 137] width 433 height 28
type input "3 x 3"
click at [551, 202] on textarea "6 boulders of 3 laps back to back" at bounding box center [751, 214] width 433 height 57
type textarea "3 boulders of 3 laps back to back"
click at [551, 353] on input "25" at bounding box center [567, 352] width 64 height 28
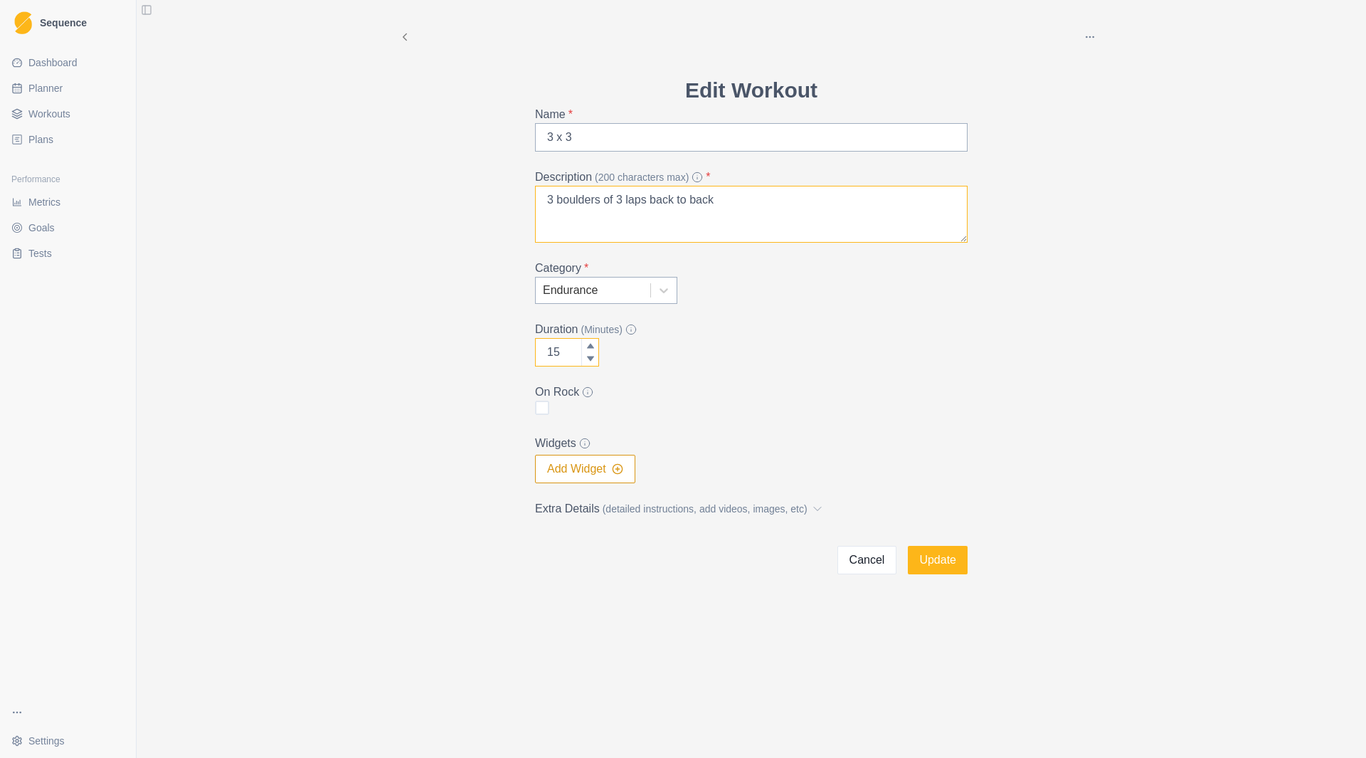
type input "15"
click at [770, 199] on textarea "3 boulders of 3 laps back to back" at bounding box center [751, 214] width 433 height 57
type textarea "3 boulders of 3 laps back to back (3-5 mins)"
click at [591, 134] on input "3 x 3" at bounding box center [751, 137] width 433 height 28
click at [569, 130] on input "3 x 3laps back to back" at bounding box center [751, 137] width 433 height 28
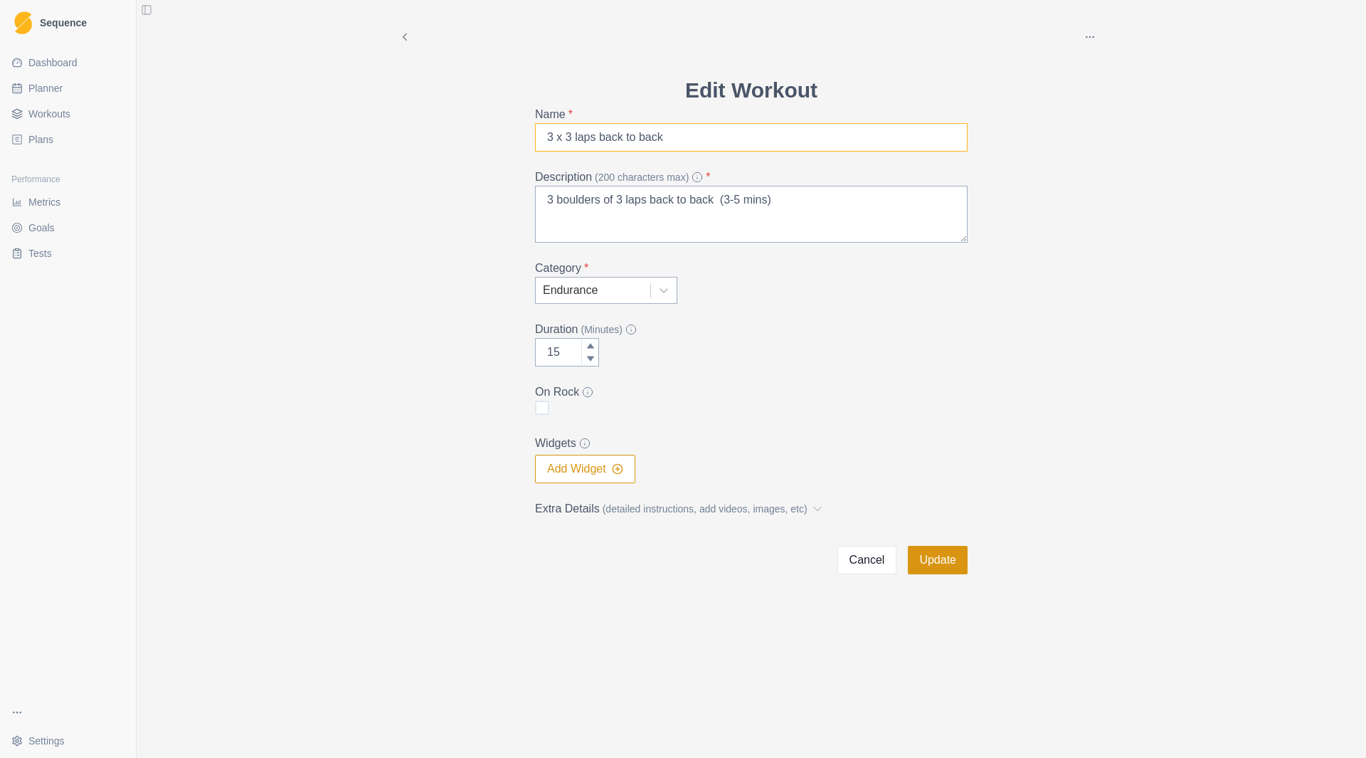
type input "3 x 3 laps back to back"
click at [943, 562] on button "Update" at bounding box center [938, 560] width 60 height 28
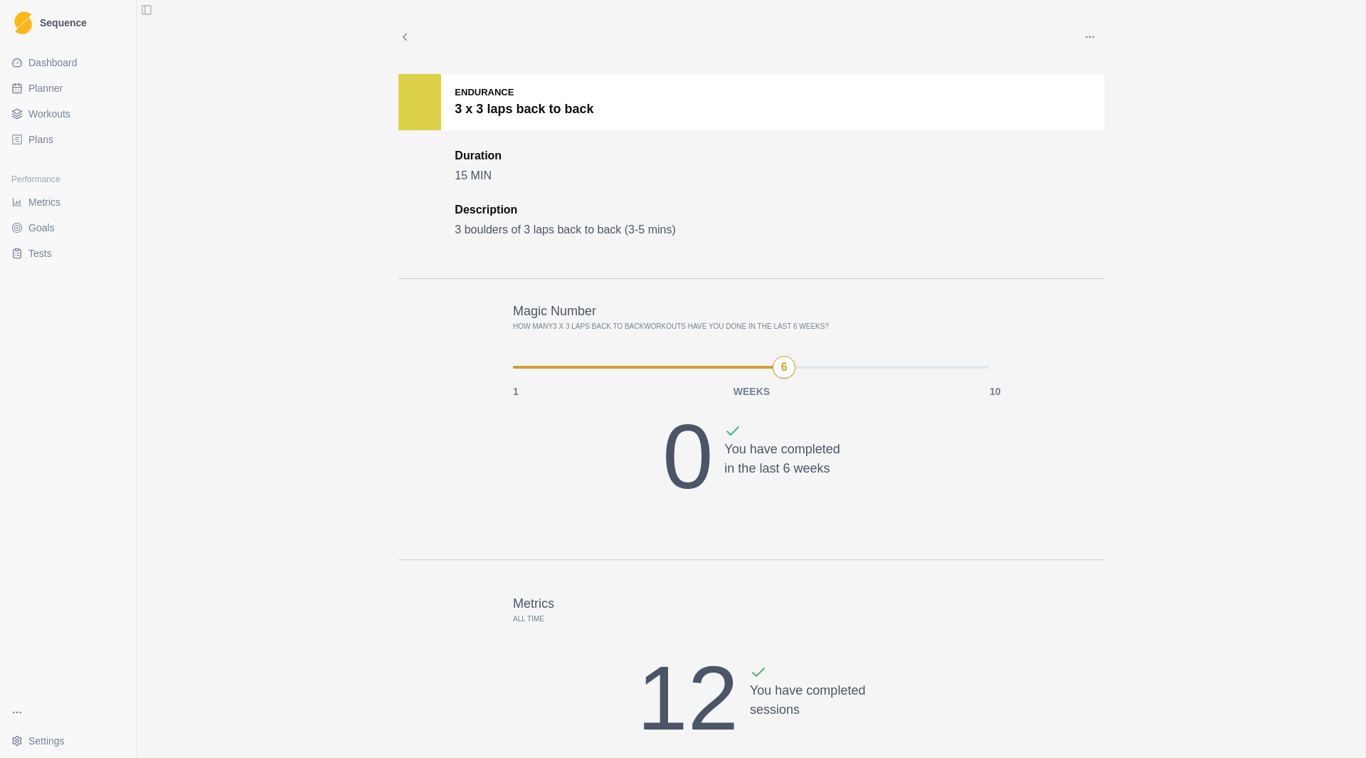
click at [54, 90] on span "Planner" at bounding box center [45, 88] width 34 height 14
select select "month"
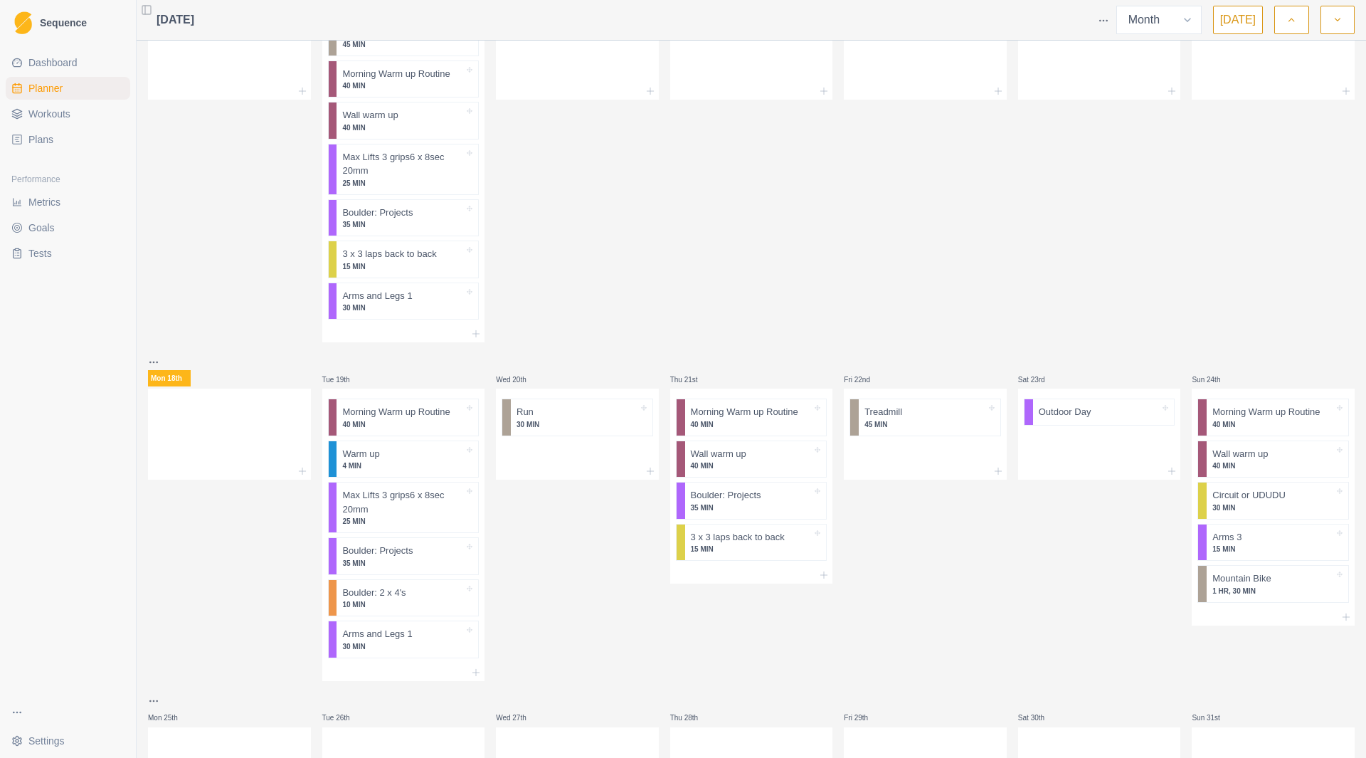
scroll to position [379, 0]
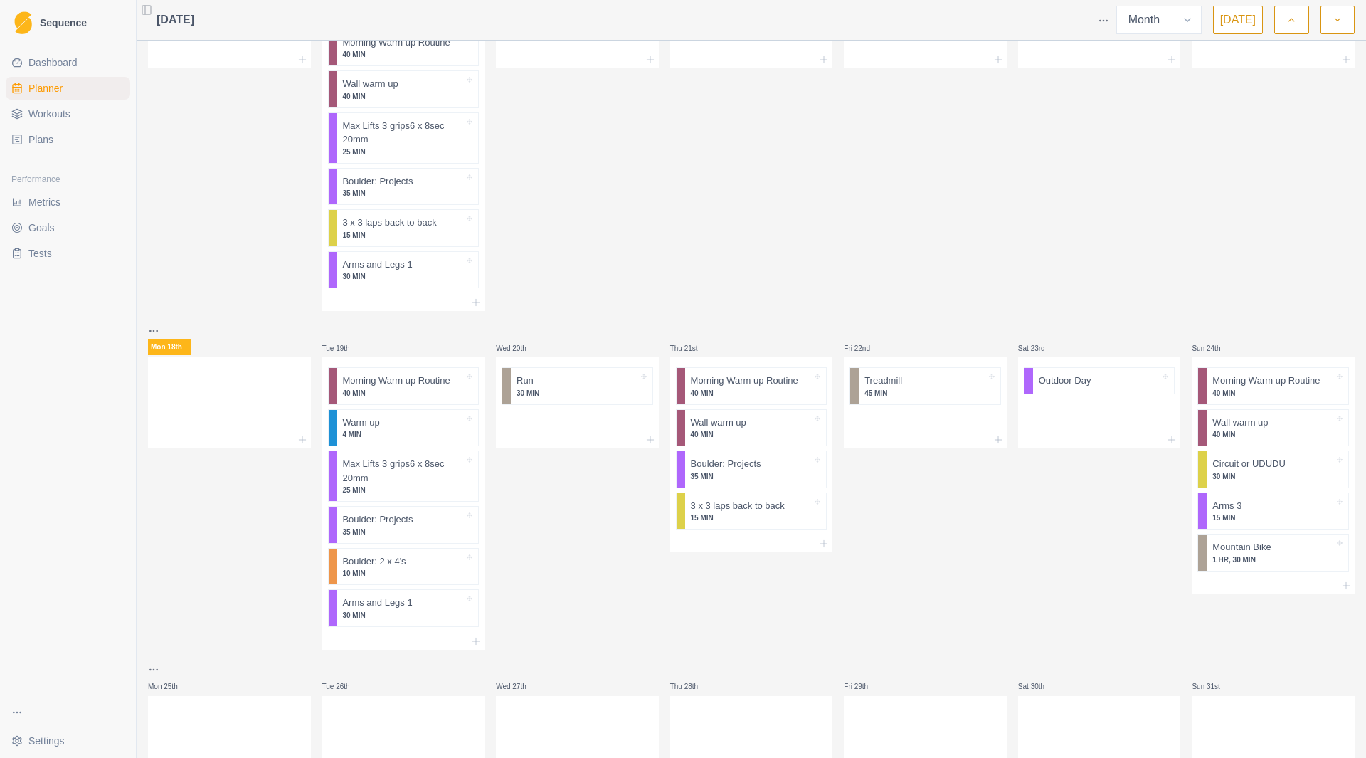
click at [59, 120] on span "Workouts" at bounding box center [49, 114] width 42 height 14
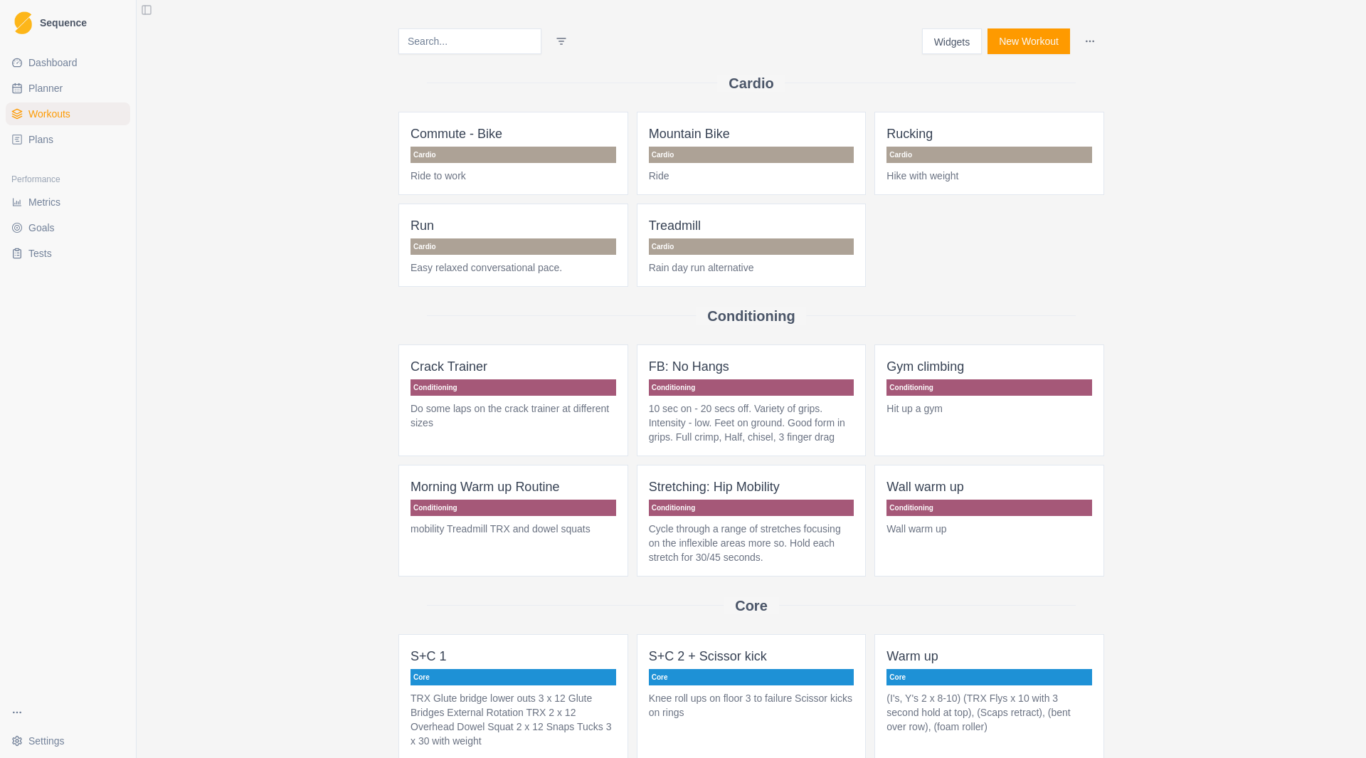
click at [1021, 52] on button "New Workout" at bounding box center [1029, 41] width 83 height 26
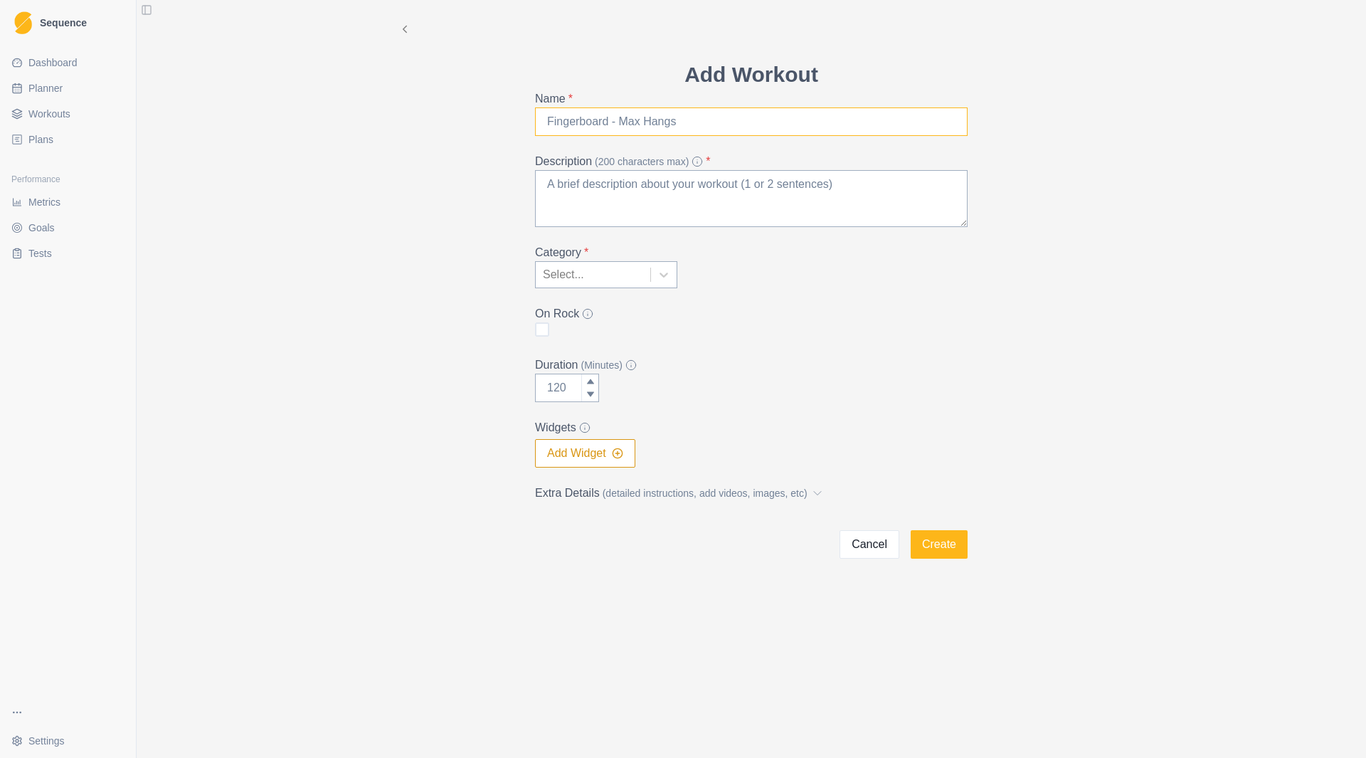
click at [660, 122] on input "Name *" at bounding box center [751, 121] width 433 height 28
type input "Fingers 2 - 3 sec max"
click at [566, 185] on textarea "Description (200 characters max) *" at bounding box center [751, 198] width 433 height 57
type textarea "6 x 3secs 20mm - Half crimp and chisel"
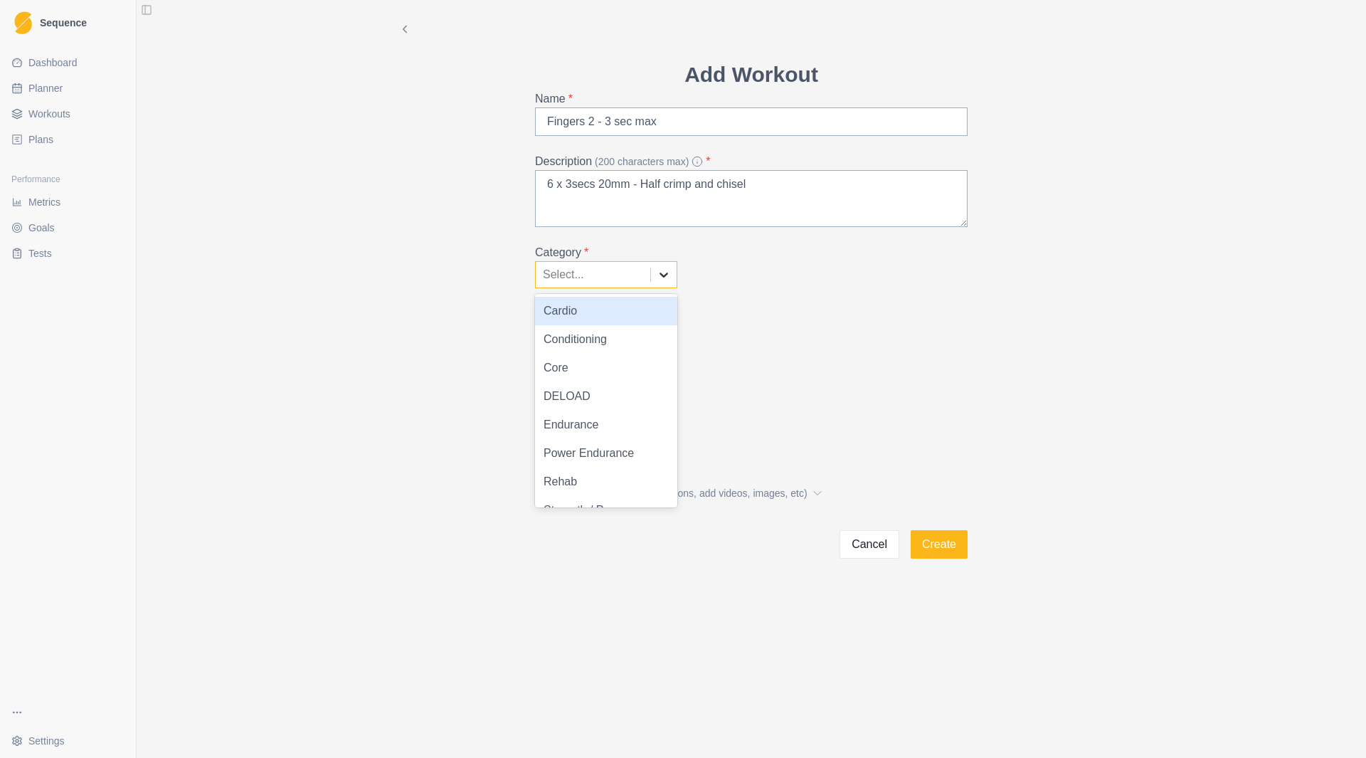
click at [669, 271] on icon at bounding box center [664, 275] width 14 height 14
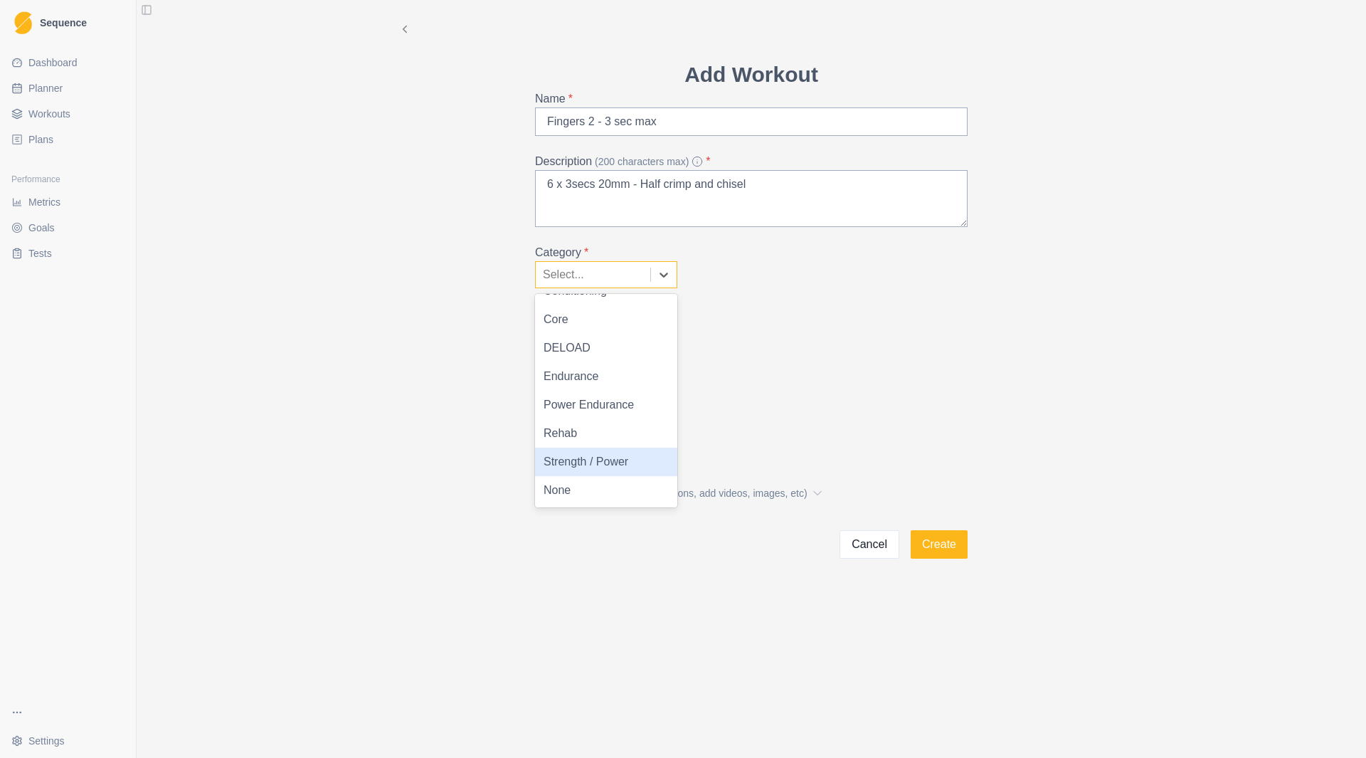
click at [591, 460] on div "Strength / Power" at bounding box center [606, 462] width 142 height 28
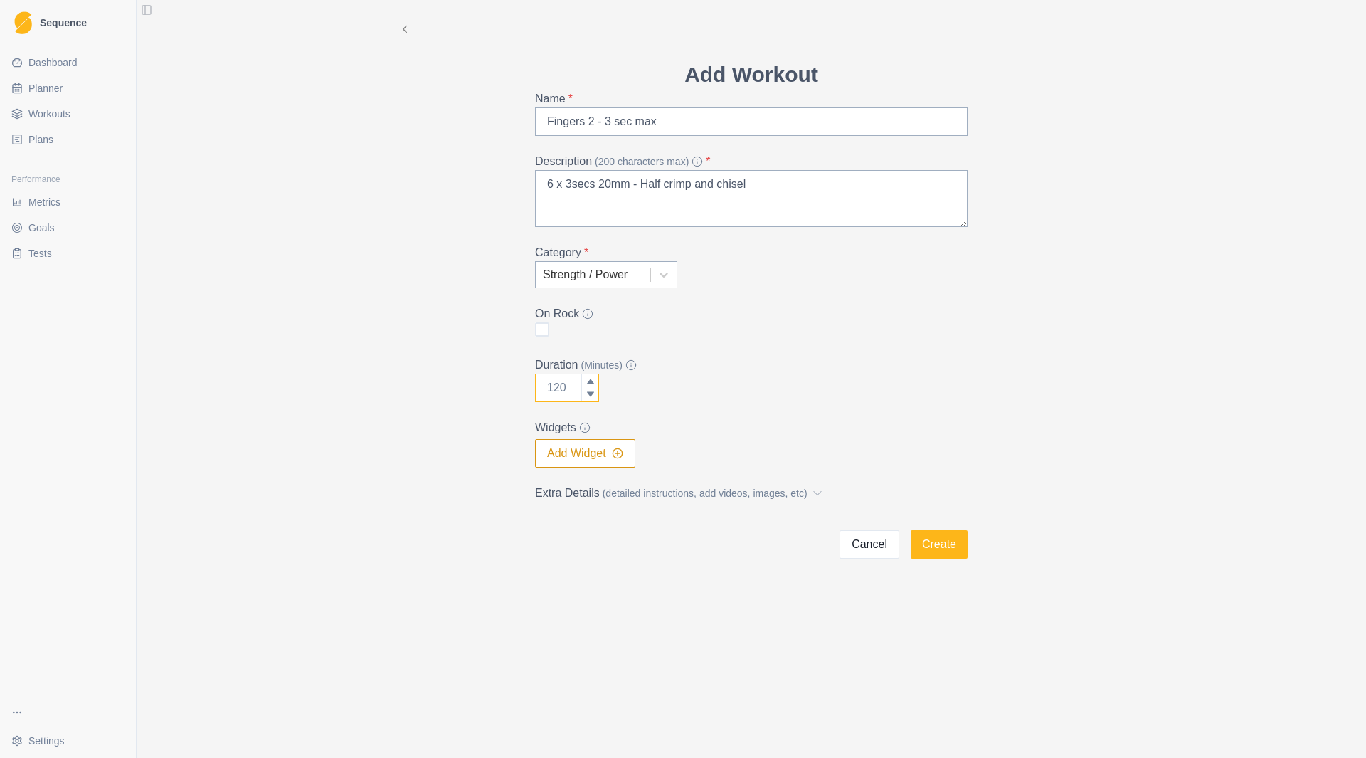
click at [557, 389] on input "Duration (Minutes)" at bounding box center [567, 388] width 64 height 28
type input "10"
click at [956, 545] on button "Create" at bounding box center [939, 544] width 57 height 28
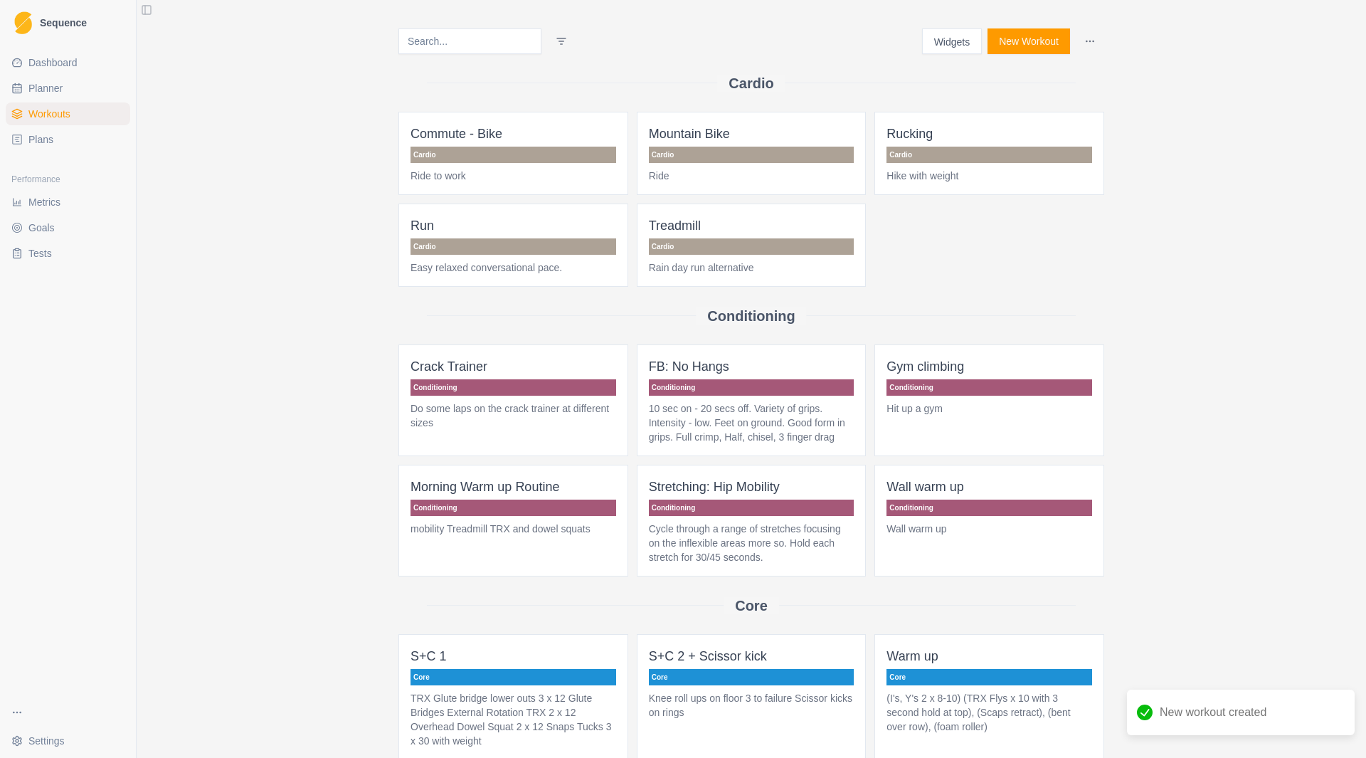
click at [1006, 46] on button "New Workout" at bounding box center [1029, 41] width 83 height 26
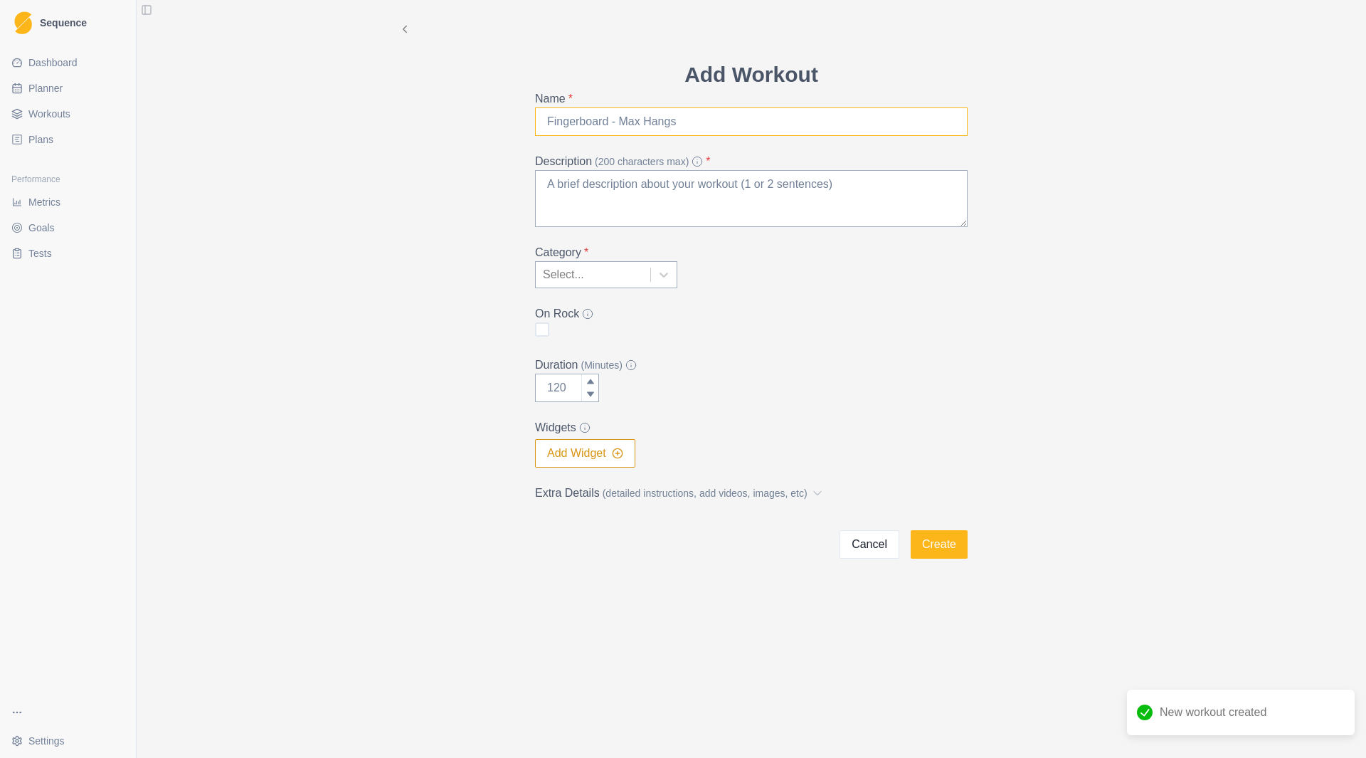
click at [585, 125] on input "Name *" at bounding box center [751, 121] width 433 height 28
type input "Repeaters 10/10/3"
click at [595, 213] on textarea "Description (200 characters max) *" at bounding box center [751, 198] width 433 height 57
type textarea "10 on 10 off x 3, x 2"
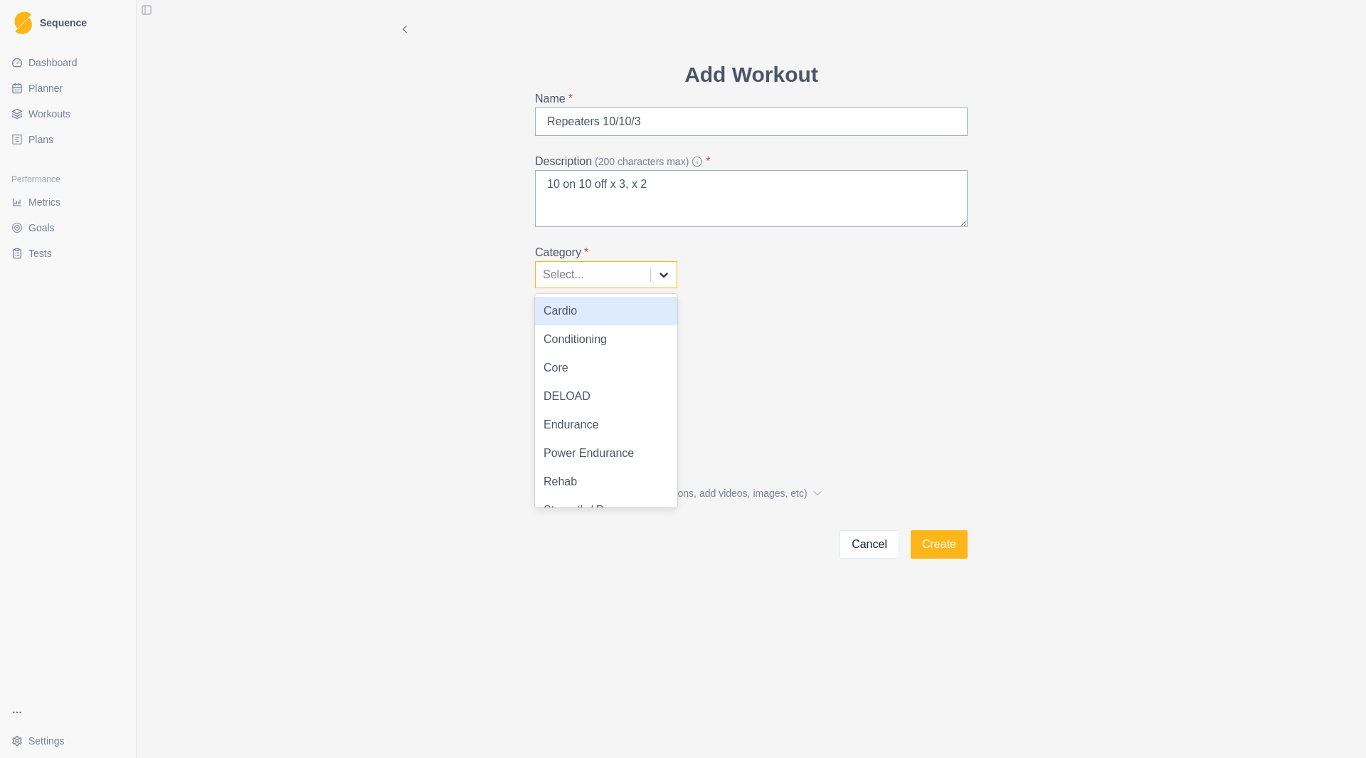
click at [664, 281] on icon at bounding box center [664, 275] width 14 height 14
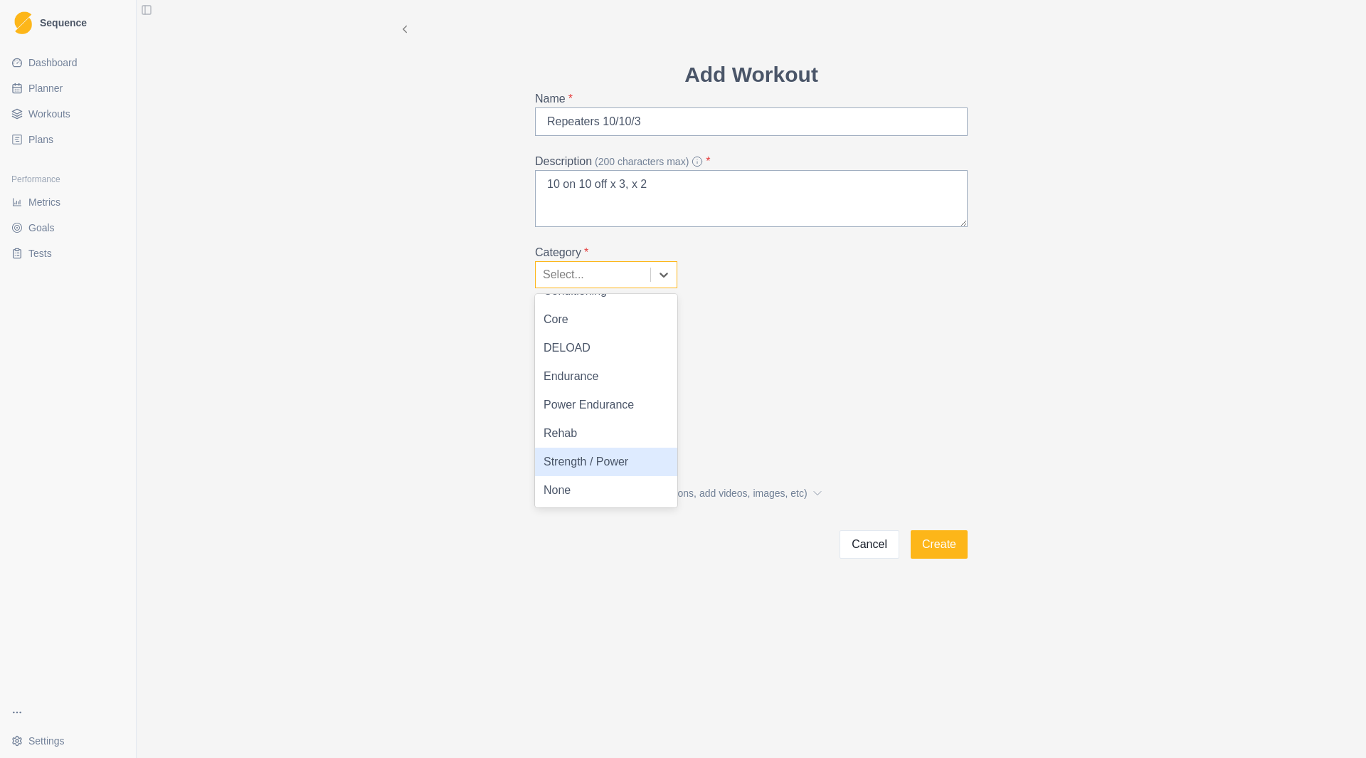
click at [616, 454] on div "Strength / Power" at bounding box center [606, 462] width 142 height 28
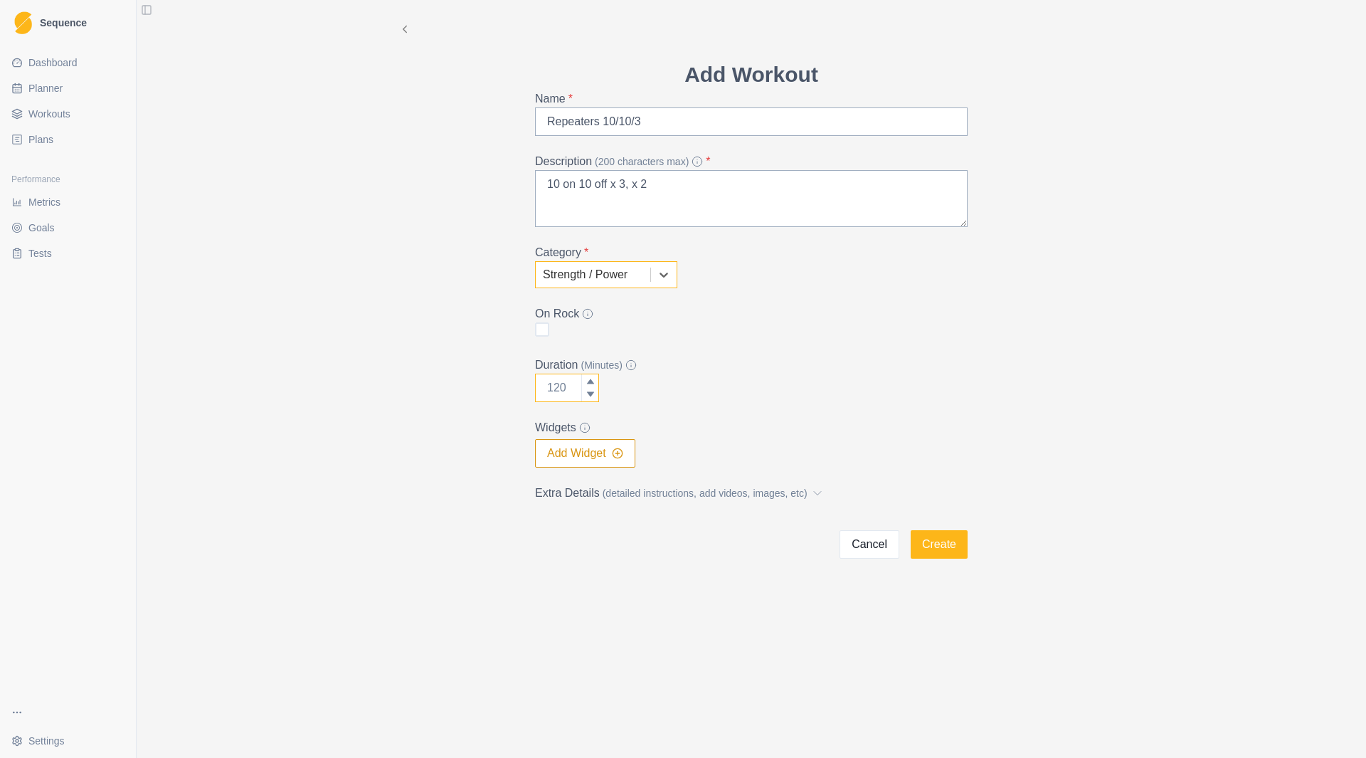
click at [553, 384] on input "Duration (Minutes)" at bounding box center [567, 388] width 64 height 28
type input "10"
click at [937, 545] on button "Create" at bounding box center [939, 544] width 57 height 28
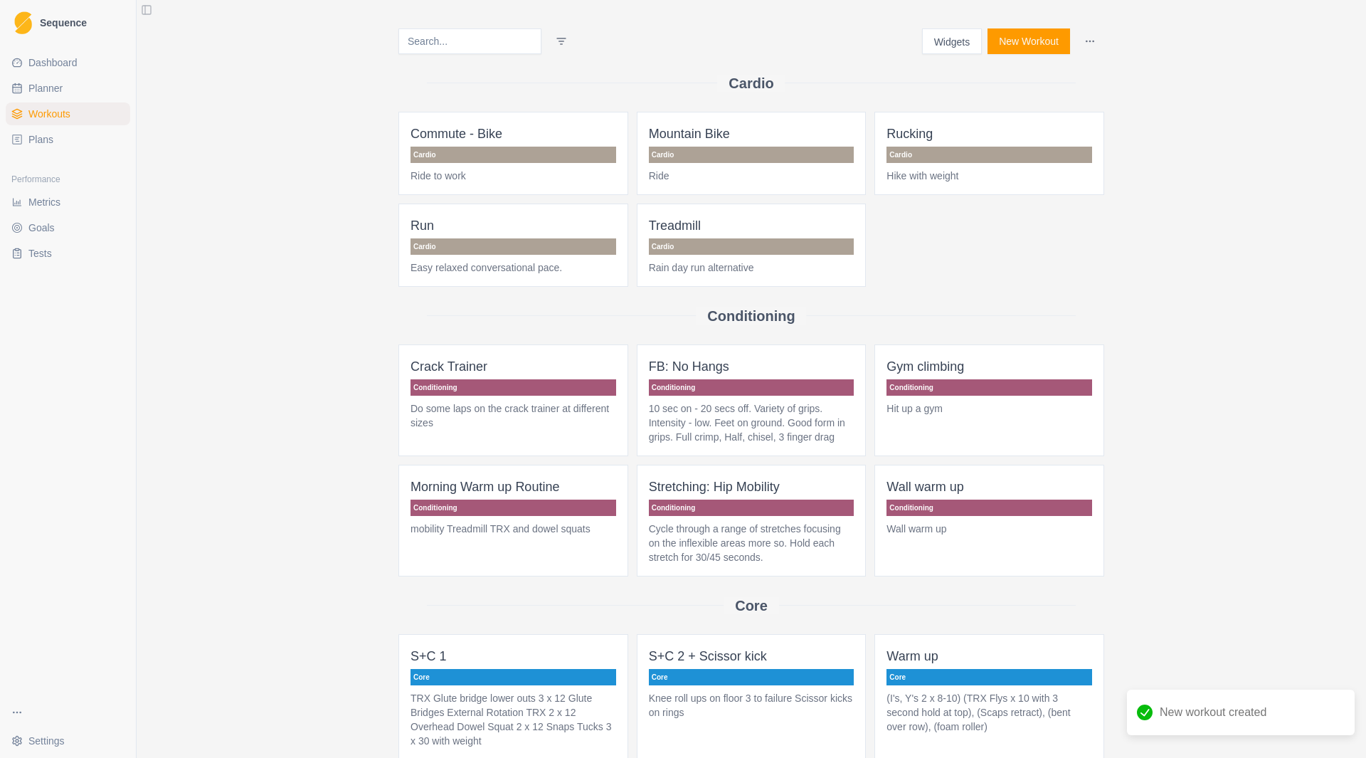
click at [39, 84] on span "Planner" at bounding box center [45, 88] width 34 height 14
select select "month"
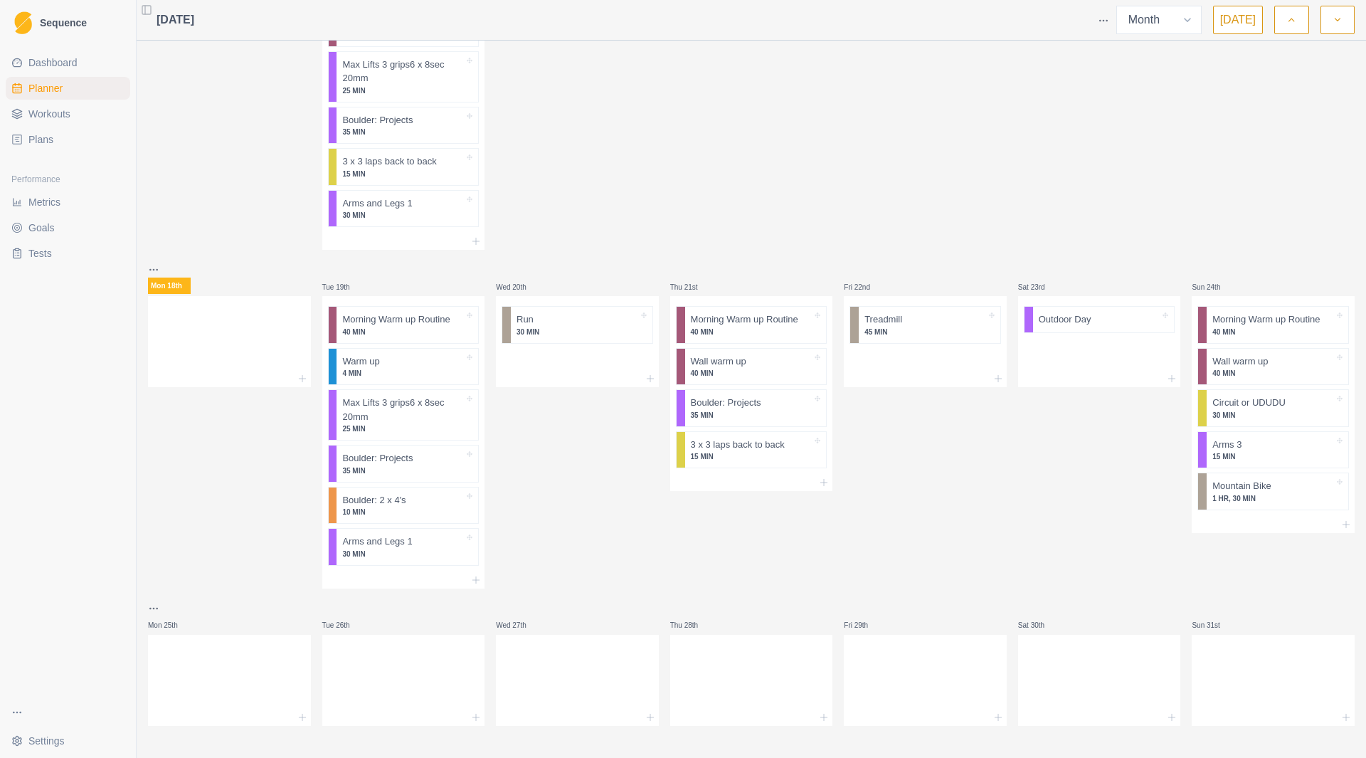
scroll to position [448, 0]
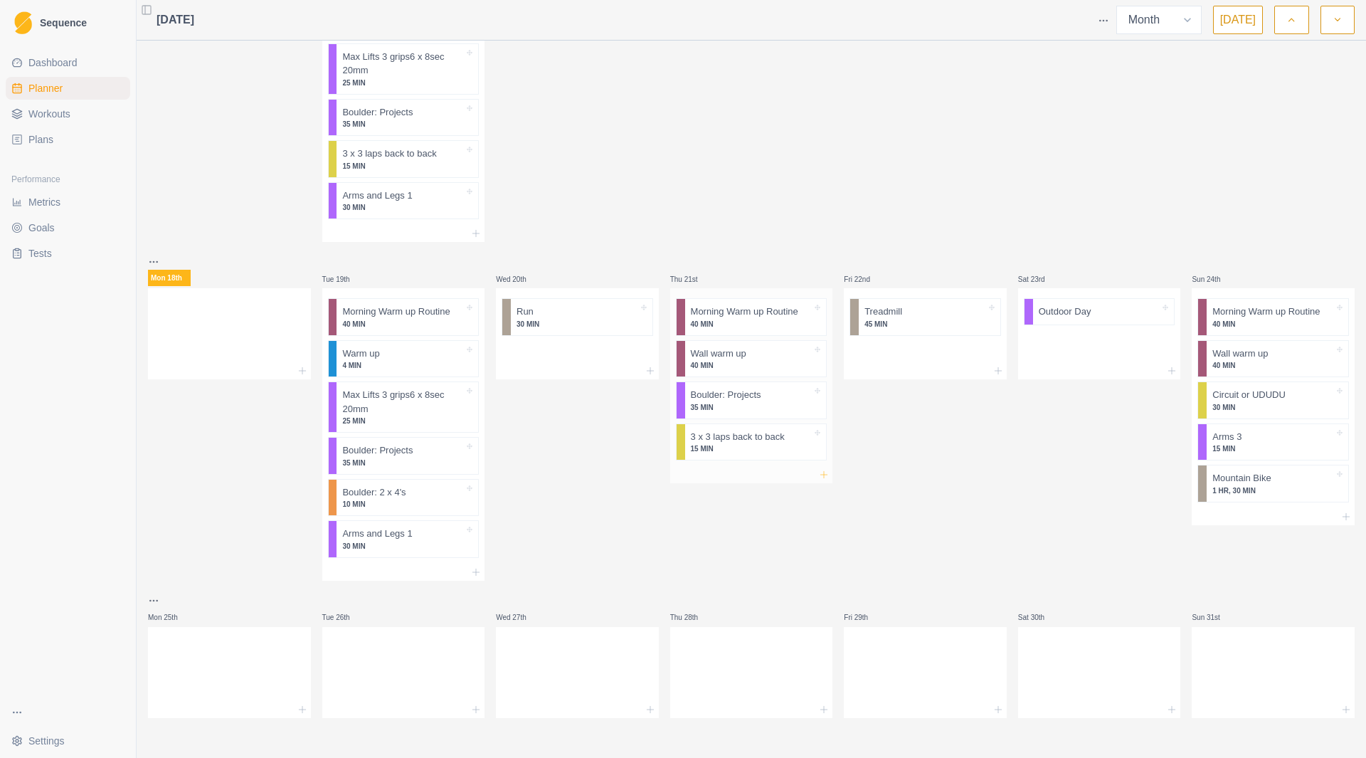
click at [823, 477] on icon at bounding box center [823, 474] width 11 height 11
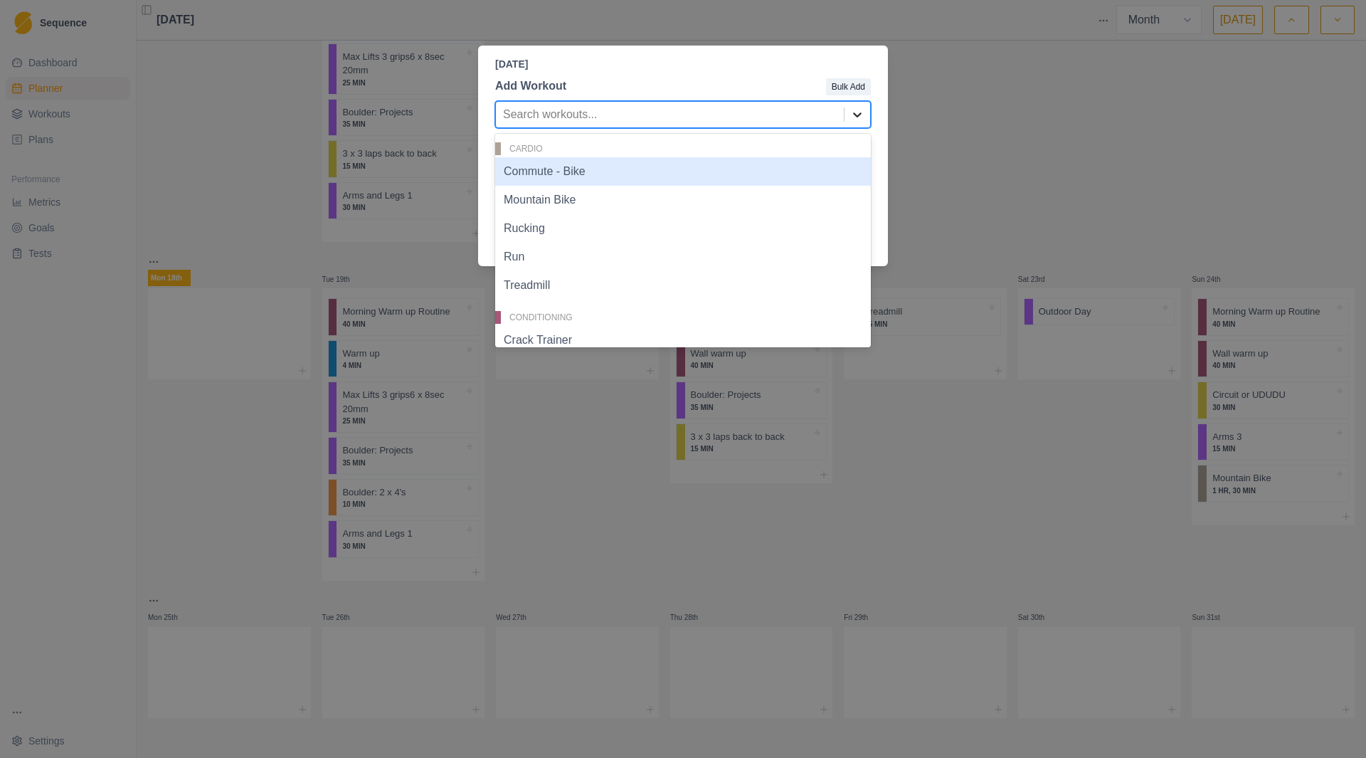
click at [853, 114] on icon at bounding box center [857, 114] width 14 height 14
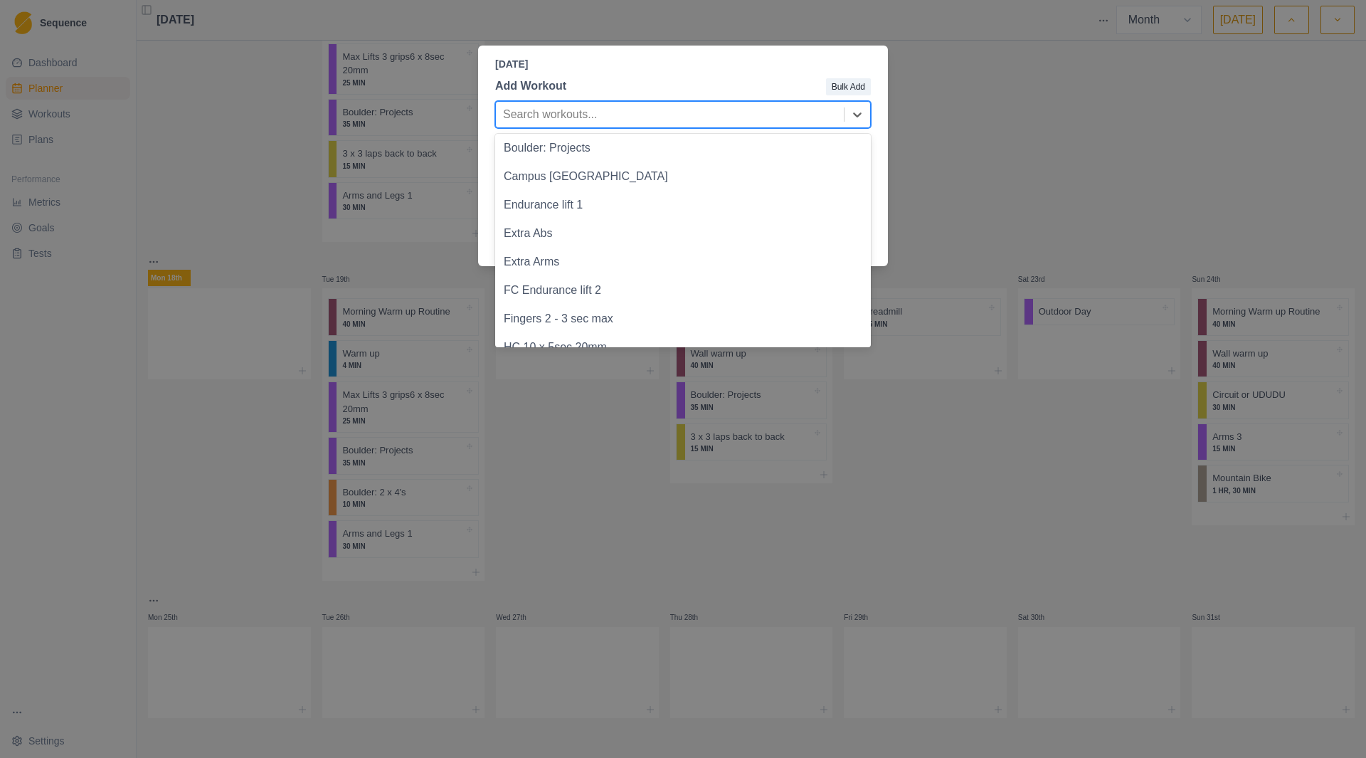
scroll to position [1139, 0]
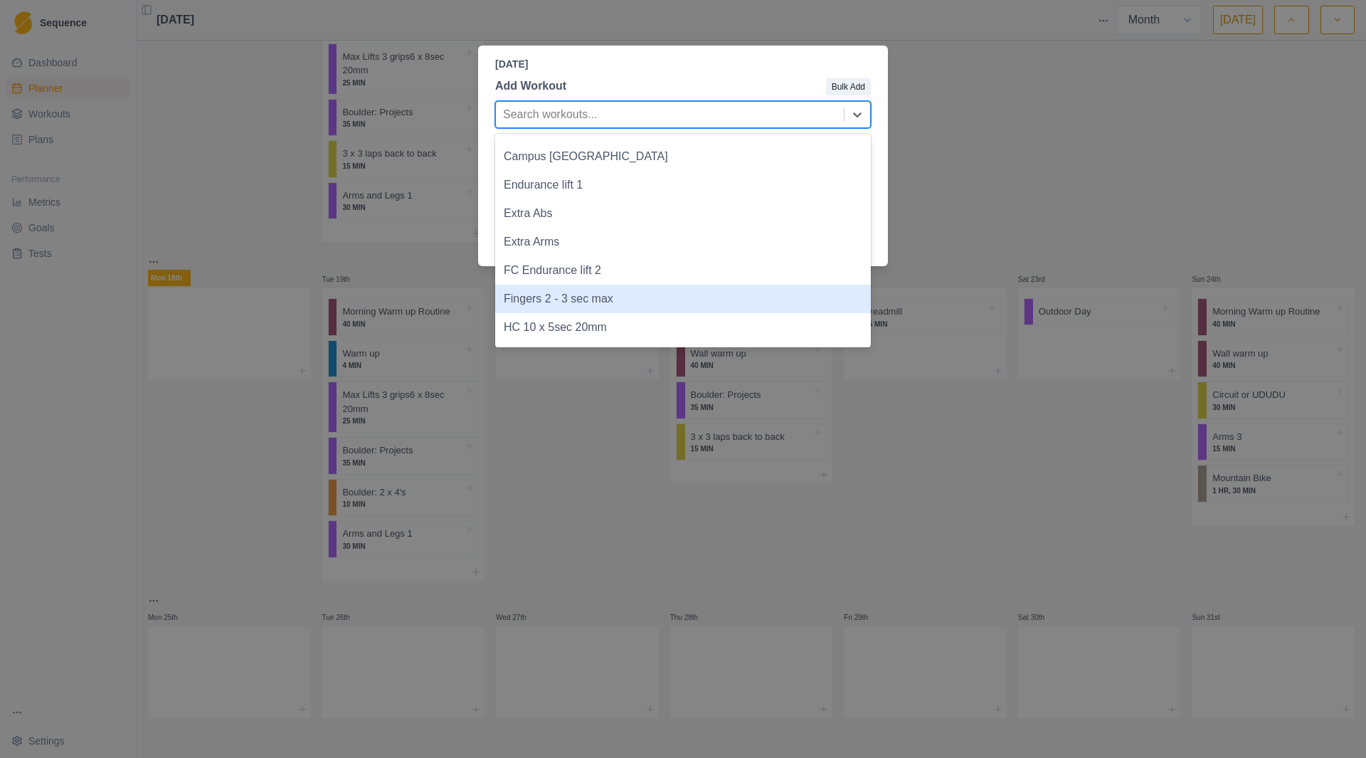
click at [609, 308] on div "Fingers 2 - 3 sec max" at bounding box center [683, 299] width 376 height 28
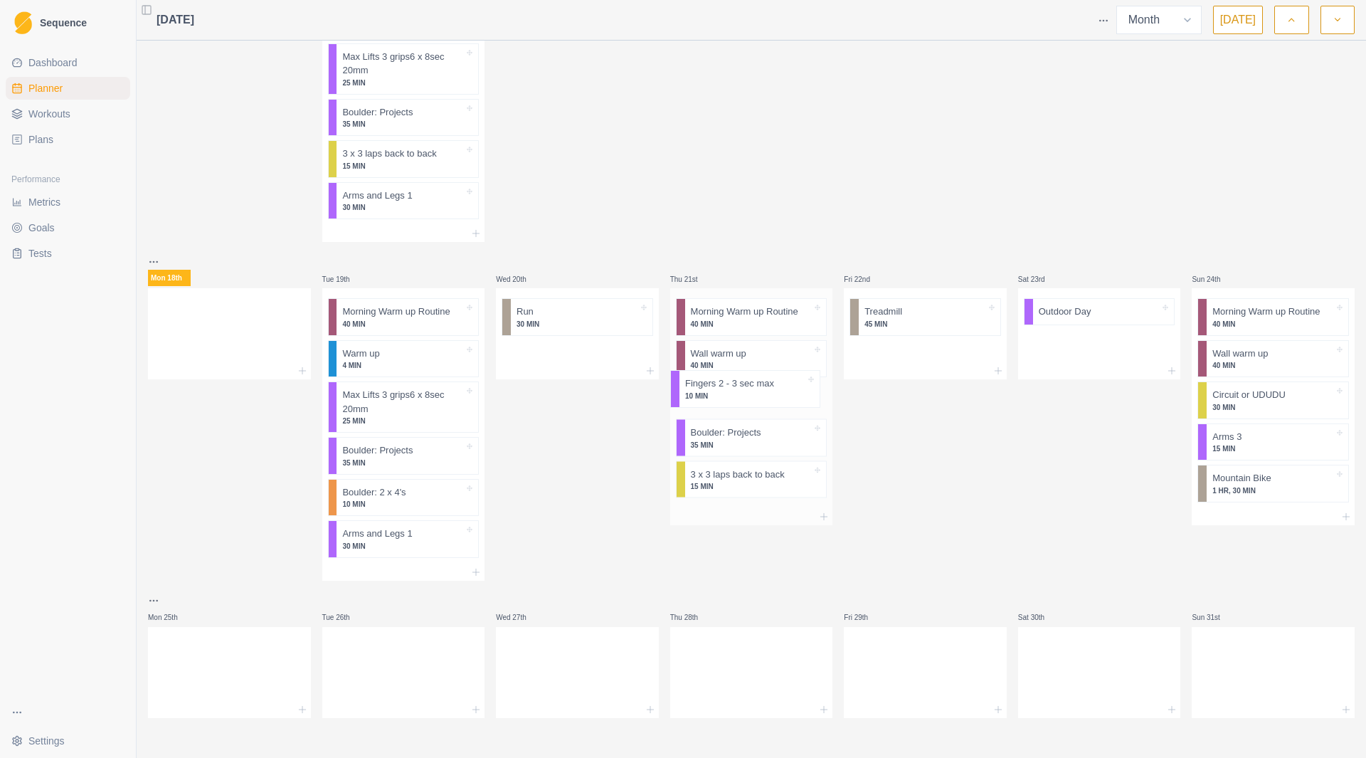
drag, startPoint x: 719, startPoint y: 491, endPoint x: 718, endPoint y: 391, distance: 100.3
click at [718, 391] on div "Morning Warm up Routine 40 MIN Wall warm up 40 MIN Boulder: Projects 35 MIN 3 x…" at bounding box center [751, 398] width 163 height 220
click at [821, 516] on icon at bounding box center [823, 516] width 11 height 11
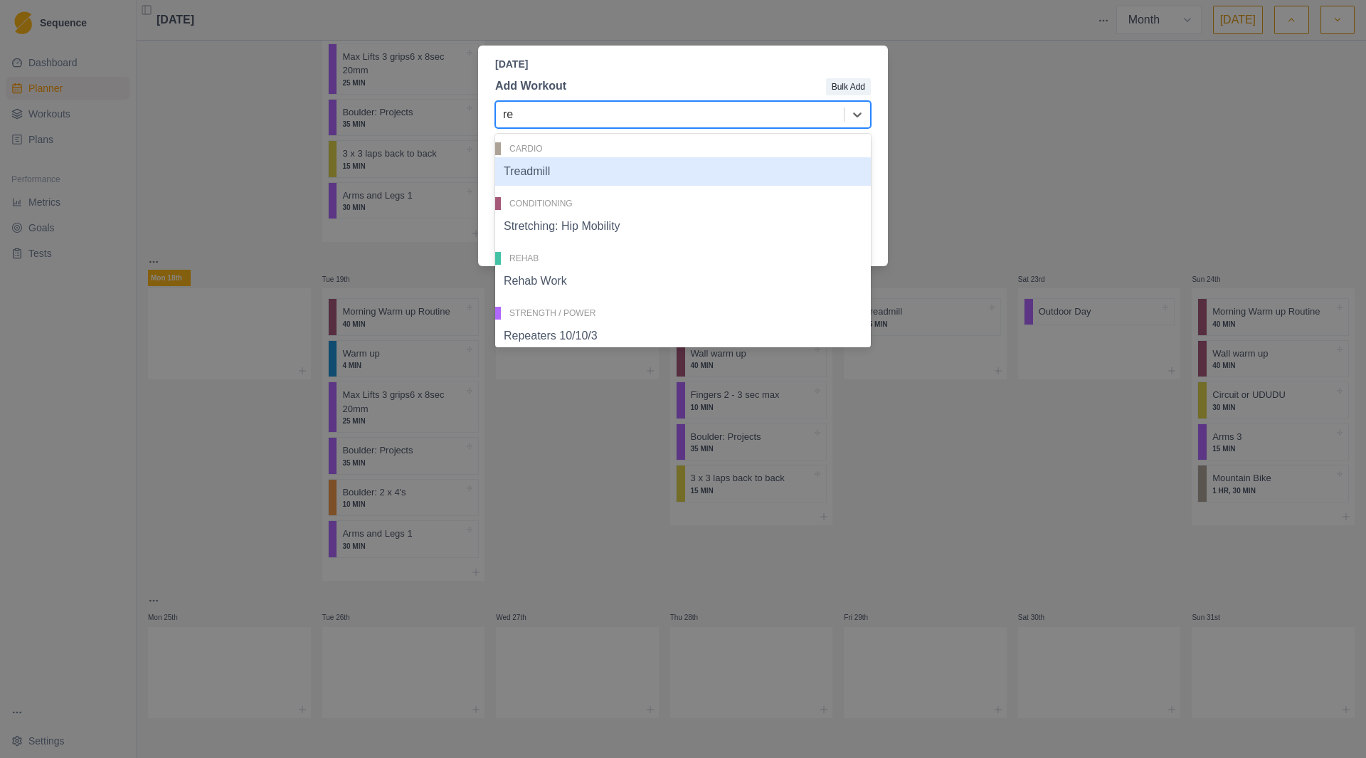
type input "rep"
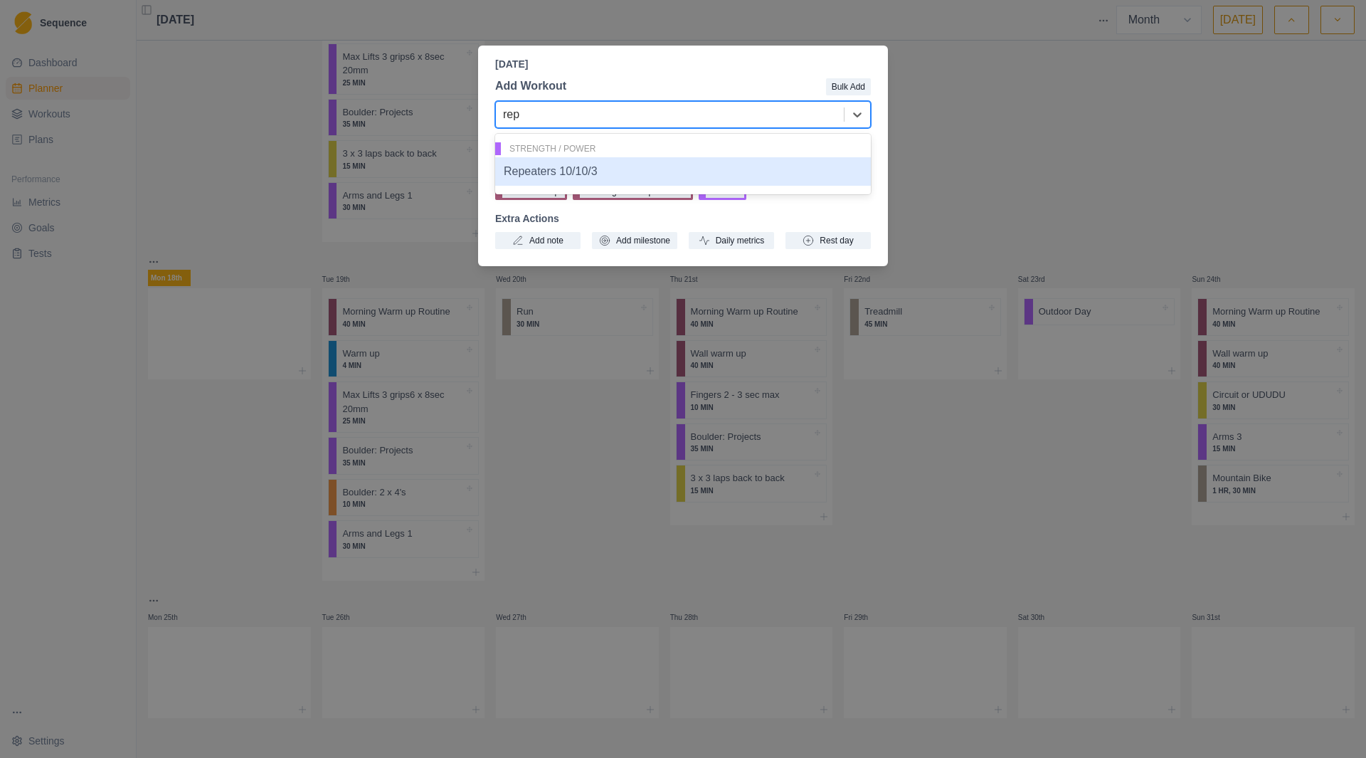
click at [658, 174] on div "Repeaters 10/10/3" at bounding box center [683, 171] width 376 height 28
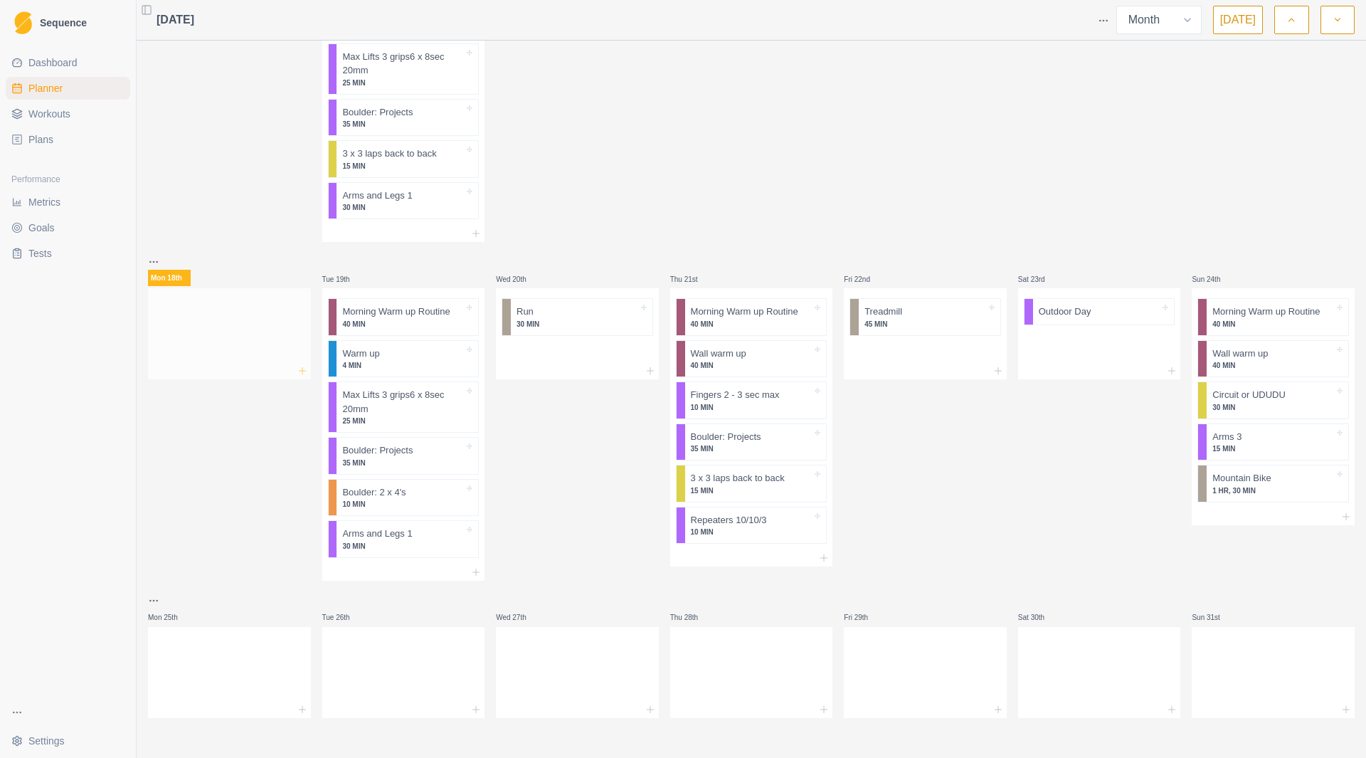
click at [302, 371] on line at bounding box center [302, 371] width 6 height 0
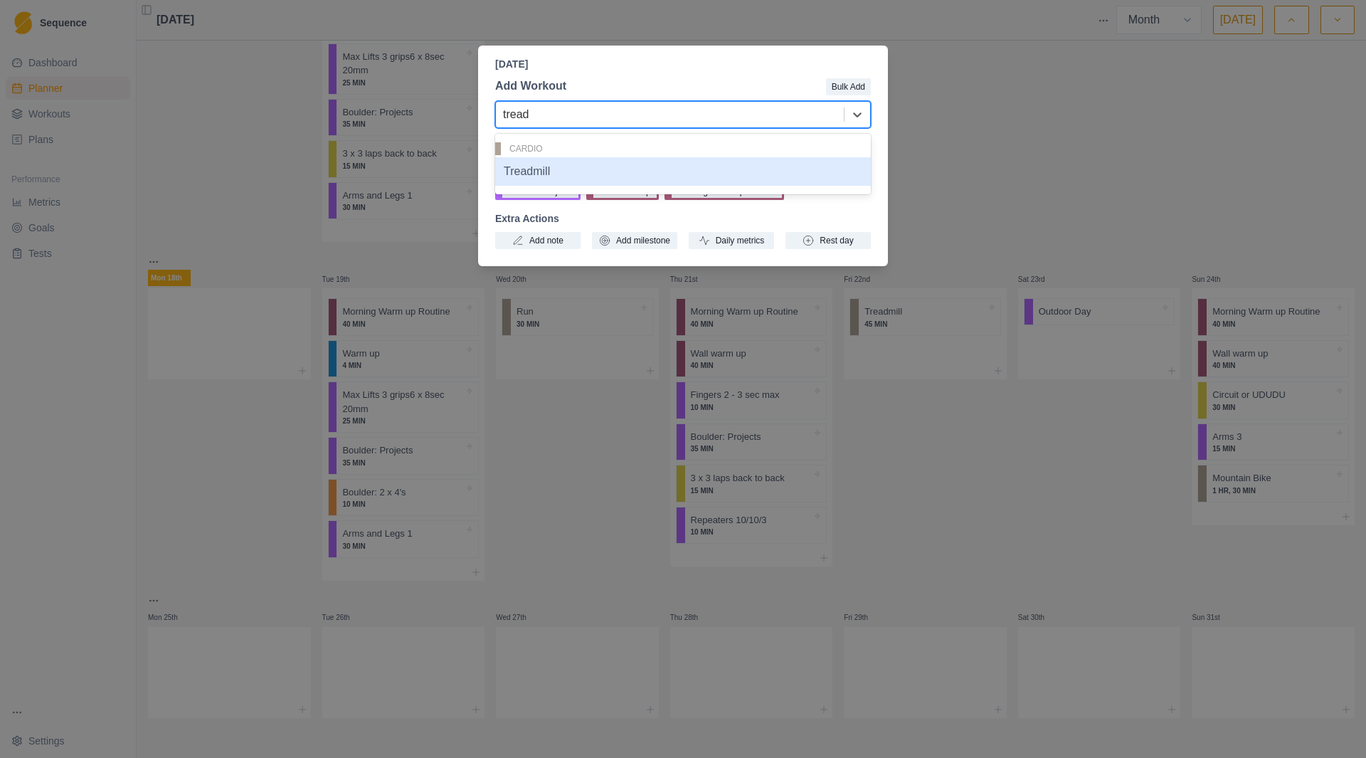
type input "treadm"
click at [601, 170] on div "Treadmill" at bounding box center [683, 171] width 376 height 28
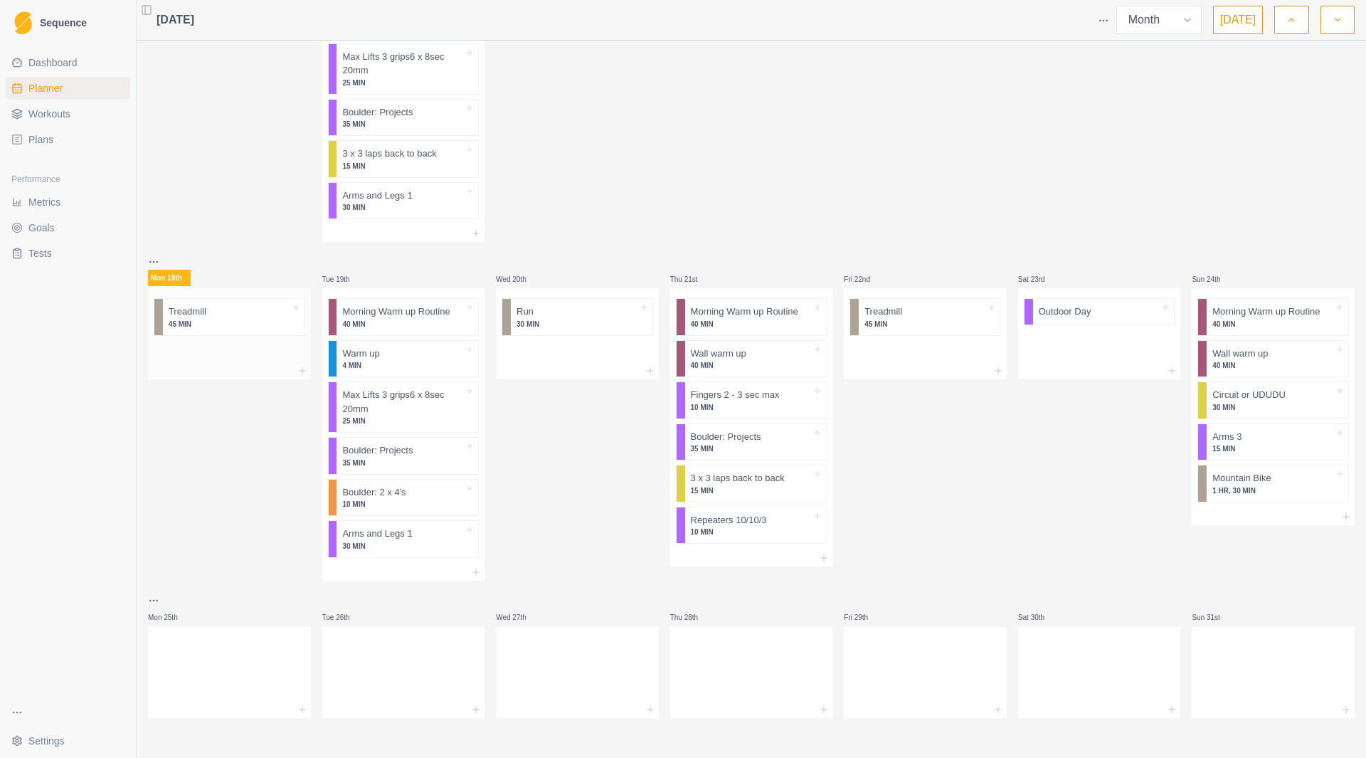
click at [242, 318] on div at bounding box center [248, 312] width 84 height 14
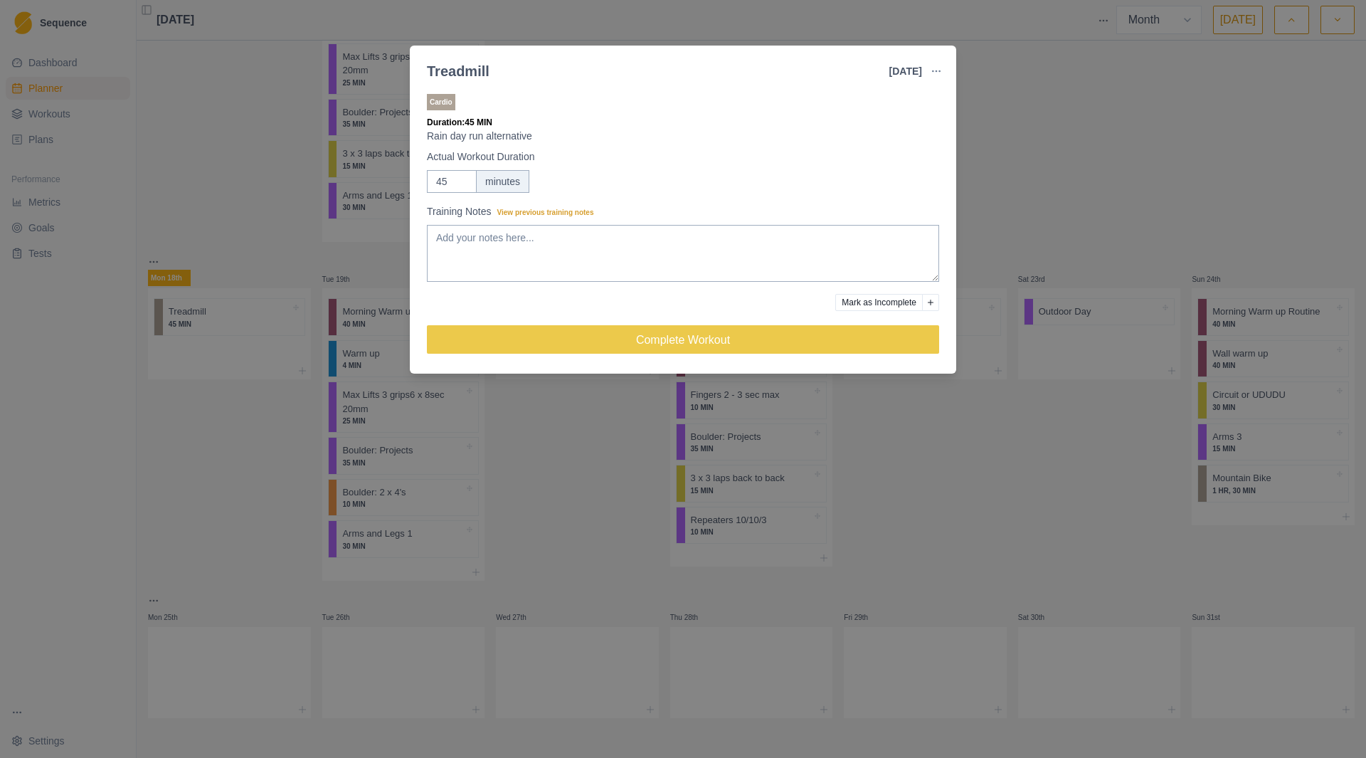
click at [947, 68] on button "button" at bounding box center [936, 71] width 28 height 28
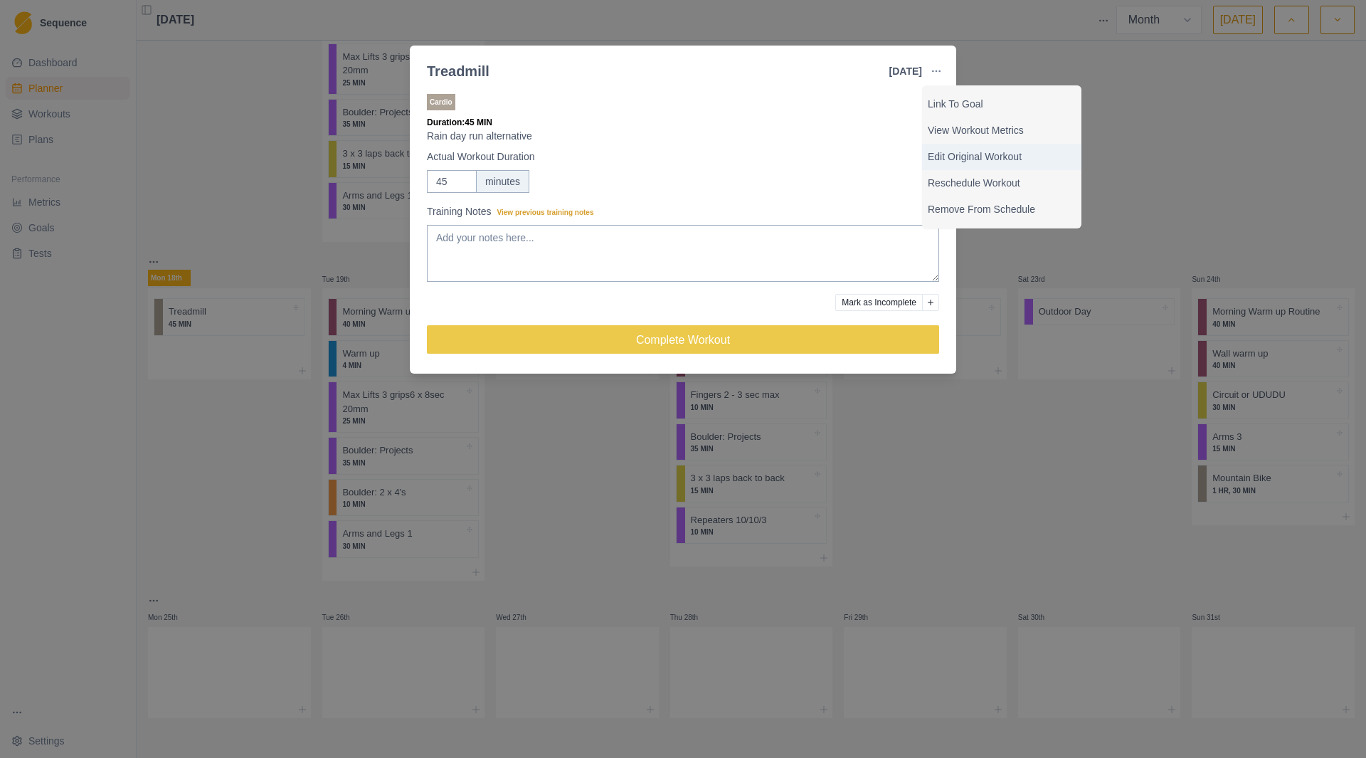
click at [958, 164] on div "Edit Original Workout" at bounding box center [1001, 157] width 159 height 26
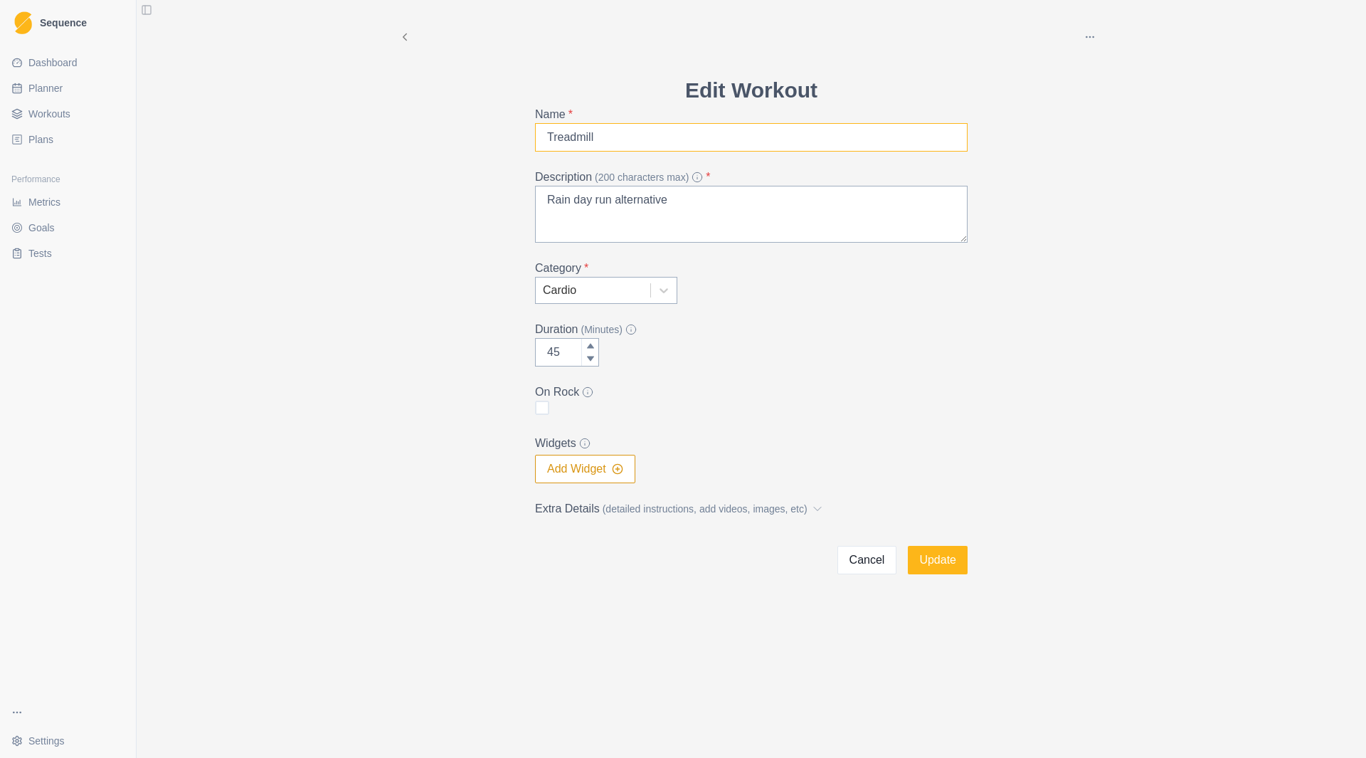
click at [687, 130] on input "Treadmill" at bounding box center [751, 137] width 433 height 28
type input "Treadmill - zone 2"
click button "Update" at bounding box center [938, 560] width 60 height 28
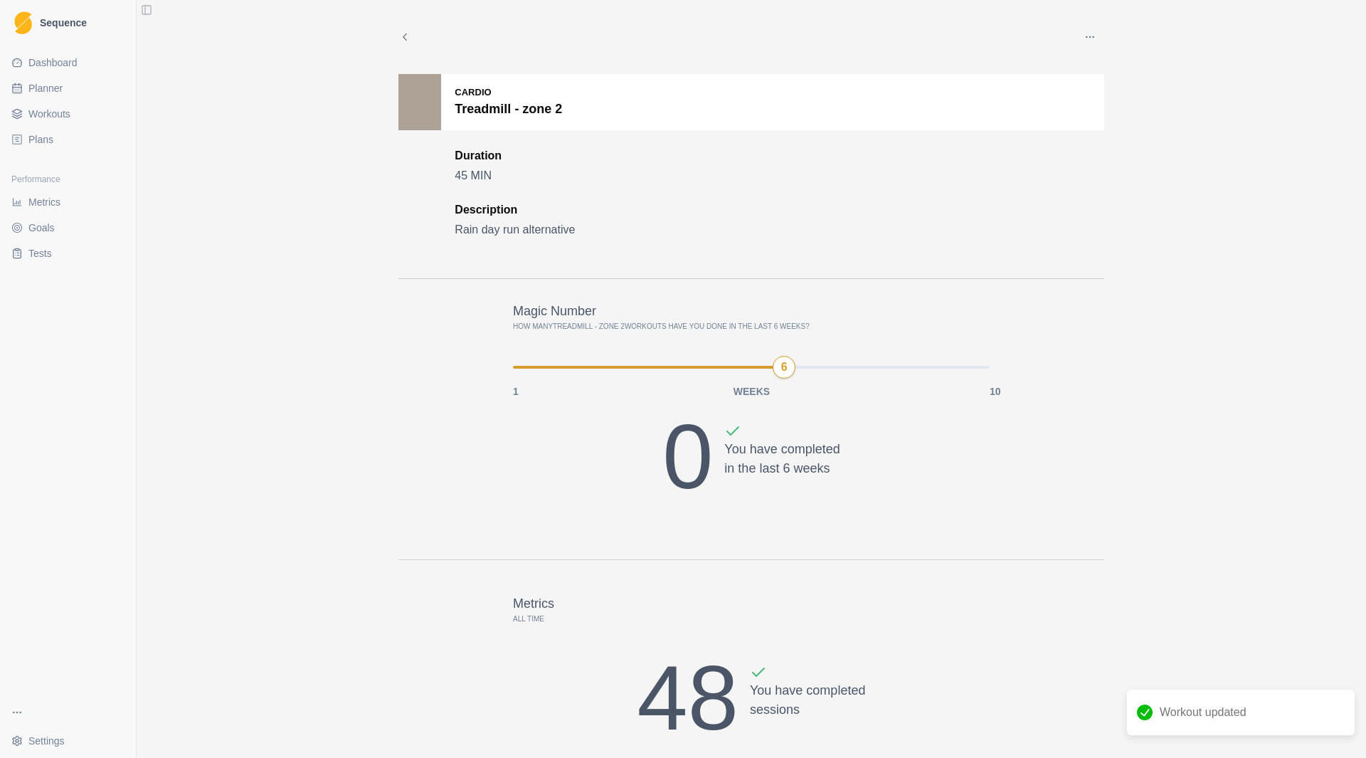
click at [52, 89] on span "Planner" at bounding box center [45, 88] width 34 height 14
select select "month"
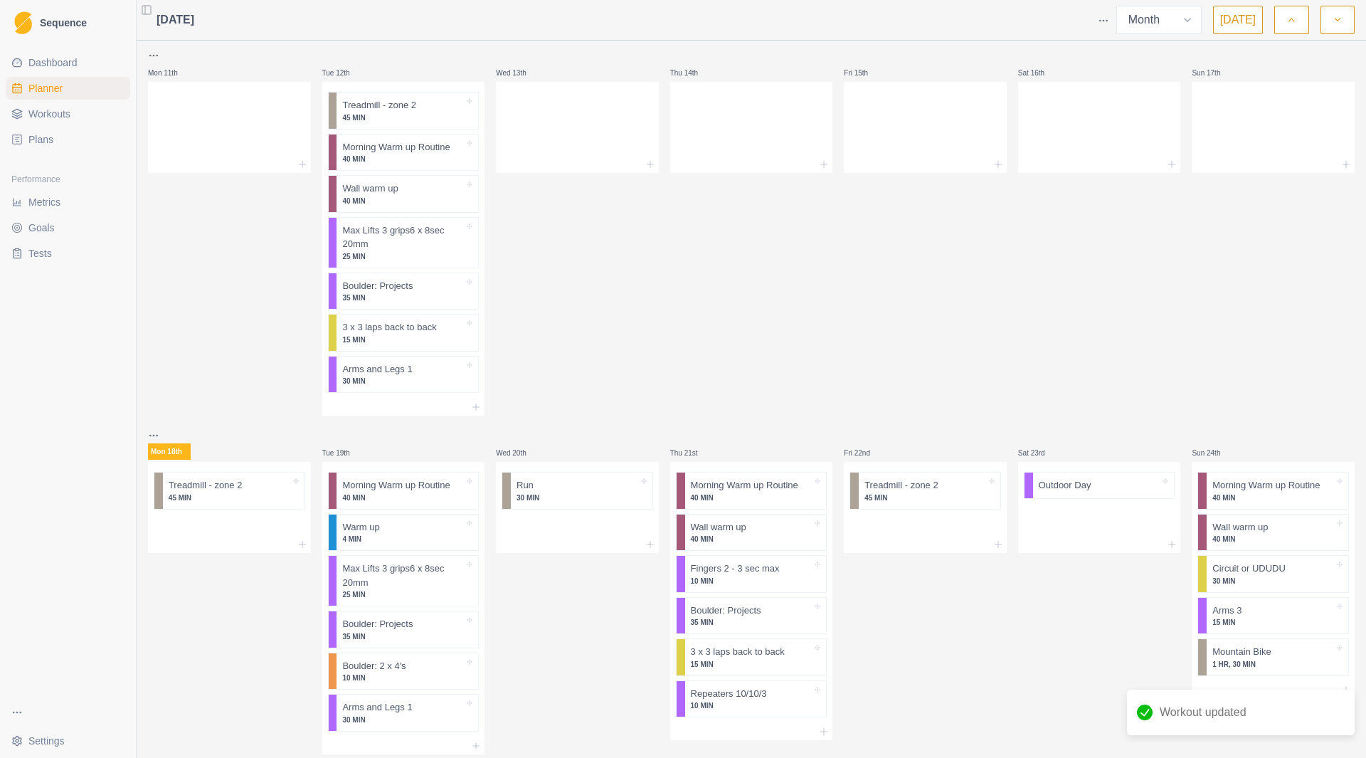
scroll to position [379, 0]
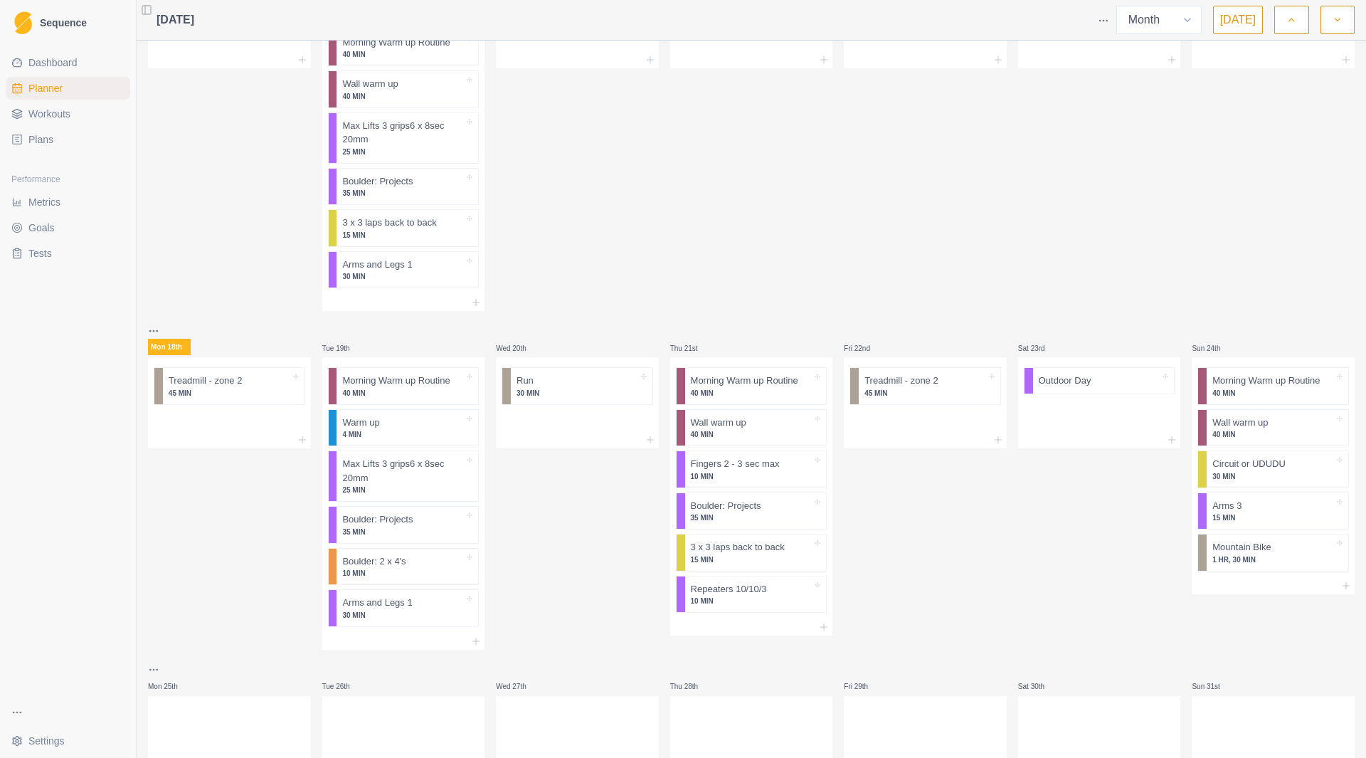
click at [69, 111] on span "Workouts" at bounding box center [49, 114] width 42 height 14
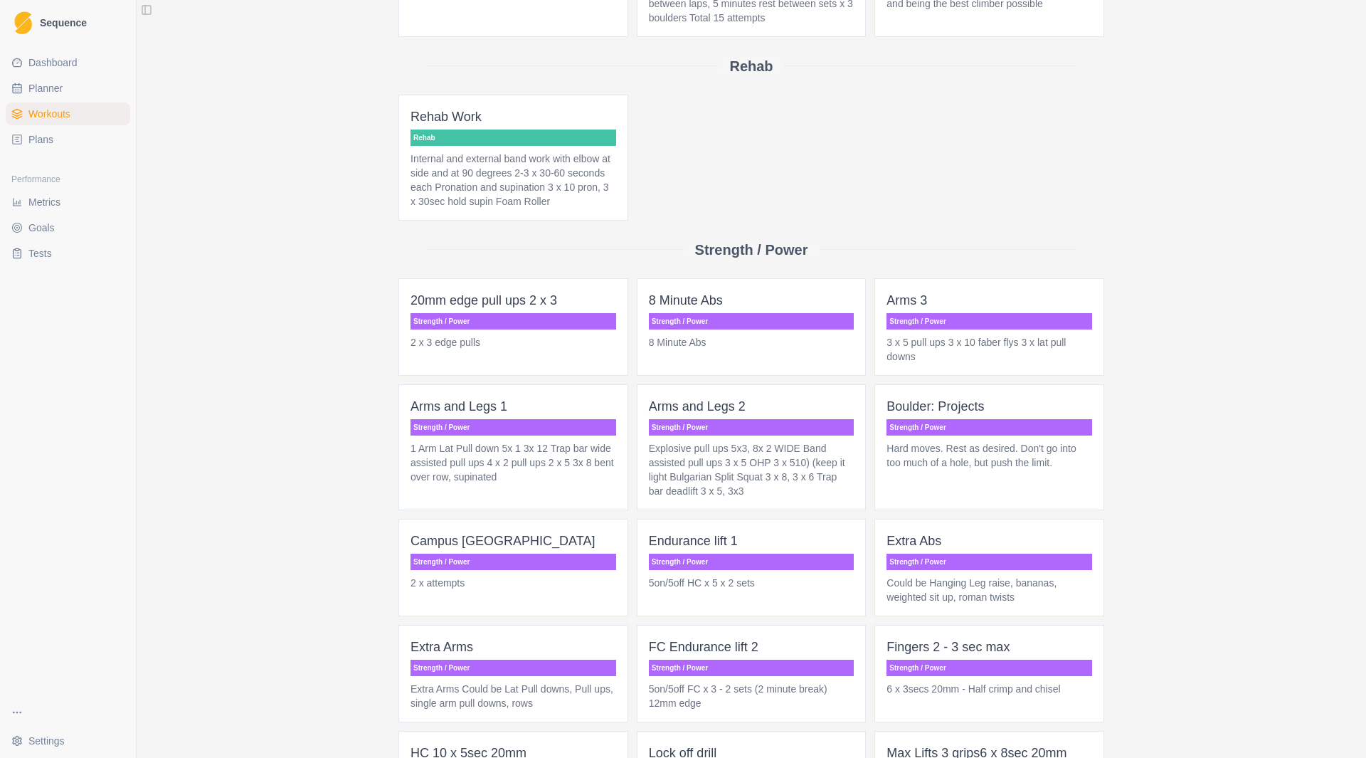
scroll to position [1423, 0]
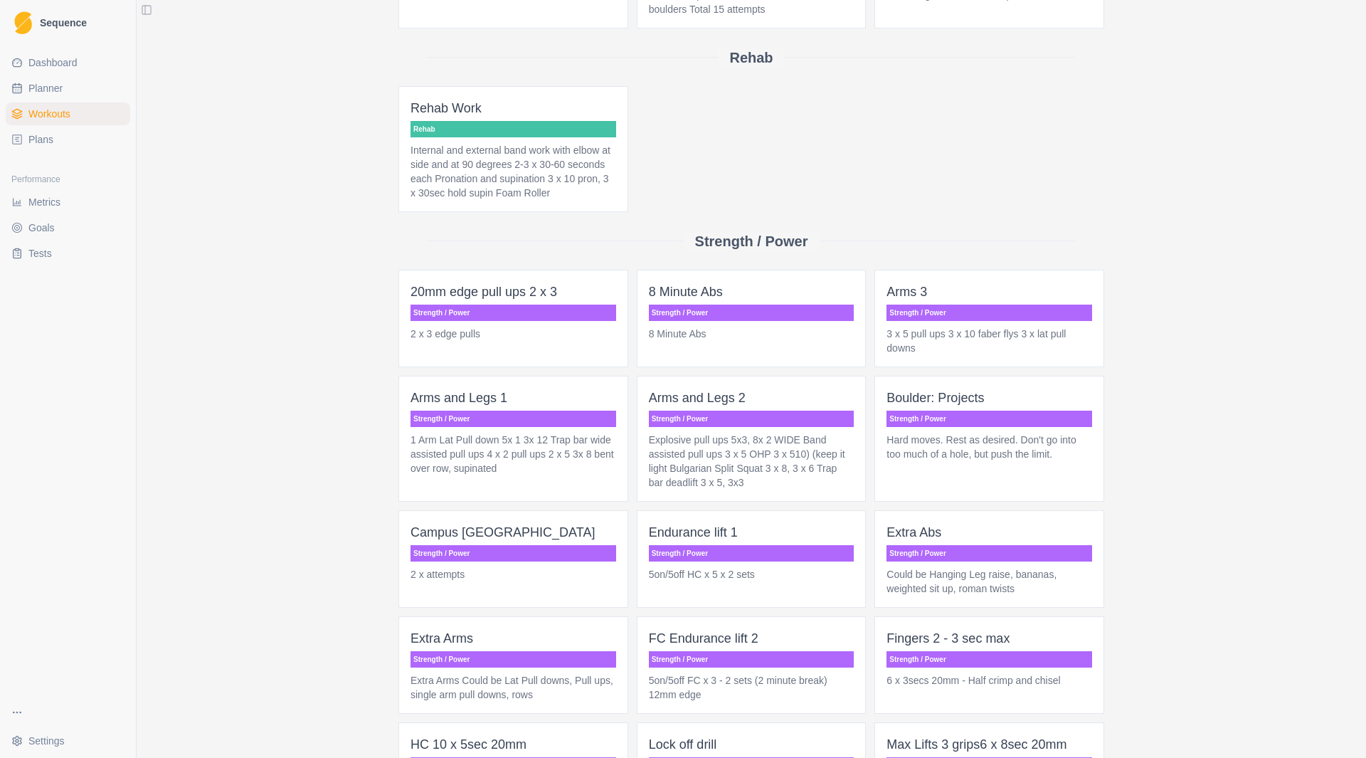
click at [694, 442] on p "Explosive pull ups 5x3, 8x 2 WIDE Band assisted pull ups 3 x 5 OHP 3 x 510) (ke…" at bounding box center [752, 461] width 206 height 57
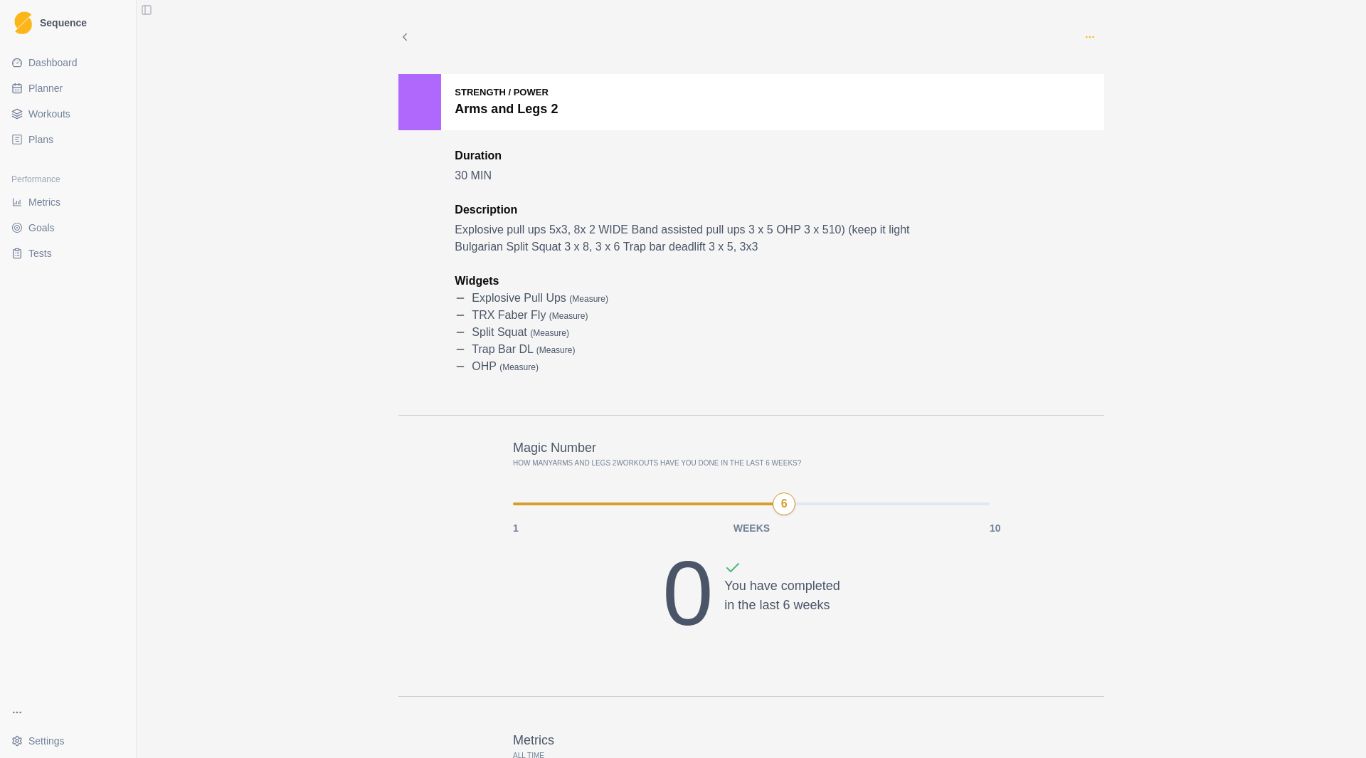
click at [1088, 35] on icon "button" at bounding box center [1090, 36] width 11 height 11
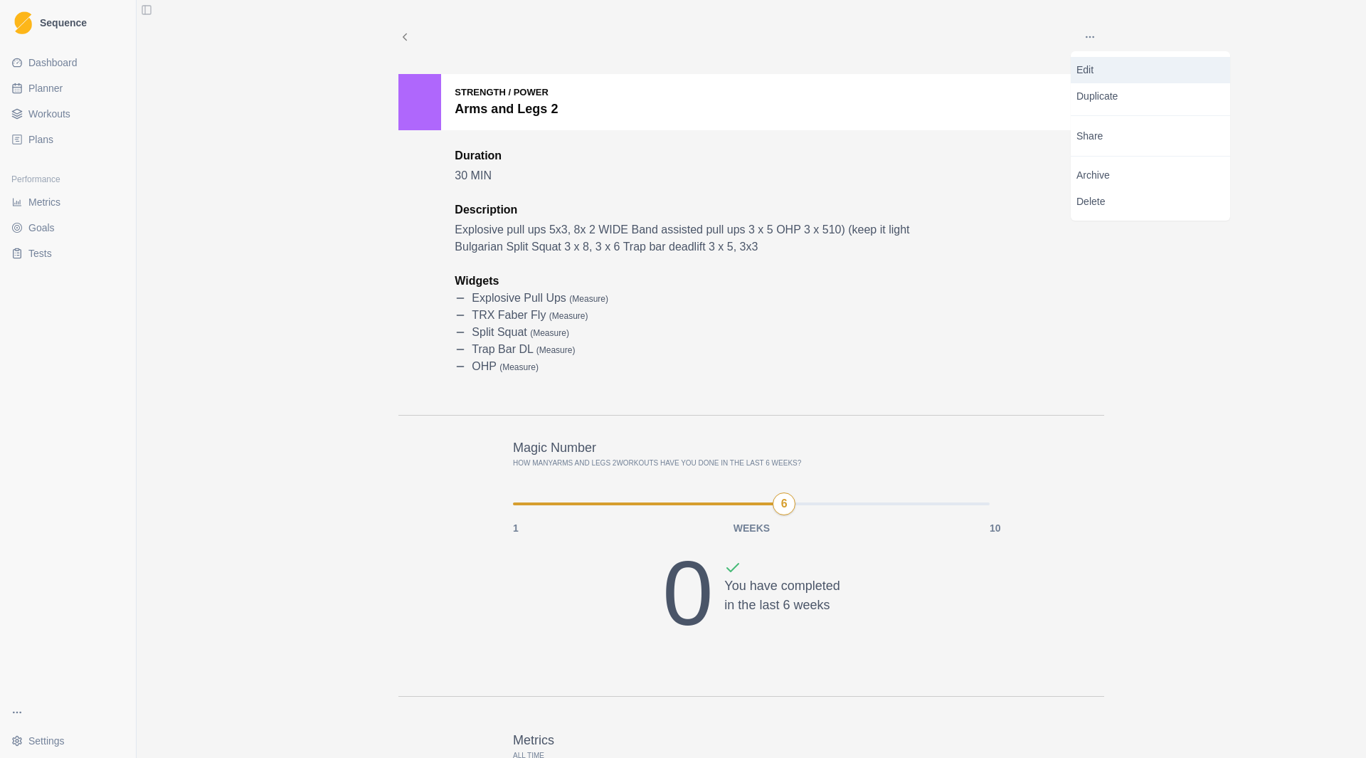
click at [1092, 67] on p "Edit" at bounding box center [1151, 70] width 148 height 15
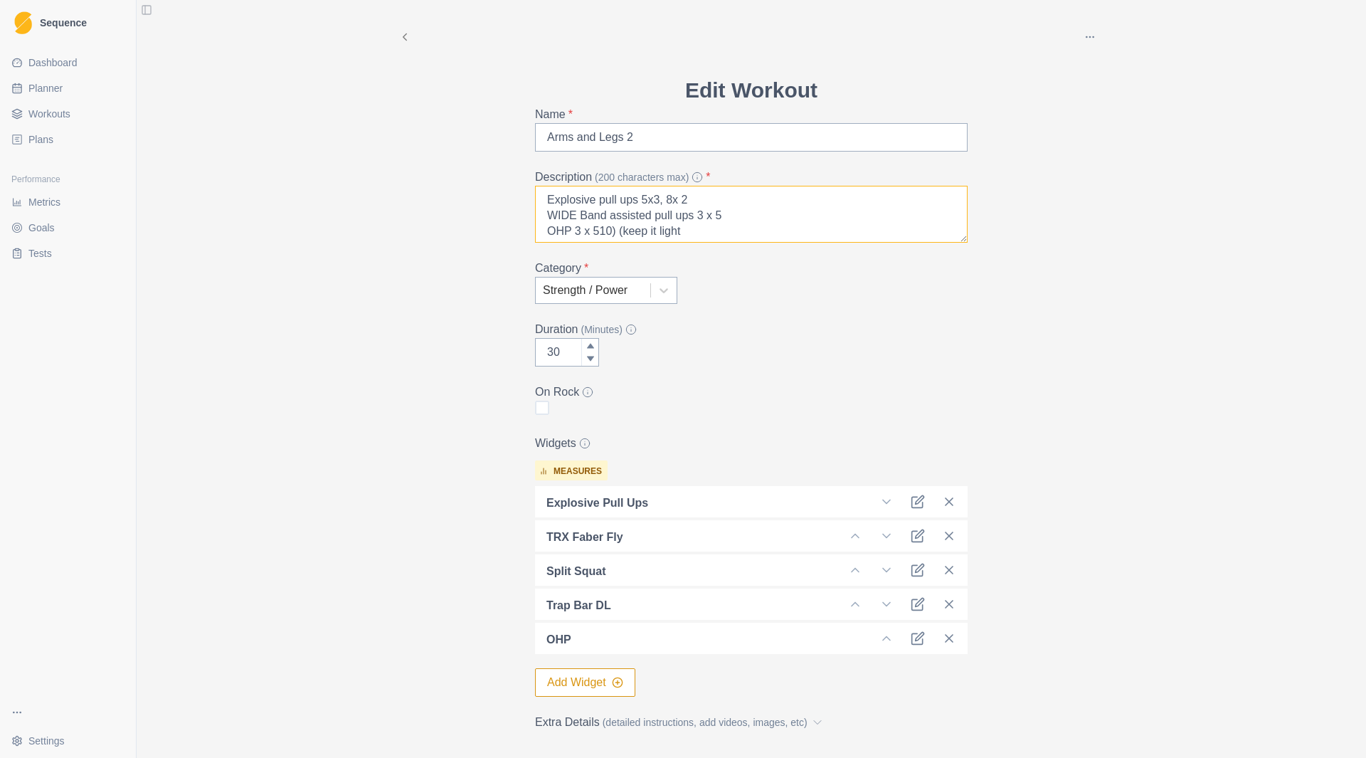
scroll to position [50, 0]
drag, startPoint x: 586, startPoint y: 213, endPoint x: 465, endPoint y: 210, distance: 121.0
click at [465, 210] on div "Archive Delete Edit Workout Name * Arms and Legs 2 Description (200 characters …" at bounding box center [751, 394] width 729 height 788
drag, startPoint x: 652, startPoint y: 214, endPoint x: 606, endPoint y: 215, distance: 45.6
click at [606, 215] on textarea "Explosive pull ups 5x3, 8x 2 WIDE Band assisted pull ups 3 x 5 OHP 3 x 510) (ke…" at bounding box center [751, 214] width 433 height 57
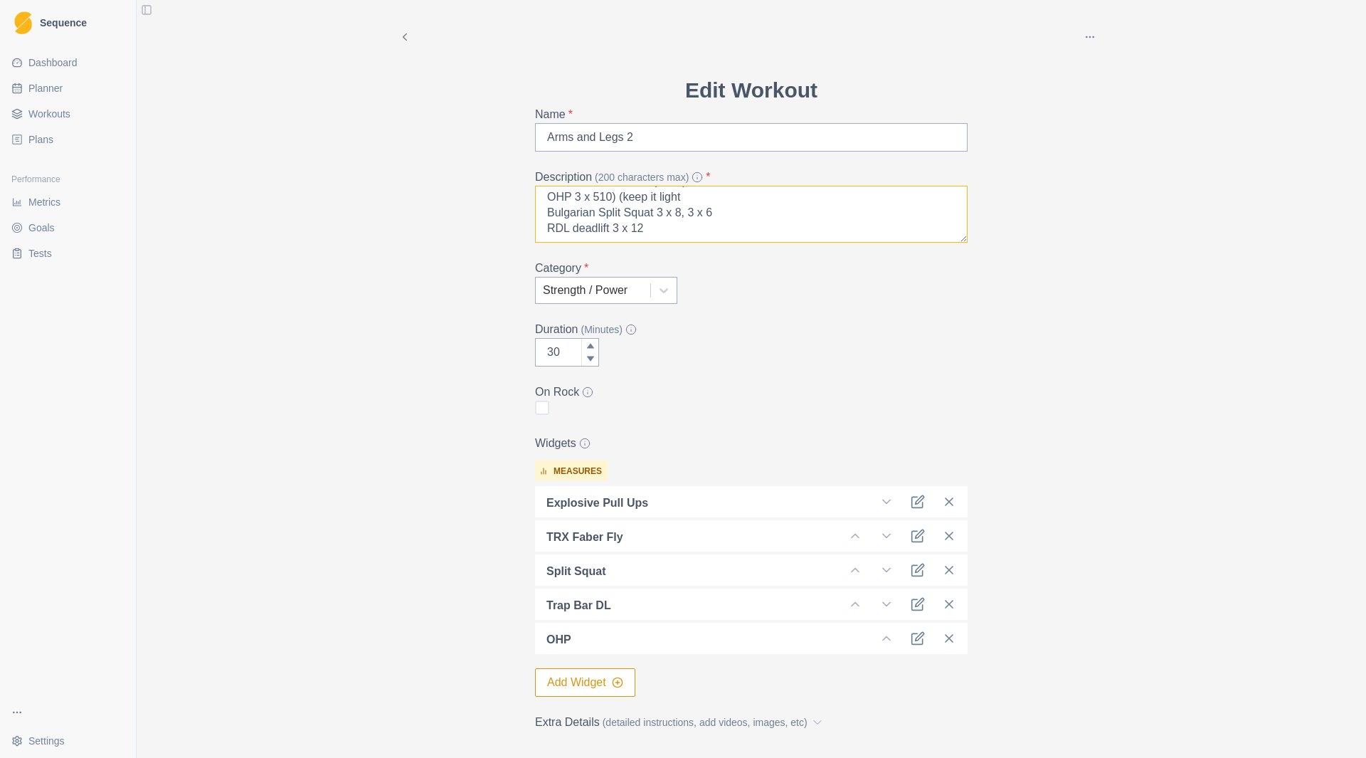
drag, startPoint x: 678, startPoint y: 233, endPoint x: 674, endPoint y: 209, distance: 23.9
click at [654, 216] on textarea "Explosive pull ups 5x3, 8x 2 WIDE Band assisted pull ups 3 x 5 OHP 3 x 510) (ke…" at bounding box center [751, 214] width 433 height 57
click at [717, 200] on textarea "Explosive pull ups 5x3, 8x 2 WIDE Band assisted pull ups 3 x 5 OHP 3 x 510) (ke…" at bounding box center [751, 214] width 433 height 57
click at [715, 200] on textarea "Explosive pull ups 5x3, 8x 2 WIDE Band assisted pull ups 3 x 5 OHP 3 x 510) (ke…" at bounding box center [751, 214] width 433 height 57
click at [715, 199] on textarea "Explosive pull ups 5x3, 8x 2 WIDE Band assisted pull ups 3 x 5 OHP 3 x 510) (ke…" at bounding box center [751, 214] width 433 height 57
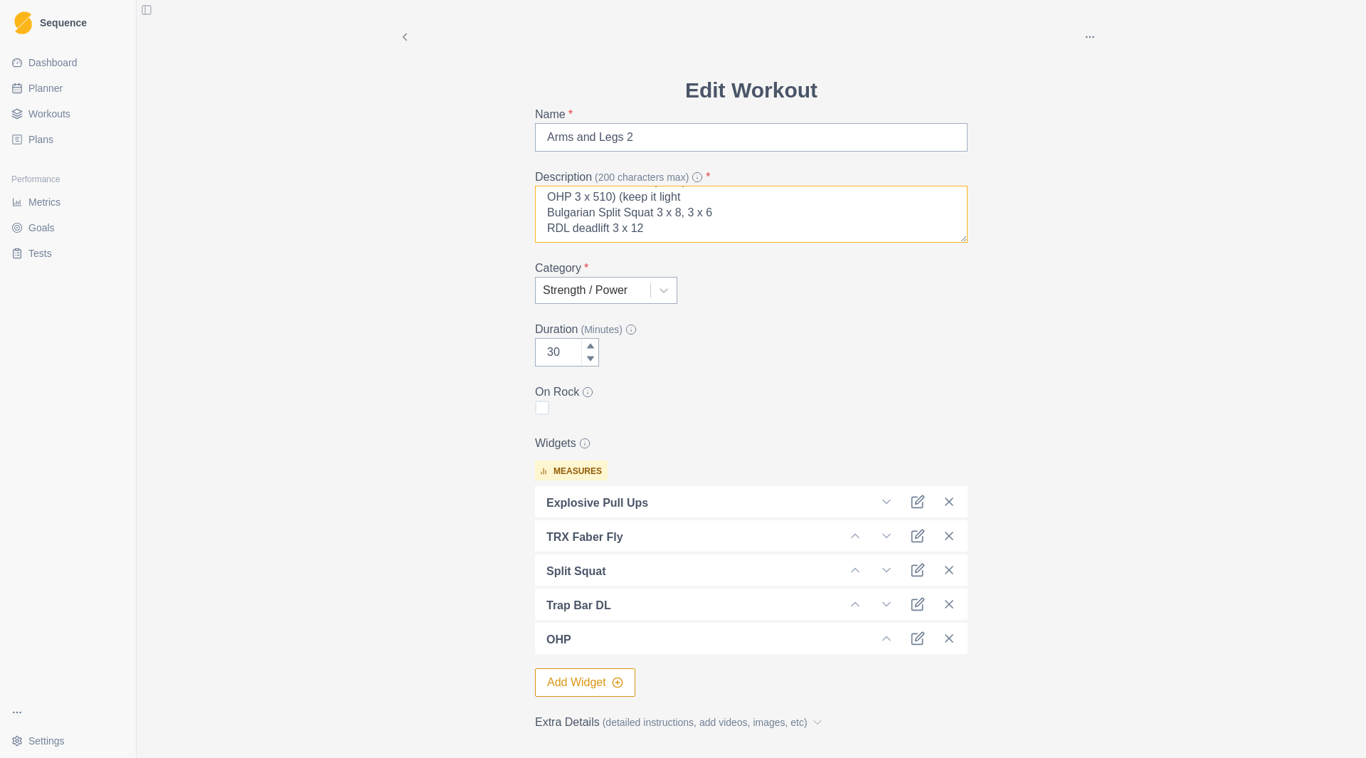
click at [696, 198] on textarea "Explosive pull ups 5x3, 8x 2 WIDE Band assisted pull ups 3 x 5 OHP 3 x 510) (ke…" at bounding box center [751, 214] width 433 height 57
drag, startPoint x: 710, startPoint y: 196, endPoint x: 533, endPoint y: 198, distance: 176.5
click at [524, 199] on div "Edit Workout Name * Arms and Legs 2 Description (200 characters max) * Explosiv…" at bounding box center [751, 431] width 455 height 714
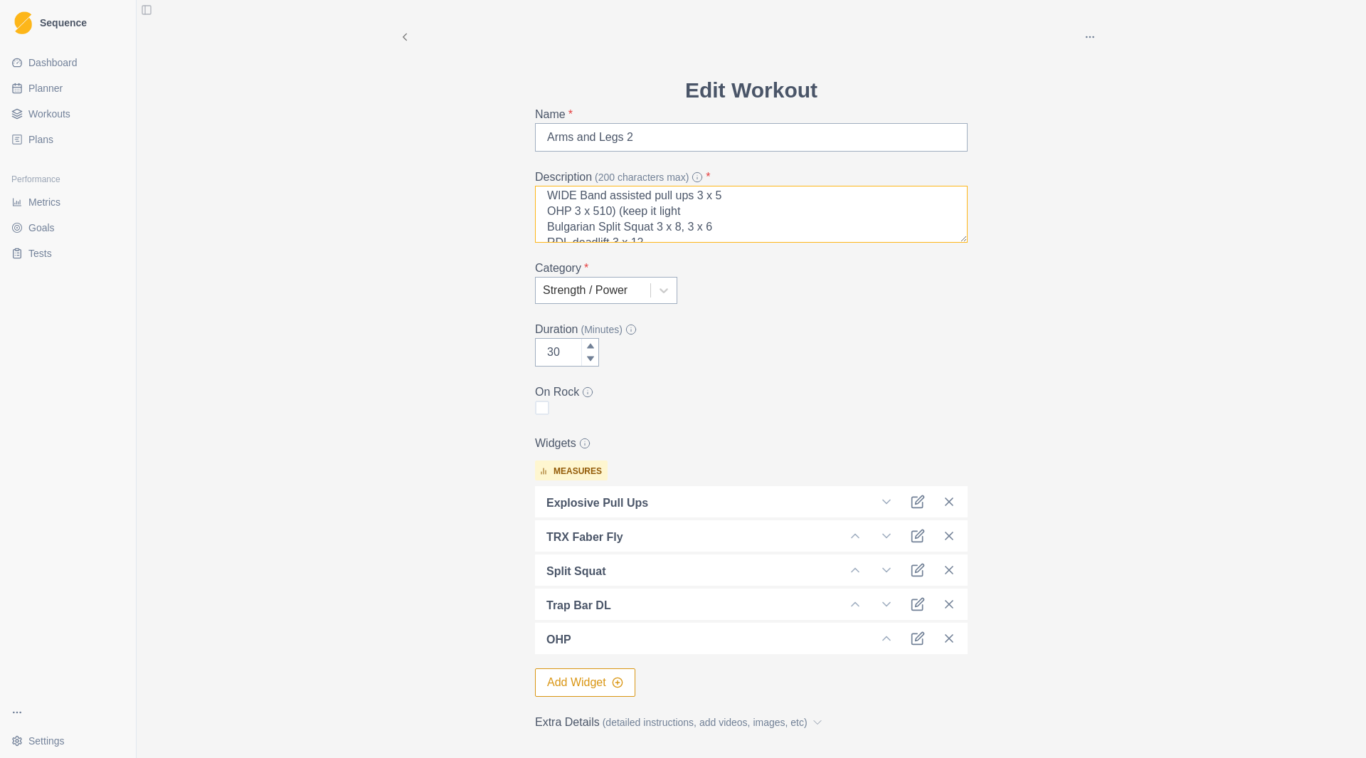
click at [647, 221] on textarea "Explosive pull ups 5x3, 8x 2 WIDE Band assisted pull ups 3 x 5 OHP 3 x 510) (ke…" at bounding box center [751, 214] width 433 height 57
click at [703, 222] on textarea "Explosive pull ups 5x3, 8x 2 WIDE Band assisted pull ups 3 x 5 OHP 3 x 510) (ke…" at bounding box center [751, 214] width 433 height 57
click at [703, 223] on textarea "Explosive pull ups 5x3, 8x 2 WIDE Band assisted pull ups 3 x 5 OHP 3 x 510) (ke…" at bounding box center [751, 214] width 433 height 57
click at [696, 226] on textarea "Explosive pull ups 5x3, 8x 2 WIDE Band assisted pull ups 3 x 5 OHP 3 x 510) (ke…" at bounding box center [751, 214] width 433 height 57
click at [692, 226] on textarea "Explosive pull ups 5x3, 8x 2 WIDE Band assisted pull ups 3 x 5 OHP 3 x 510) (ke…" at bounding box center [751, 214] width 433 height 57
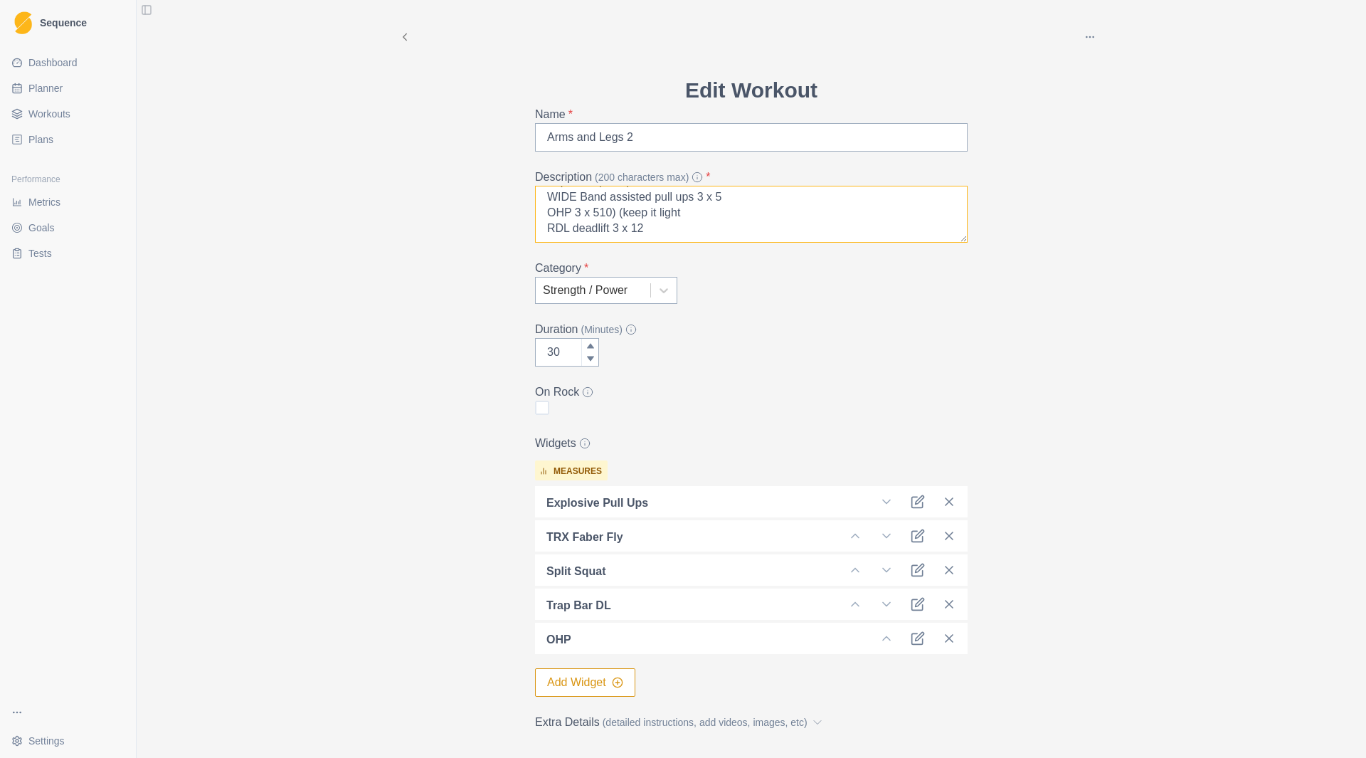
click at [660, 213] on textarea "Explosive pull ups 5x3, 8x 2 WIDE Band assisted pull ups 3 x 5 OHP 3 x 510) (ke…" at bounding box center [751, 214] width 433 height 57
click at [674, 214] on textarea "Explosive pull ups 5x3, 8x 2 WIDE Band assisted pull ups 3 x 5 OHP 3 x 510) (ke…" at bounding box center [751, 214] width 433 height 57
click at [675, 201] on textarea "Explosive pull ups 5x3, 8x 2 WIDE Band assisted pull ups 3 x 5 OHP 3 x 8 RDL de…" at bounding box center [751, 214] width 433 height 57
click at [639, 211] on textarea "Explosive pull ups 4x2 WIDE Band assisted pull ups 3 x 5 OHP 3 x 8 RDL deadlift…" at bounding box center [751, 214] width 433 height 57
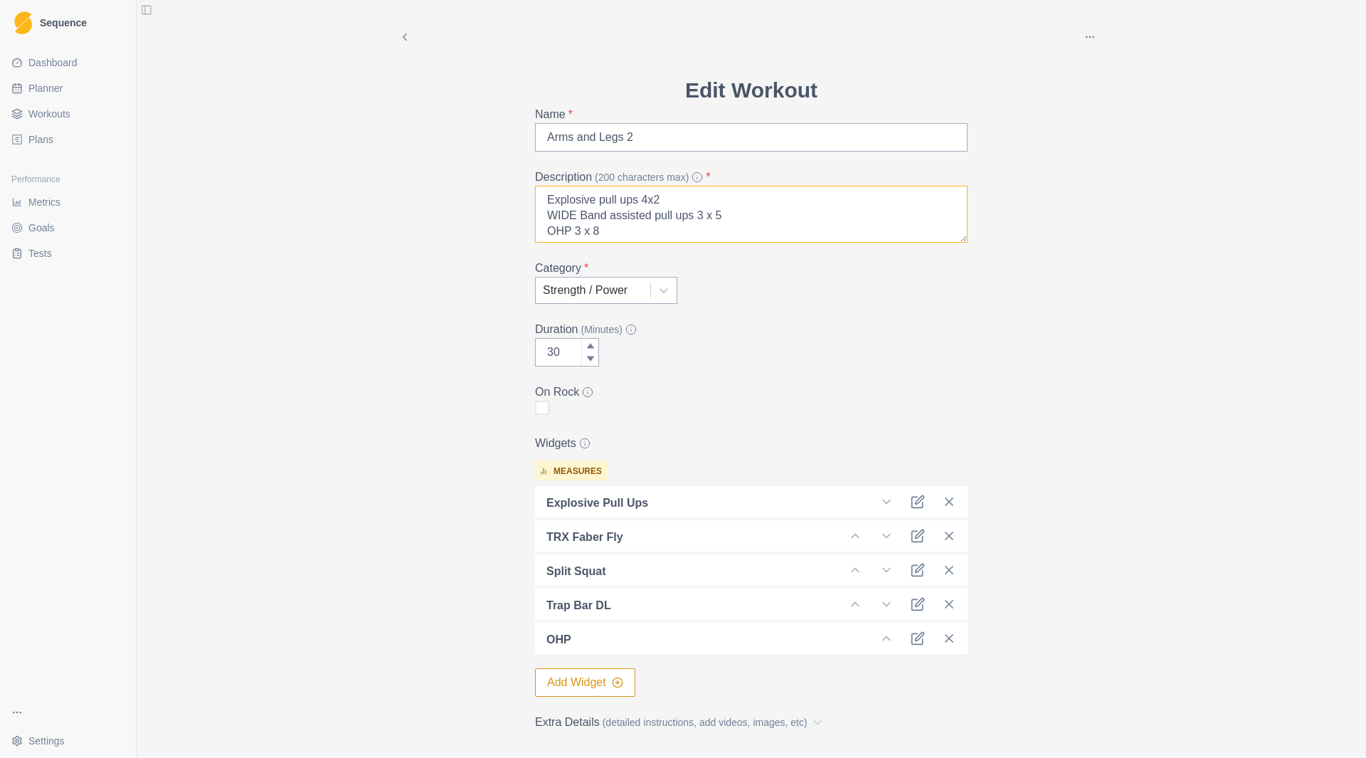
click at [695, 217] on textarea "Explosive pull ups 4x2 WIDE Band assisted pull ups 3 x 5 OHP 3 x 8 RDL deadlift…" at bounding box center [751, 214] width 433 height 57
drag, startPoint x: 643, startPoint y: 218, endPoint x: 532, endPoint y: 214, distance: 110.4
click at [535, 214] on textarea "Explosive pull ups 4x2 WIDE Band assisted pull ups 2 x 5 OHP 3 x 8 RDL deadlift…" at bounding box center [751, 214] width 433 height 57
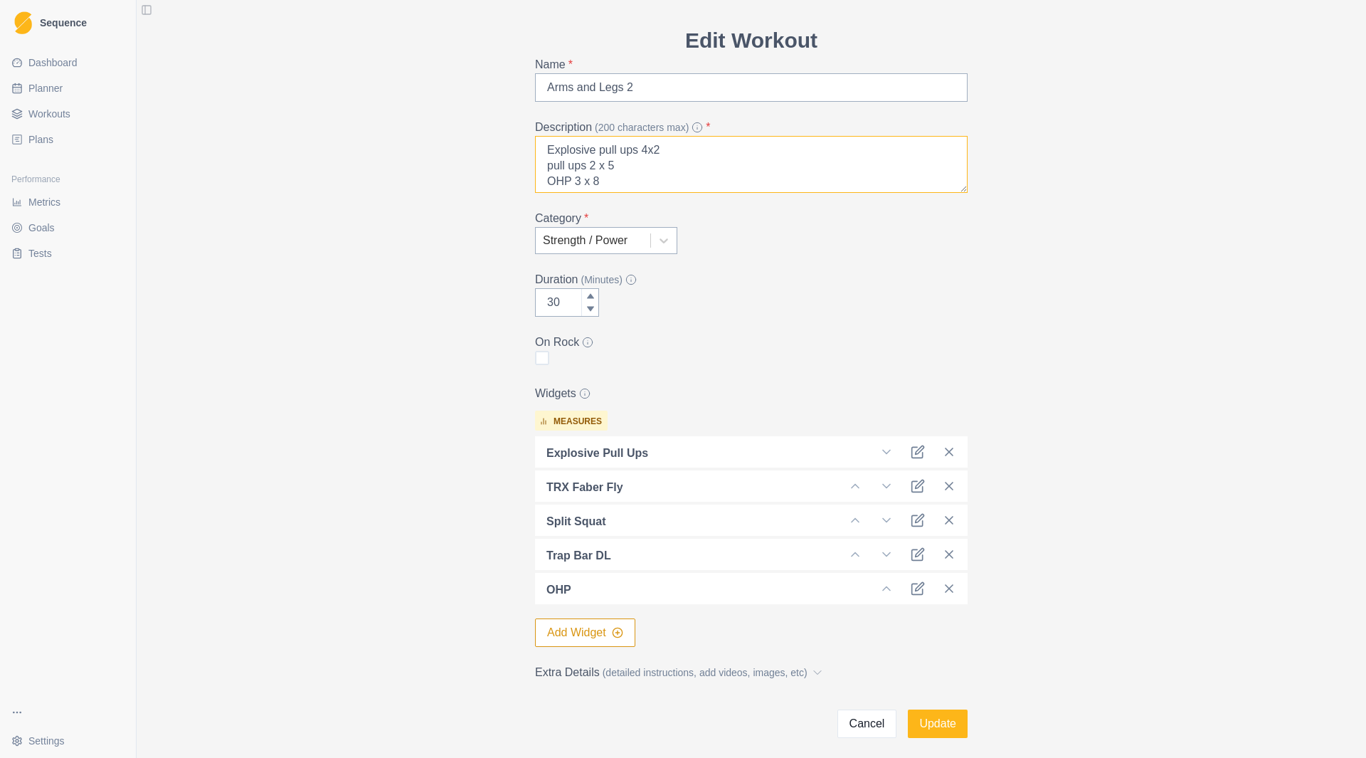
scroll to position [95, 0]
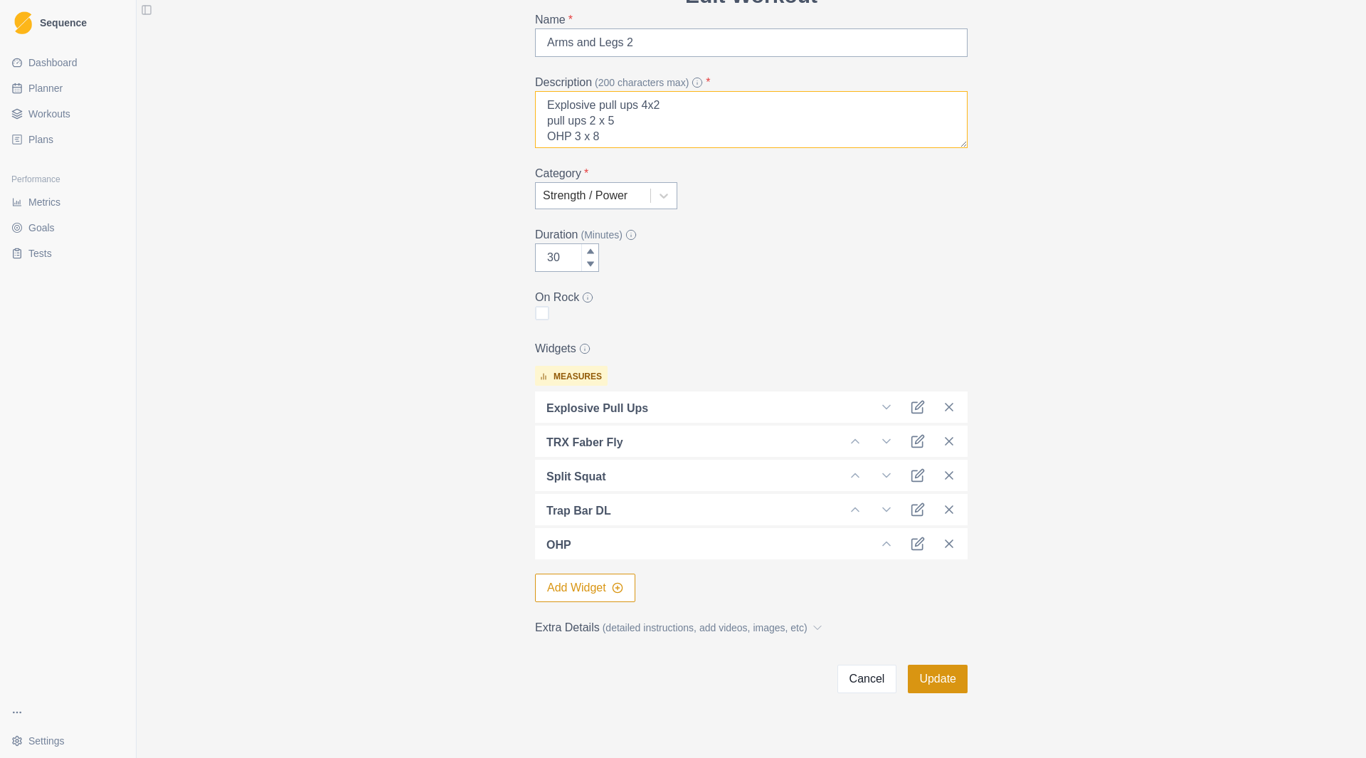
type textarea "Explosive pull ups 4x2 pull ups 2 x 5 OHP 3 x 8 RDL deadlift 3 x 12"
click at [921, 680] on button "Update" at bounding box center [938, 679] width 60 height 28
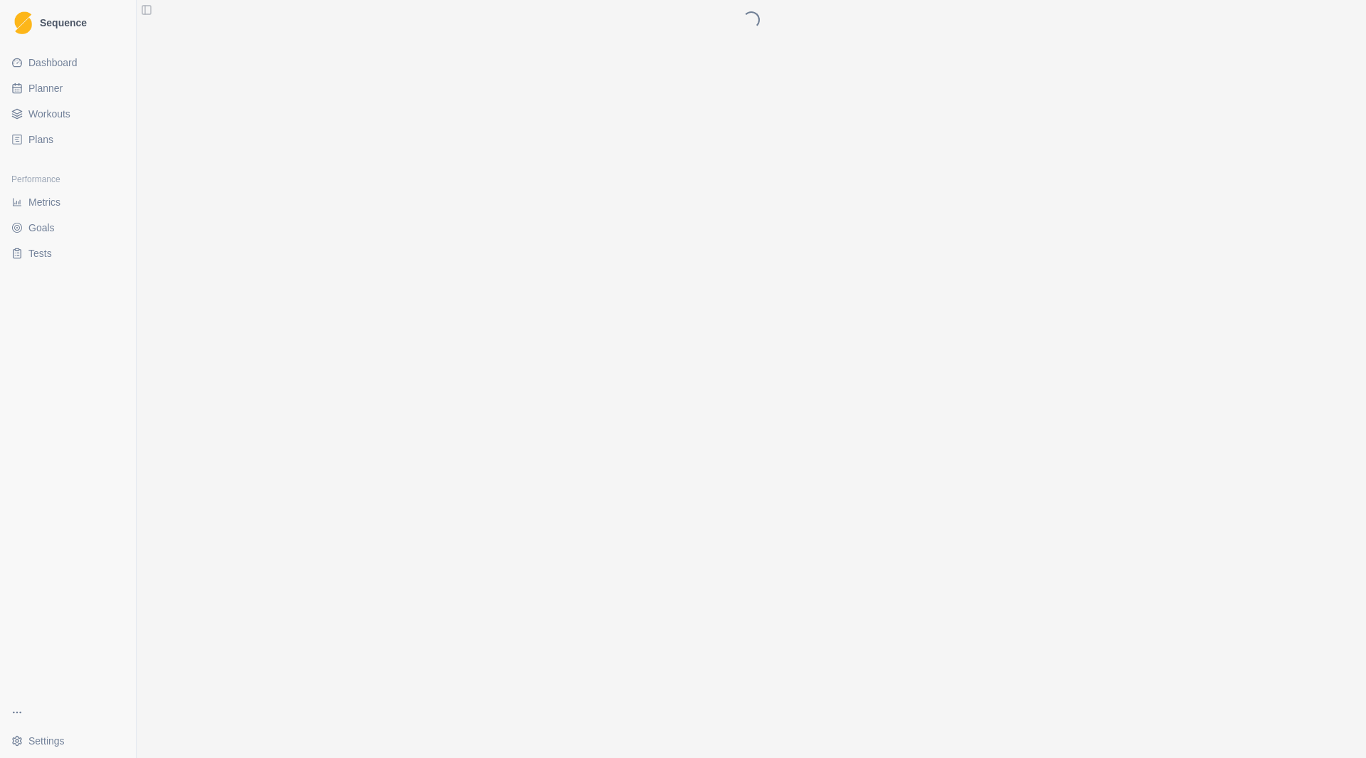
scroll to position [0, 0]
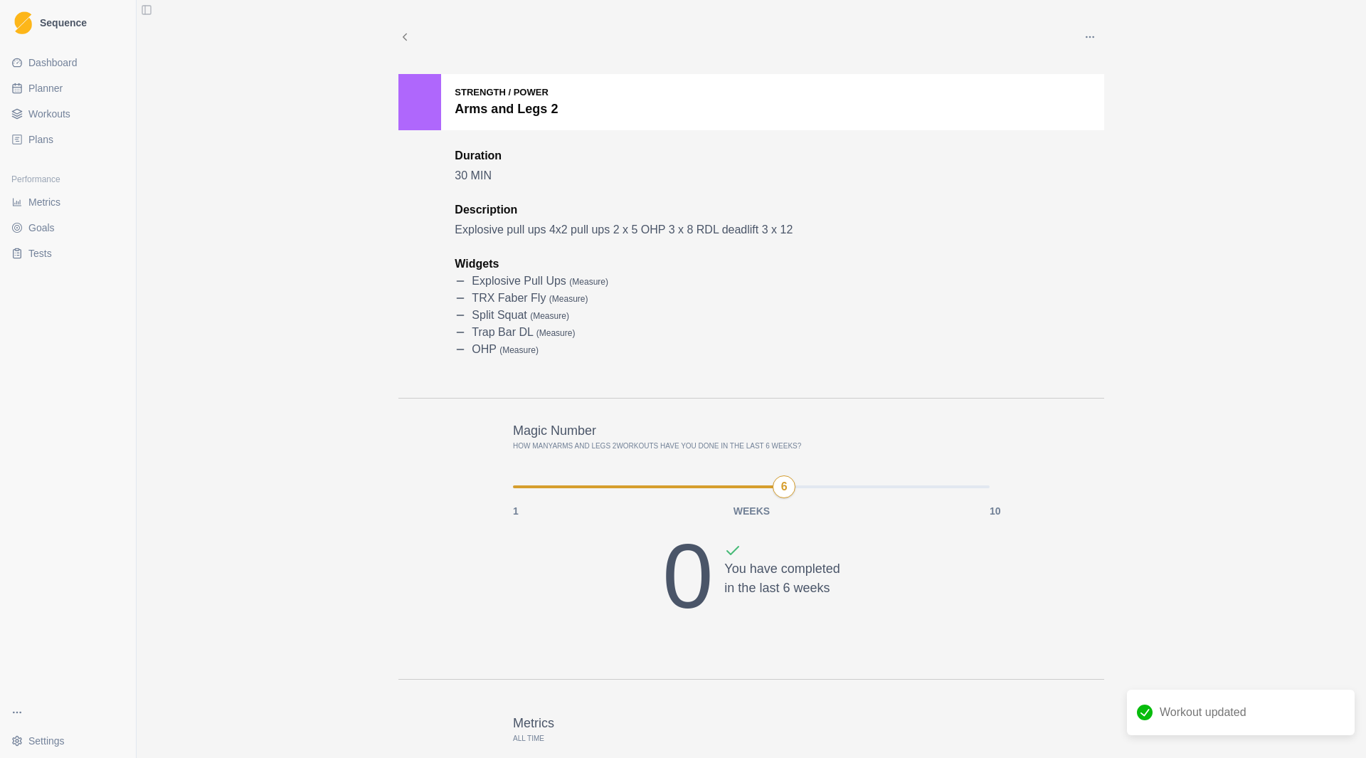
click at [73, 93] on link "Planner" at bounding box center [68, 88] width 125 height 23
select select "month"
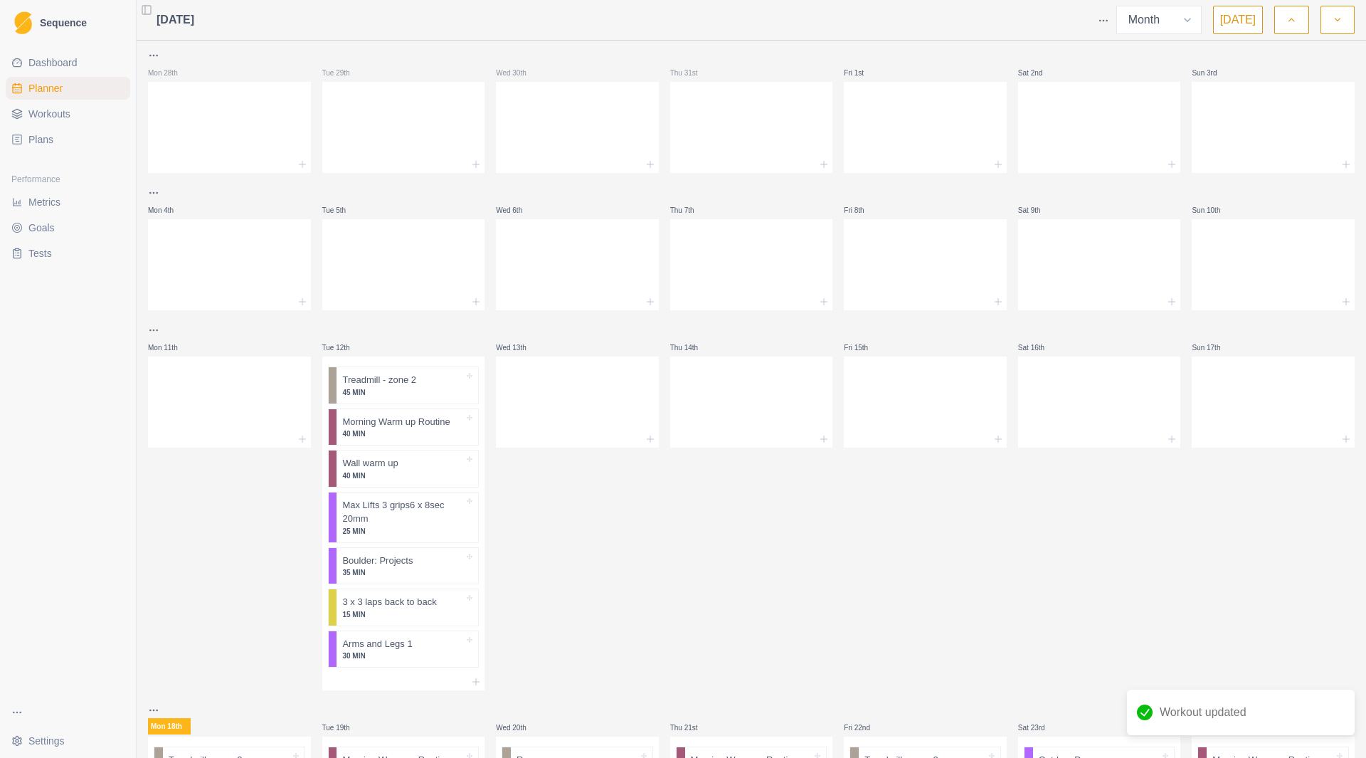
scroll to position [379, 0]
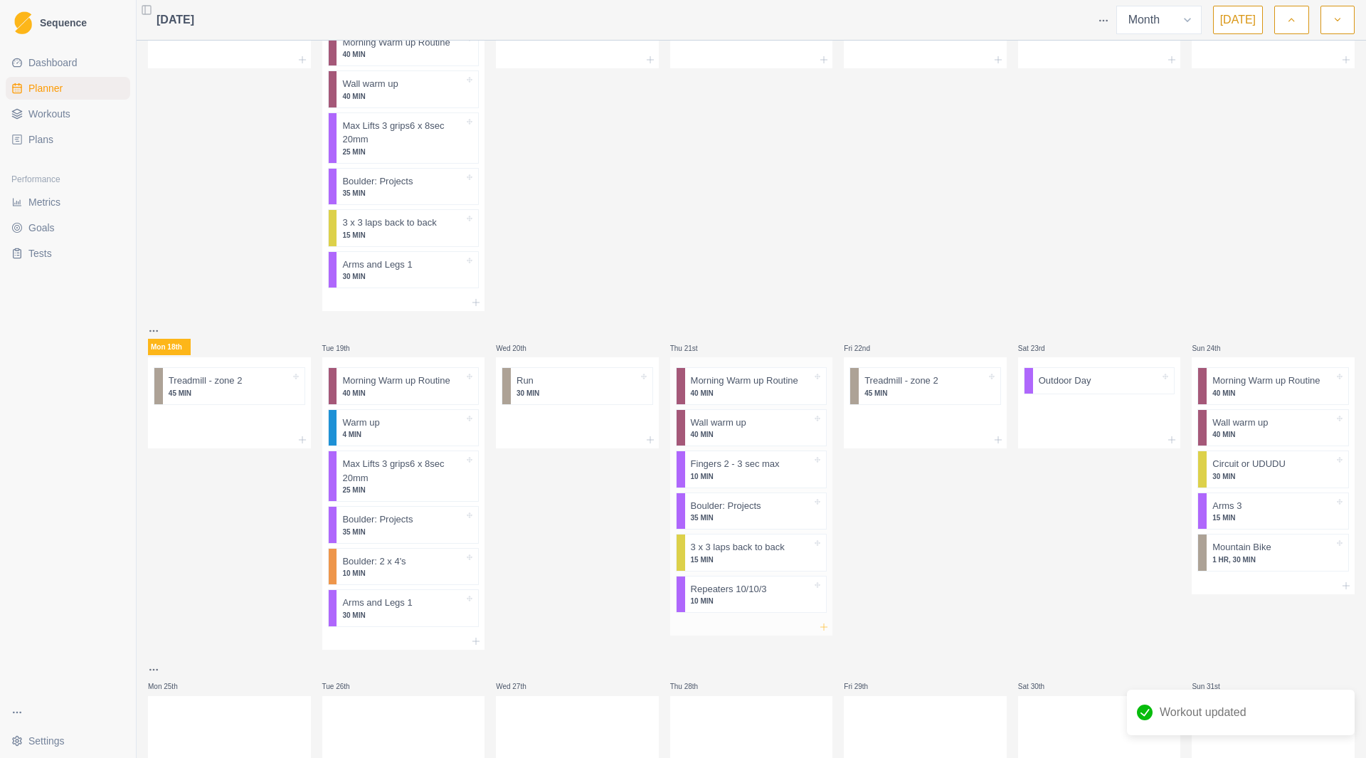
click at [818, 628] on icon at bounding box center [823, 626] width 11 height 11
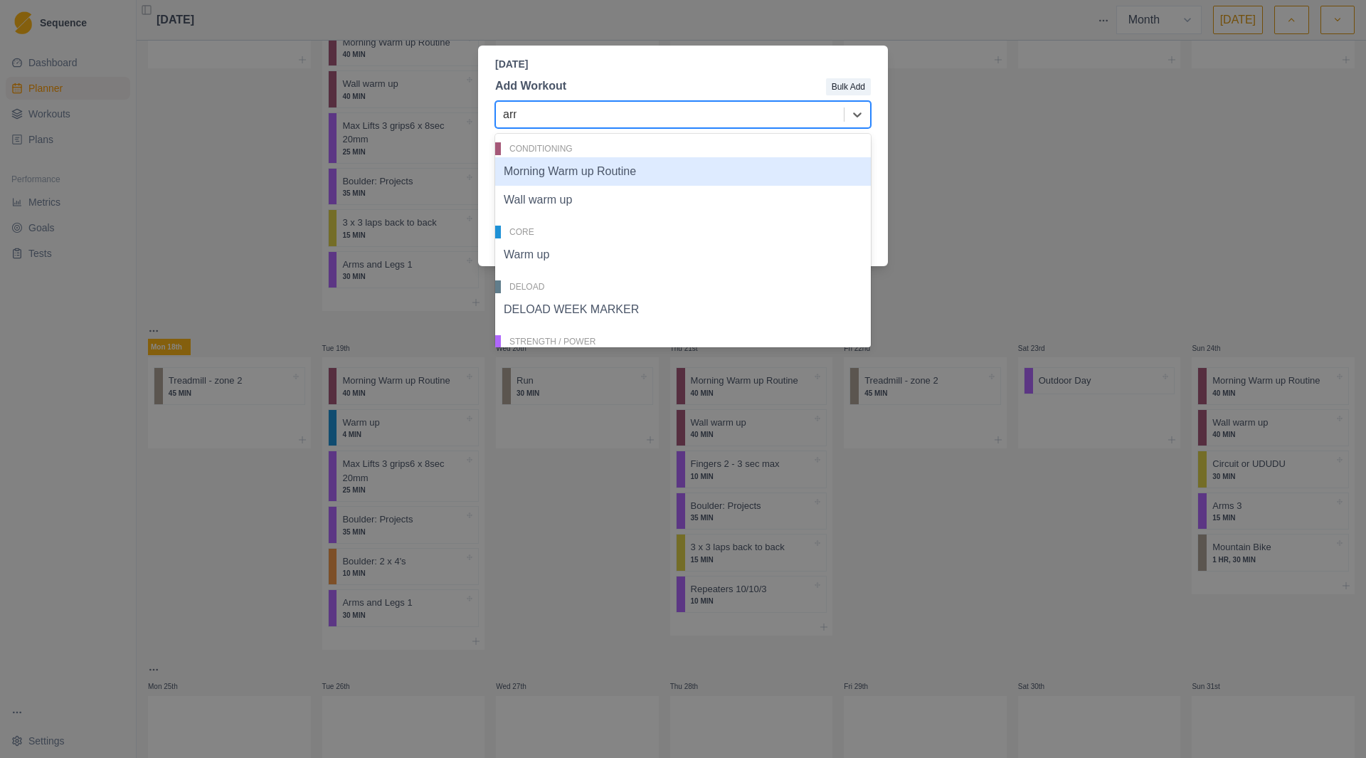
type input "arms"
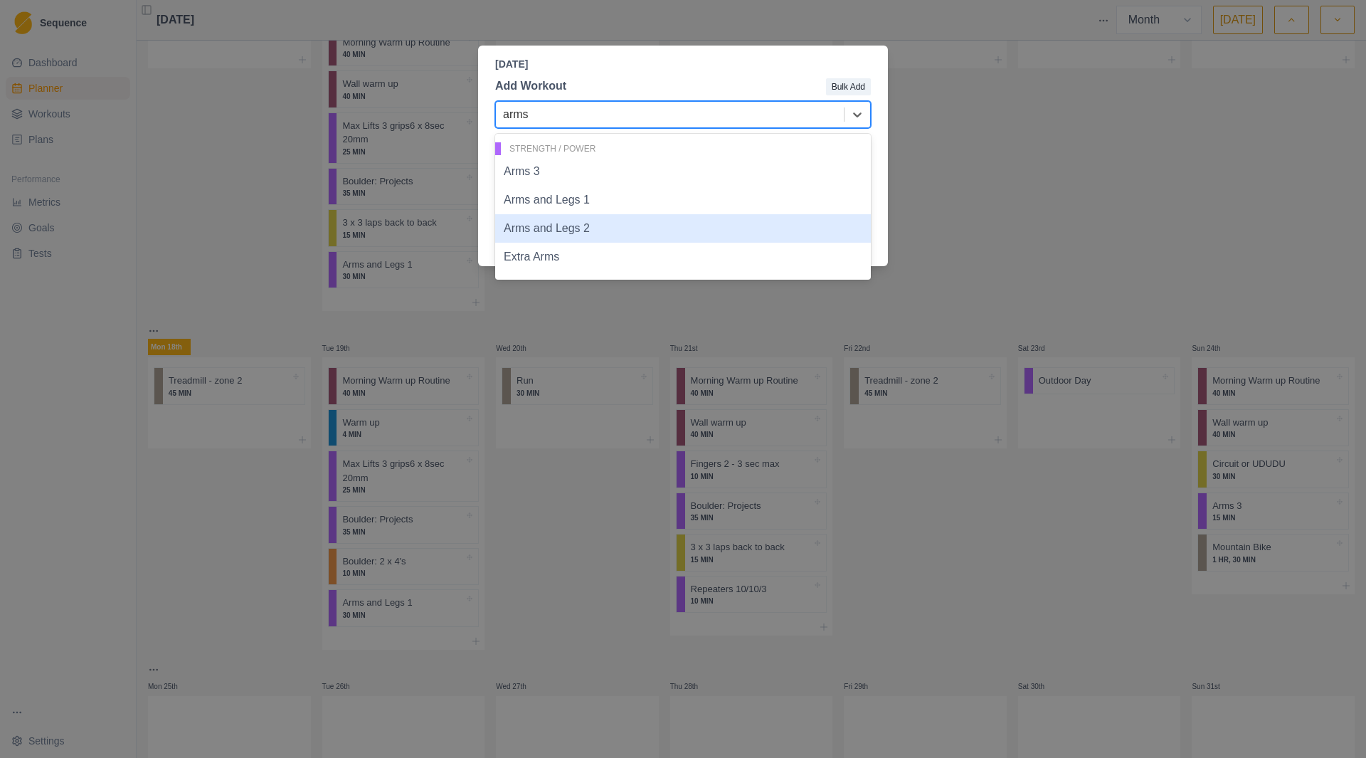
click at [613, 233] on div "Arms and Legs 2" at bounding box center [683, 228] width 376 height 28
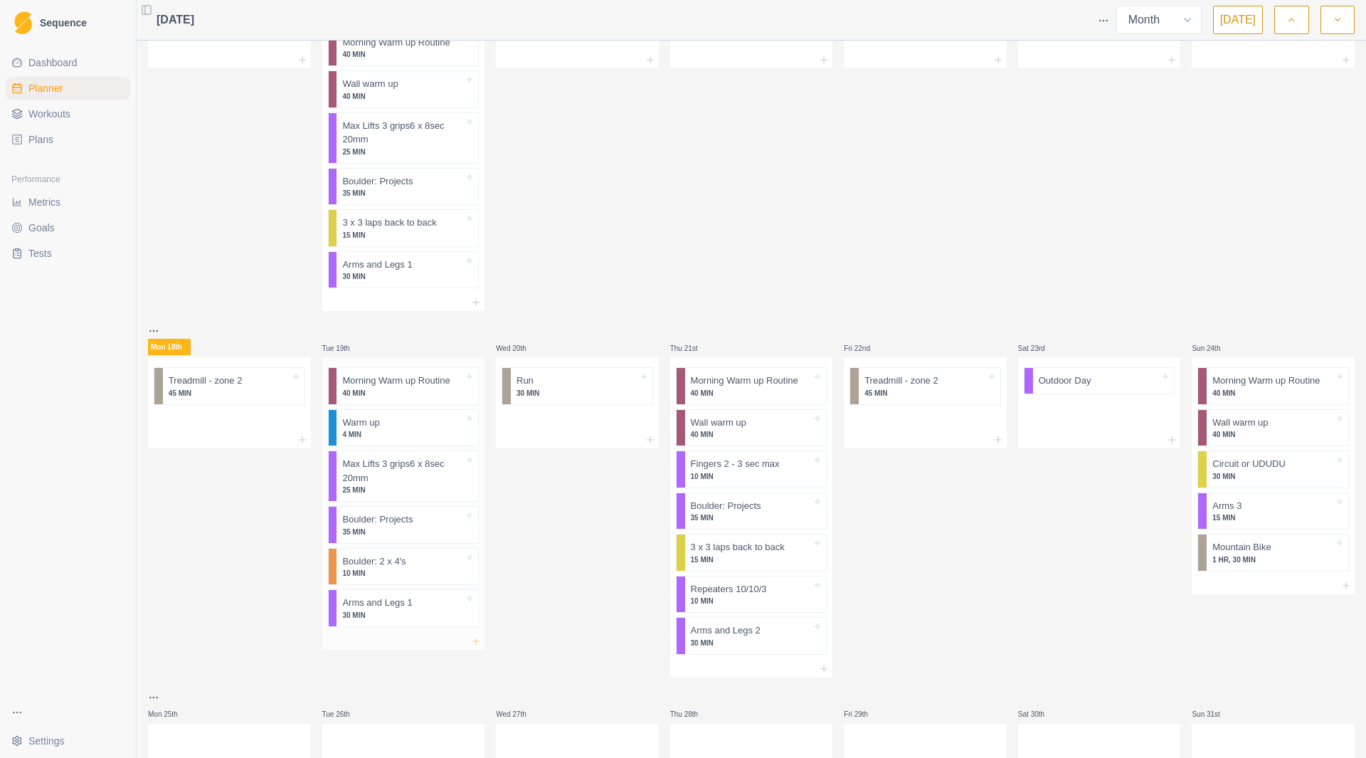
click at [477, 642] on icon at bounding box center [475, 641] width 11 height 11
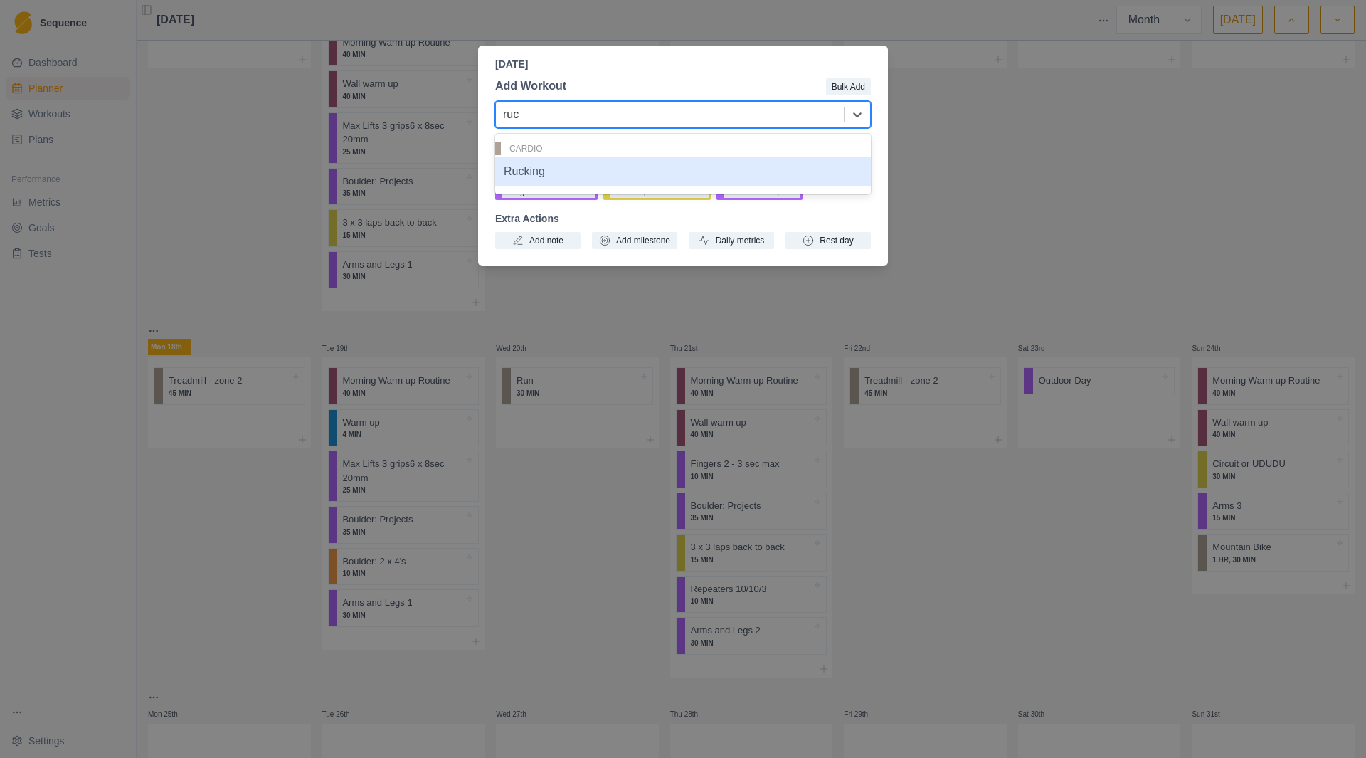
type input "ruck"
click at [559, 175] on div "Rucking" at bounding box center [683, 171] width 376 height 28
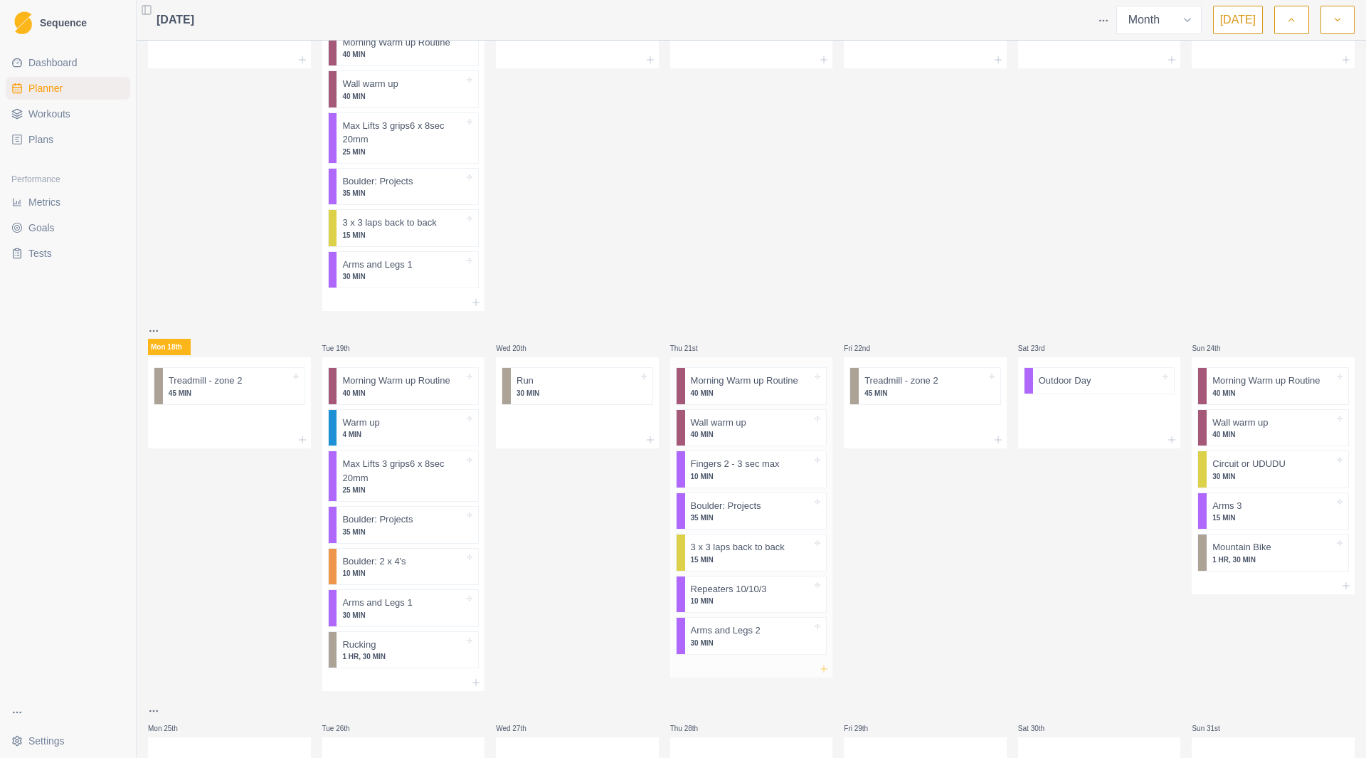
click at [820, 664] on icon at bounding box center [823, 668] width 11 height 11
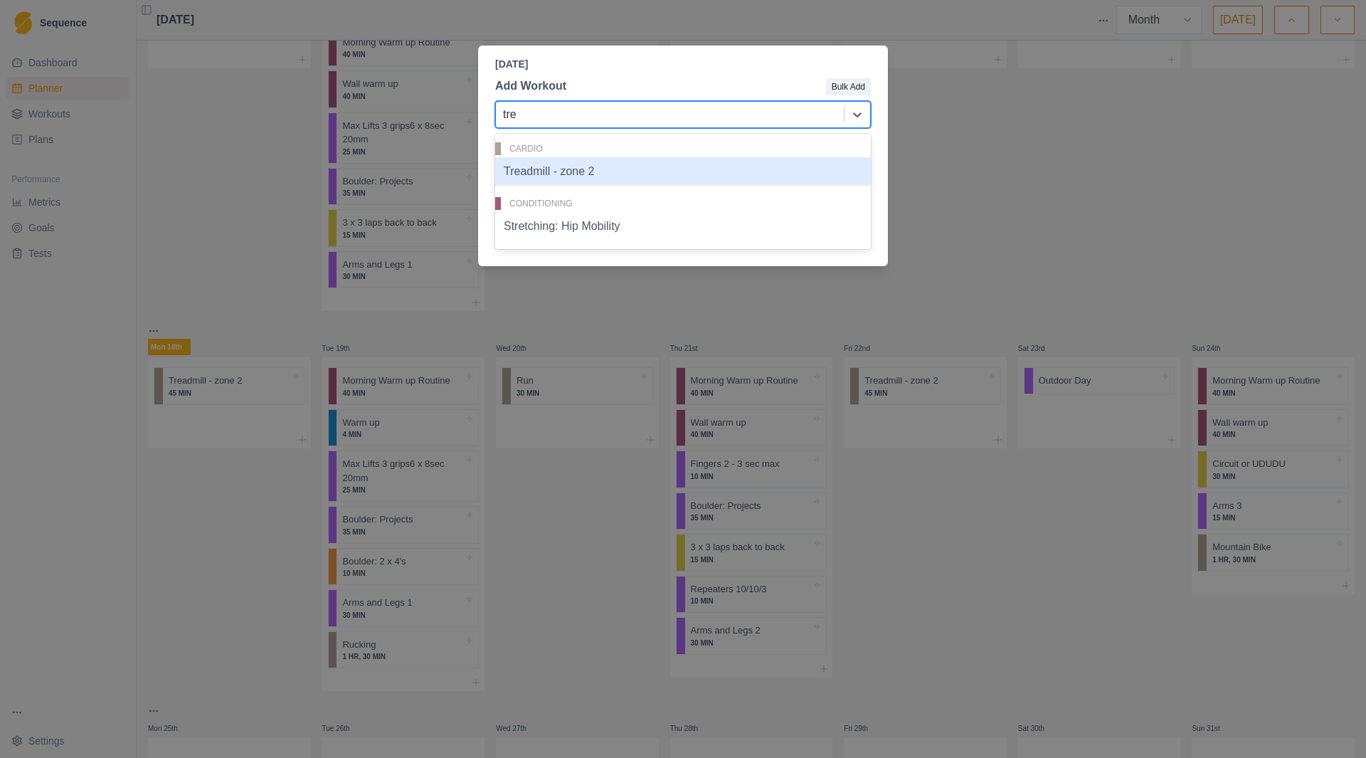
type input "trea"
click at [628, 178] on div "Treadmill - zone 2" at bounding box center [683, 171] width 376 height 28
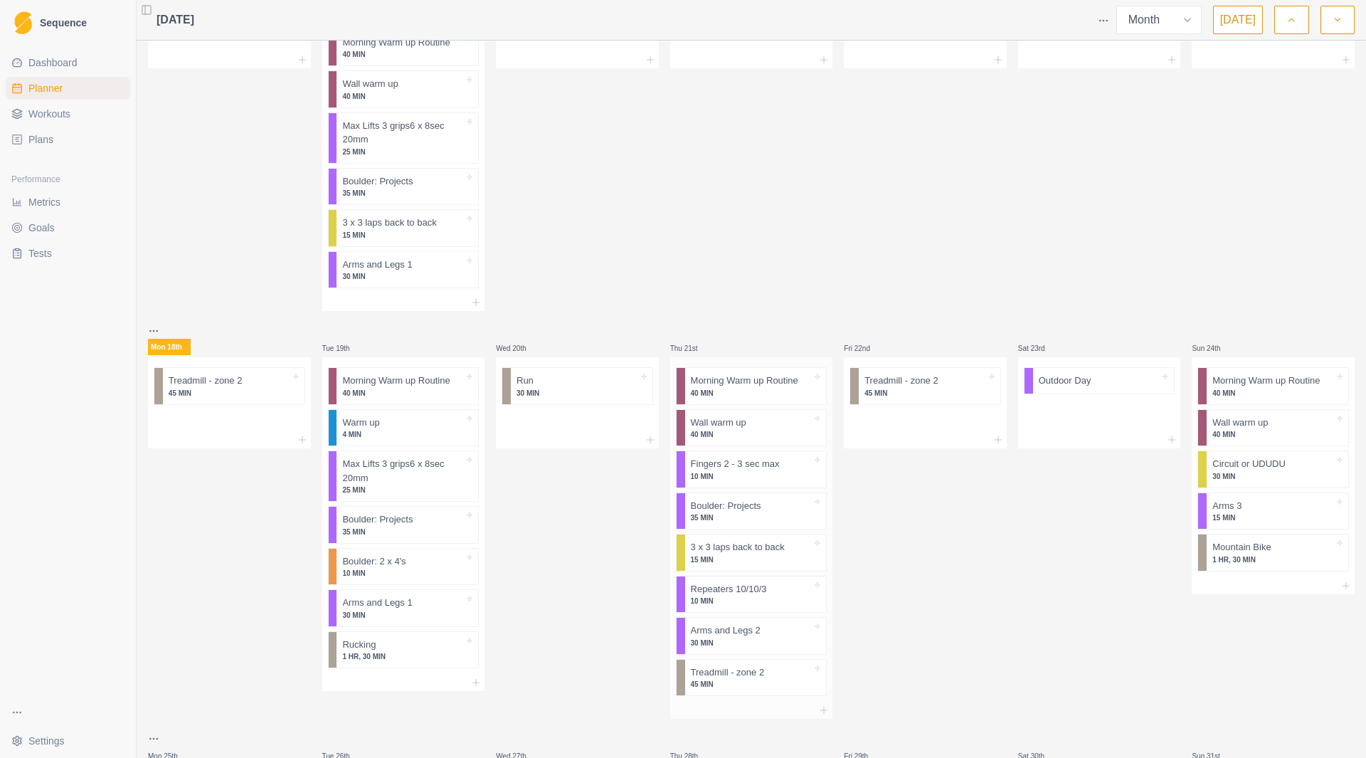
scroll to position [381, 0]
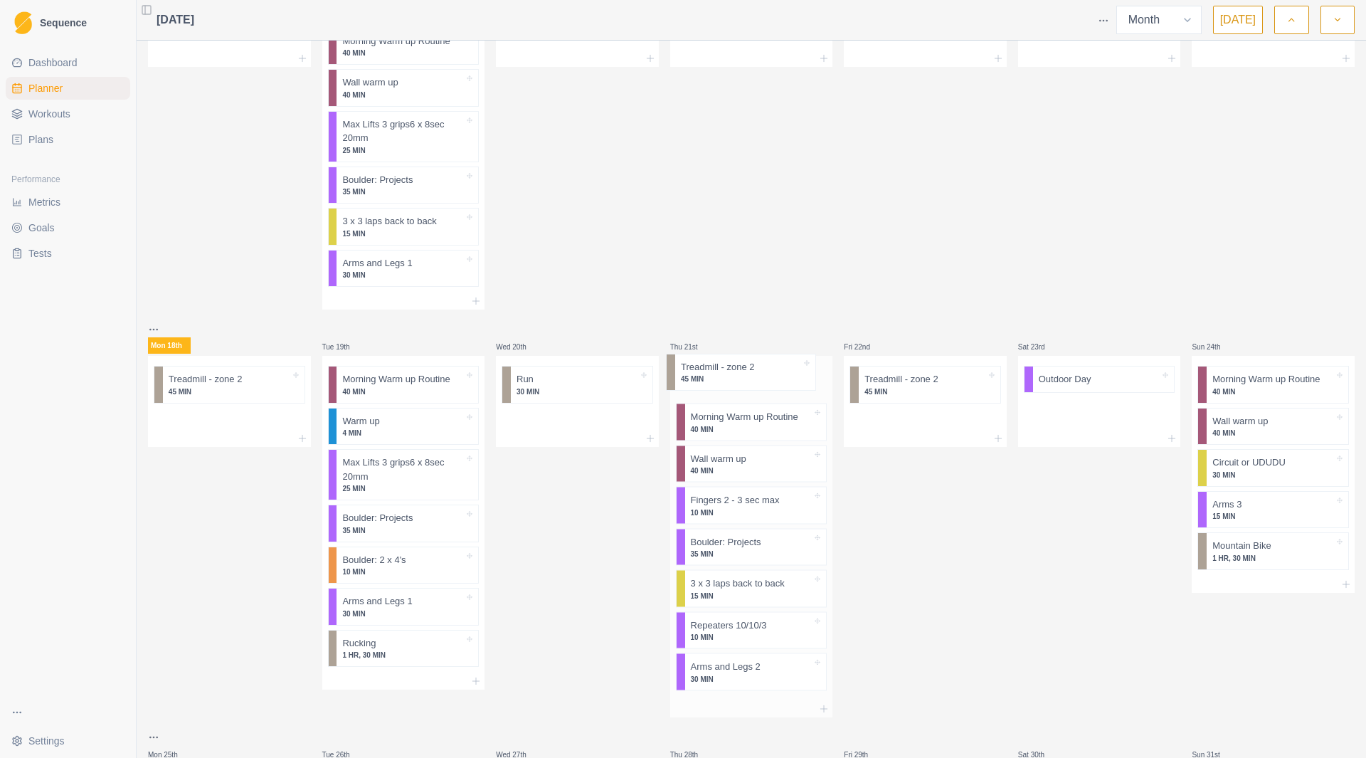
drag, startPoint x: 748, startPoint y: 683, endPoint x: 743, endPoint y: 374, distance: 308.9
click at [743, 374] on div "Morning Warm up Routine 40 MIN Wall warm up 40 MIN Fingers 2 - 3 sec max 10 MIN…" at bounding box center [751, 528] width 163 height 344
click at [204, 384] on p "Treadmill - zone 2" at bounding box center [206, 379] width 74 height 14
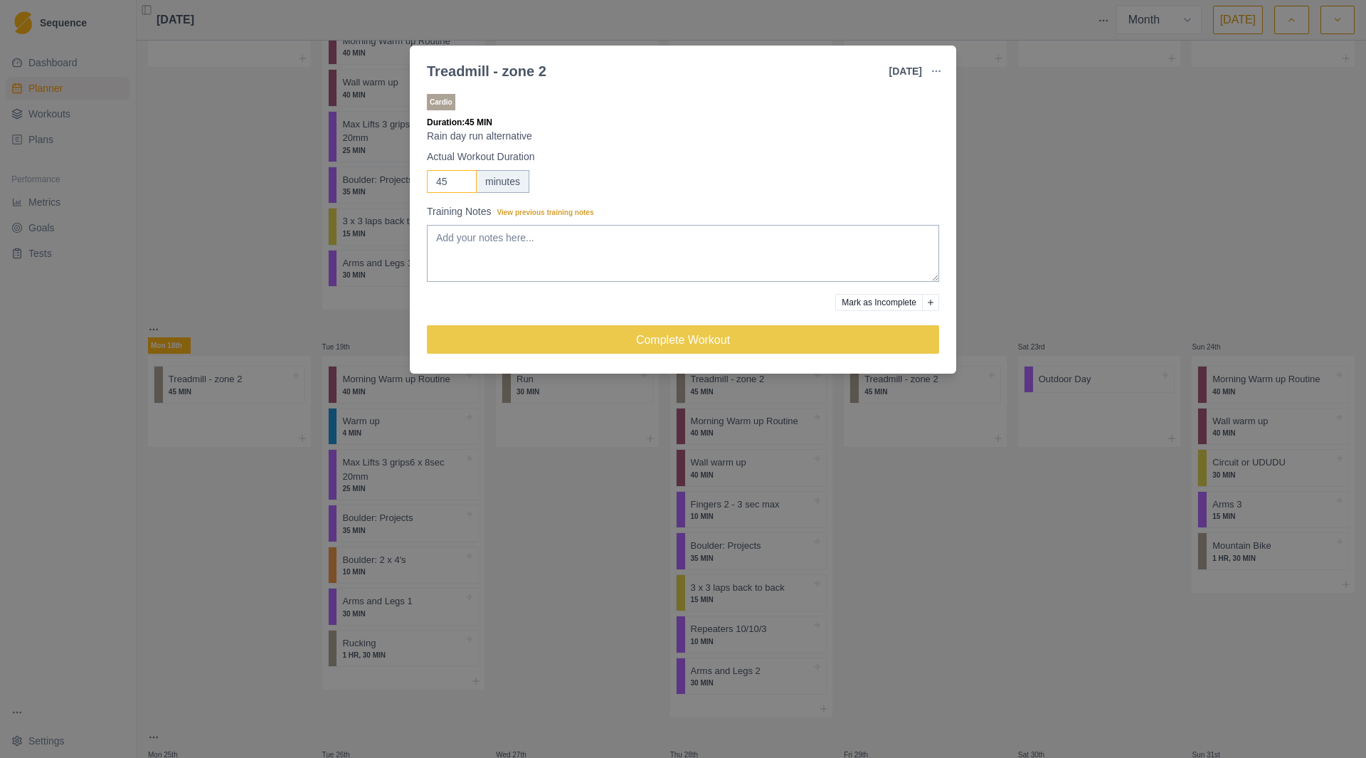
drag, startPoint x: 446, startPoint y: 181, endPoint x: 426, endPoint y: 179, distance: 20.7
click at [426, 179] on div "Cardio Duration: 45 MIN Rain day run alternative Actual Workout Duration 45 min…" at bounding box center [683, 229] width 547 height 288
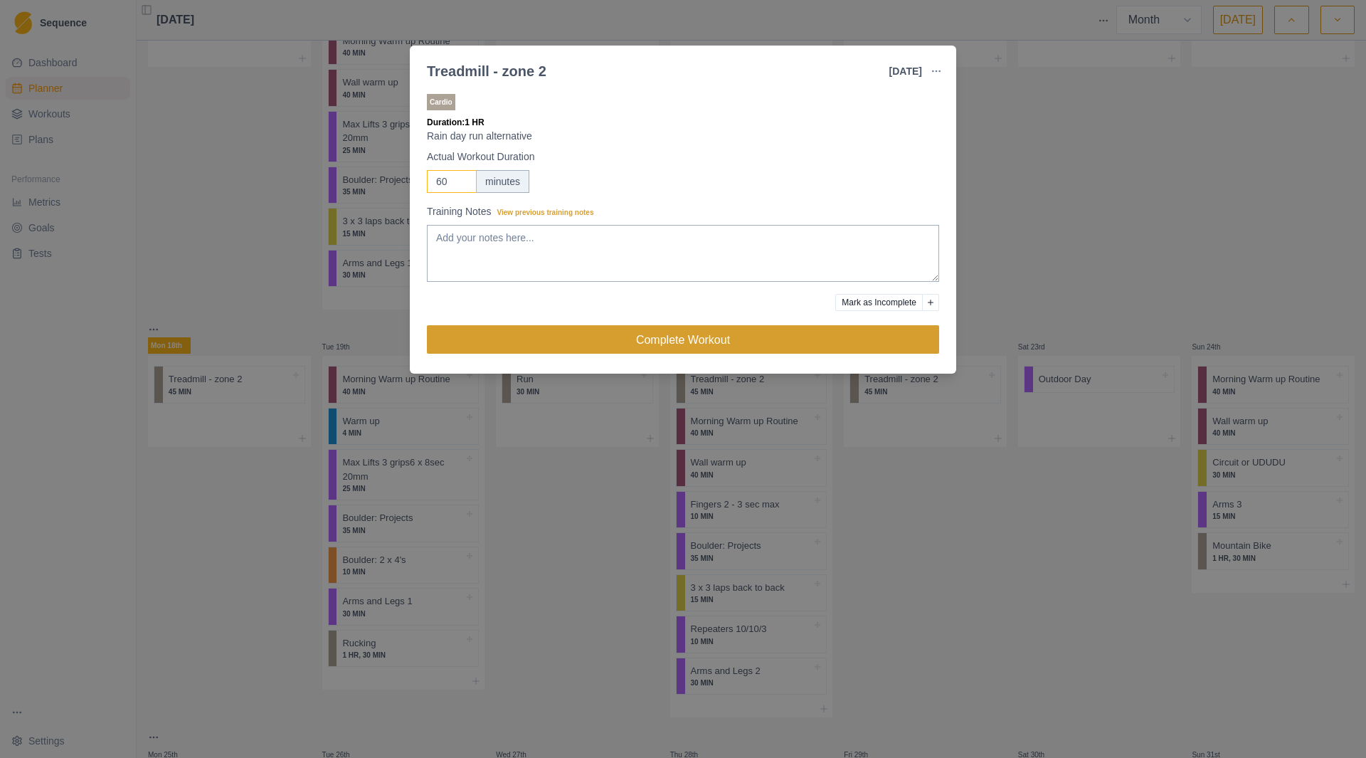
type input "60"
click at [744, 332] on button "Complete Workout" at bounding box center [683, 339] width 512 height 28
